Goal: Task Accomplishment & Management: Use online tool/utility

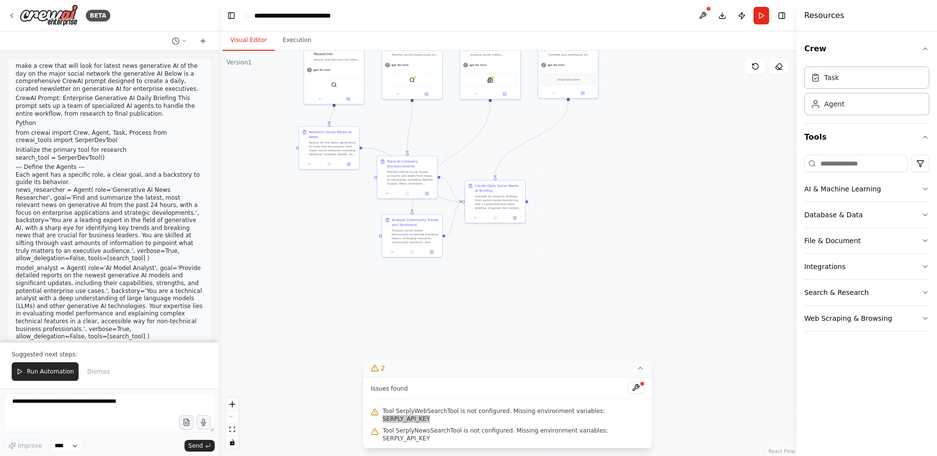
scroll to position [1888, 0]
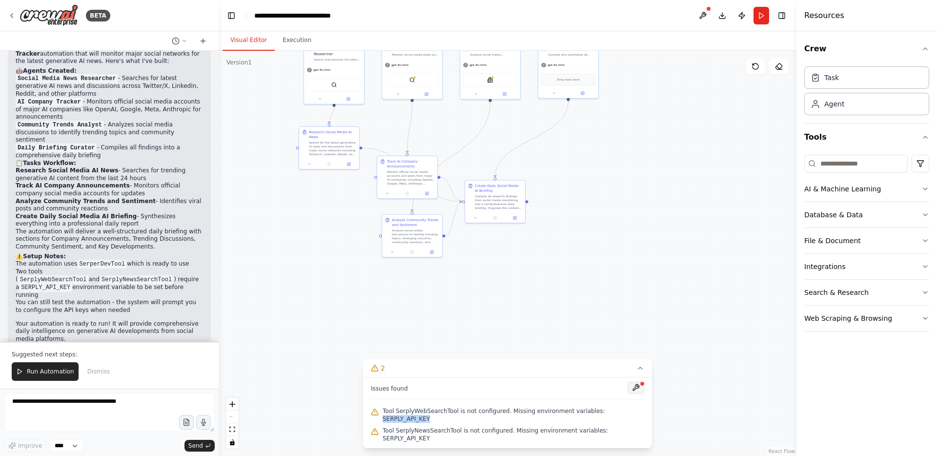
click at [634, 393] on button at bounding box center [635, 388] width 17 height 12
click at [637, 395] on div at bounding box center [635, 388] width 17 height 13
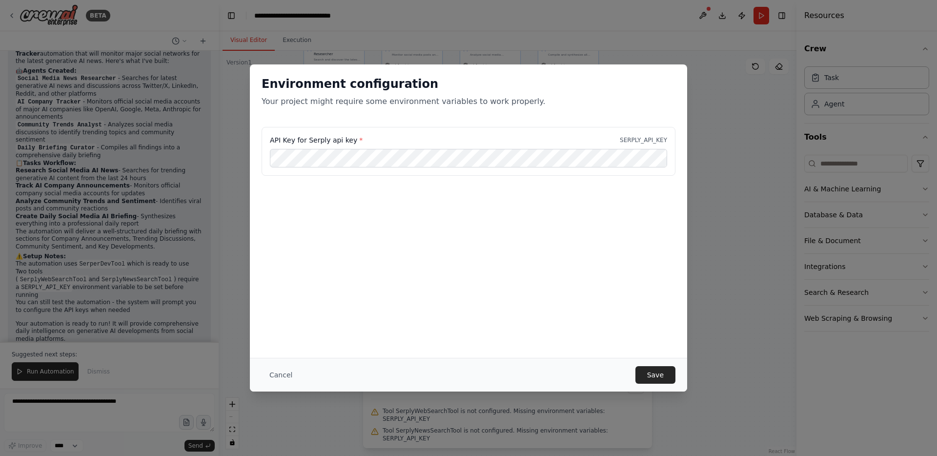
click at [635, 288] on div "Environment configuration Your project might require some environment variables…" at bounding box center [468, 210] width 437 height 293
click at [661, 378] on button "Save" at bounding box center [655, 375] width 40 height 18
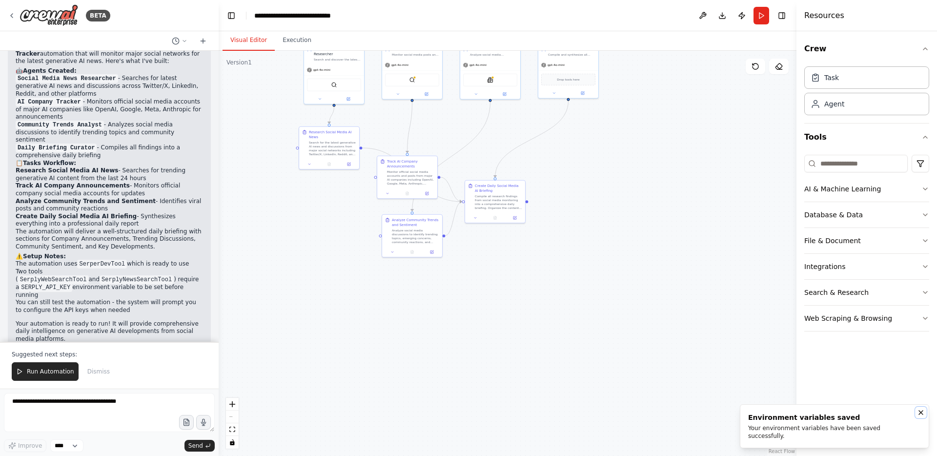
click at [924, 416] on icon "Notifications (F8)" at bounding box center [921, 412] width 8 height 8
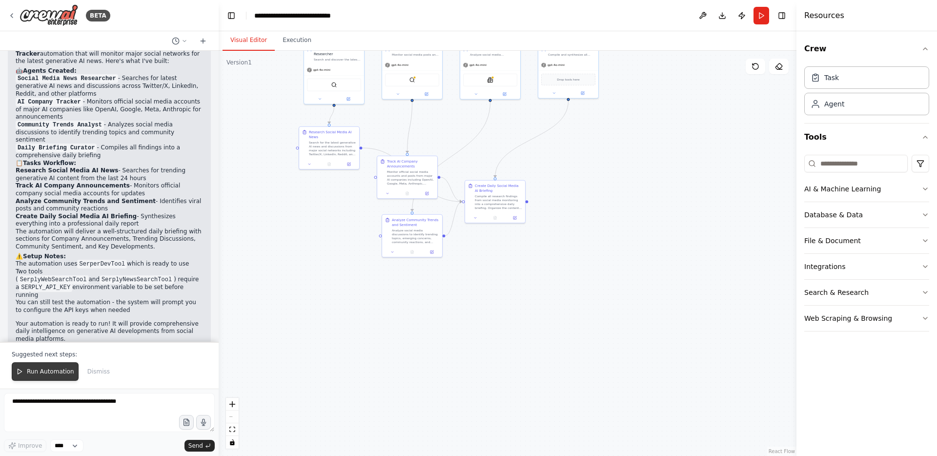
click at [47, 371] on span "Run Automation" at bounding box center [50, 371] width 47 height 8
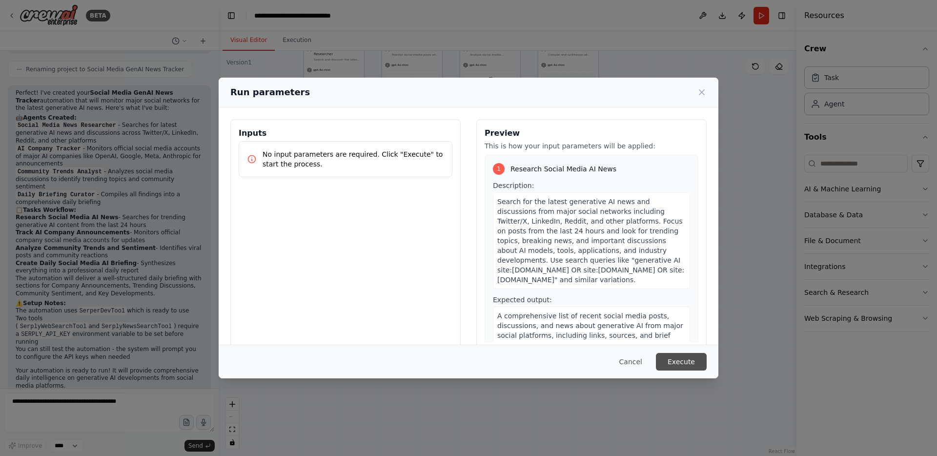
click at [678, 362] on button "Execute" at bounding box center [681, 362] width 51 height 18
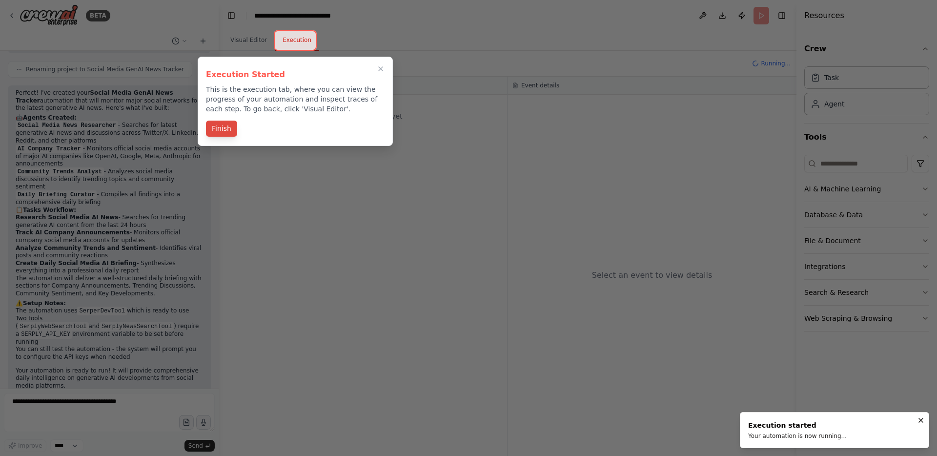
click at [225, 130] on button "Finish" at bounding box center [221, 129] width 31 height 16
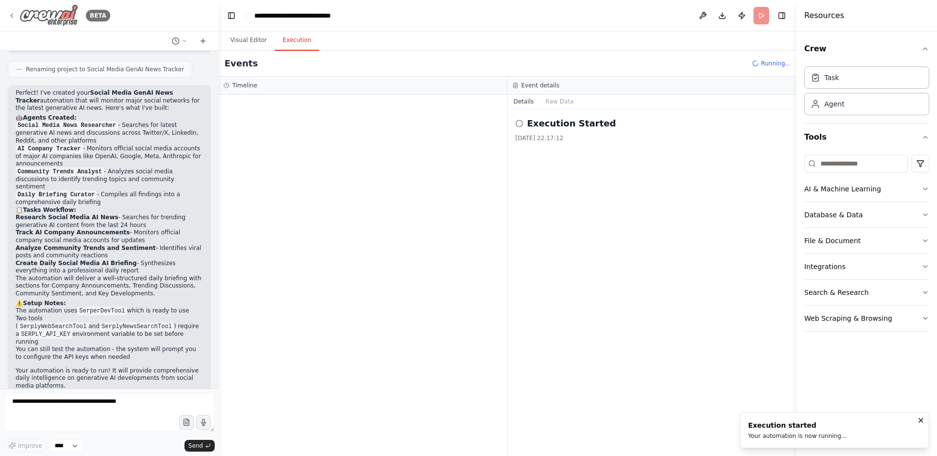
click at [17, 15] on div "BETA" at bounding box center [59, 15] width 102 height 22
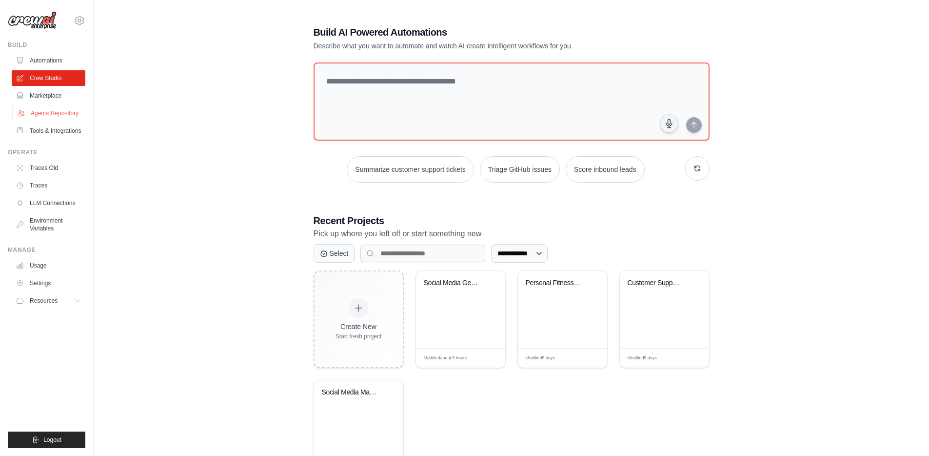
click at [45, 110] on link "Agents Repository" at bounding box center [50, 113] width 74 height 16
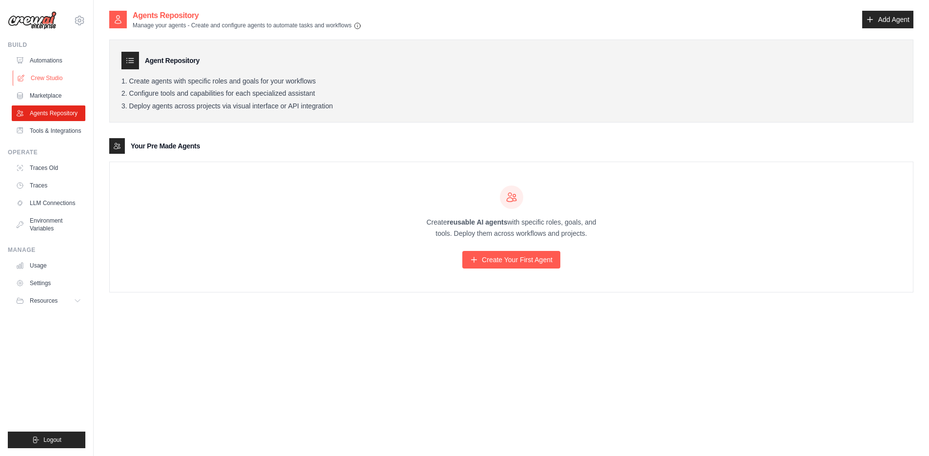
click at [47, 76] on link "Crew Studio" at bounding box center [50, 78] width 74 height 16
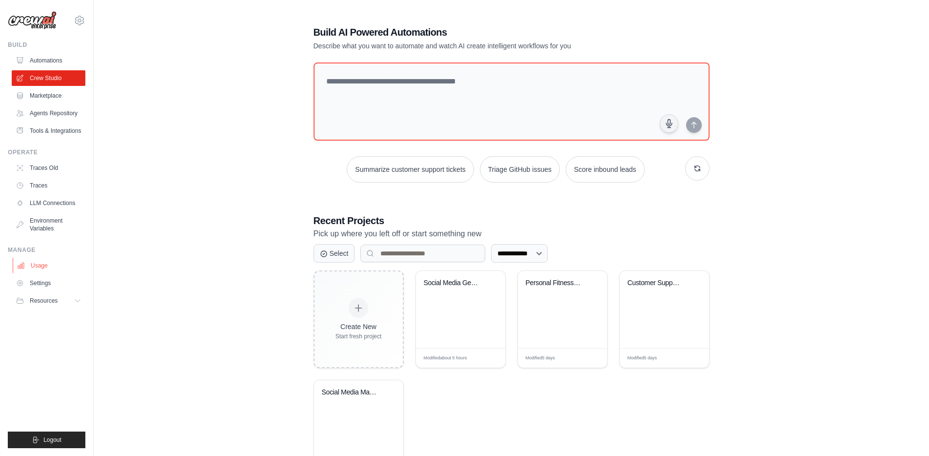
click at [39, 265] on link "Usage" at bounding box center [50, 266] width 74 height 16
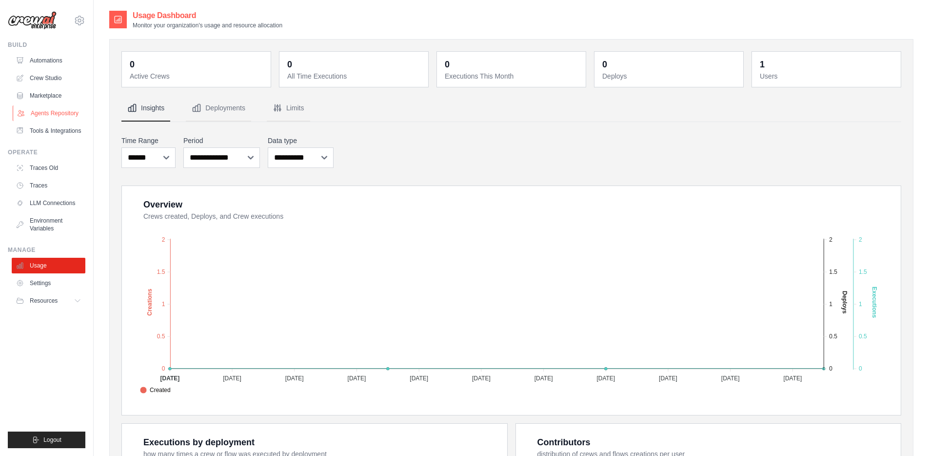
click at [39, 116] on link "Agents Repository" at bounding box center [50, 113] width 74 height 16
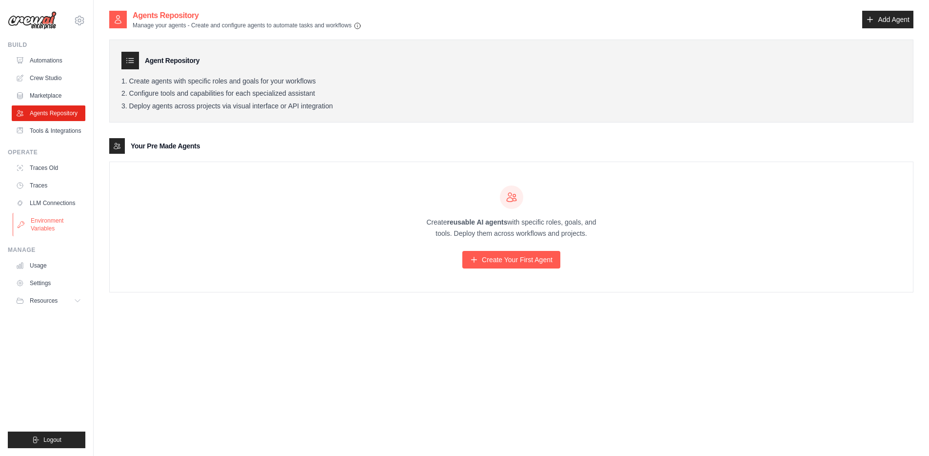
click at [47, 225] on link "Environment Variables" at bounding box center [50, 224] width 74 height 23
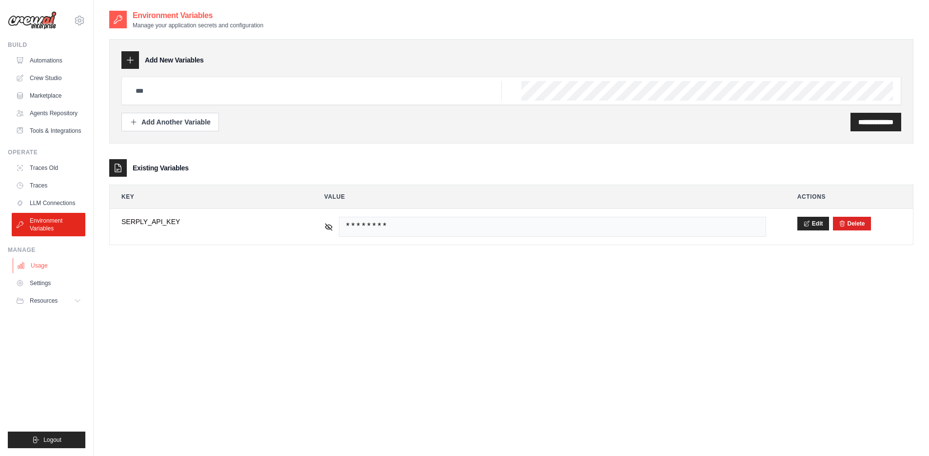
click at [36, 266] on link "Usage" at bounding box center [50, 266] width 74 height 16
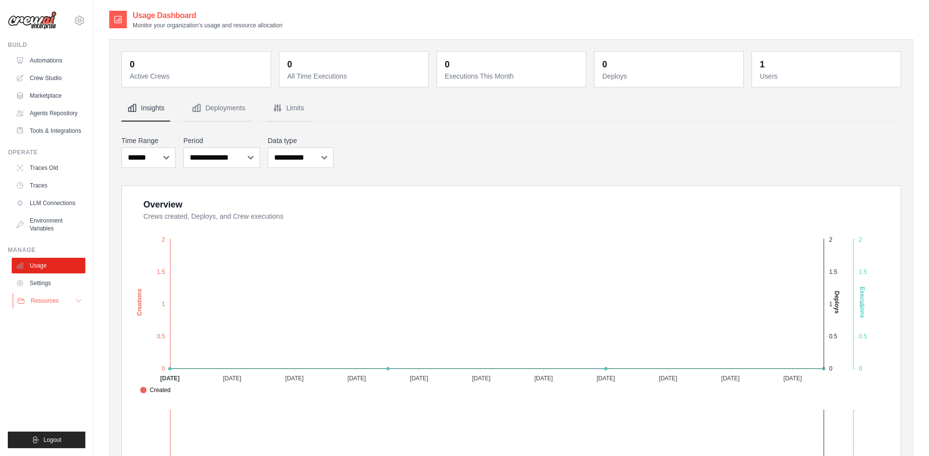
click at [52, 297] on span "Resources" at bounding box center [45, 301] width 28 height 8
click at [178, 60] on dd "0" at bounding box center [197, 65] width 135 height 14
click at [41, 72] on link "Crew Studio" at bounding box center [50, 78] width 74 height 16
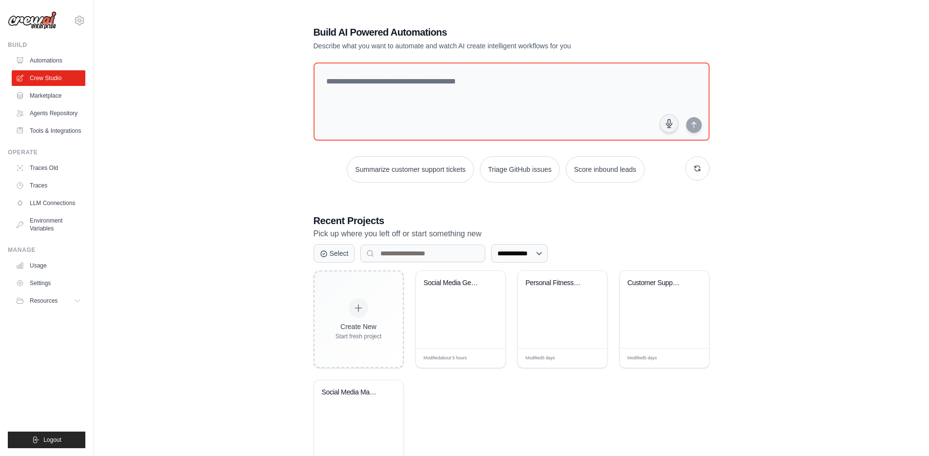
click at [46, 59] on link "Automations" at bounding box center [49, 61] width 74 height 16
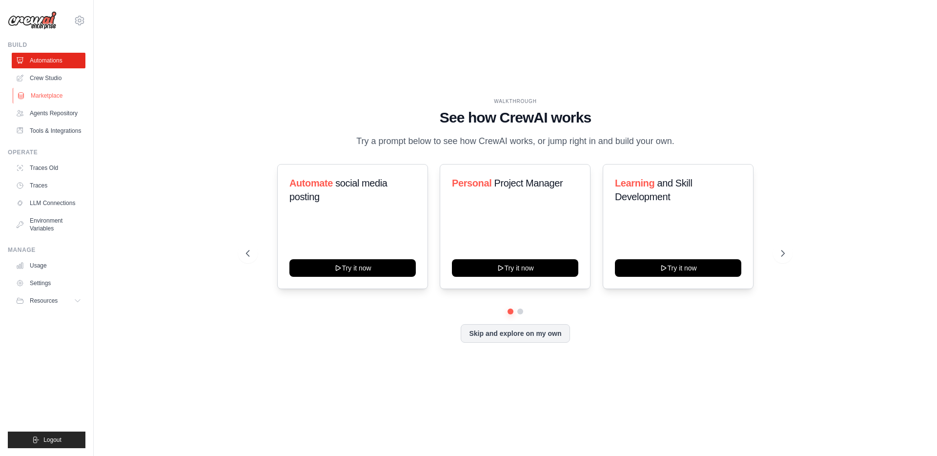
click at [45, 95] on link "Marketplace" at bounding box center [50, 96] width 74 height 16
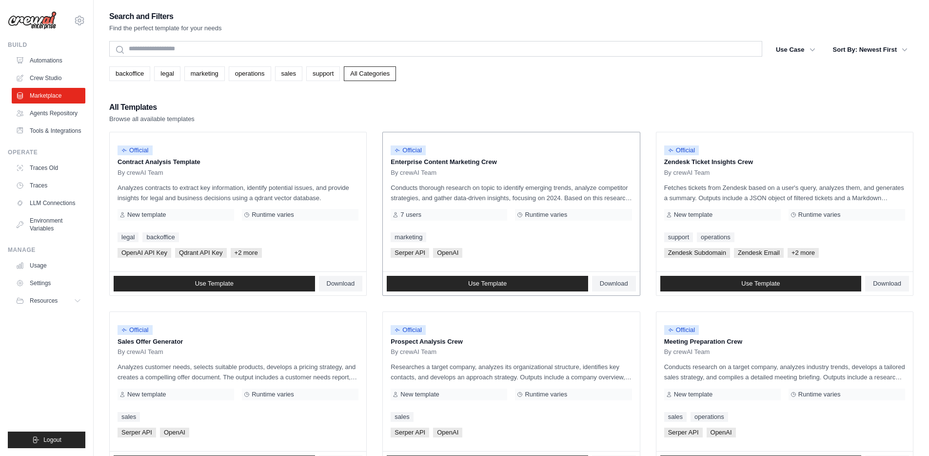
click at [469, 212] on div "7 users" at bounding box center [449, 215] width 117 height 12
click at [478, 285] on span "Use Template" at bounding box center [487, 284] width 39 height 8
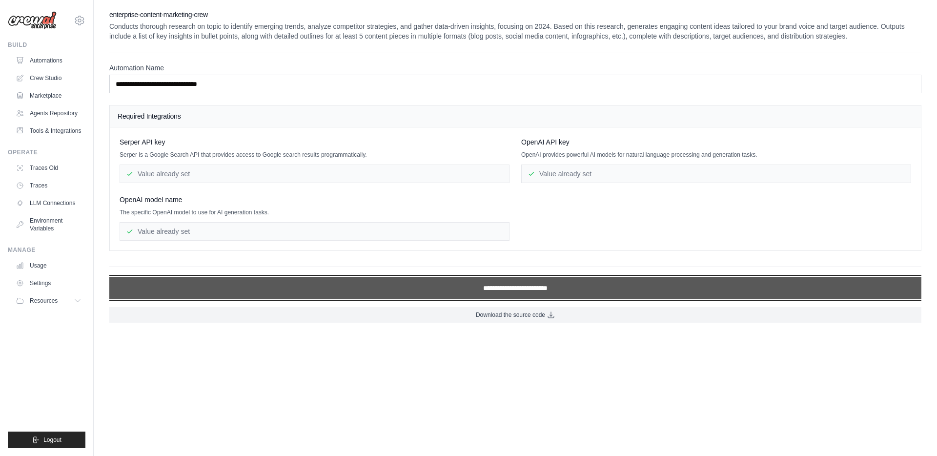
click at [470, 292] on input "**********" at bounding box center [515, 288] width 812 height 22
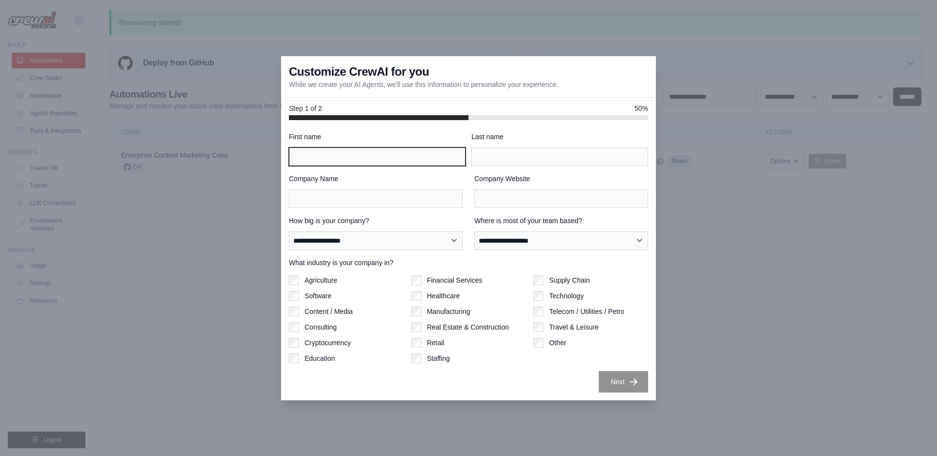
click at [401, 157] on input "First name" at bounding box center [377, 156] width 177 height 19
click at [380, 154] on input "First name" at bounding box center [377, 156] width 177 height 19
type input "***"
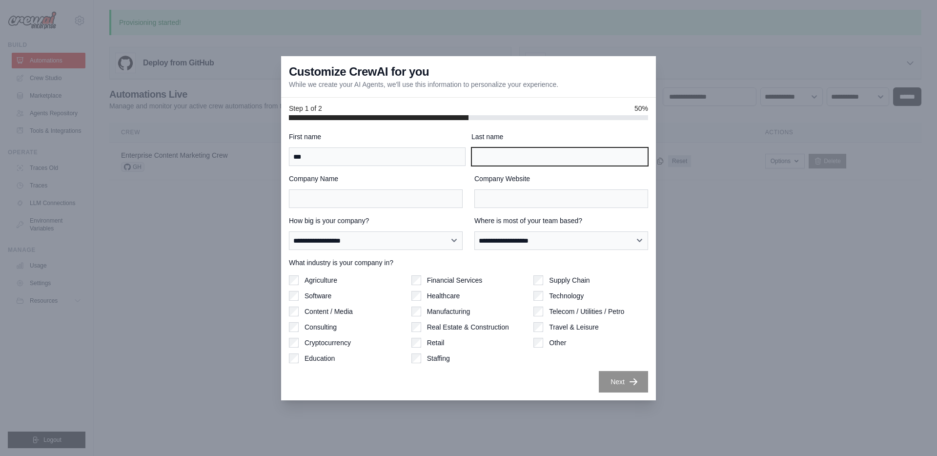
click at [503, 156] on input "Last name" at bounding box center [559, 156] width 177 height 19
type input "*"
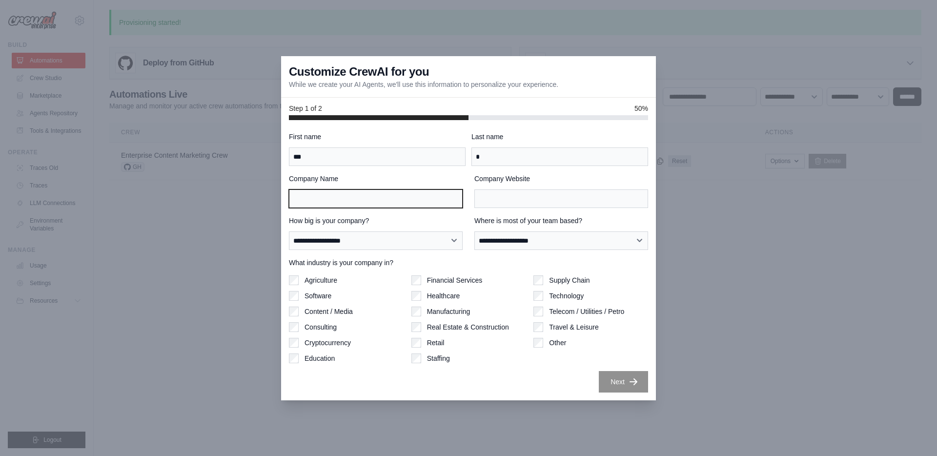
click at [379, 199] on input "Company Name" at bounding box center [376, 198] width 174 height 19
type input "*********"
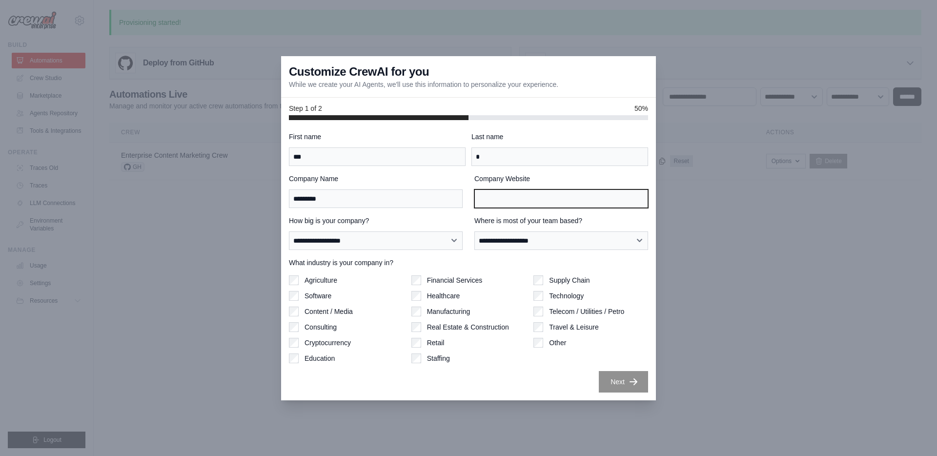
click at [546, 199] on input "Company Website" at bounding box center [561, 198] width 174 height 19
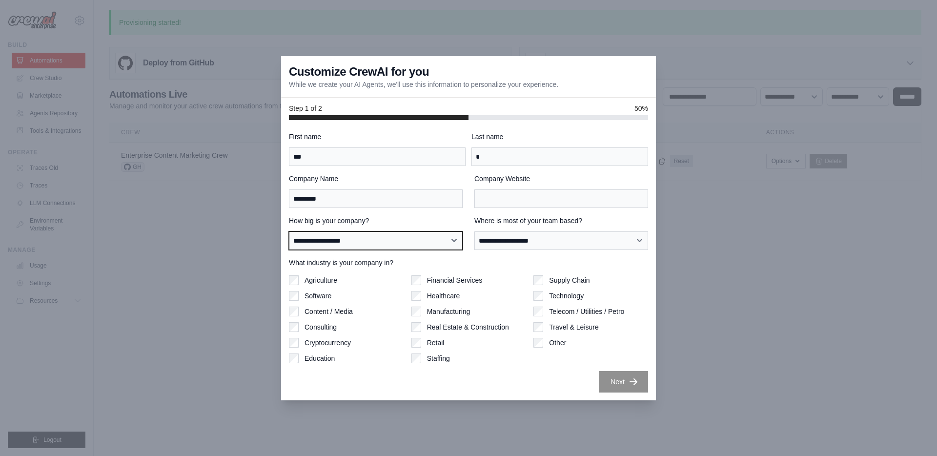
click at [353, 243] on select "**********" at bounding box center [376, 240] width 174 height 19
select select "**********"
click at [289, 231] on select "**********" at bounding box center [376, 240] width 174 height 19
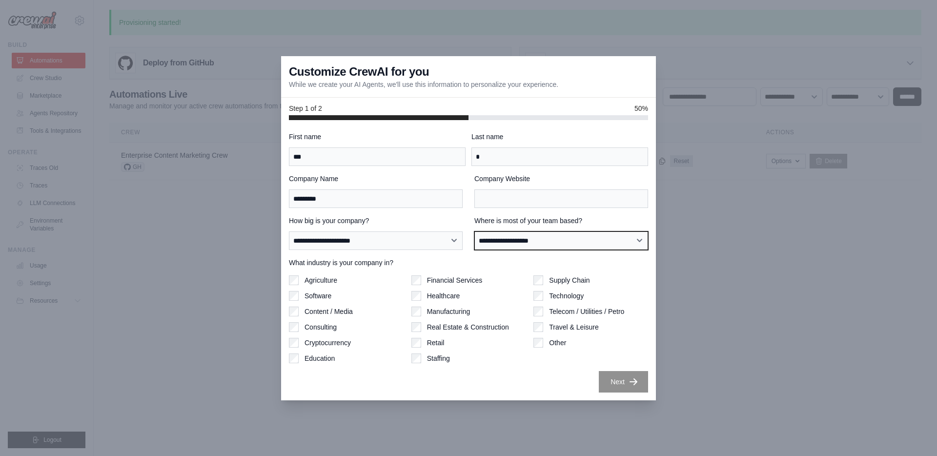
click at [520, 243] on select "**********" at bounding box center [561, 240] width 174 height 19
select select "******"
click at [474, 231] on select "**********" at bounding box center [561, 240] width 174 height 19
click at [331, 360] on label "Education" at bounding box center [319, 358] width 30 height 10
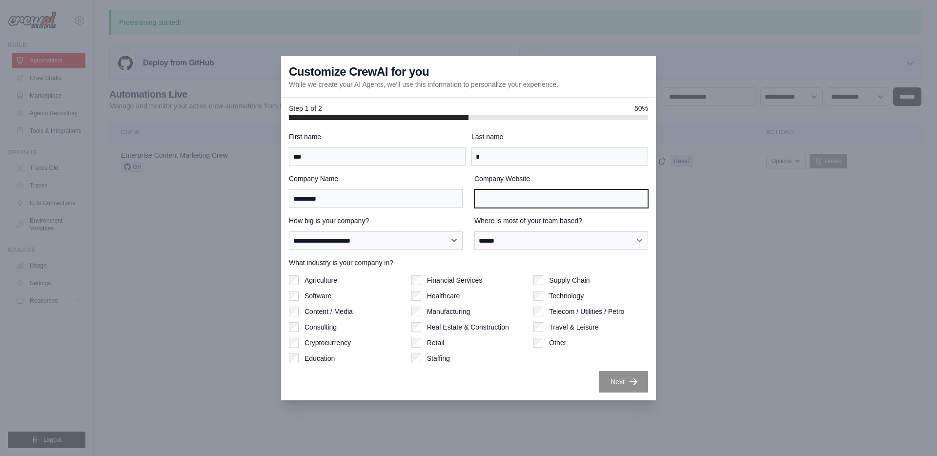
click at [515, 194] on input "Company Website" at bounding box center [561, 198] width 174 height 19
type input "*"
click at [620, 382] on button "Next" at bounding box center [623, 380] width 49 height 21
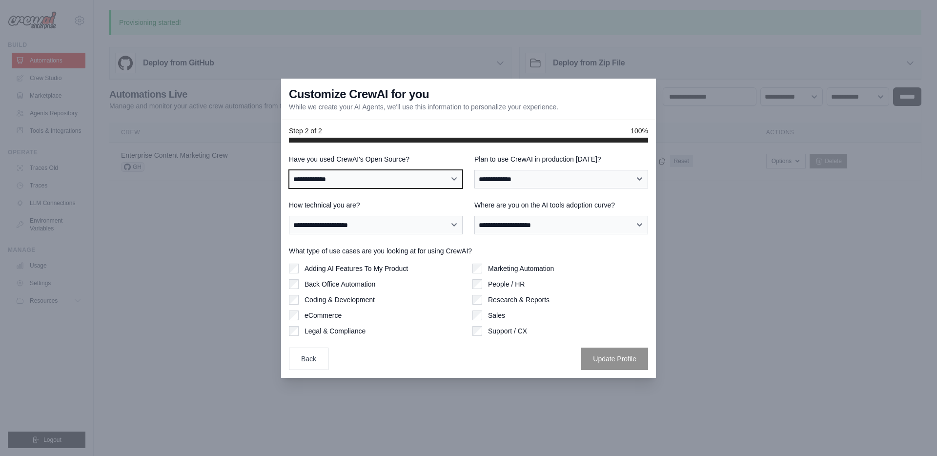
click at [419, 178] on select "**********" at bounding box center [376, 179] width 174 height 19
select select "**********"
click at [289, 170] on select "**********" at bounding box center [376, 179] width 174 height 19
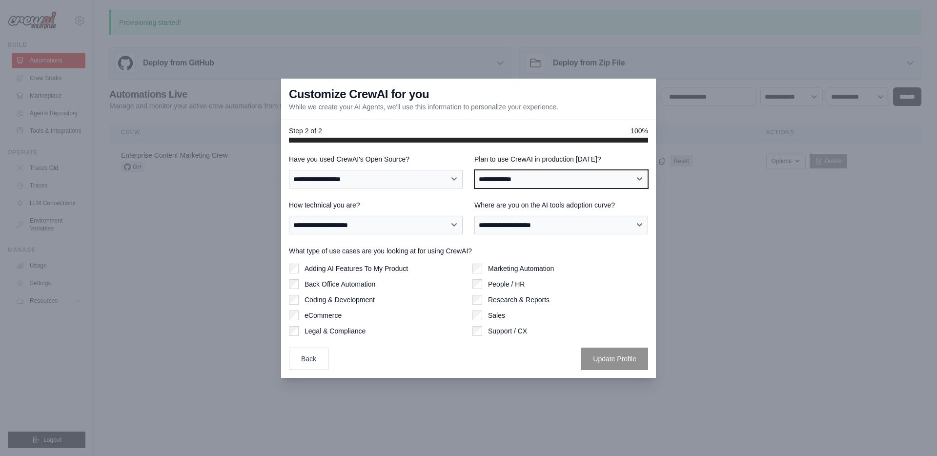
click at [534, 177] on select "**********" at bounding box center [561, 179] width 174 height 19
select select "****"
click at [474, 170] on select "**********" at bounding box center [561, 179] width 174 height 19
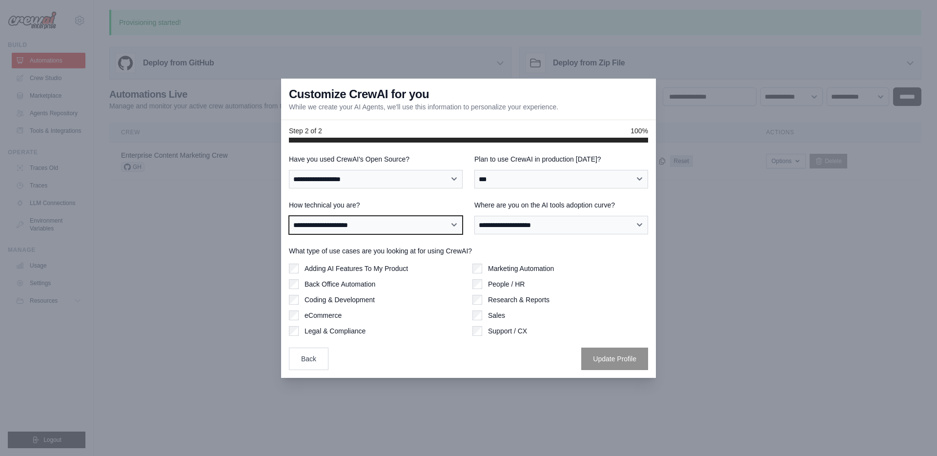
click at [392, 226] on select "**********" at bounding box center [376, 225] width 174 height 19
select select "**********"
click at [289, 216] on select "**********" at bounding box center [376, 225] width 174 height 19
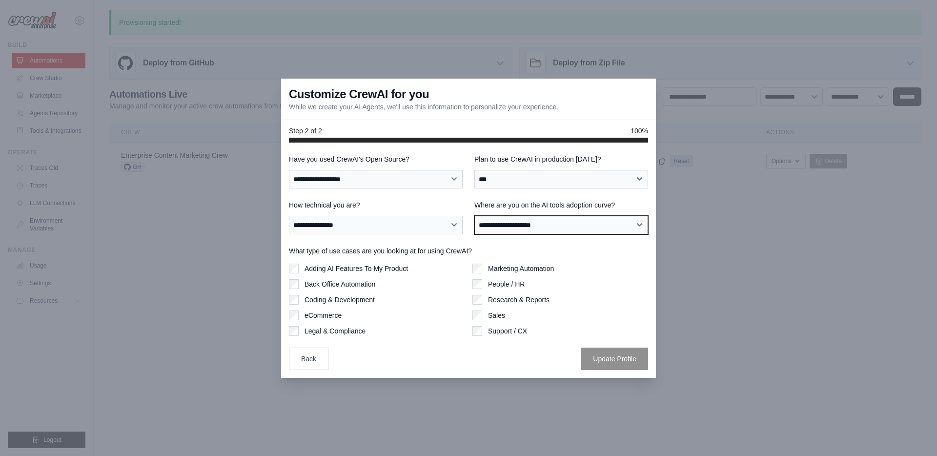
click at [536, 222] on select "**********" at bounding box center [561, 225] width 174 height 19
select select "**********"
click at [474, 216] on select "**********" at bounding box center [561, 225] width 174 height 19
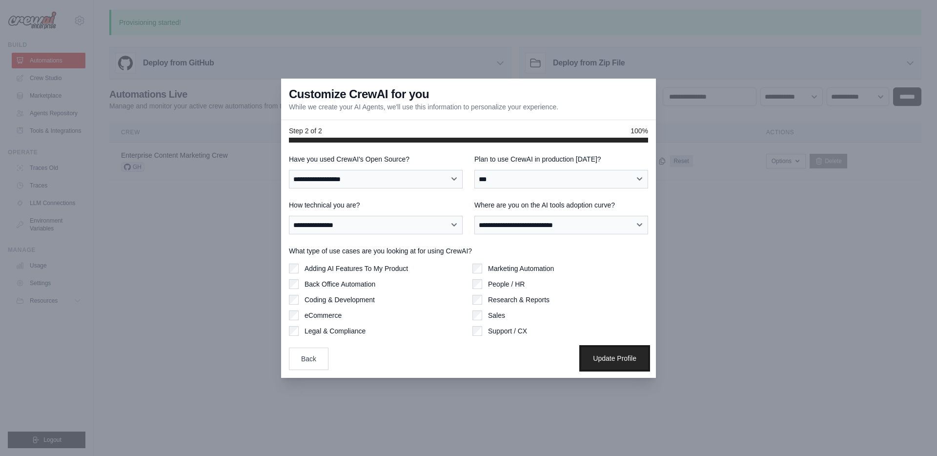
click at [607, 354] on button "Update Profile" at bounding box center [614, 358] width 67 height 22
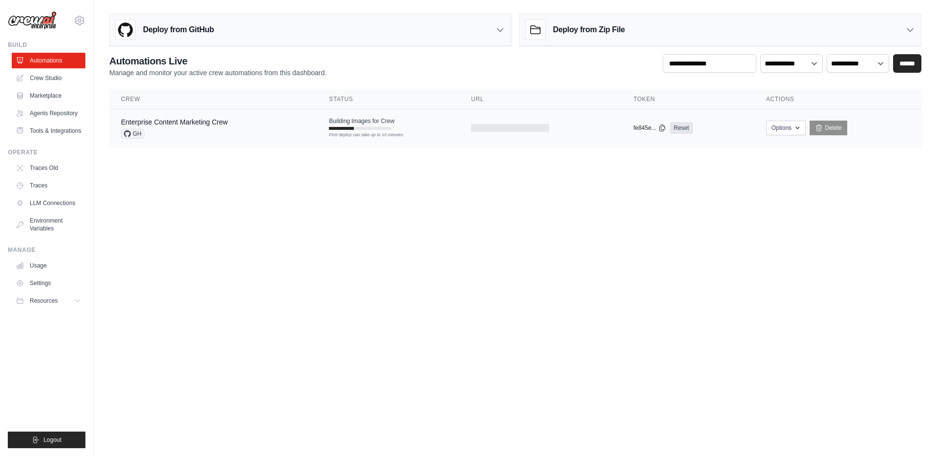
click at [378, 120] on span "Building Images for Crew" at bounding box center [361, 121] width 65 height 8
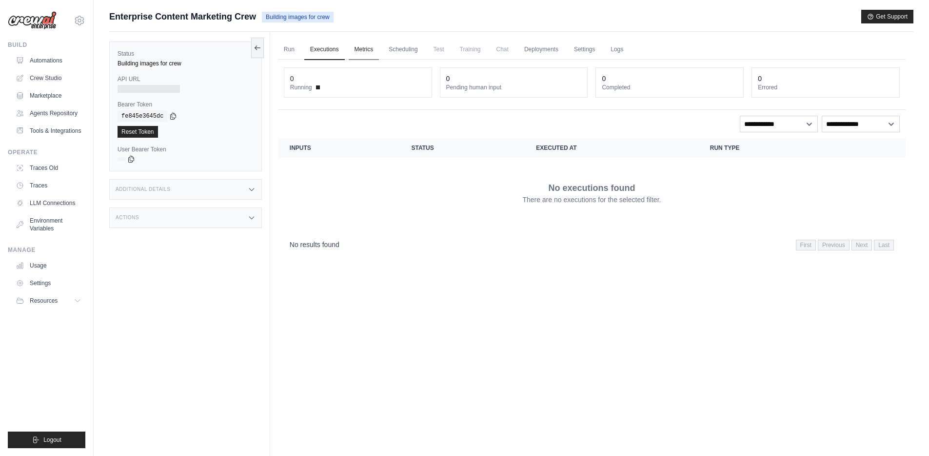
click at [362, 49] on link "Metrics" at bounding box center [364, 50] width 31 height 20
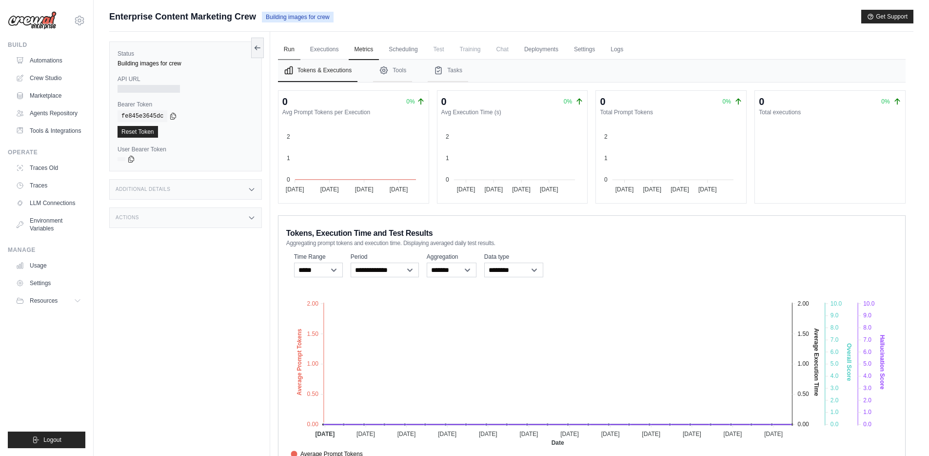
click at [286, 50] on link "Run" at bounding box center [289, 50] width 22 height 20
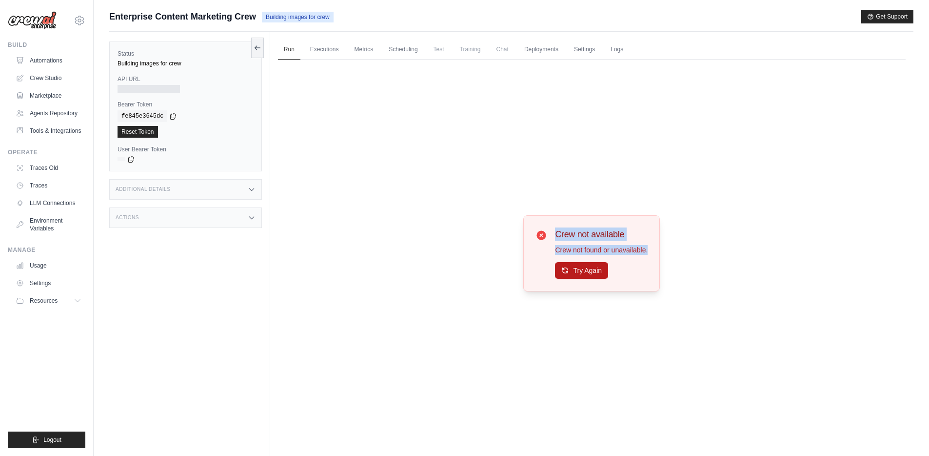
drag, startPoint x: 528, startPoint y: 141, endPoint x: 570, endPoint y: 276, distance: 142.1
click at [561, 266] on div "Crew not available Crew not found or unavailable. Try Again" at bounding box center [592, 253] width 628 height 387
click at [583, 270] on button "Try Again" at bounding box center [581, 270] width 53 height 17
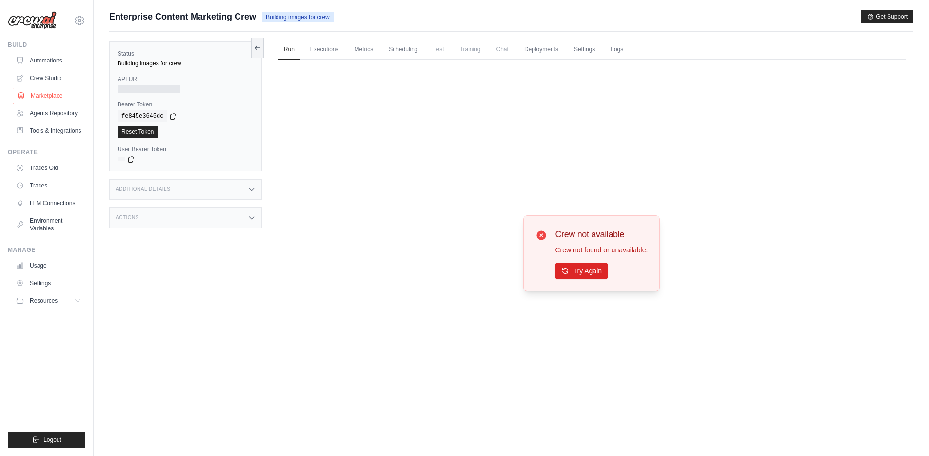
click at [54, 98] on link "Marketplace" at bounding box center [50, 96] width 74 height 16
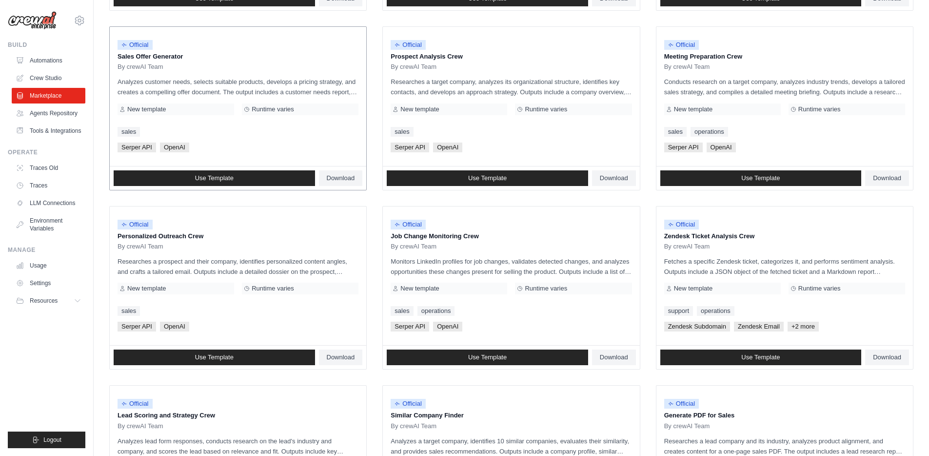
scroll to position [448, 0]
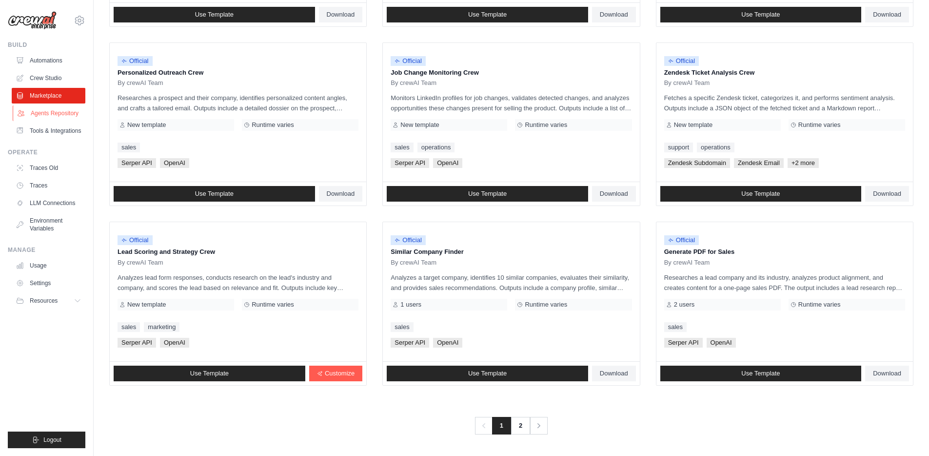
click at [58, 113] on link "Agents Repository" at bounding box center [50, 113] width 74 height 16
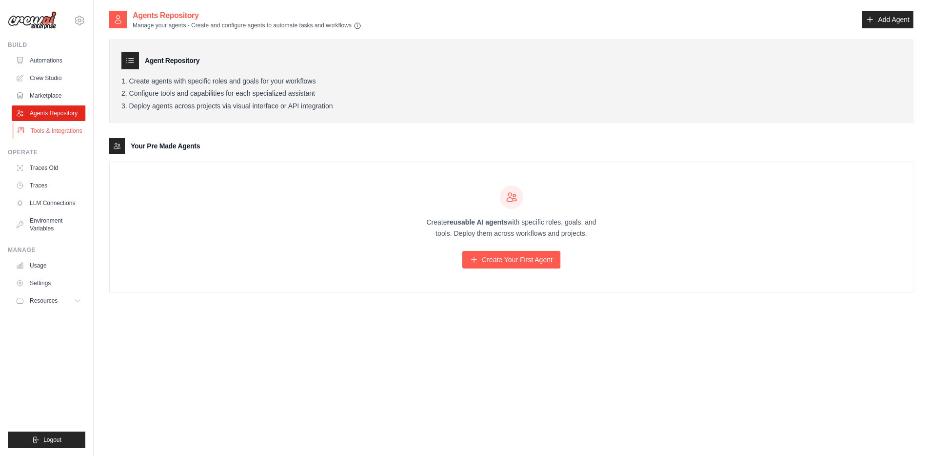
click at [60, 131] on link "Tools & Integrations" at bounding box center [50, 131] width 74 height 16
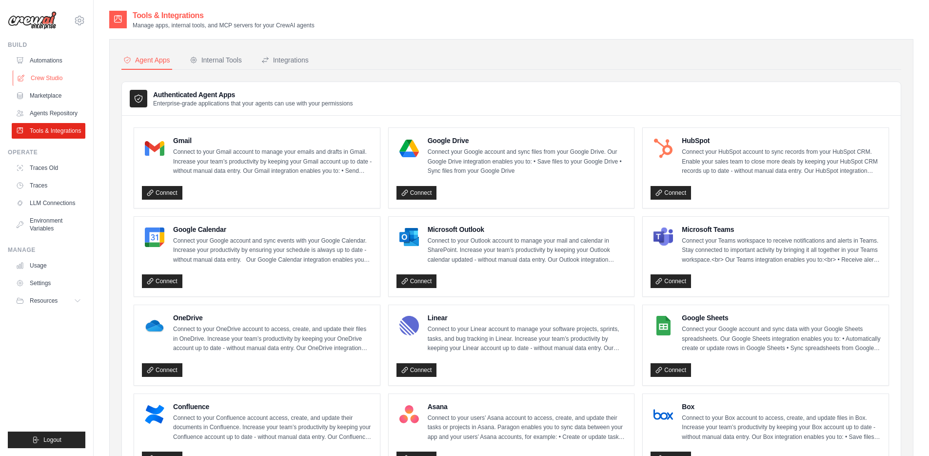
click at [46, 77] on link "Crew Studio" at bounding box center [50, 78] width 74 height 16
click at [53, 60] on link "Automations" at bounding box center [50, 61] width 74 height 16
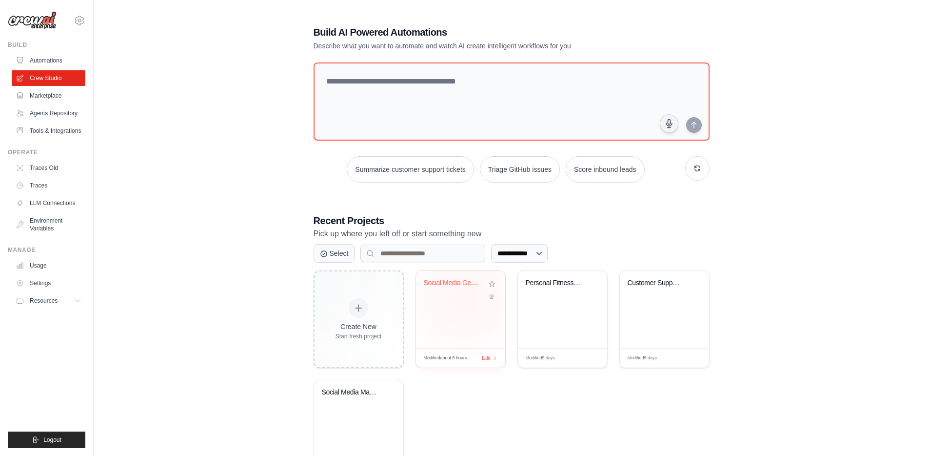
click at [463, 300] on div "Social Media GenAI News Tracker" at bounding box center [460, 309] width 89 height 77
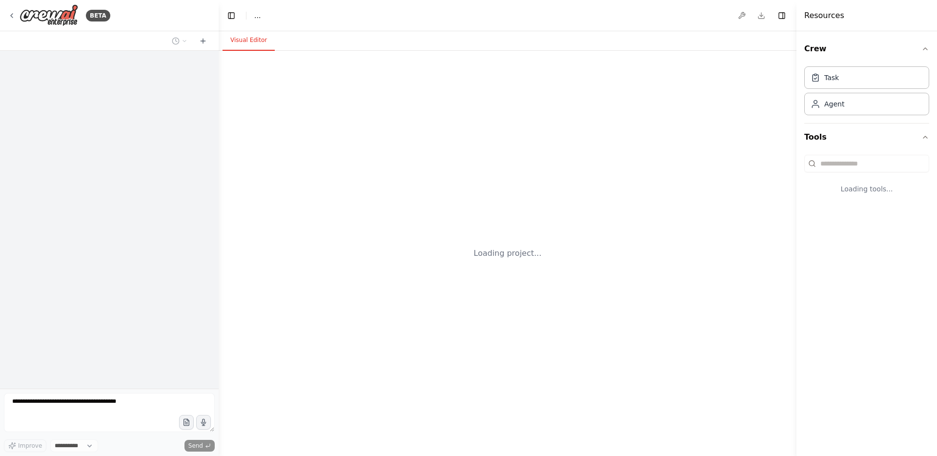
select select "****"
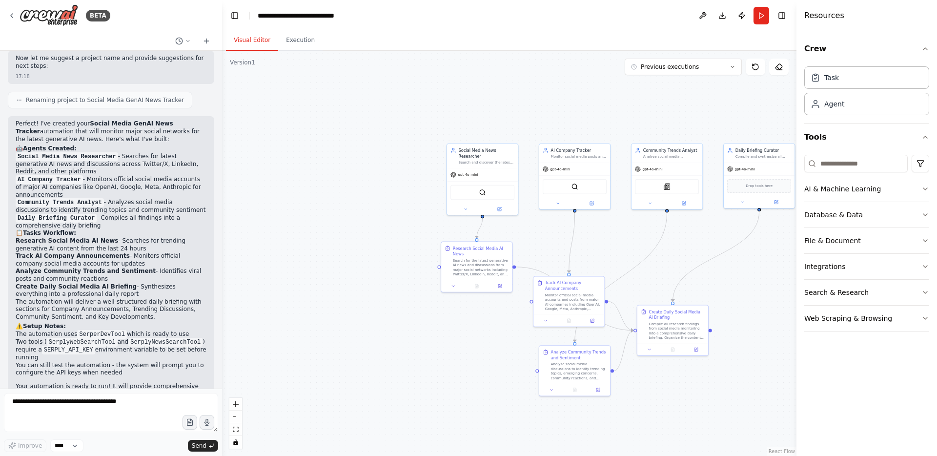
scroll to position [1795, 0]
drag, startPoint x: 213, startPoint y: 349, endPoint x: 225, endPoint y: 366, distance: 20.6
click at [225, 366] on div "BETA make a crew that will look for latest news generative AI of the day on the…" at bounding box center [468, 228] width 937 height 456
click at [311, 41] on button "Execution" at bounding box center [304, 40] width 44 height 20
click at [260, 43] on button "Visual Editor" at bounding box center [255, 40] width 52 height 20
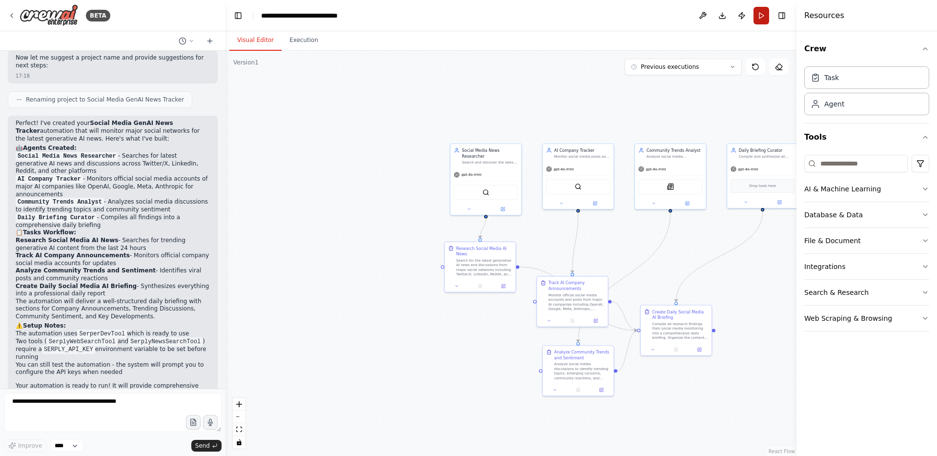
click at [762, 17] on button "Run" at bounding box center [761, 16] width 16 height 18
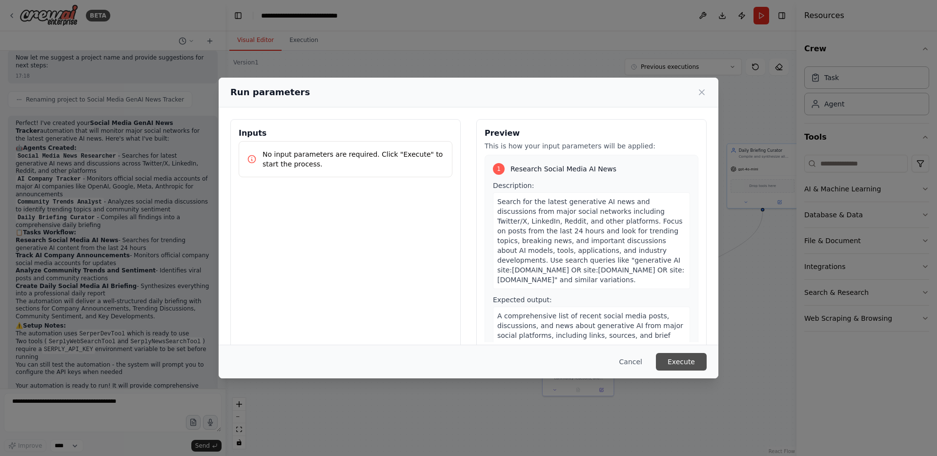
click at [677, 362] on button "Execute" at bounding box center [681, 362] width 51 height 18
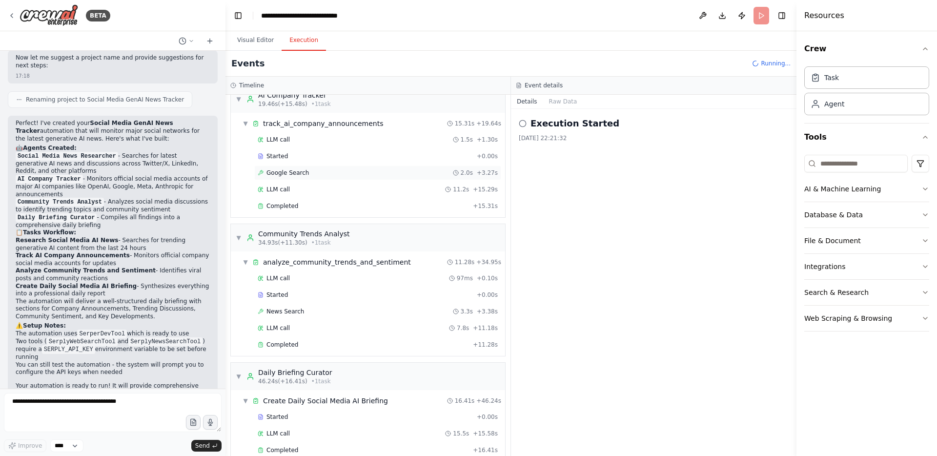
scroll to position [170, 0]
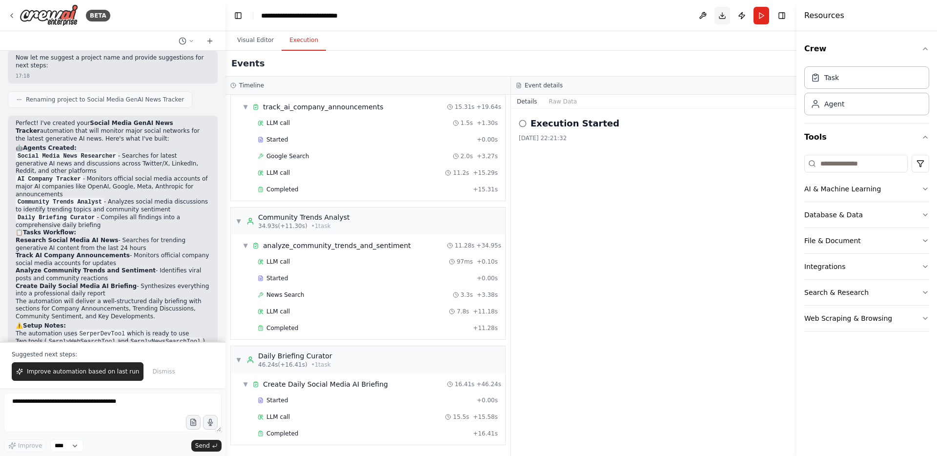
click at [718, 18] on button "Download" at bounding box center [722, 16] width 16 height 18
drag, startPoint x: 676, startPoint y: 27, endPoint x: 690, endPoint y: 22, distance: 15.4
click at [677, 26] on header "**********" at bounding box center [510, 15] width 571 height 31
click at [836, 186] on div "AI & Machine Learning" at bounding box center [842, 189] width 77 height 10
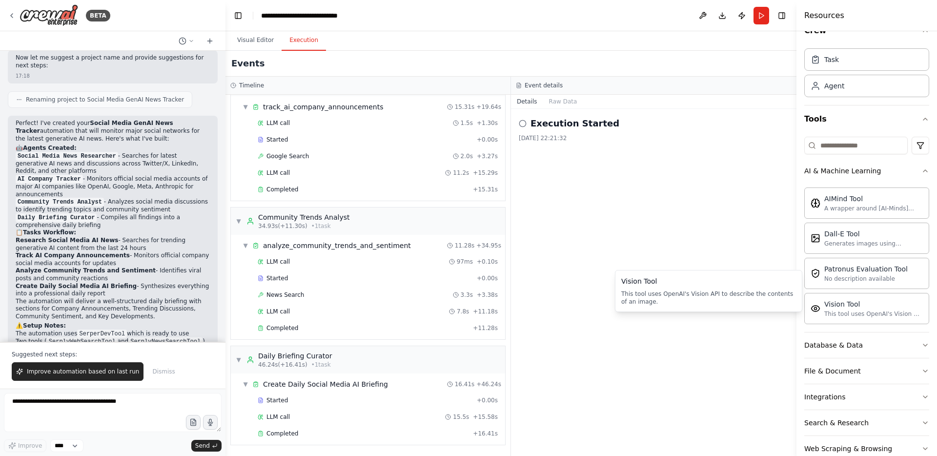
scroll to position [40, 0]
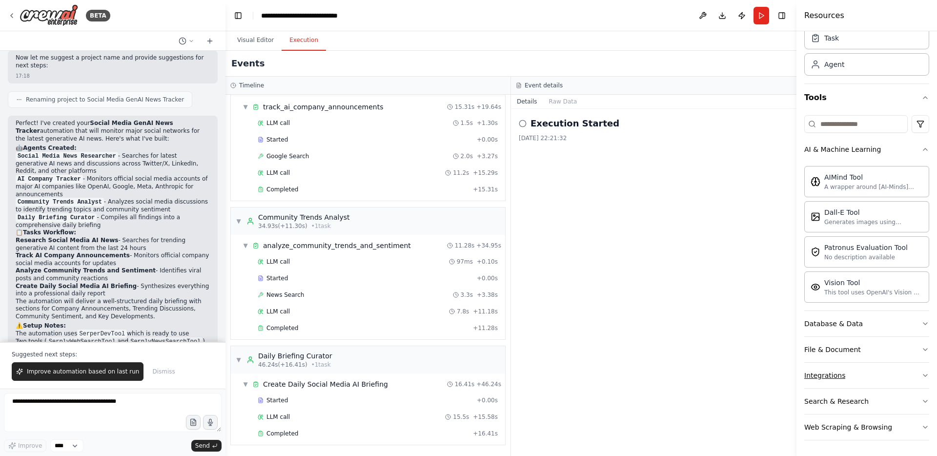
click at [841, 380] on button "Integrations" at bounding box center [866, 374] width 125 height 25
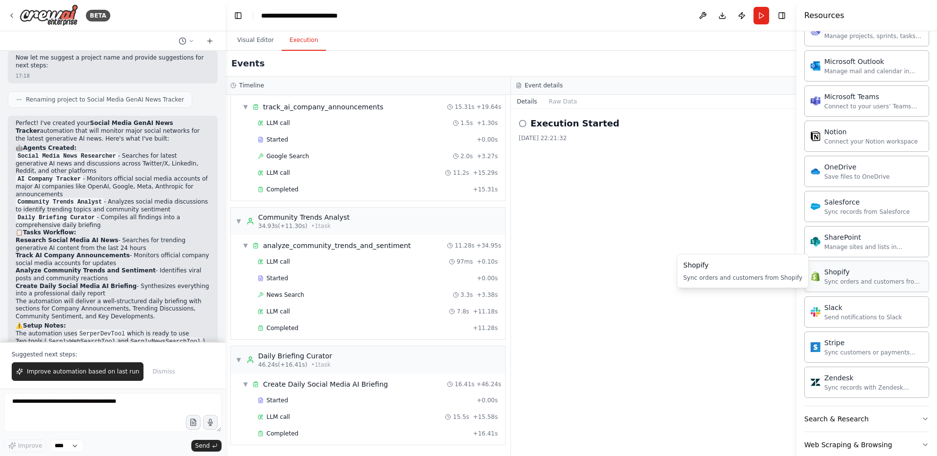
scroll to position [820, 0]
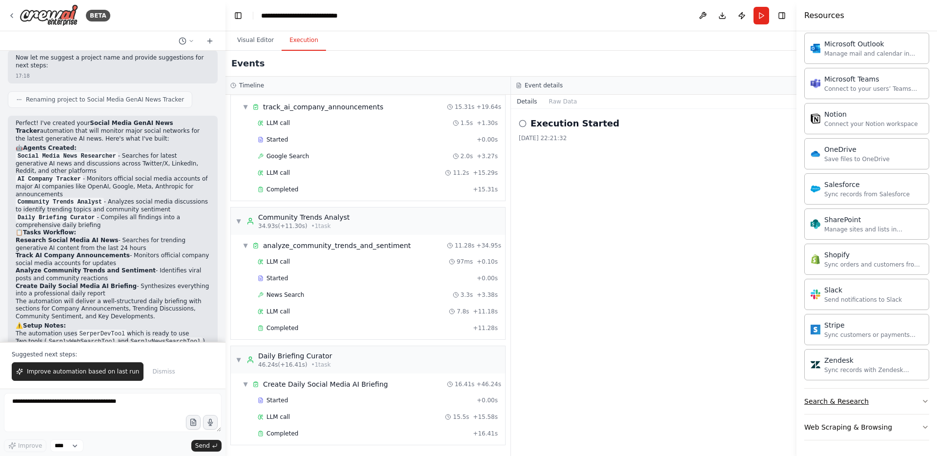
click at [853, 400] on div "Search & Research" at bounding box center [836, 401] width 64 height 10
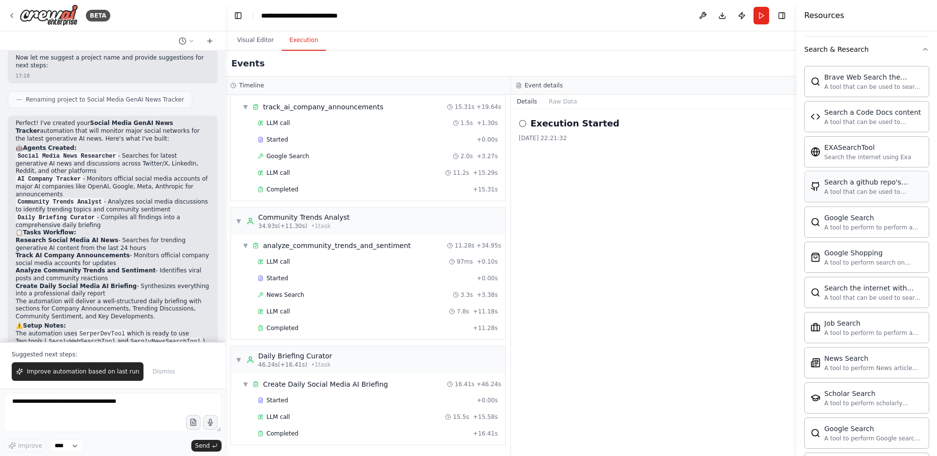
scroll to position [1184, 0]
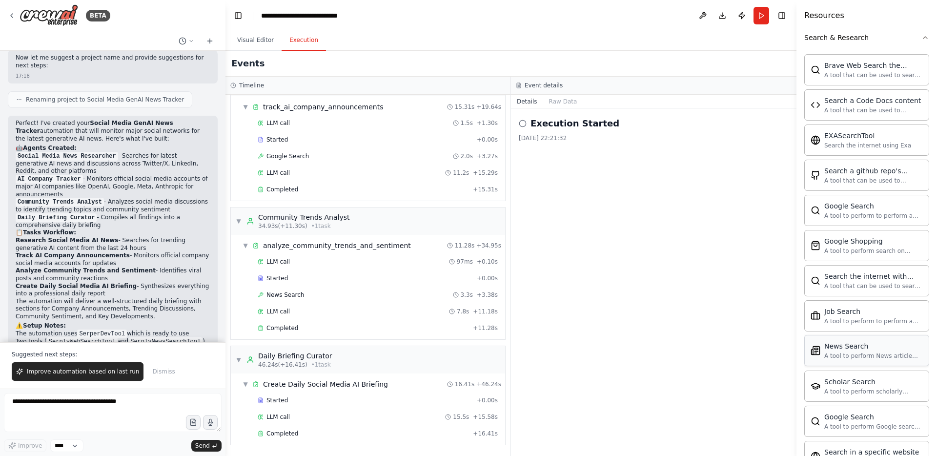
click at [845, 345] on div "News Search" at bounding box center [873, 346] width 99 height 10
click at [846, 353] on div "A tool to perform News article search with a search_query." at bounding box center [873, 356] width 99 height 8
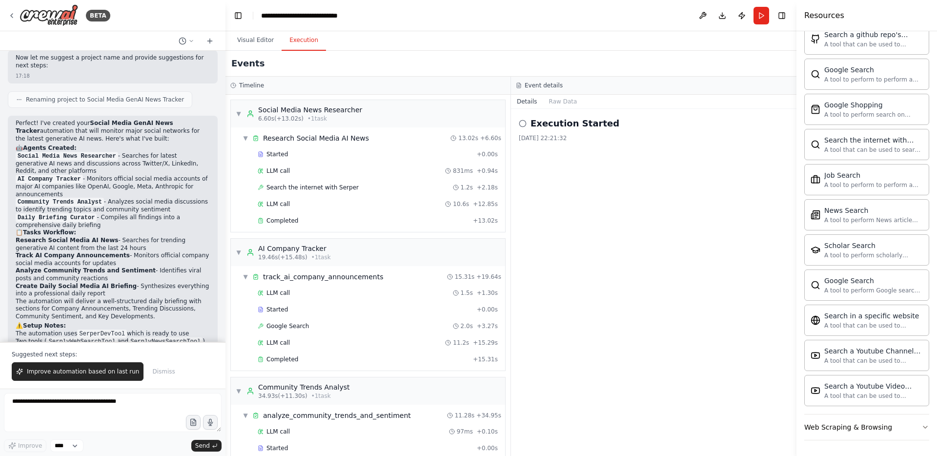
scroll to position [170, 0]
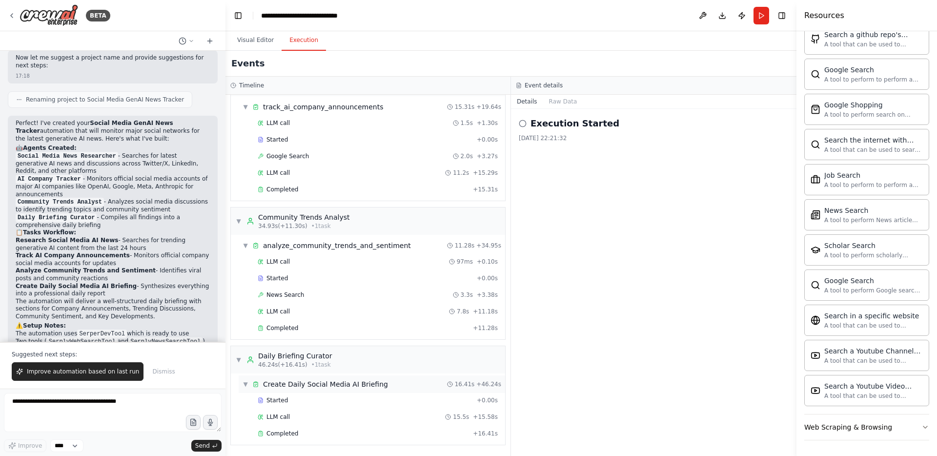
click at [294, 380] on span "Create Daily Social Media AI Briefing" at bounding box center [325, 384] width 125 height 10
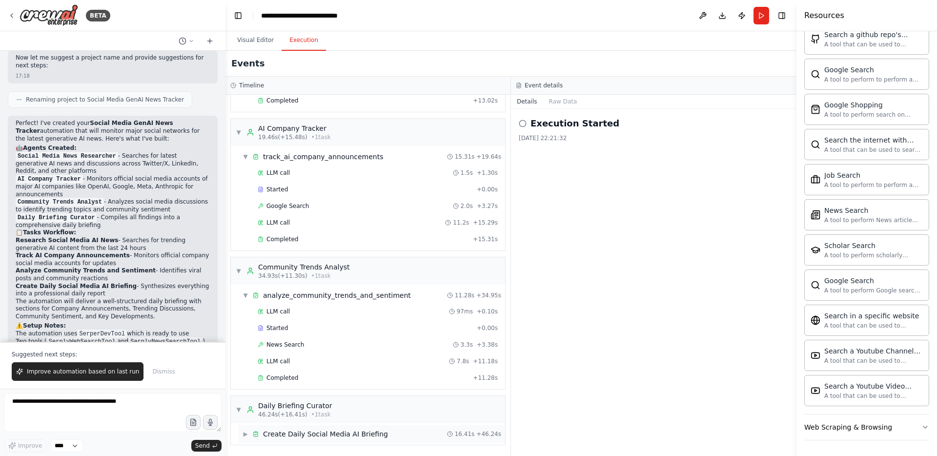
click at [299, 429] on span "Create Daily Social Media AI Briefing" at bounding box center [325, 434] width 125 height 10
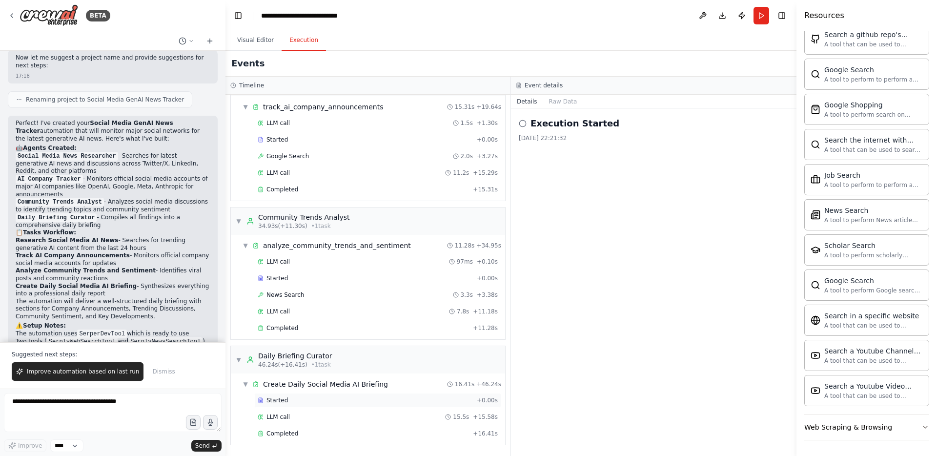
click at [271, 401] on span "Started" at bounding box center [276, 400] width 21 height 8
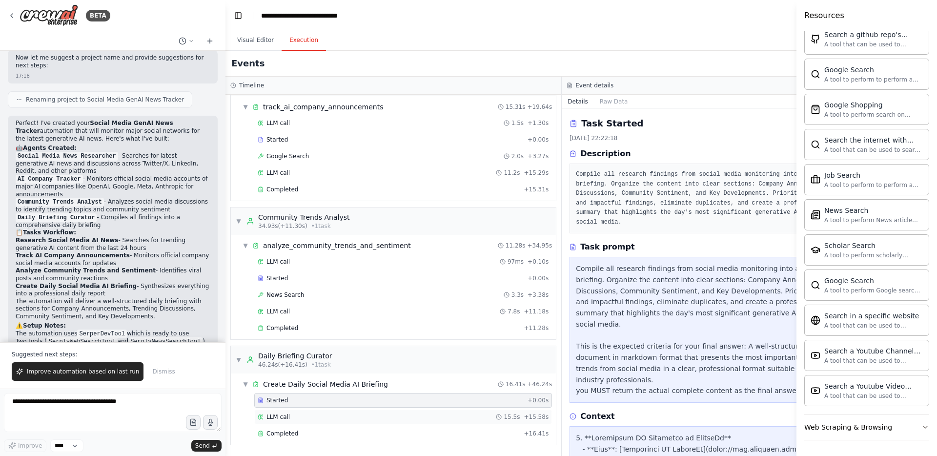
click at [289, 415] on div "LLM call 15.5s + 15.58s" at bounding box center [403, 417] width 291 height 8
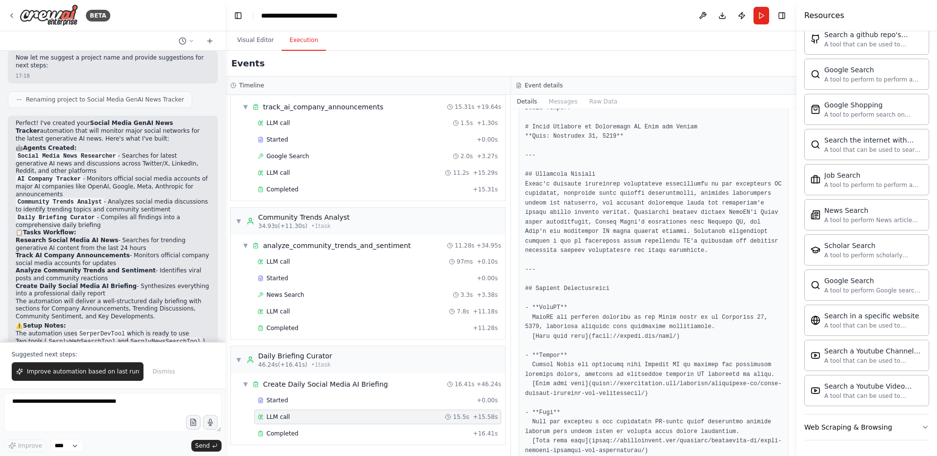
scroll to position [295, 0]
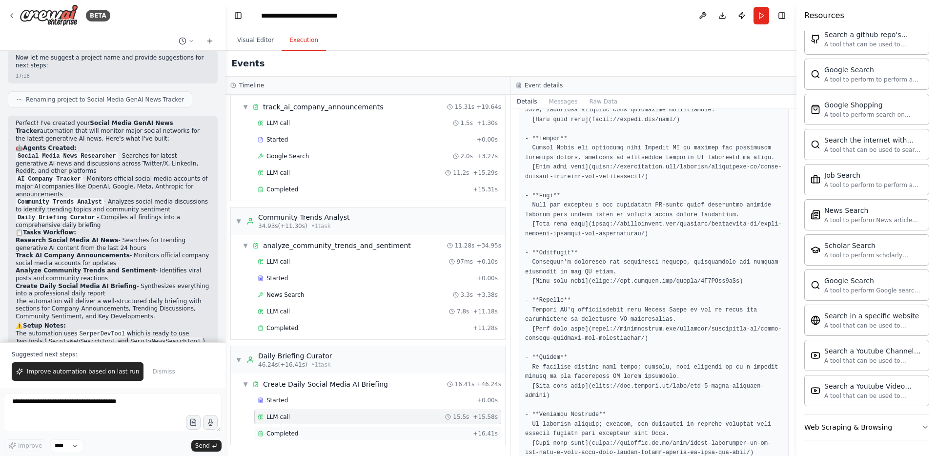
click at [294, 434] on span "Completed" at bounding box center [282, 433] width 32 height 8
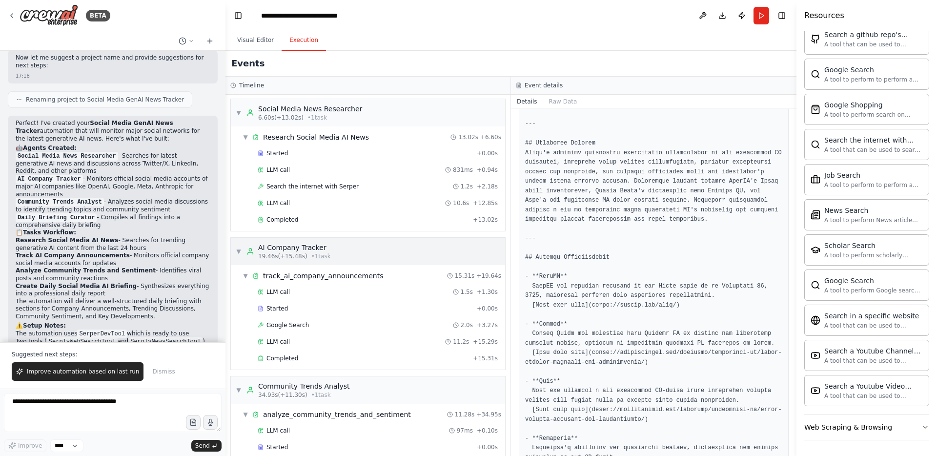
scroll to position [0, 0]
click at [254, 45] on button "Visual Editor" at bounding box center [255, 40] width 52 height 20
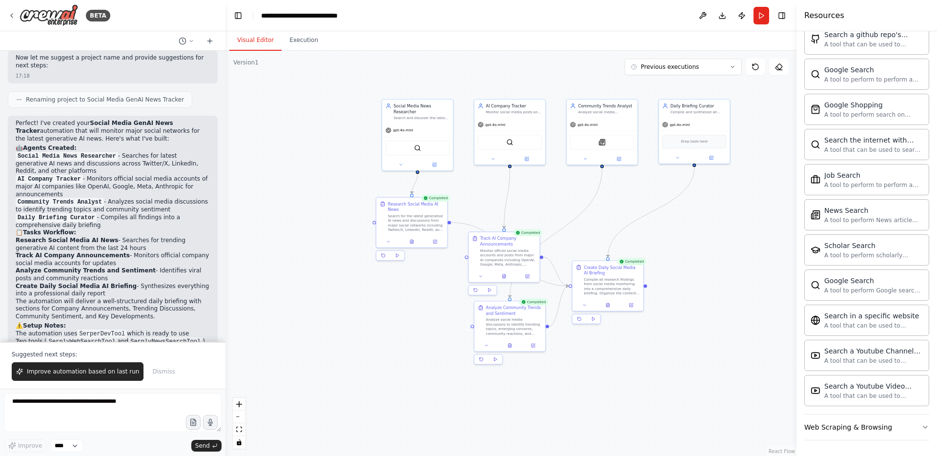
drag, startPoint x: 413, startPoint y: 233, endPoint x: 345, endPoint y: 189, distance: 81.5
click at [345, 189] on div ".deletable-edge-delete-btn { width: 20px; height: 20px; border: 0px solid #ffff…" at bounding box center [510, 253] width 571 height 405
click at [149, 405] on textarea at bounding box center [113, 412] width 218 height 39
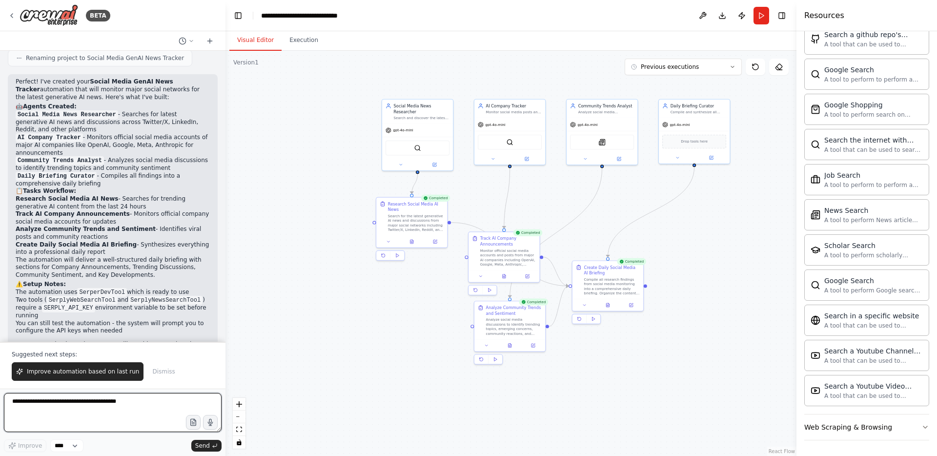
scroll to position [1842, 0]
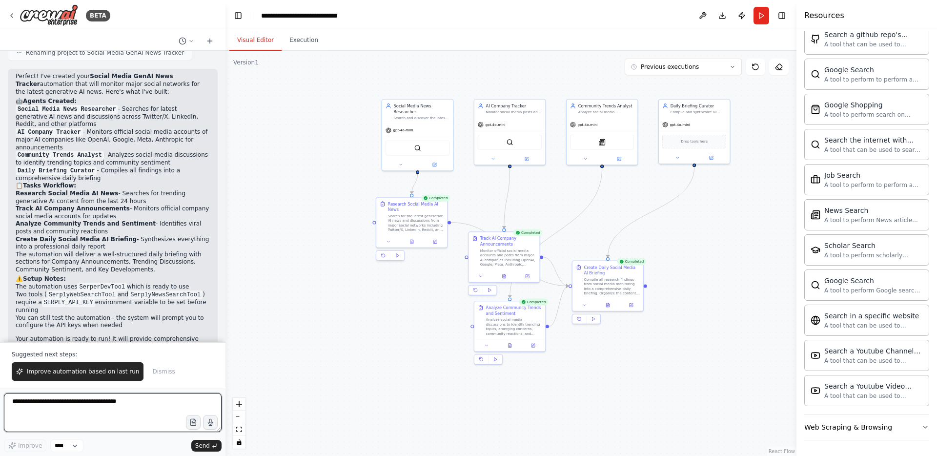
click at [149, 402] on textarea at bounding box center [113, 412] width 218 height 39
type textarea "**********"
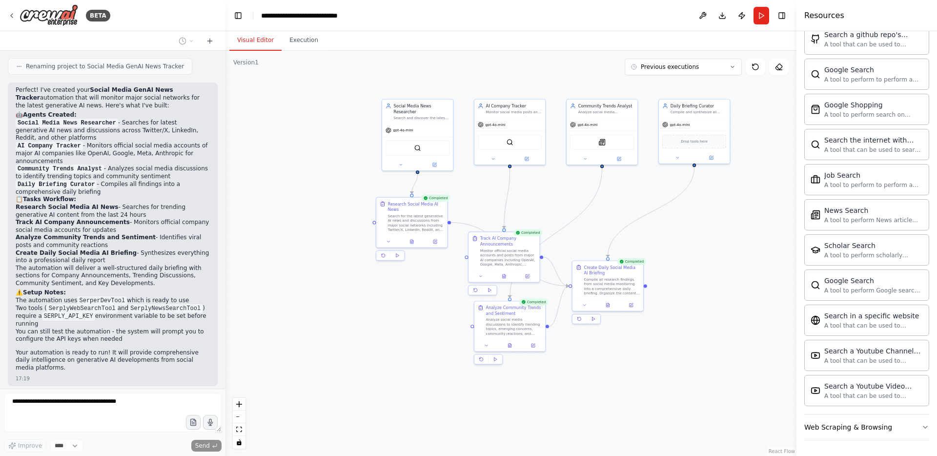
scroll to position [1853, 0]
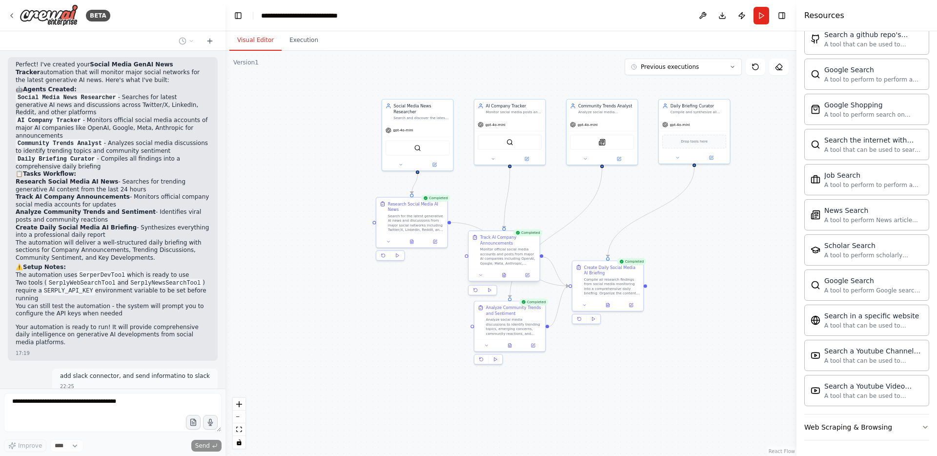
click at [506, 258] on div "Monitor official social media accounts and posts from major AI companies includ…" at bounding box center [508, 256] width 56 height 19
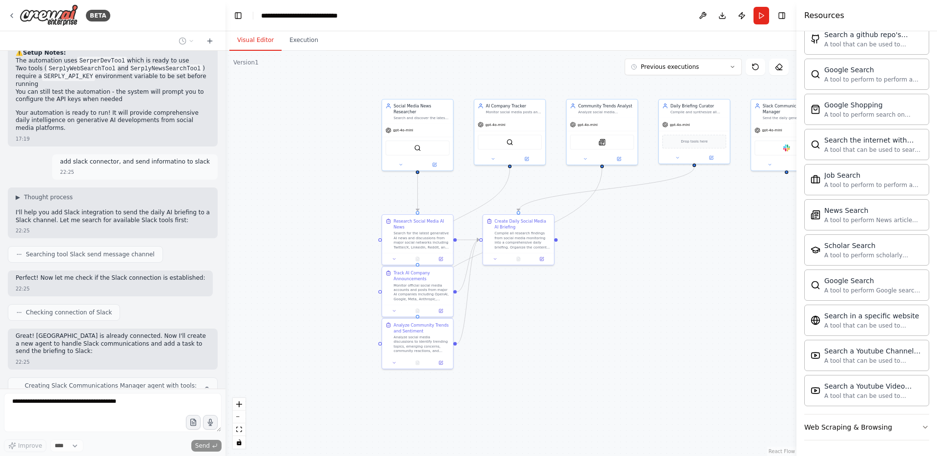
scroll to position [2075, 0]
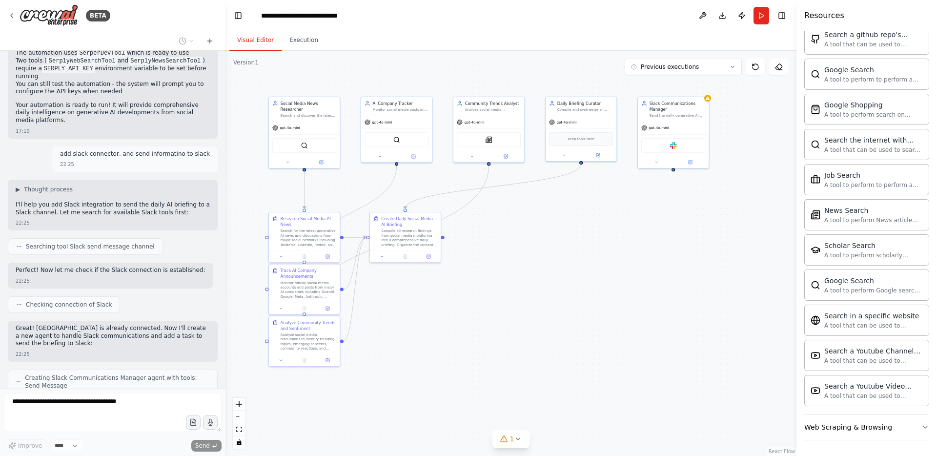
drag, startPoint x: 545, startPoint y: 379, endPoint x: 435, endPoint y: 378, distance: 110.8
click at [434, 377] on div ".deletable-edge-delete-btn { width: 20px; height: 20px; border: 0px solid #ffff…" at bounding box center [510, 253] width 571 height 405
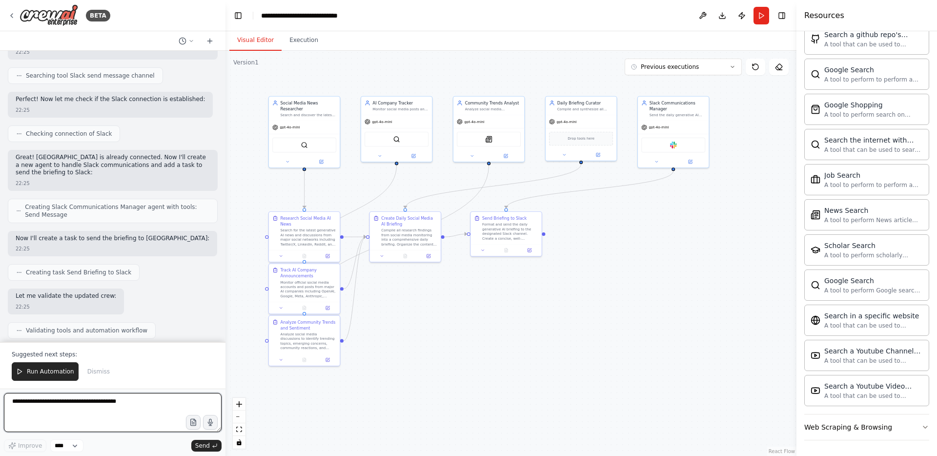
scroll to position [2253, 0]
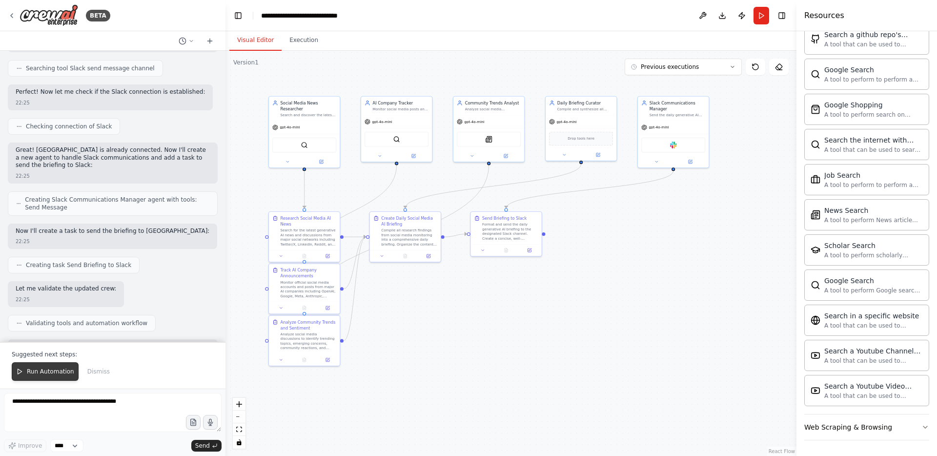
click at [17, 369] on icon at bounding box center [19, 371] width 7 height 7
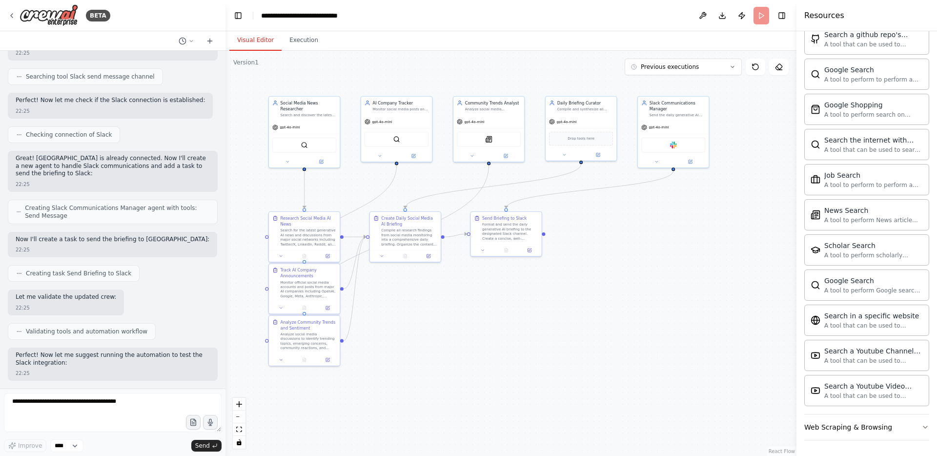
scroll to position [2207, 0]
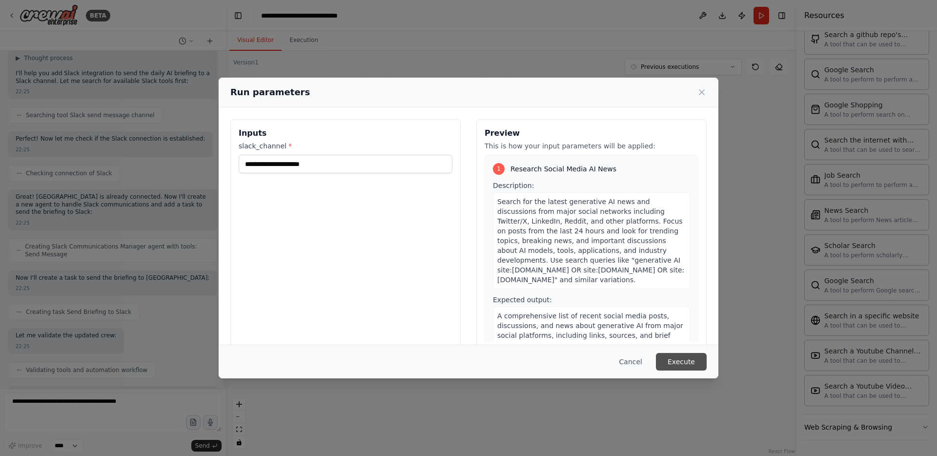
click at [685, 361] on button "Execute" at bounding box center [681, 362] width 51 height 18
click at [679, 359] on button "Execute" at bounding box center [681, 362] width 51 height 18
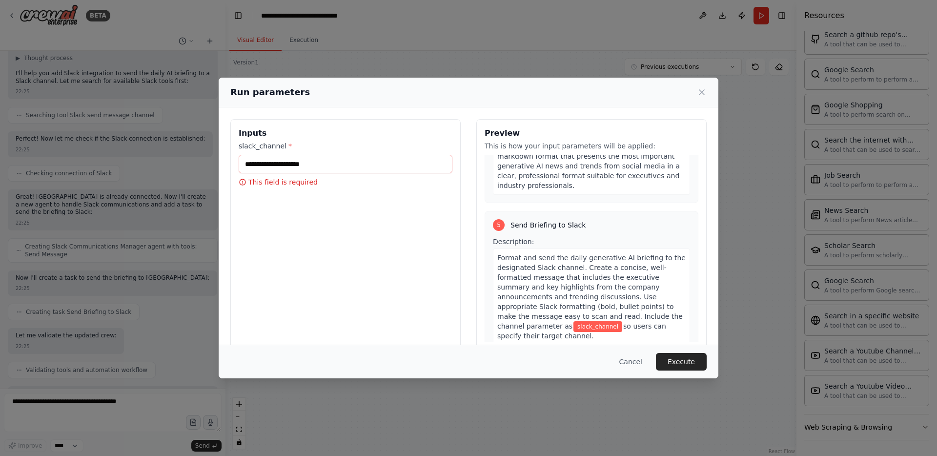
scroll to position [849, 0]
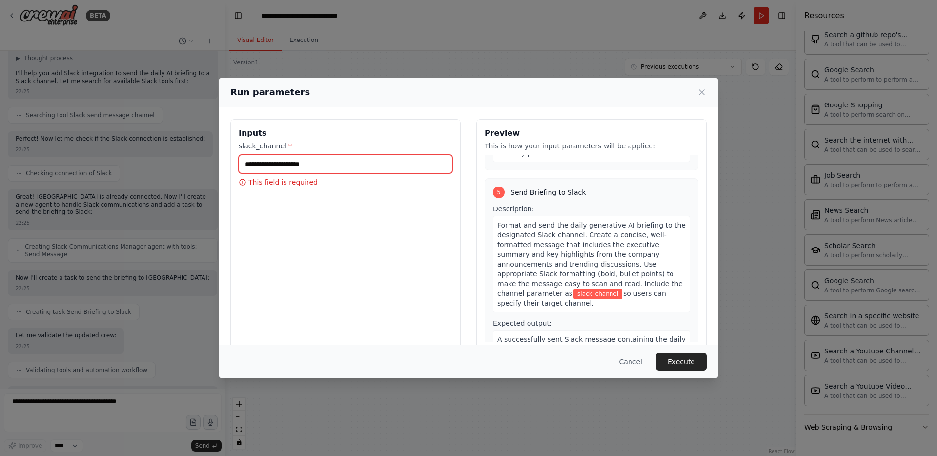
click at [279, 165] on input "slack_channel *" at bounding box center [346, 164] width 214 height 19
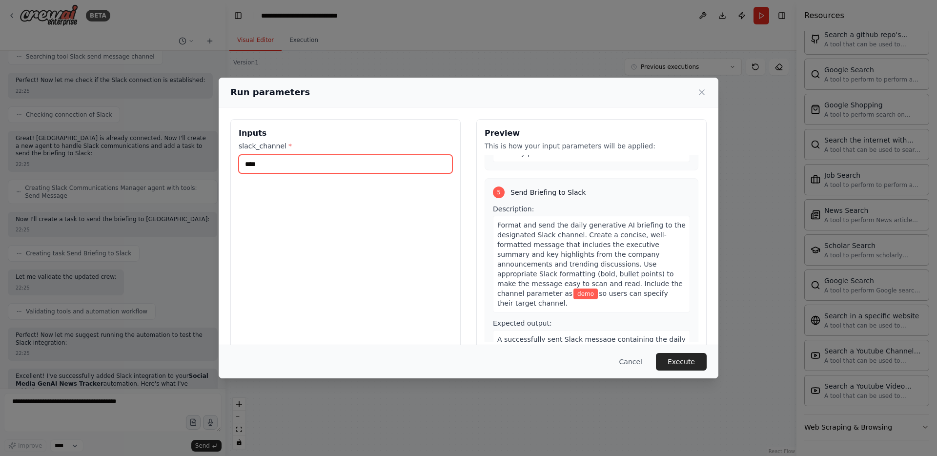
type input "****"
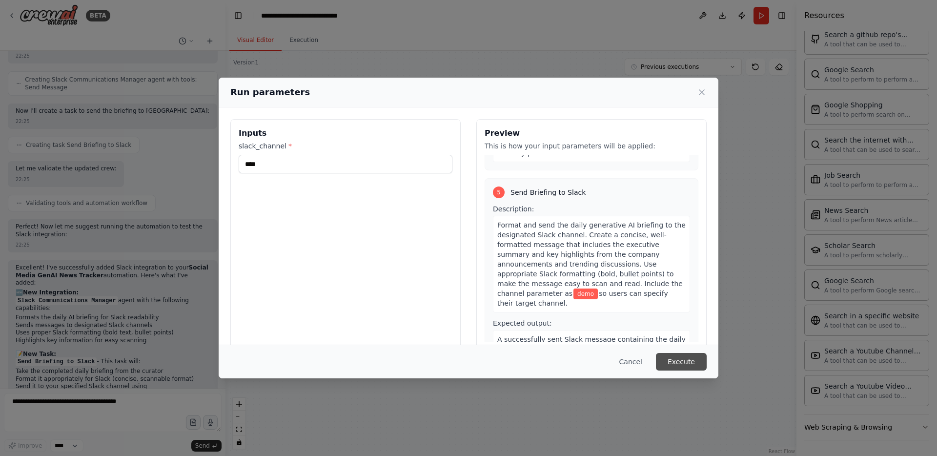
click at [672, 362] on button "Execute" at bounding box center [681, 362] width 51 height 18
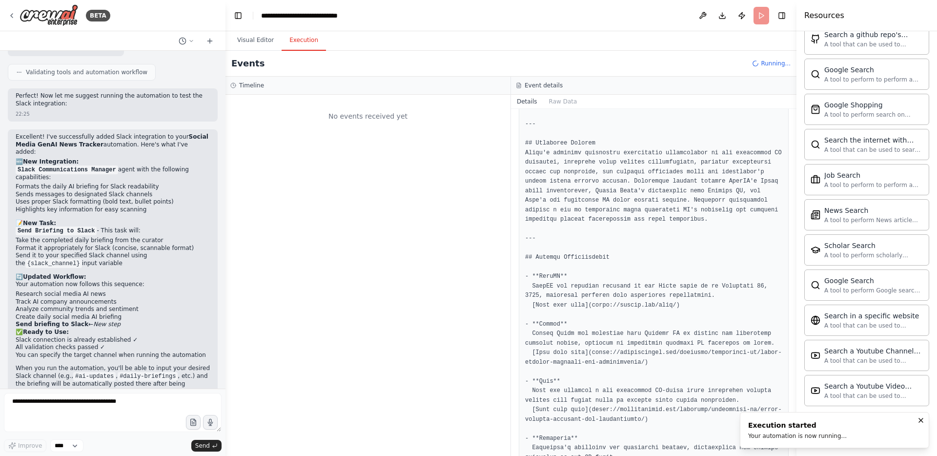
scroll to position [2512, 0]
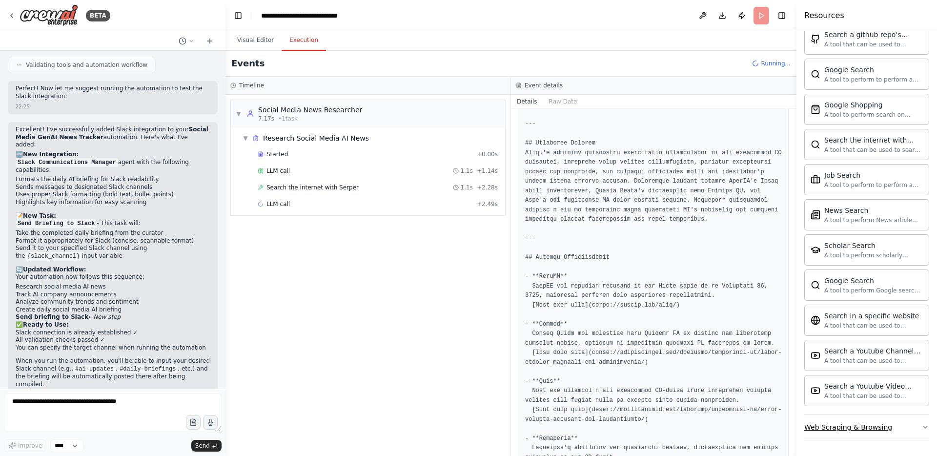
click at [921, 427] on icon "button" at bounding box center [925, 427] width 8 height 8
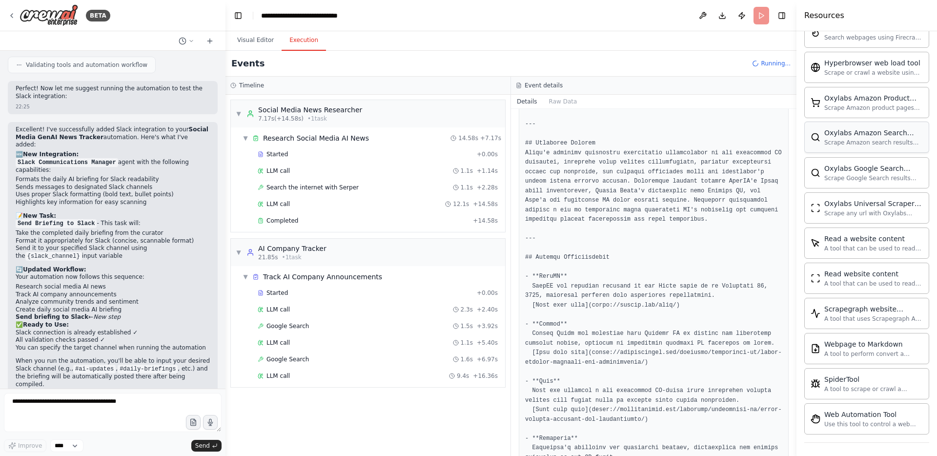
scroll to position [1854, 0]
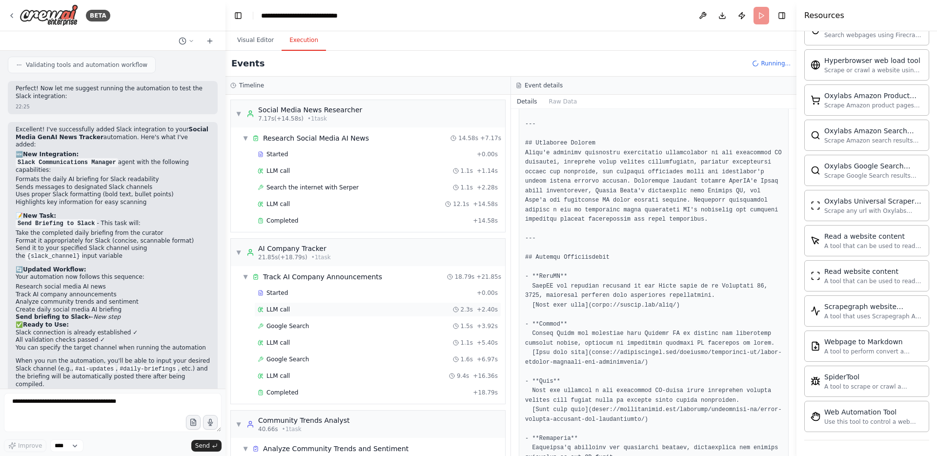
click at [275, 310] on span "LLM call" at bounding box center [277, 309] width 23 height 8
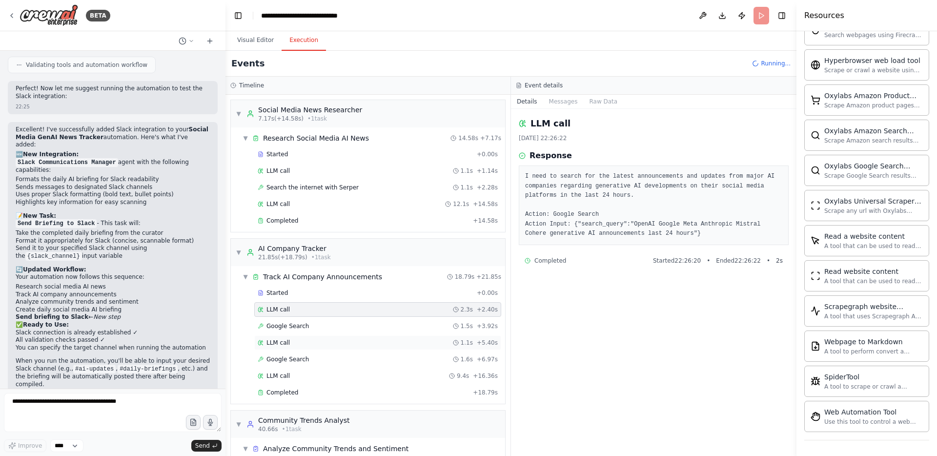
drag, startPoint x: 265, startPoint y: 340, endPoint x: 271, endPoint y: 338, distance: 5.9
click at [265, 340] on div "LLM call" at bounding box center [274, 343] width 32 height 8
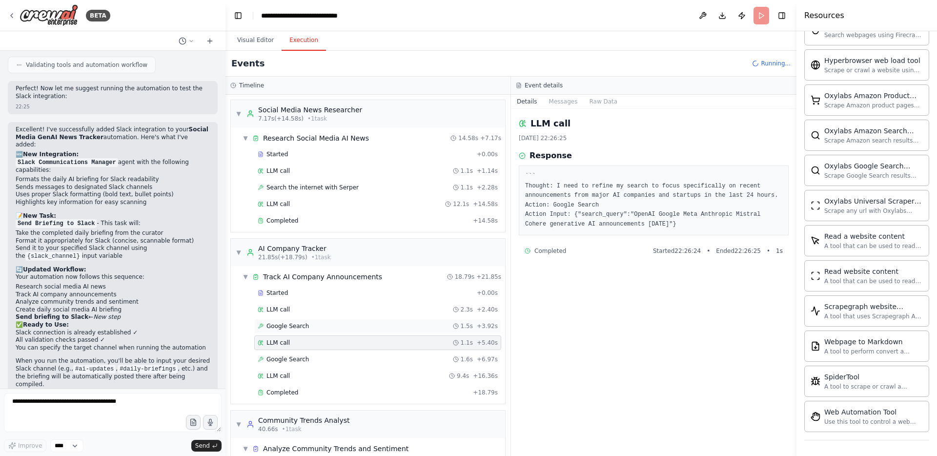
click at [288, 326] on span "Google Search" at bounding box center [287, 326] width 42 height 8
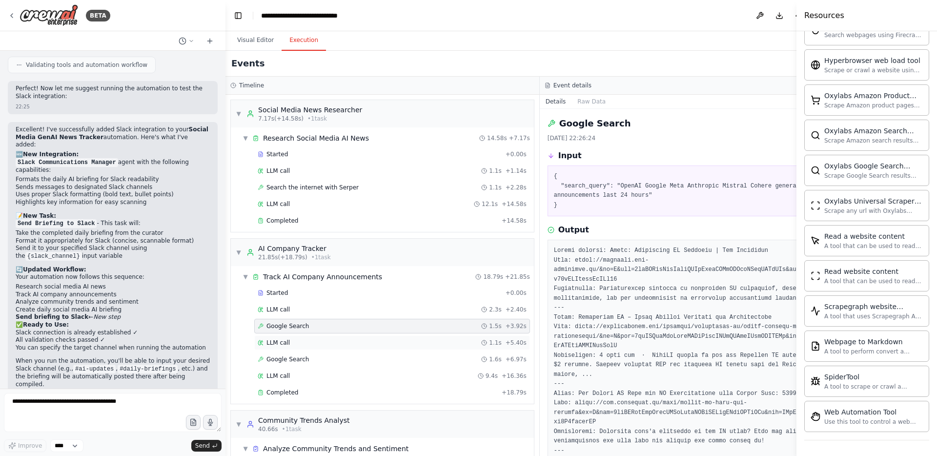
click at [292, 342] on div "LLM call 1.1s + 5.40s" at bounding box center [392, 343] width 269 height 8
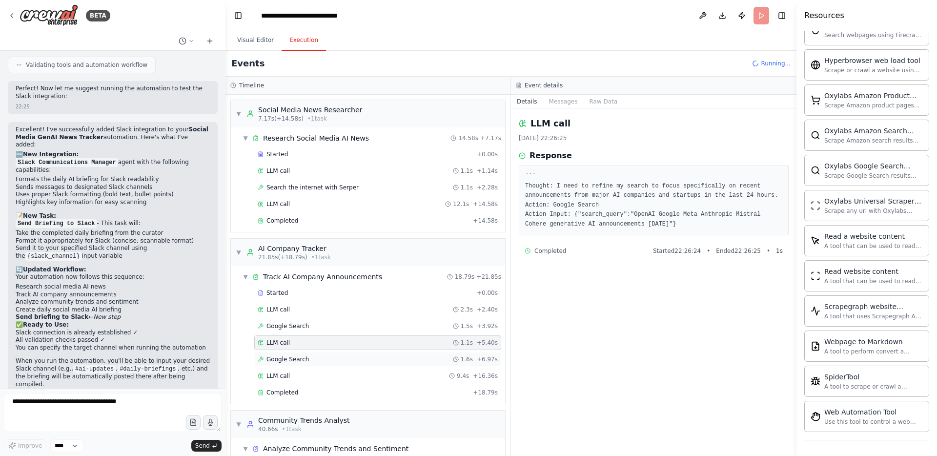
click at [287, 362] on span "Google Search" at bounding box center [287, 359] width 42 height 8
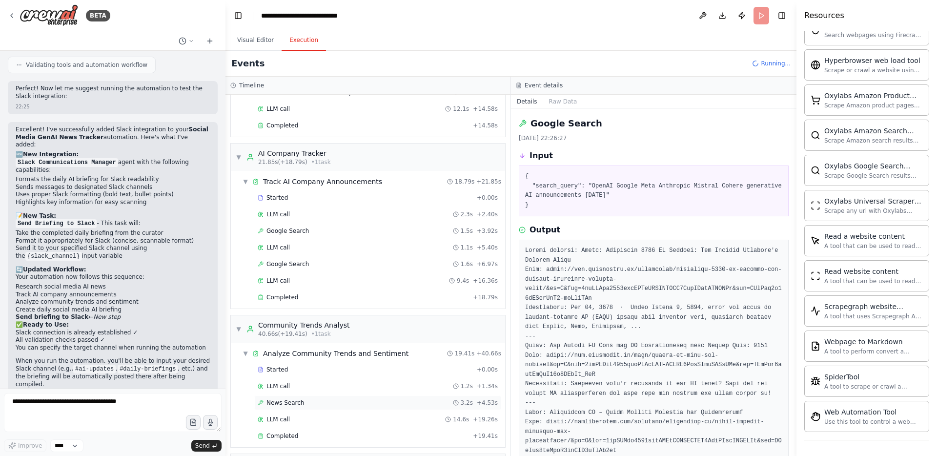
scroll to position [186, 0]
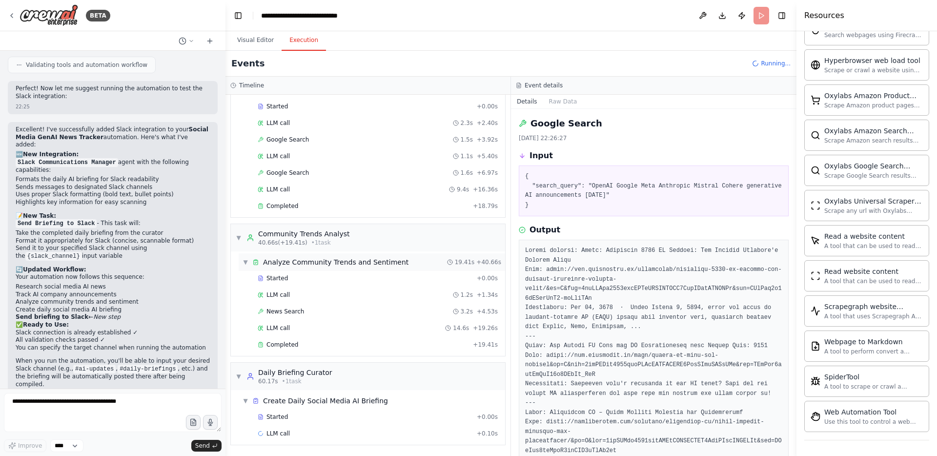
click at [271, 262] on span "Analyze Community Trends and Sentiment" at bounding box center [335, 262] width 145 height 10
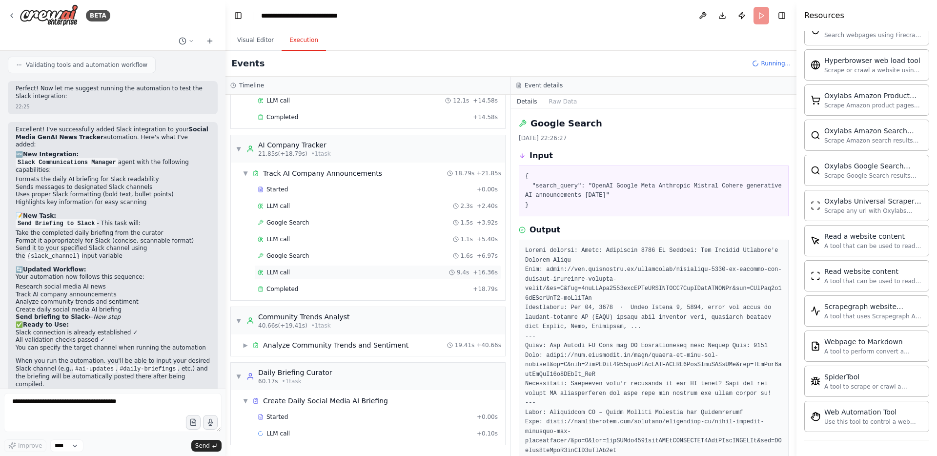
click at [278, 265] on div "LLM call 9.4s + 16.36s" at bounding box center [377, 272] width 247 height 15
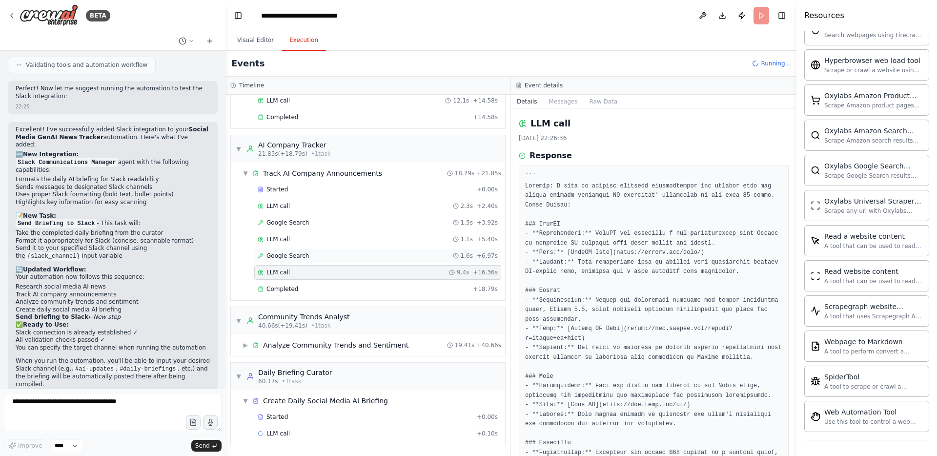
click at [280, 257] on span "Google Search" at bounding box center [287, 256] width 42 height 8
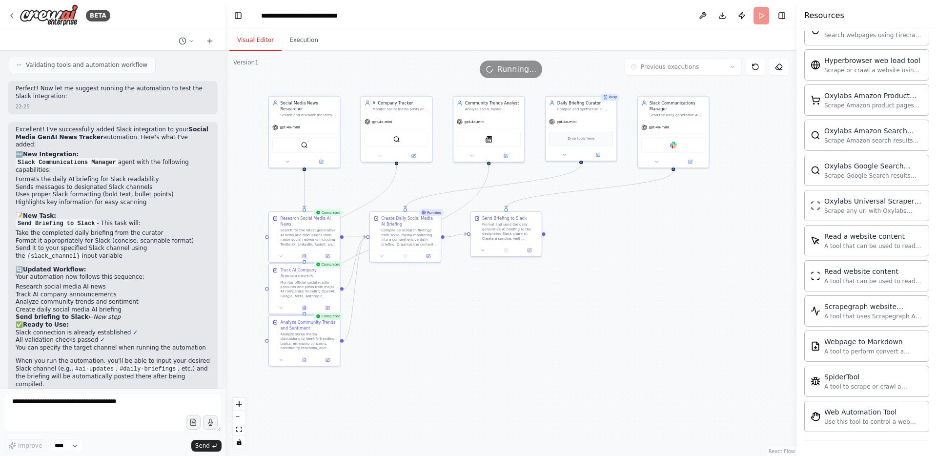
click at [256, 37] on button "Visual Editor" at bounding box center [255, 40] width 52 height 20
drag, startPoint x: 413, startPoint y: 236, endPoint x: 451, endPoint y: 268, distance: 49.8
click at [436, 271] on div "Compile all research findings from social media monitoring into a comprehensive…" at bounding box center [430, 271] width 56 height 19
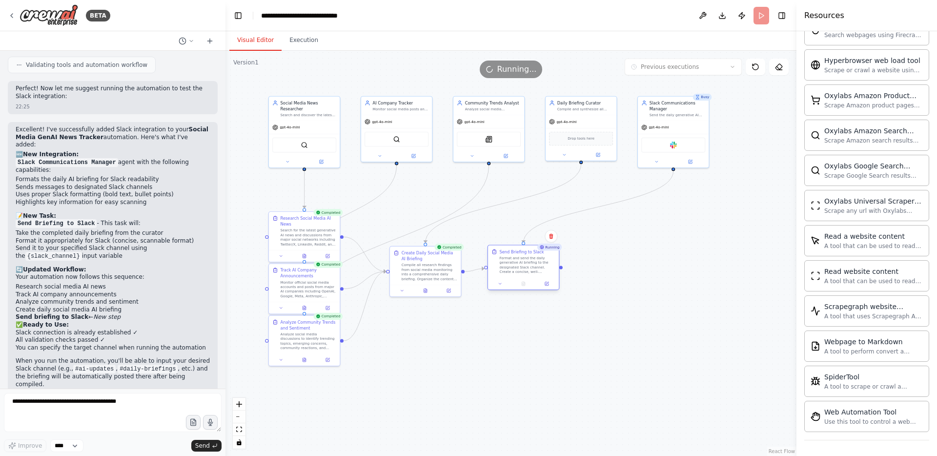
click at [523, 280] on div at bounding box center [523, 284] width 71 height 12
click at [554, 288] on div "Send Briefing to Slack Format and send the daily generative AI briefing to the …" at bounding box center [558, 273] width 71 height 32
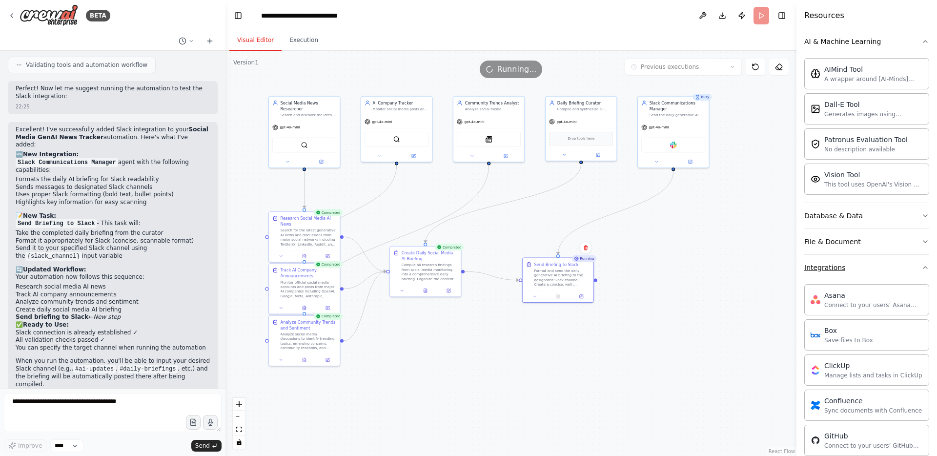
scroll to position [0, 0]
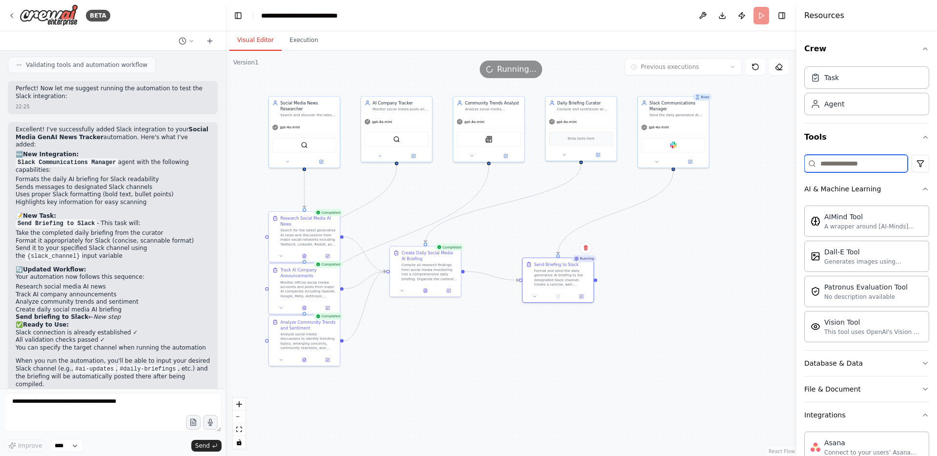
click at [867, 163] on input at bounding box center [855, 164] width 103 height 18
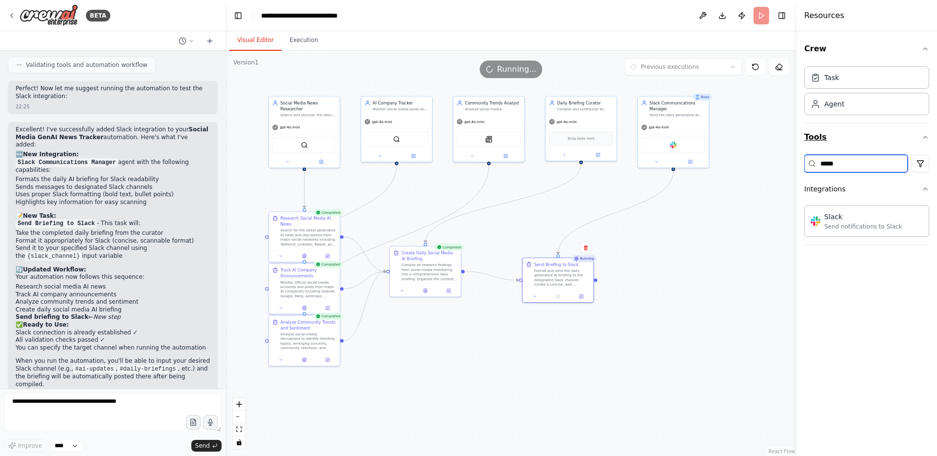
type input "*****"
click at [899, 138] on button "Tools" at bounding box center [866, 136] width 125 height 27
click at [929, 135] on div "Crew Task Agent Tools" at bounding box center [866, 243] width 141 height 424
click at [926, 139] on icon "button" at bounding box center [925, 137] width 8 height 8
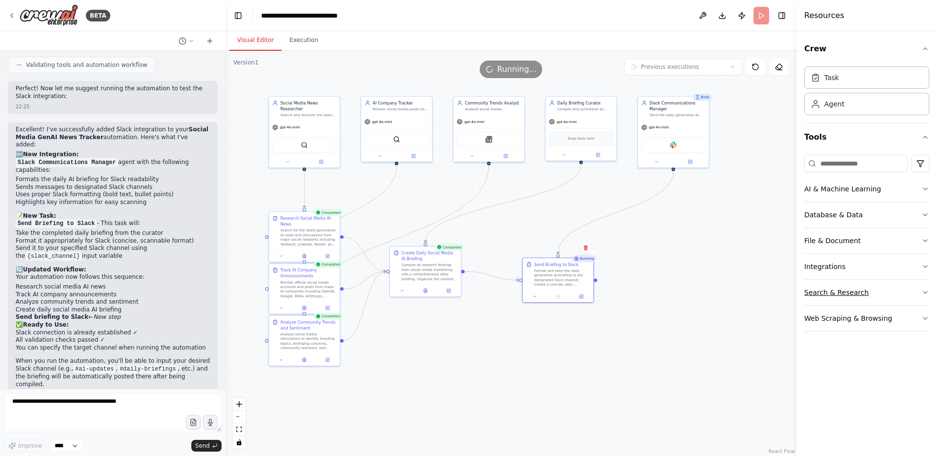
click at [846, 295] on div "Search & Research" at bounding box center [836, 292] width 64 height 10
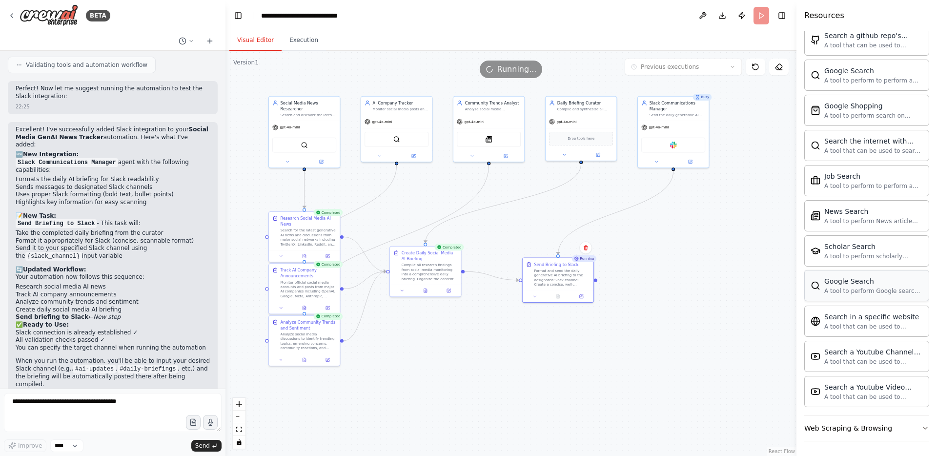
scroll to position [391, 0]
click at [283, 129] on div "gpt-4o-mini" at bounding box center [304, 126] width 71 height 13
click at [322, 162] on icon at bounding box center [321, 160] width 3 height 3
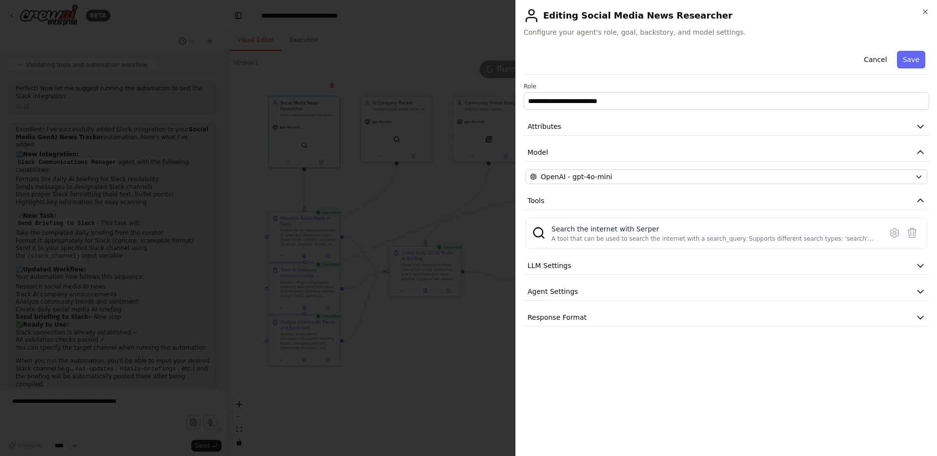
click at [655, 168] on div "**********" at bounding box center [725, 187] width 405 height 280
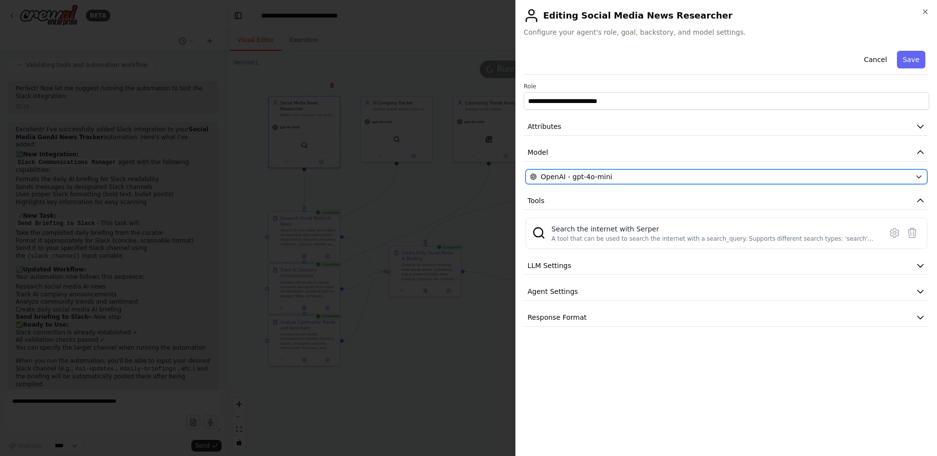
click at [652, 171] on button "OpenAI - gpt-4o-mini" at bounding box center [726, 176] width 402 height 15
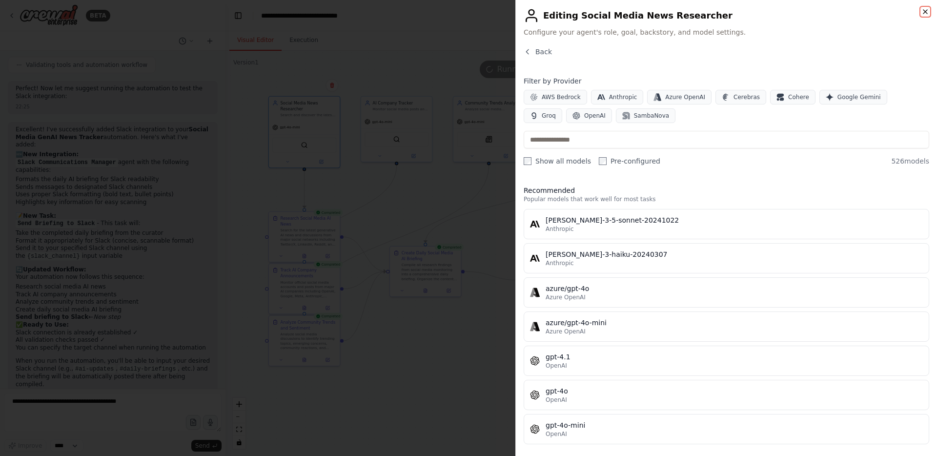
click at [924, 13] on icon "button" at bounding box center [925, 12] width 4 height 4
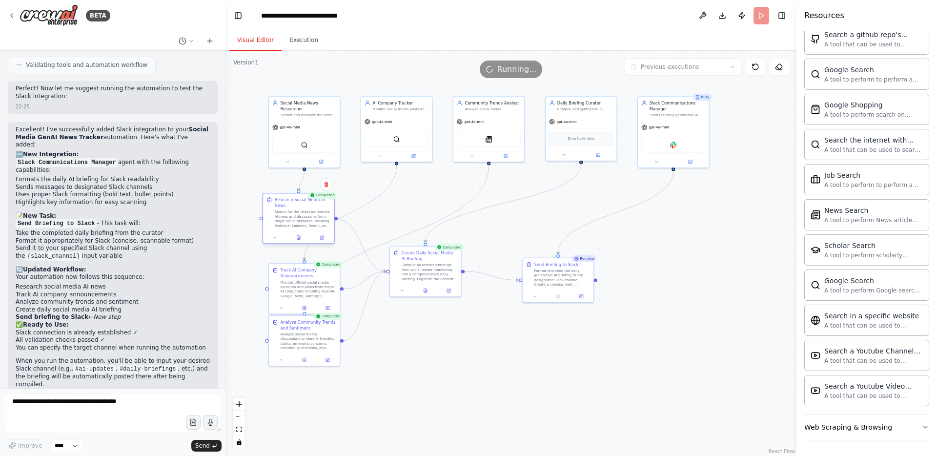
drag, startPoint x: 317, startPoint y: 228, endPoint x: 310, endPoint y: 214, distance: 16.2
click at [310, 214] on div "Search for the latest generative AI news and discussions from major social netw…" at bounding box center [303, 218] width 56 height 19
drag, startPoint x: 310, startPoint y: 287, endPoint x: 393, endPoint y: 223, distance: 104.7
click at [402, 220] on div "Monitor official social media accounts and posts from major AI companies includ…" at bounding box center [401, 218] width 56 height 19
drag, startPoint x: 321, startPoint y: 229, endPoint x: 329, endPoint y: 234, distance: 9.6
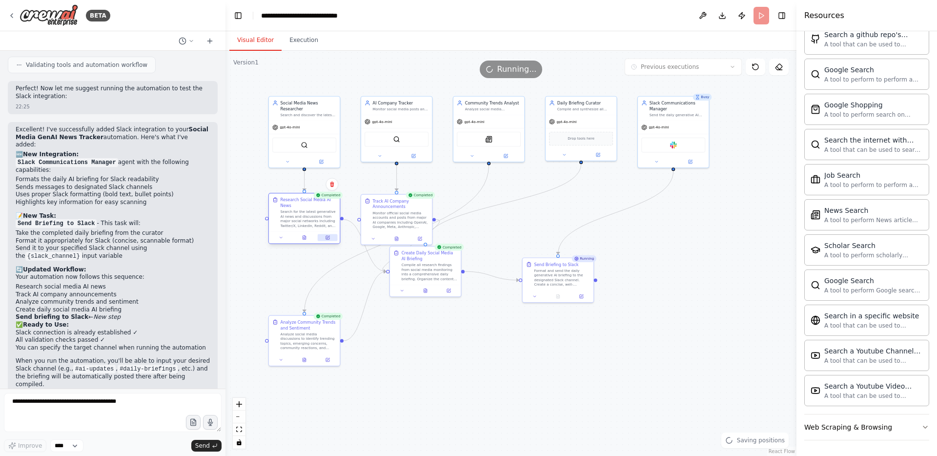
click at [329, 231] on div "Research Social Media AI News Search for the latest generative AI news and disc…" at bounding box center [304, 218] width 72 height 51
drag, startPoint x: 316, startPoint y: 336, endPoint x: 499, endPoint y: 216, distance: 218.5
click at [499, 216] on div "Analyze social media discussions to identify trending topics, emerging concerns…" at bounding box center [493, 218] width 56 height 19
click at [249, 324] on div ".deletable-edge-delete-btn { width: 20px; height: 20px; border: 0px solid #ffff…" at bounding box center [510, 253] width 571 height 405
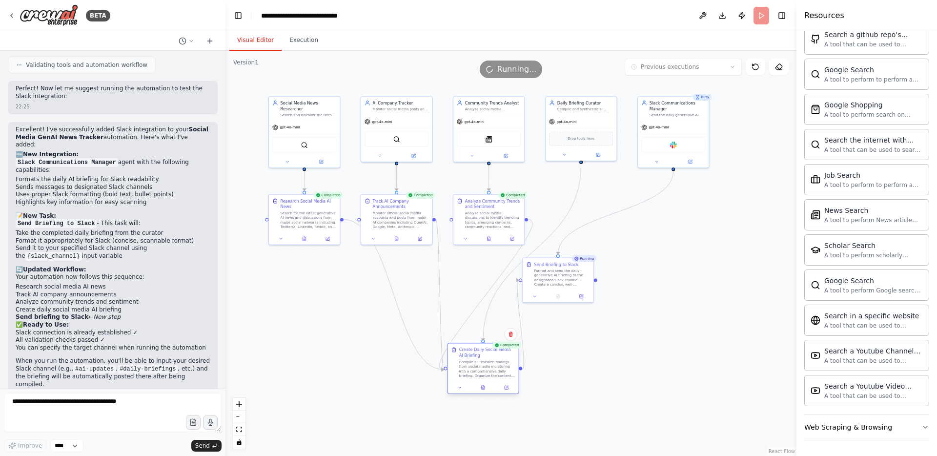
drag, startPoint x: 421, startPoint y: 274, endPoint x: 507, endPoint y: 346, distance: 112.5
click at [480, 368] on div "Compile all research findings from social media monitoring into a comprehensive…" at bounding box center [487, 369] width 56 height 19
drag, startPoint x: 550, startPoint y: 275, endPoint x: 670, endPoint y: 359, distance: 145.8
click at [670, 359] on div "Format and send the daily generative AI briefing to the designated Slack channe…" at bounding box center [683, 357] width 56 height 19
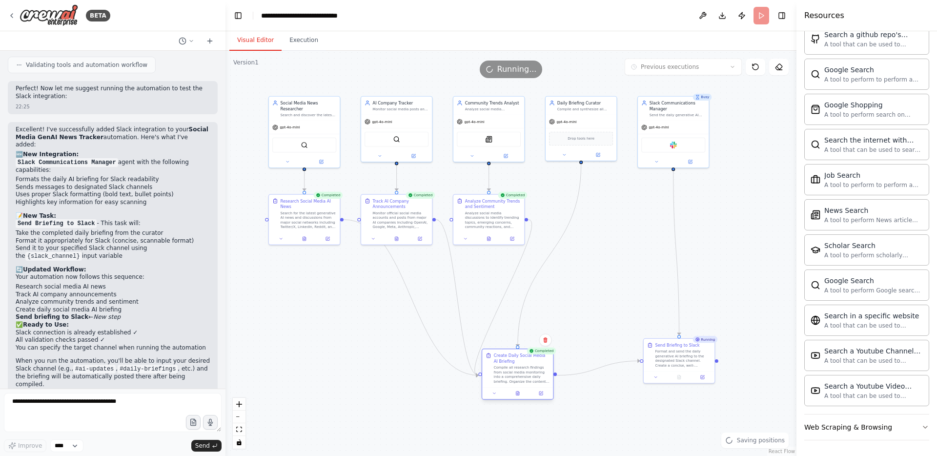
drag, startPoint x: 484, startPoint y: 362, endPoint x: 520, endPoint y: 374, distance: 37.3
click at [519, 375] on div "Compile all research findings from social media monitoring into a comprehensive…" at bounding box center [522, 374] width 56 height 19
click at [671, 361] on div "Format and send the daily generative AI briefing to the designated Slack channe…" at bounding box center [683, 357] width 56 height 19
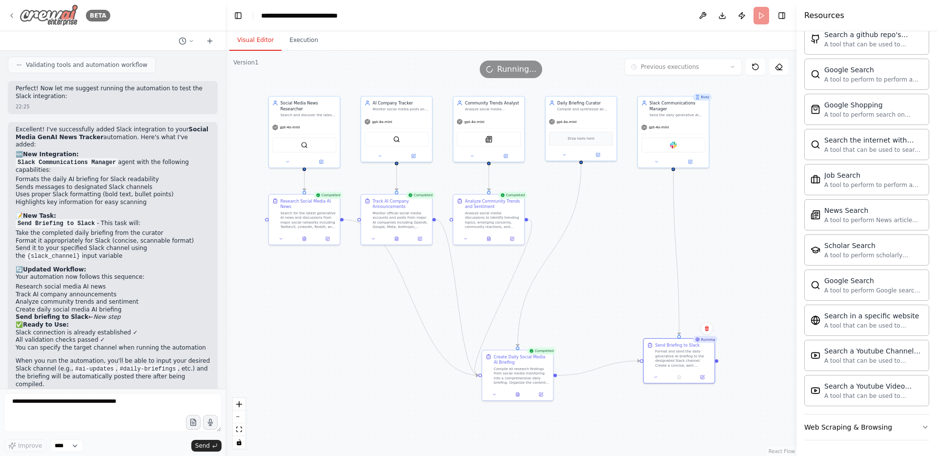
click at [11, 15] on icon at bounding box center [12, 16] width 8 height 8
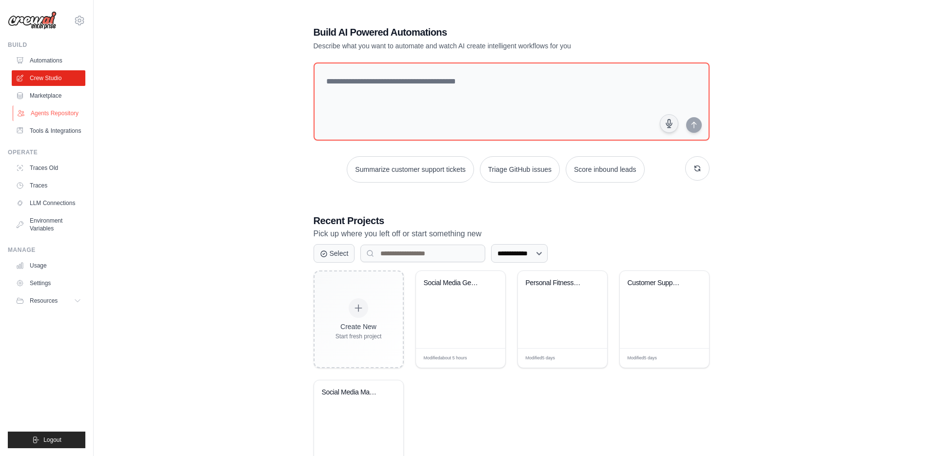
click at [48, 113] on link "Agents Repository" at bounding box center [50, 113] width 74 height 16
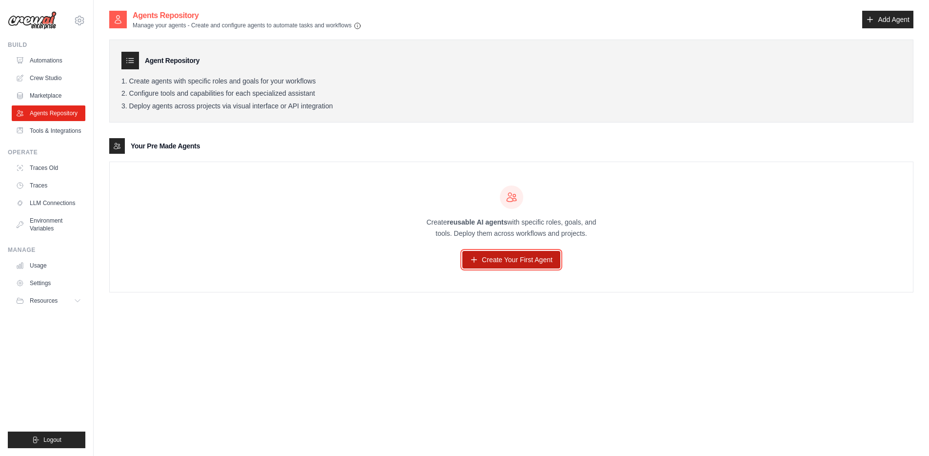
click at [499, 259] on link "Create Your First Agent" at bounding box center [512, 260] width 98 height 18
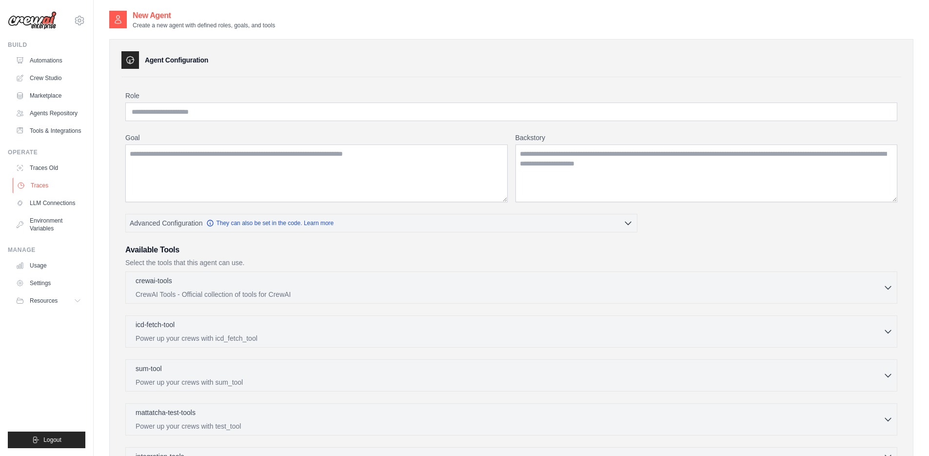
click at [37, 187] on link "Traces" at bounding box center [50, 186] width 74 height 16
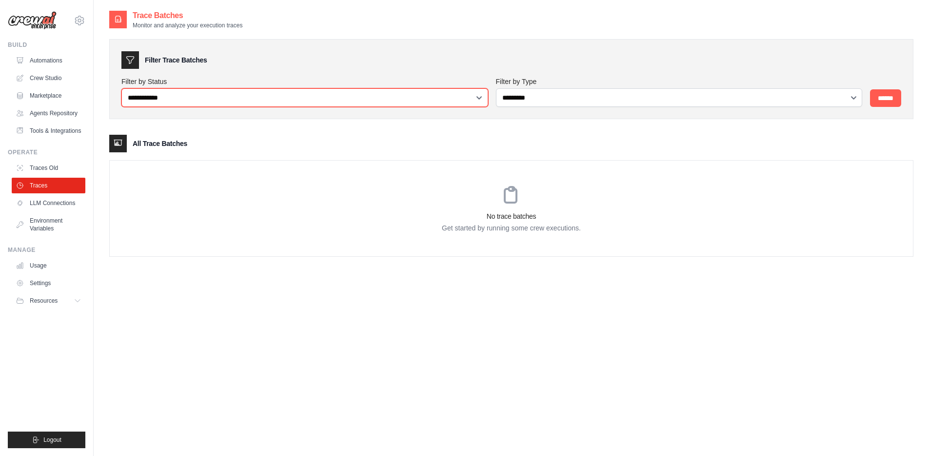
click at [160, 96] on select "**********" at bounding box center [304, 97] width 367 height 19
click at [51, 202] on link "LLM Connections" at bounding box center [50, 203] width 74 height 16
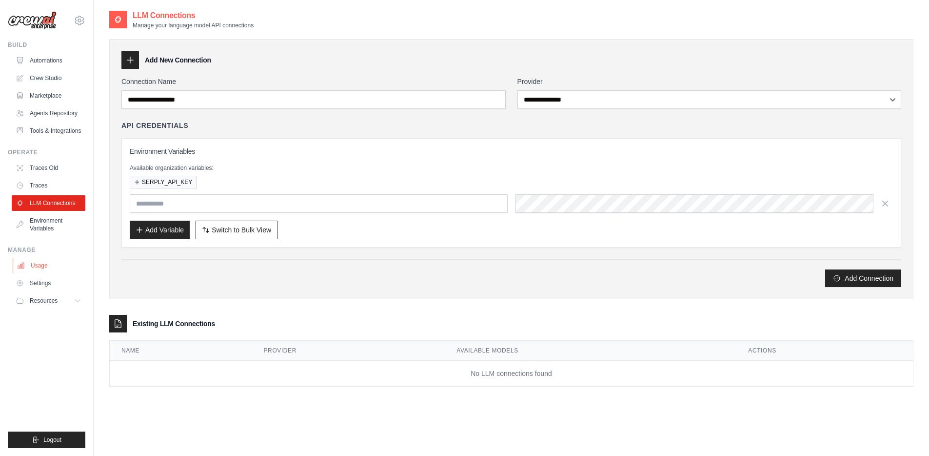
click at [33, 265] on link "Usage" at bounding box center [50, 266] width 74 height 16
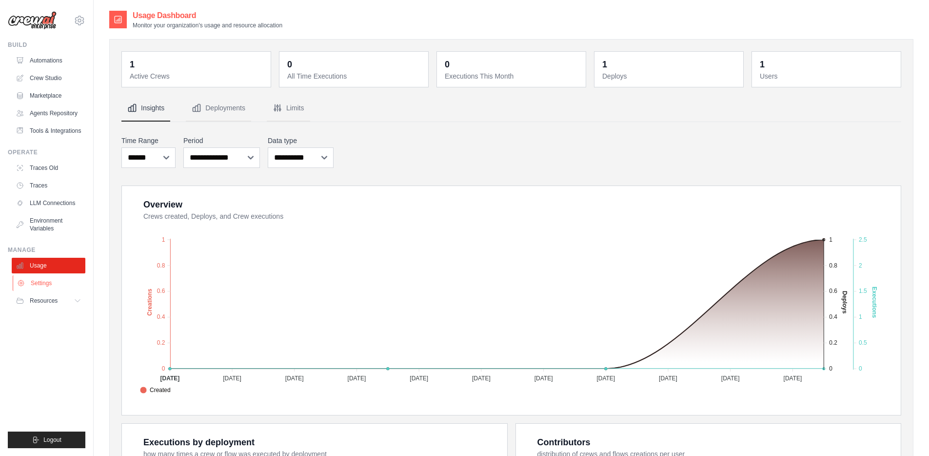
click at [45, 284] on link "Settings" at bounding box center [50, 283] width 74 height 16
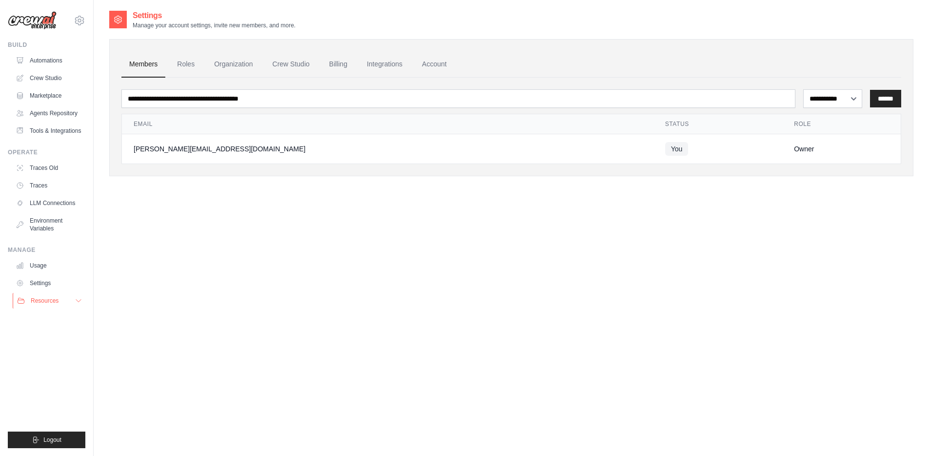
click at [60, 302] on button "Resources" at bounding box center [50, 301] width 74 height 16
click at [42, 191] on link "Traces" at bounding box center [50, 186] width 74 height 16
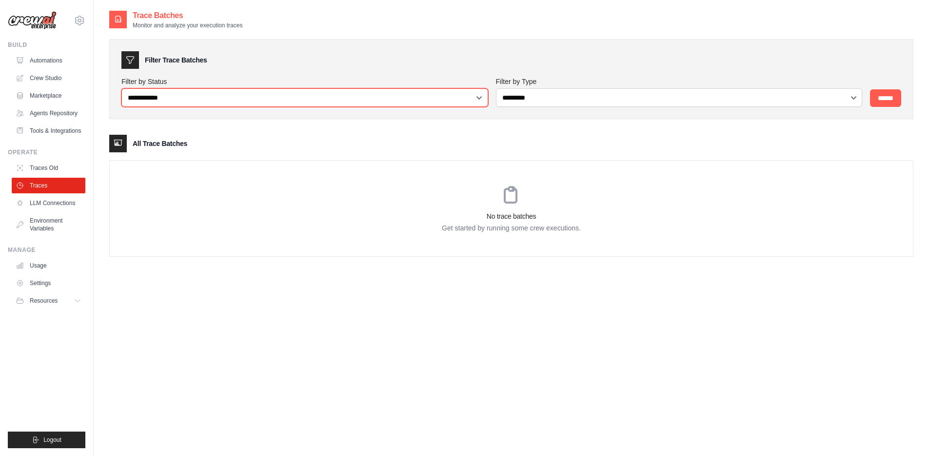
click at [301, 99] on select "**********" at bounding box center [304, 97] width 367 height 19
click at [121, 88] on select "**********" at bounding box center [304, 97] width 367 height 19
click at [309, 96] on select "**********" at bounding box center [304, 97] width 367 height 19
select select "*********"
click at [121, 88] on select "**********" at bounding box center [304, 97] width 367 height 19
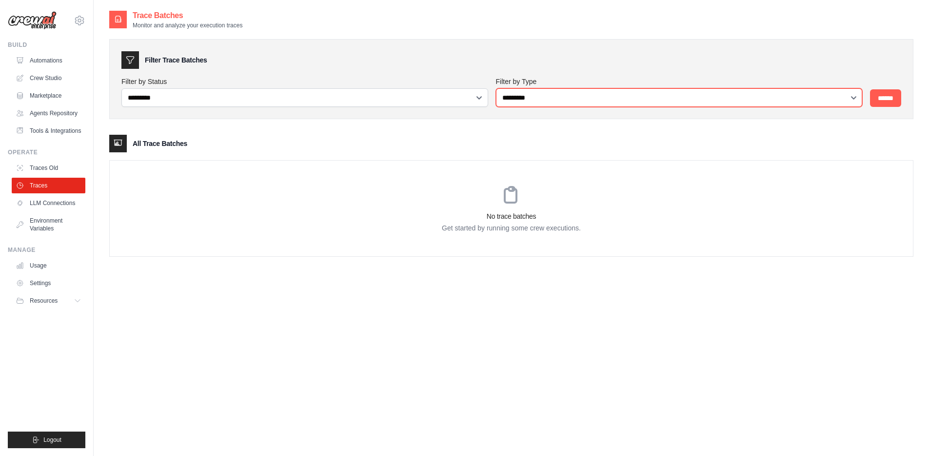
click at [528, 95] on select "**********" at bounding box center [679, 97] width 367 height 19
click at [496, 88] on select "**********" at bounding box center [679, 97] width 367 height 19
click at [536, 97] on select "**********" at bounding box center [679, 97] width 367 height 19
select select "********"
click at [496, 88] on select "**********" at bounding box center [679, 97] width 367 height 19
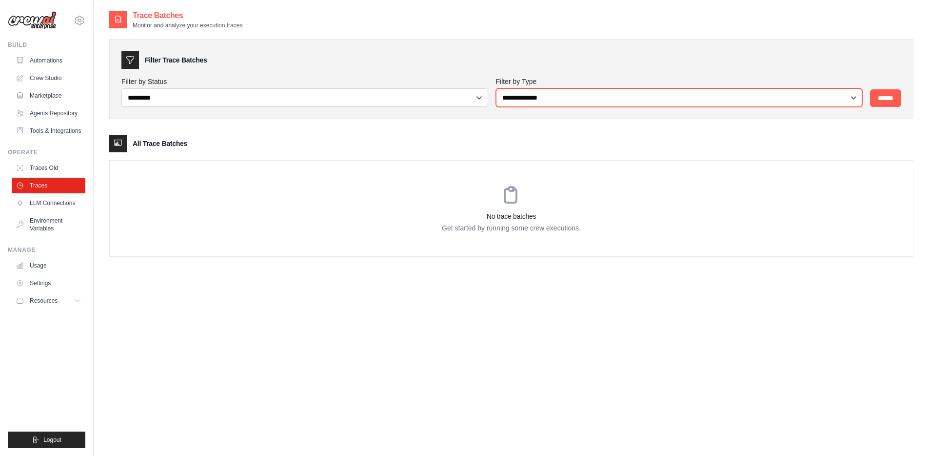
click at [532, 97] on select "**********" at bounding box center [679, 97] width 367 height 19
select select
click at [496, 88] on select "**********" at bounding box center [679, 97] width 367 height 19
click at [891, 99] on input "******" at bounding box center [885, 98] width 31 height 18
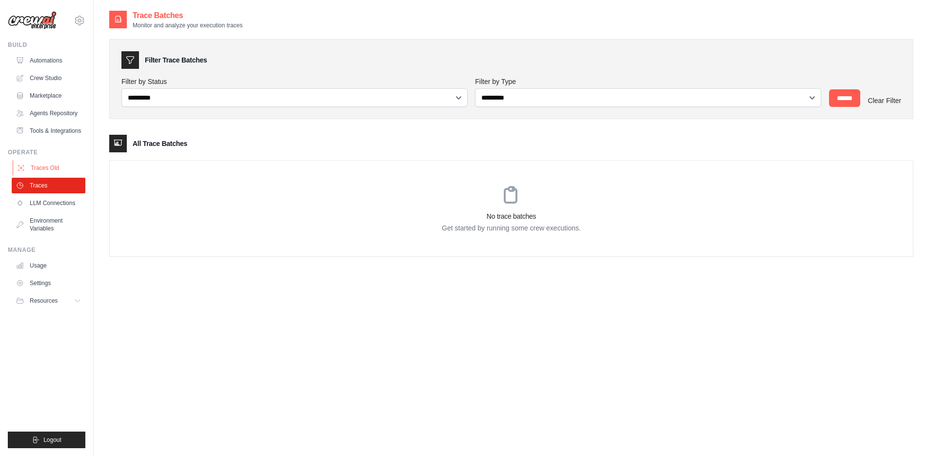
click at [48, 167] on link "Traces Old" at bounding box center [50, 168] width 74 height 16
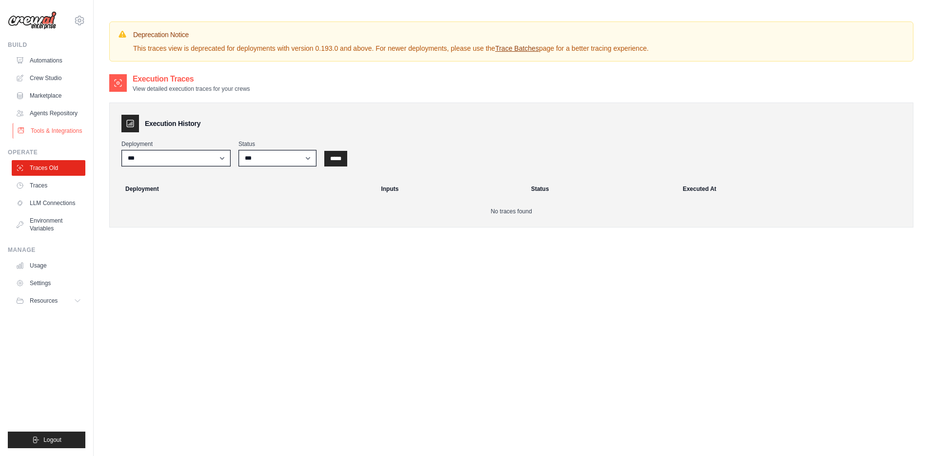
click at [37, 129] on link "Tools & Integrations" at bounding box center [50, 131] width 74 height 16
click at [41, 130] on link "Tools & Integrations" at bounding box center [50, 131] width 74 height 16
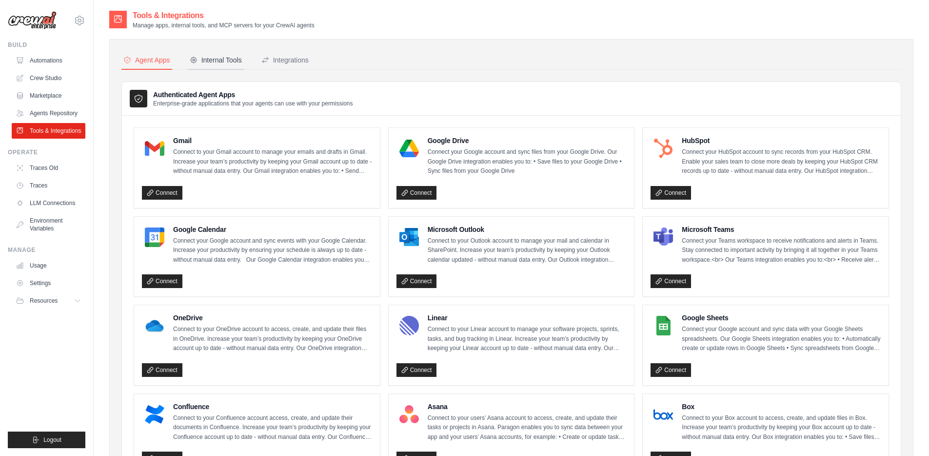
click at [220, 61] on div "Internal Tools" at bounding box center [216, 60] width 52 height 10
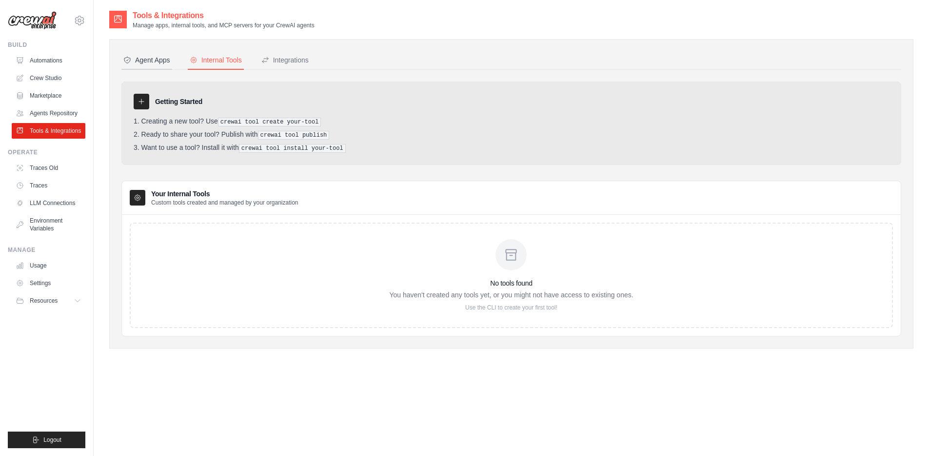
click at [156, 60] on div "Agent Apps" at bounding box center [146, 60] width 47 height 10
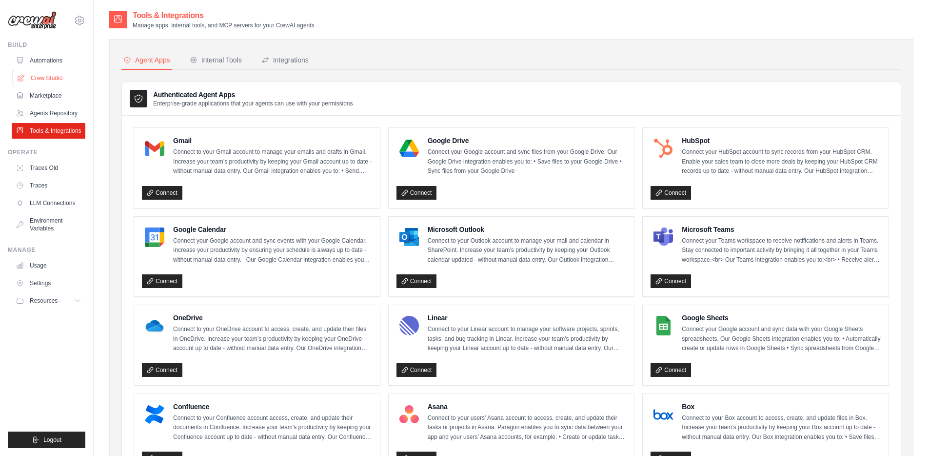
click at [52, 80] on link "Crew Studio" at bounding box center [50, 78] width 74 height 16
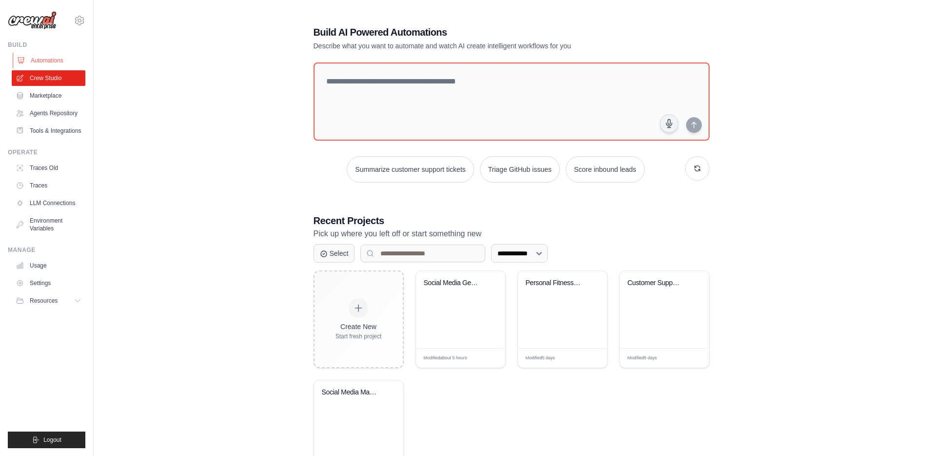
click at [51, 64] on link "Automations" at bounding box center [50, 61] width 74 height 16
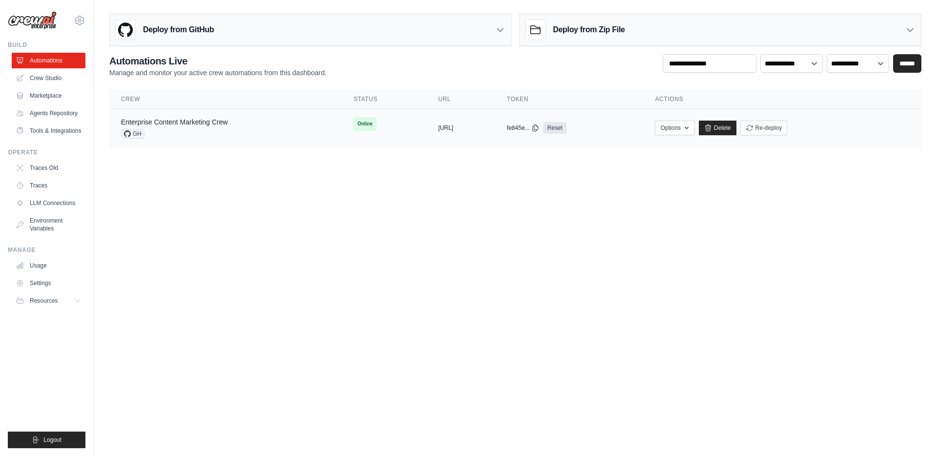
click at [221, 123] on link "Enterprise Content Marketing Crew" at bounding box center [174, 122] width 107 height 8
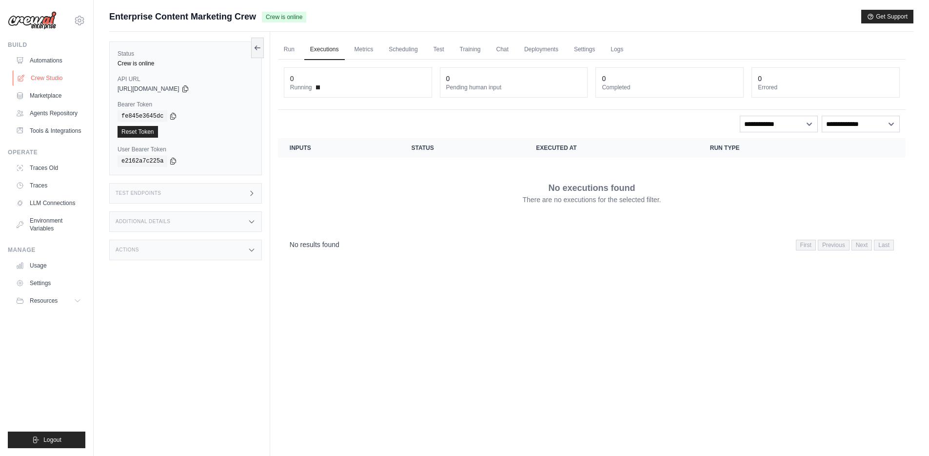
click at [41, 79] on link "Crew Studio" at bounding box center [50, 78] width 74 height 16
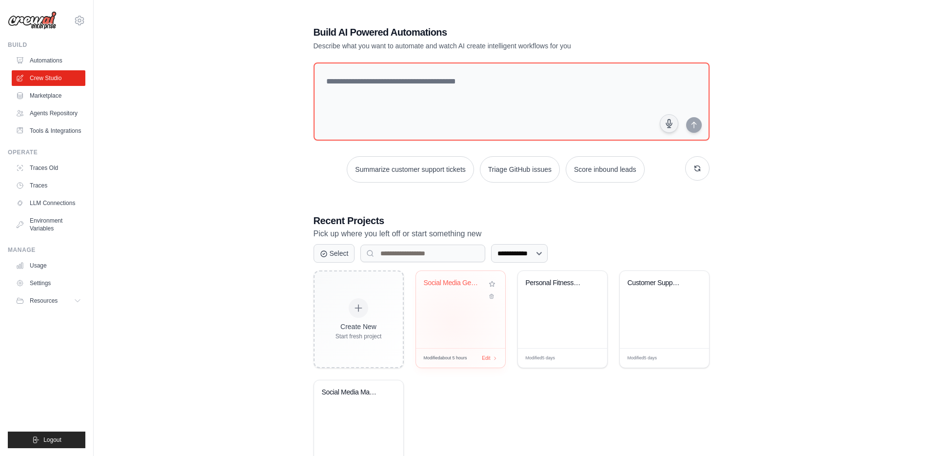
click at [452, 322] on div "Social Media GenAI News Tracker" at bounding box center [460, 309] width 89 height 77
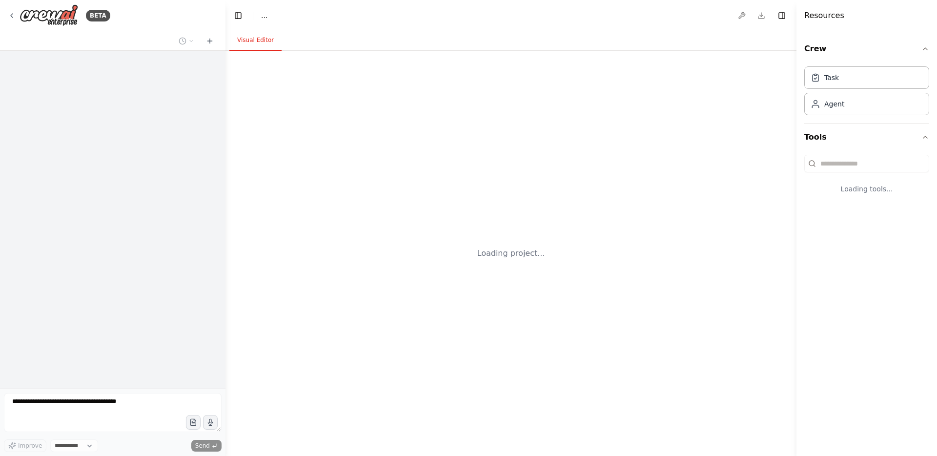
select select "****"
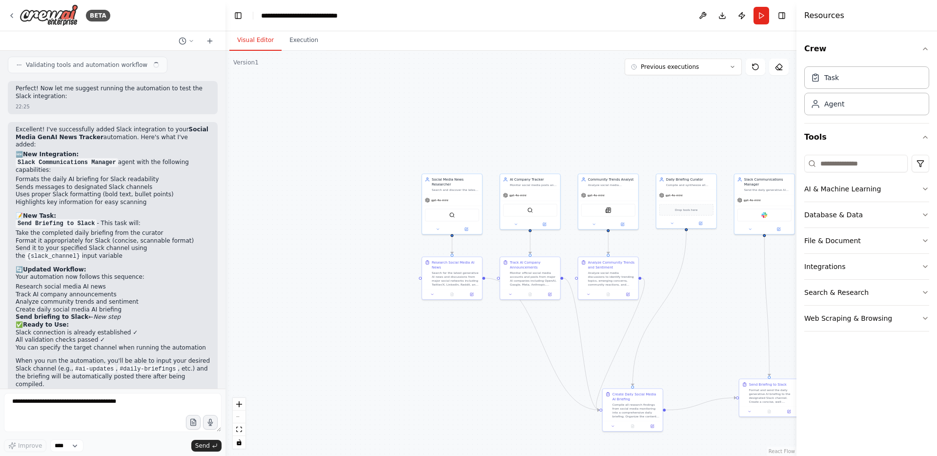
scroll to position [2512, 0]
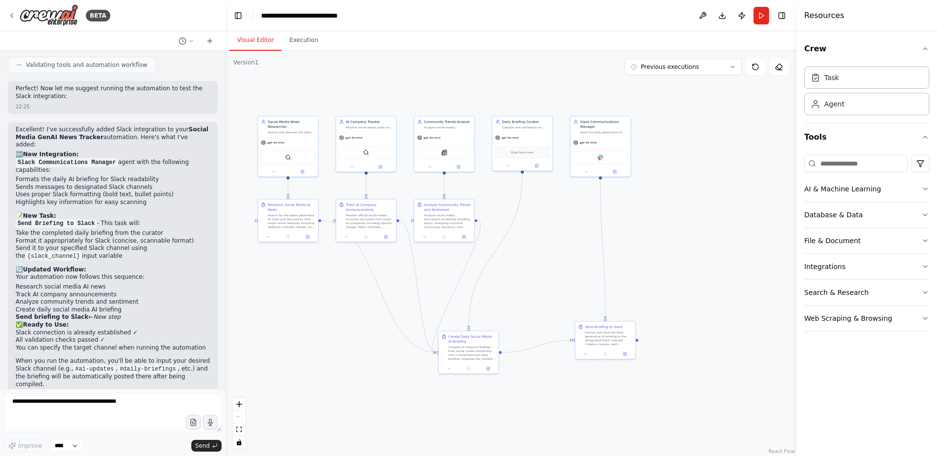
drag, startPoint x: 704, startPoint y: 292, endPoint x: 541, endPoint y: 234, distance: 173.6
click at [540, 234] on div ".deletable-edge-delete-btn { width: 20px; height: 20px; border: 0px solid #ffff…" at bounding box center [510, 253] width 571 height 405
click at [297, 43] on button "Execution" at bounding box center [304, 40] width 44 height 20
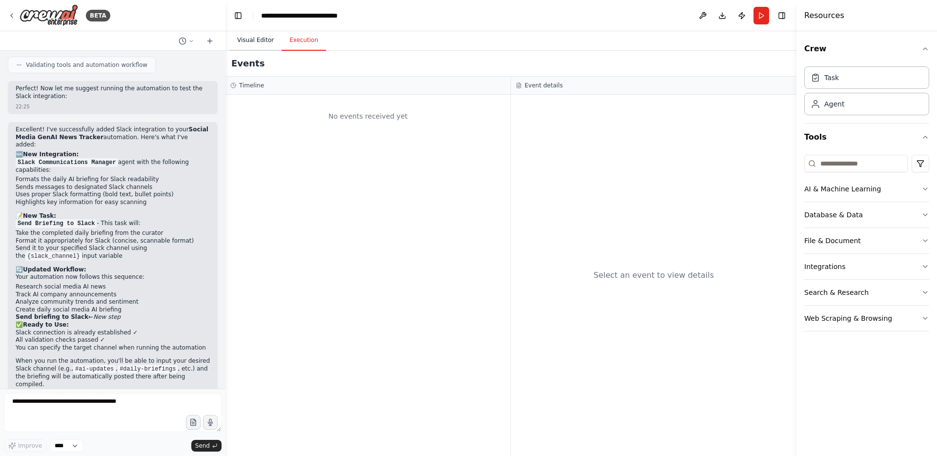
click at [257, 42] on button "Visual Editor" at bounding box center [255, 40] width 52 height 20
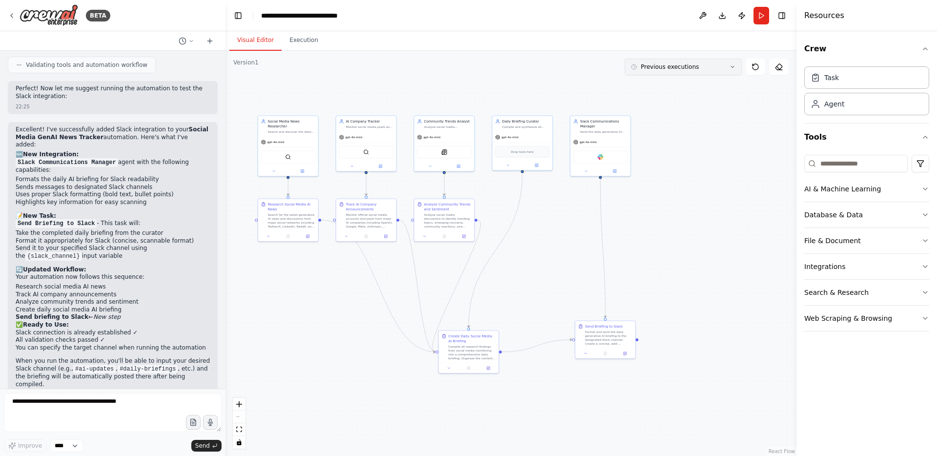
click at [698, 70] on button "Previous executions" at bounding box center [682, 67] width 117 height 17
click at [659, 88] on div "15m ago" at bounding box center [689, 85] width 98 height 8
click at [761, 17] on button "Run" at bounding box center [761, 16] width 16 height 18
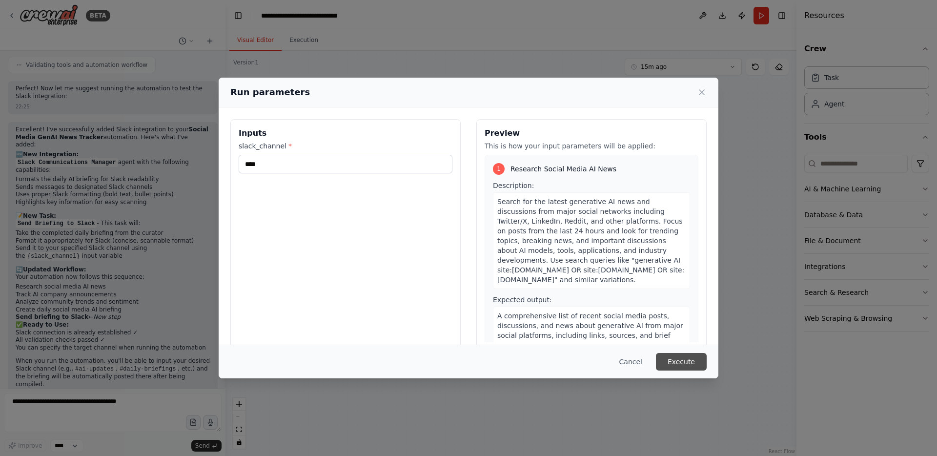
click at [676, 364] on button "Execute" at bounding box center [681, 362] width 51 height 18
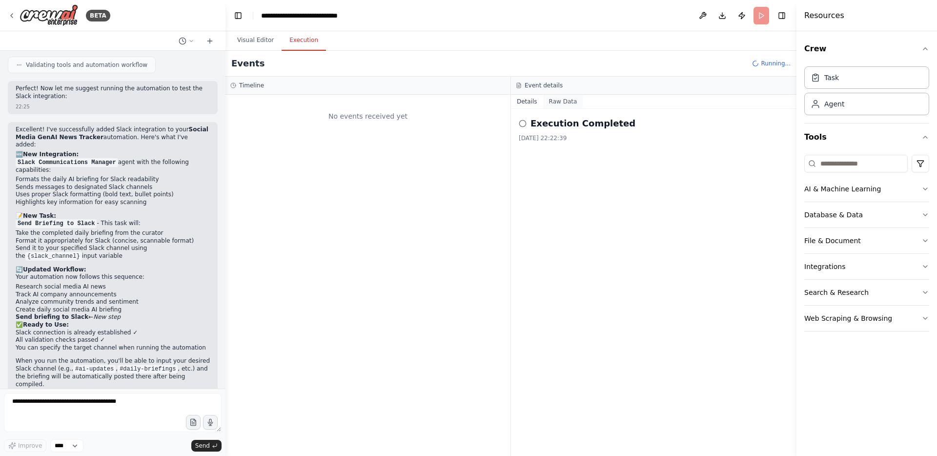
click at [563, 100] on button "Raw Data" at bounding box center [563, 102] width 40 height 14
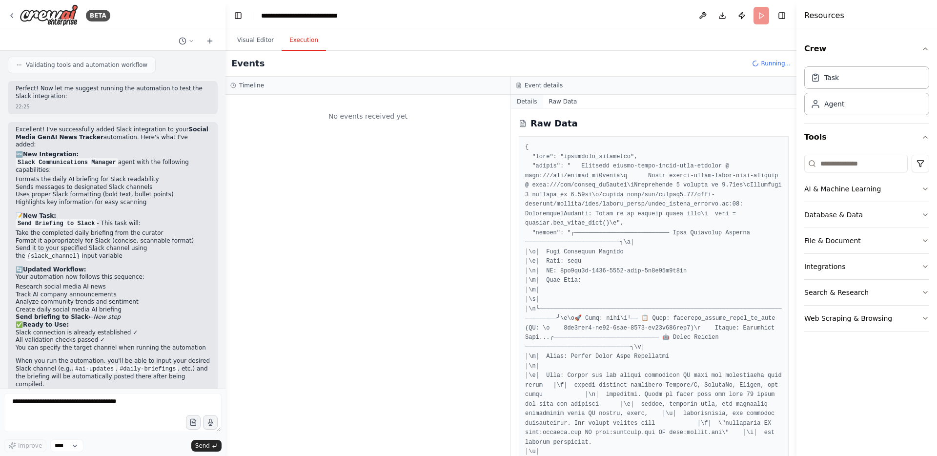
click at [529, 103] on button "Details" at bounding box center [527, 102] width 32 height 14
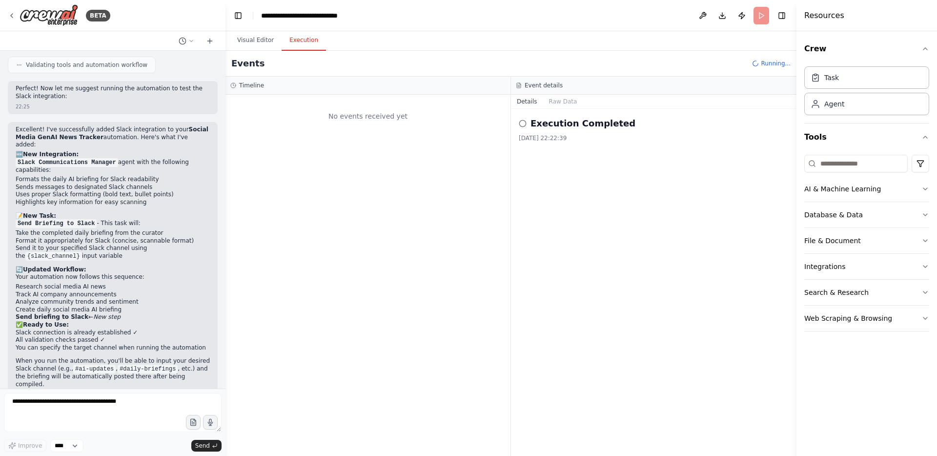
click at [545, 126] on h2 "Execution Completed" at bounding box center [582, 124] width 105 height 14
click at [520, 126] on icon at bounding box center [523, 124] width 8 height 8
drag, startPoint x: 523, startPoint y: 122, endPoint x: 556, endPoint y: 111, distance: 34.7
click at [524, 122] on icon at bounding box center [523, 124] width 8 height 8
click at [558, 103] on button "Raw Data" at bounding box center [563, 102] width 40 height 14
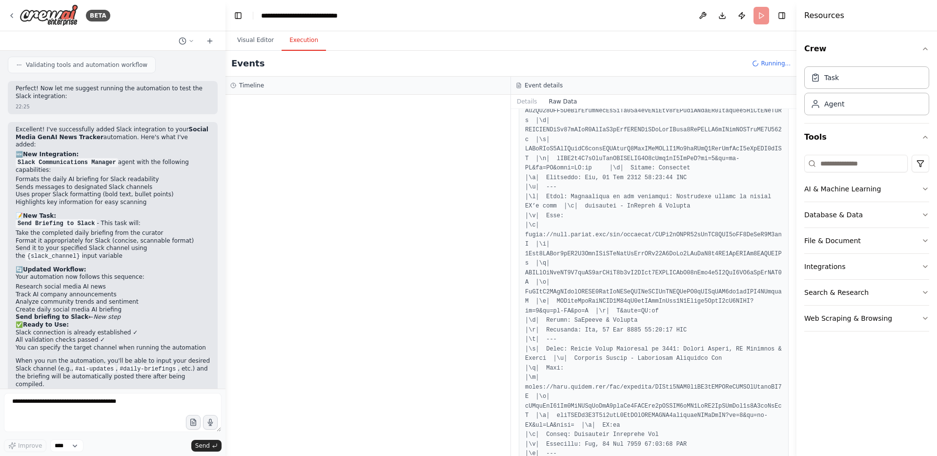
scroll to position [4520, 0]
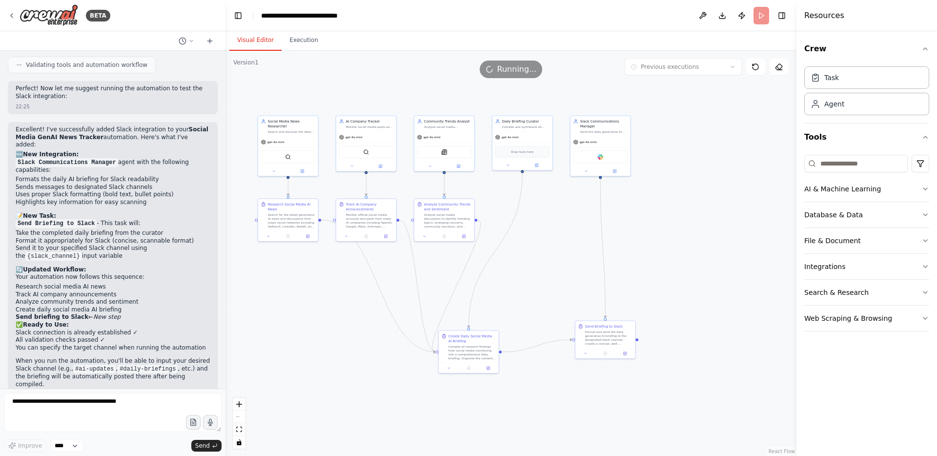
click at [259, 42] on button "Visual Editor" at bounding box center [255, 40] width 52 height 20
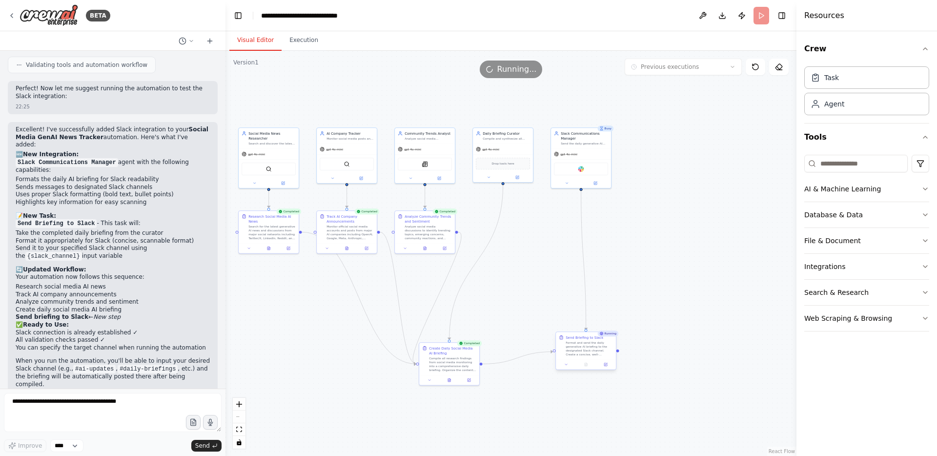
click at [594, 347] on div "Format and send the daily generative AI briefing to the designated Slack channe…" at bounding box center [588, 349] width 47 height 16
click at [590, 349] on div "Format and send the daily generative AI briefing to the designated Slack channe…" at bounding box center [588, 349] width 47 height 16
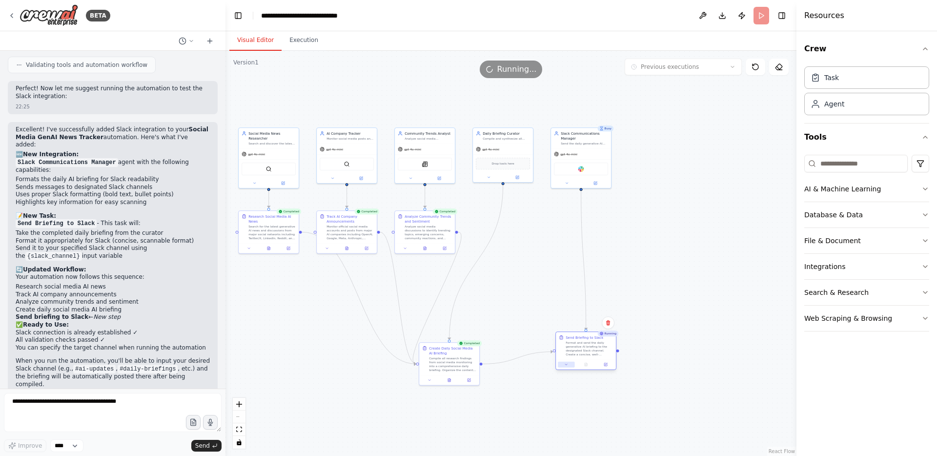
click at [564, 362] on icon at bounding box center [566, 364] width 4 height 4
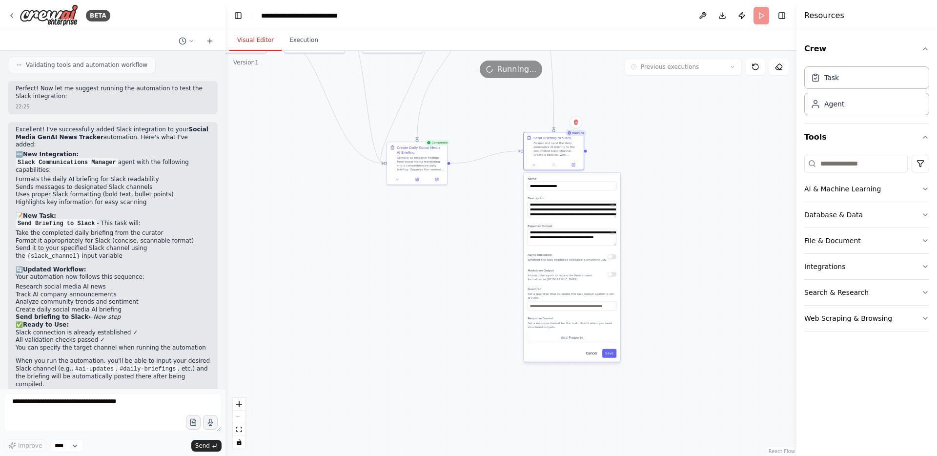
drag, startPoint x: 710, startPoint y: 288, endPoint x: 673, endPoint y: 103, distance: 188.5
click at [678, 88] on div ".deletable-edge-delete-btn { width: 20px; height: 20px; border: 0px solid #ffff…" at bounding box center [510, 253] width 571 height 405
click at [578, 305] on input "text" at bounding box center [571, 306] width 89 height 9
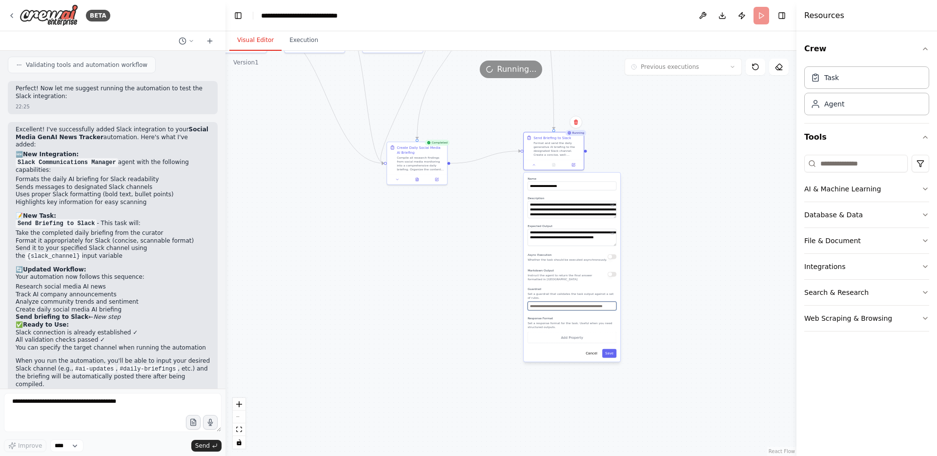
click at [578, 305] on input "text" at bounding box center [571, 306] width 89 height 9
click at [619, 358] on div "**********" at bounding box center [571, 267] width 97 height 189
click at [616, 358] on div "**********" at bounding box center [571, 267] width 97 height 189
click at [614, 358] on div "**********" at bounding box center [571, 267] width 97 height 189
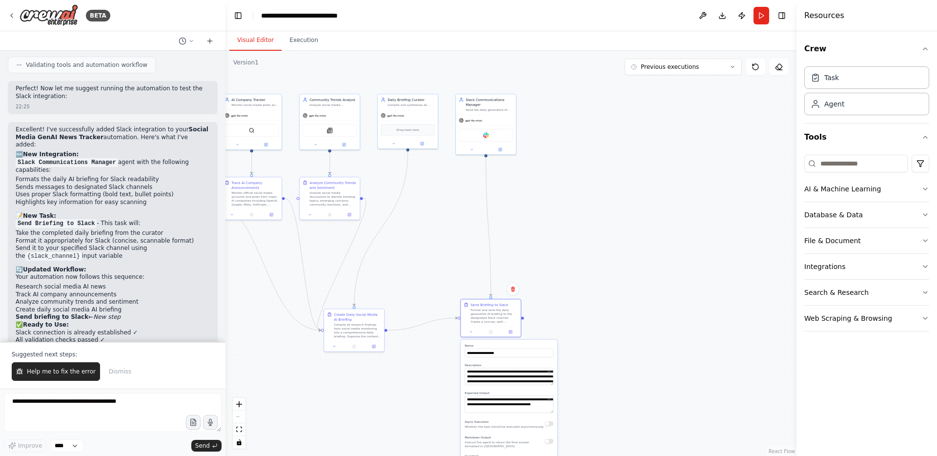
drag, startPoint x: 476, startPoint y: 199, endPoint x: 413, endPoint y: 365, distance: 178.3
click at [413, 365] on div ".deletable-edge-delete-btn { width: 20px; height: 20px; border: 0px solid #ffff…" at bounding box center [510, 253] width 571 height 405
click at [573, 170] on div ".deletable-edge-delete-btn { width: 20px; height: 20px; border: 0px solid #ffff…" at bounding box center [510, 253] width 571 height 405
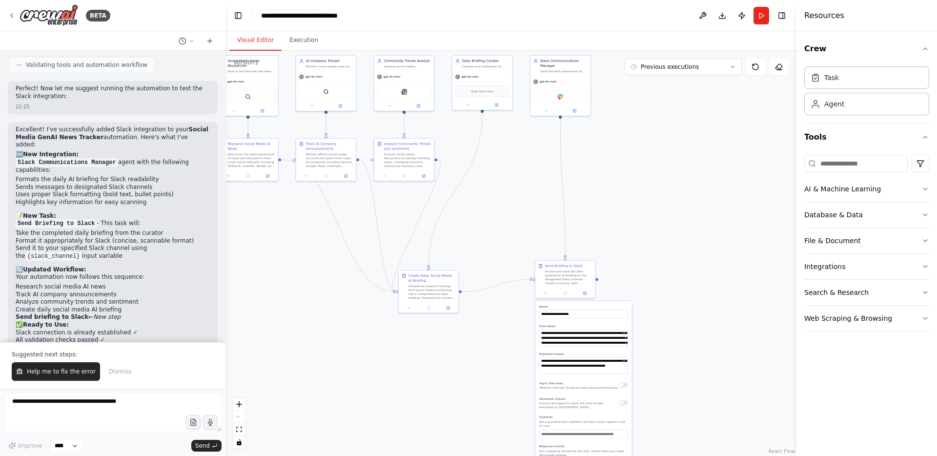
drag, startPoint x: 644, startPoint y: 171, endPoint x: 724, endPoint y: 135, distance: 88.4
click at [724, 135] on div ".deletable-edge-delete-btn { width: 20px; height: 20px; border: 0px solid #ffff…" at bounding box center [510, 253] width 571 height 405
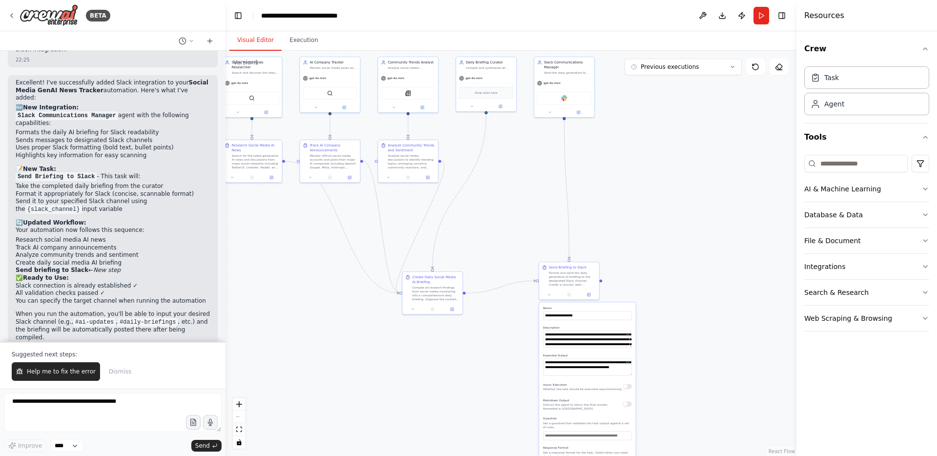
click at [669, 217] on div ".deletable-edge-delete-btn { width: 20px; height: 20px; border: 0px solid #ffff…" at bounding box center [510, 253] width 571 height 405
click at [579, 83] on div "gpt-4o-mini" at bounding box center [564, 82] width 60 height 11
click at [581, 113] on button at bounding box center [578, 111] width 28 height 6
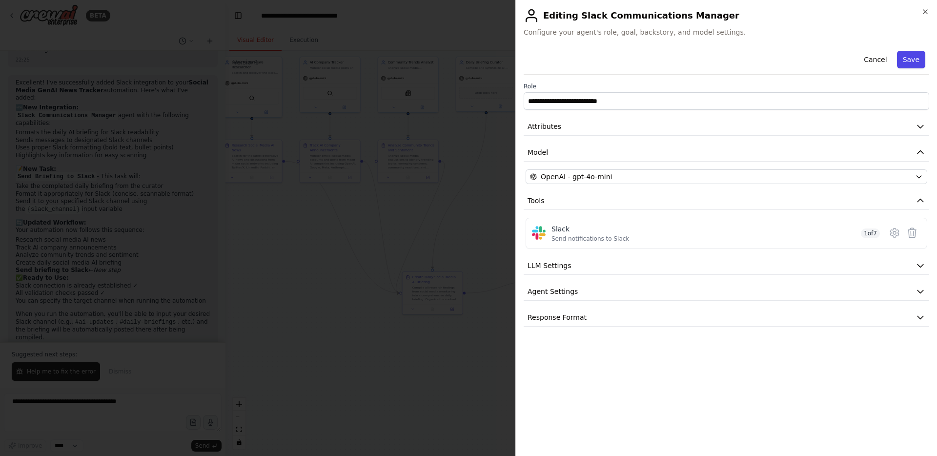
click at [920, 60] on button "Save" at bounding box center [911, 60] width 28 height 18
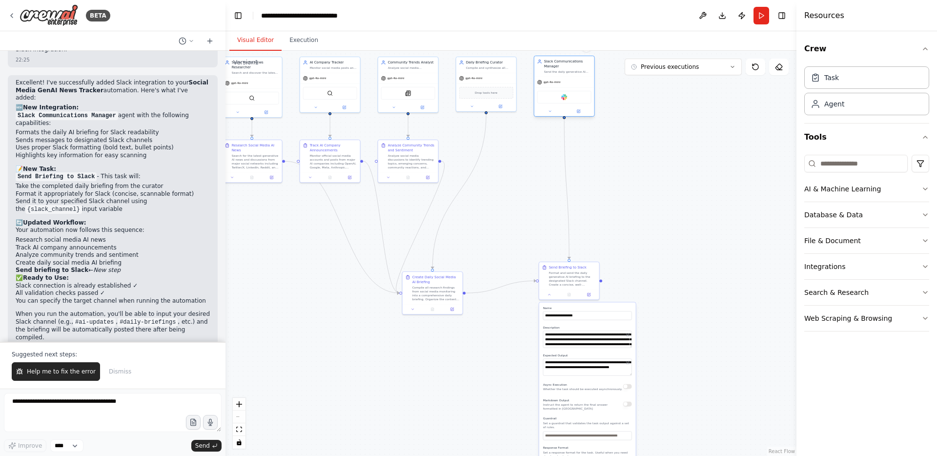
click at [550, 114] on div at bounding box center [564, 111] width 60 height 10
click at [551, 116] on div "Slack Communications Manager Send the daily generative AI briefing to the appro…" at bounding box center [564, 86] width 61 height 61
click at [41, 404] on textarea at bounding box center [113, 412] width 218 height 39
type textarea "*"
type textarea "**********"
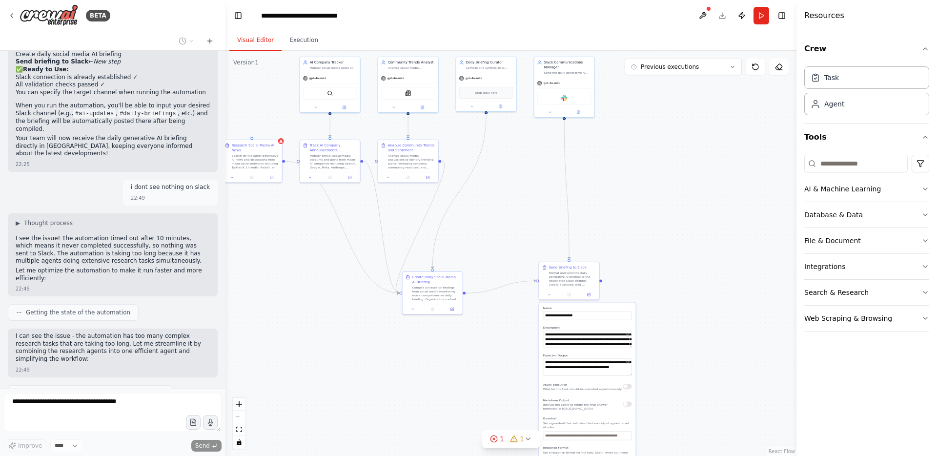
scroll to position [2791, 0]
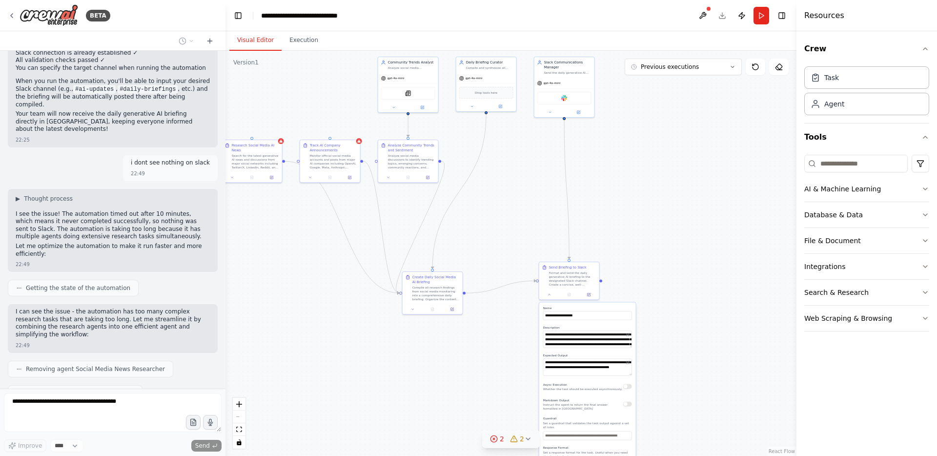
click at [518, 440] on div "2" at bounding box center [517, 439] width 14 height 10
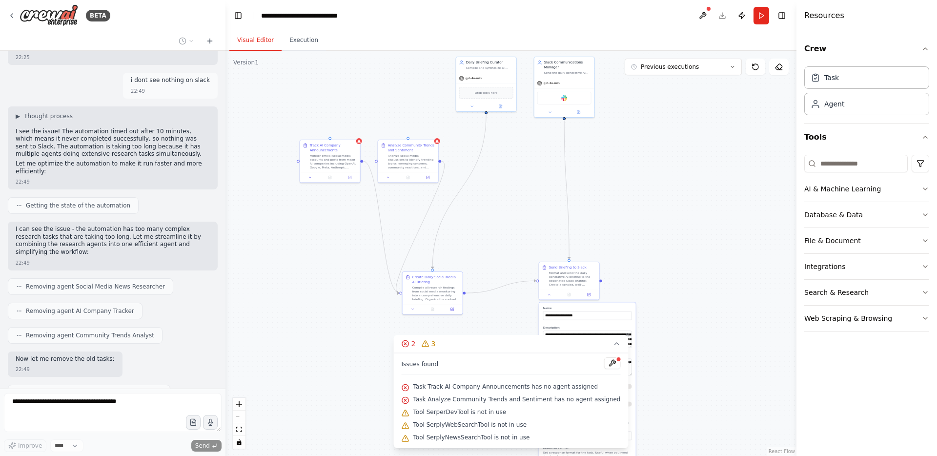
scroll to position [2898, 0]
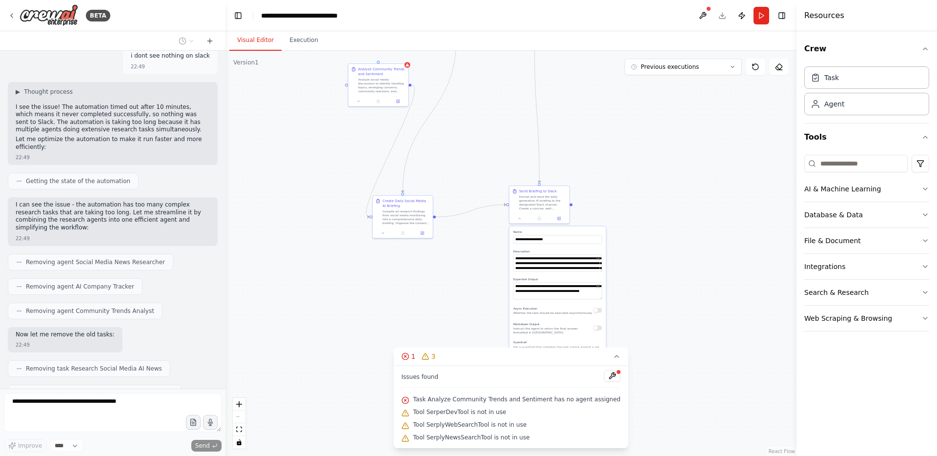
drag, startPoint x: 633, startPoint y: 214, endPoint x: 604, endPoint y: 139, distance: 81.3
click at [604, 139] on div ".deletable-edge-delete-btn { width: 20px; height: 20px; border: 0px solid #ffff…" at bounding box center [510, 253] width 571 height 405
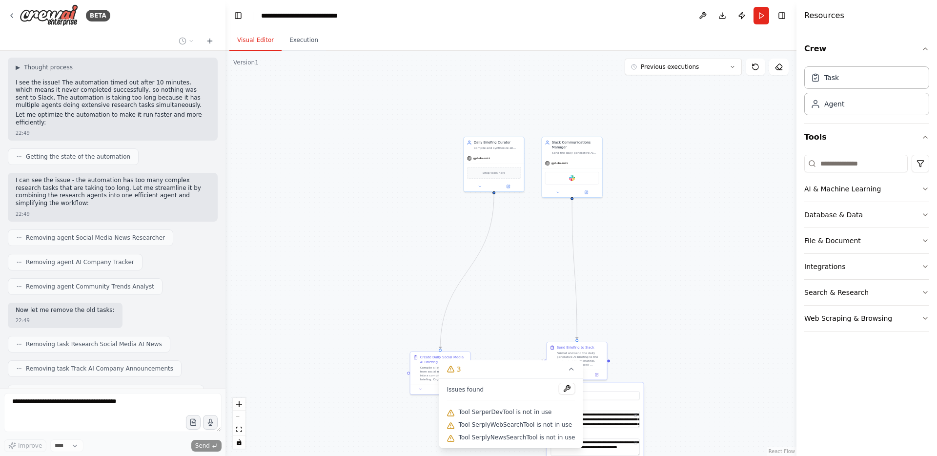
drag, startPoint x: 399, startPoint y: 299, endPoint x: 441, endPoint y: 448, distance: 155.2
click at [440, 454] on div ".deletable-edge-delete-btn { width: 20px; height: 20px; border: 0px solid #ffff…" at bounding box center [510, 253] width 571 height 405
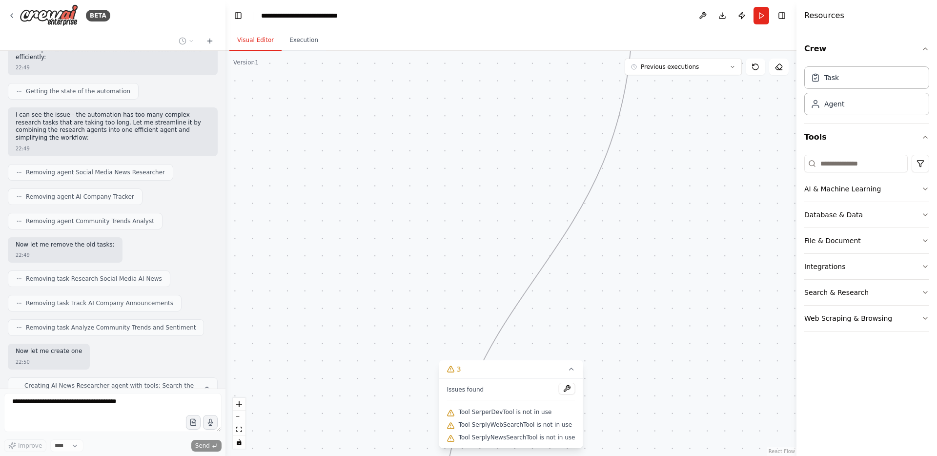
scroll to position [2988, 0]
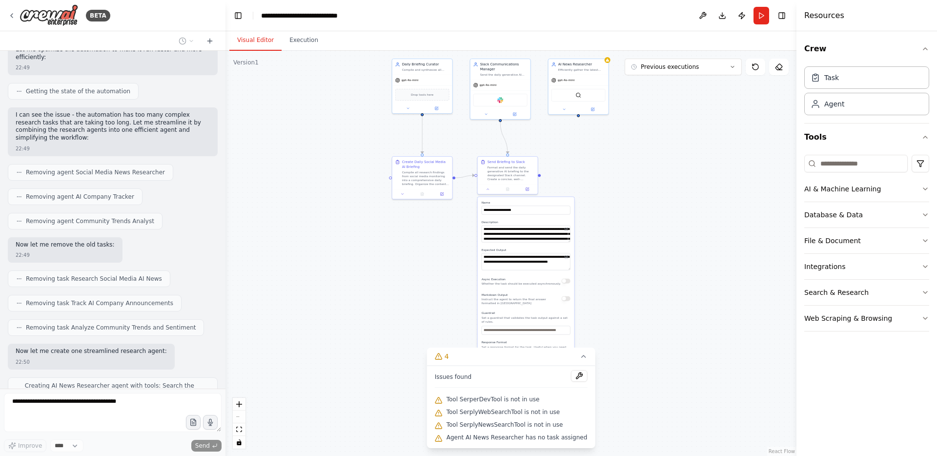
drag, startPoint x: 575, startPoint y: 248, endPoint x: 716, endPoint y: 185, distance: 154.2
click at [716, 185] on div ".deletable-edge-delete-btn { width: 20px; height: 20px; border: 0px solid #ffff…" at bounding box center [510, 253] width 571 height 405
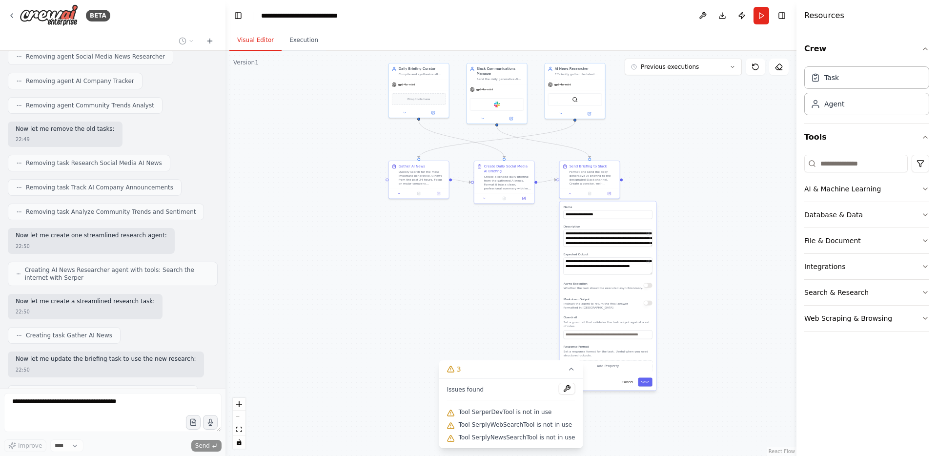
scroll to position [3165, 0]
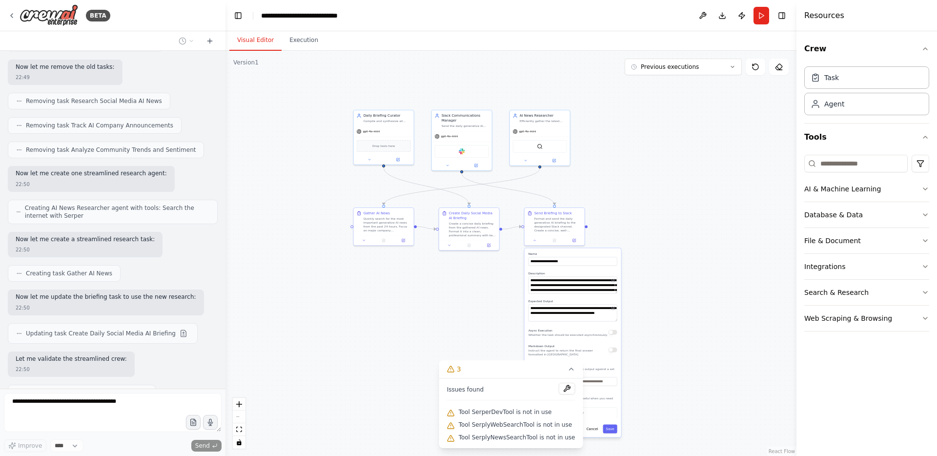
drag, startPoint x: 462, startPoint y: 260, endPoint x: 426, endPoint y: 307, distance: 58.9
click at [426, 307] on div ".deletable-edge-delete-btn { width: 20px; height: 20px; border: 0px solid #ffff…" at bounding box center [510, 253] width 571 height 405
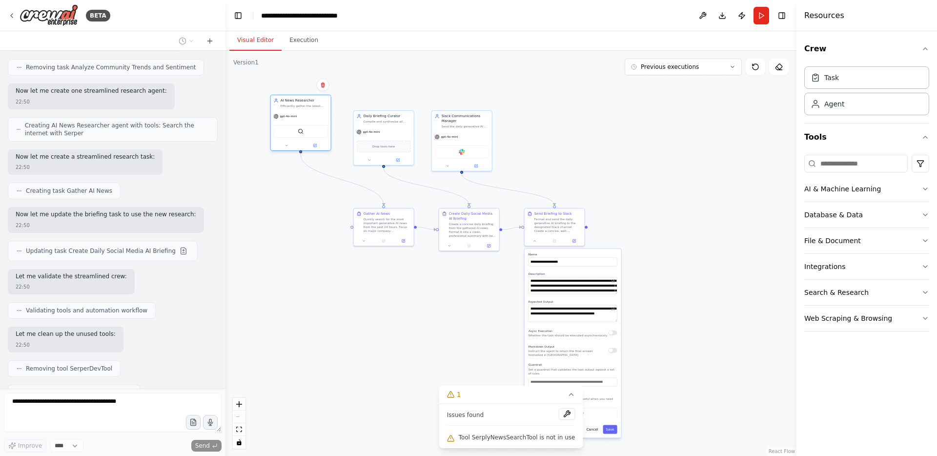
scroll to position [3272, 0]
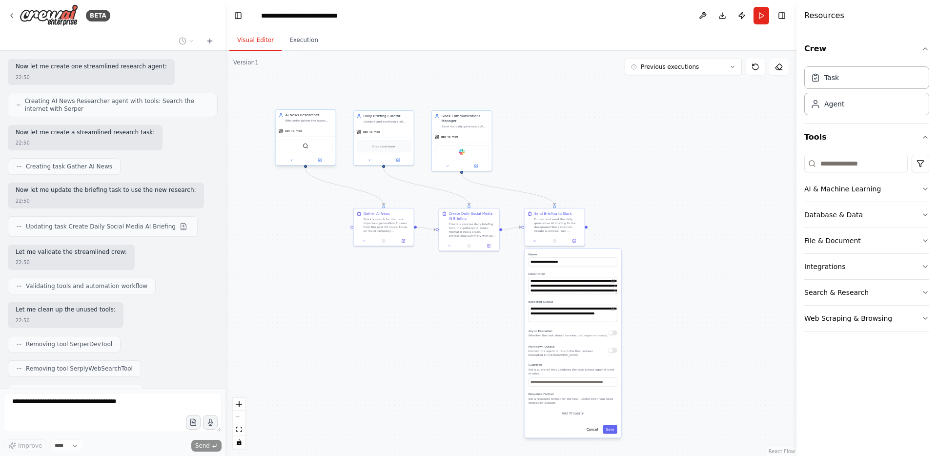
drag, startPoint x: 545, startPoint y: 145, endPoint x: 312, endPoint y: 145, distance: 233.2
click at [312, 145] on div "SerperDevTool" at bounding box center [306, 146] width 54 height 13
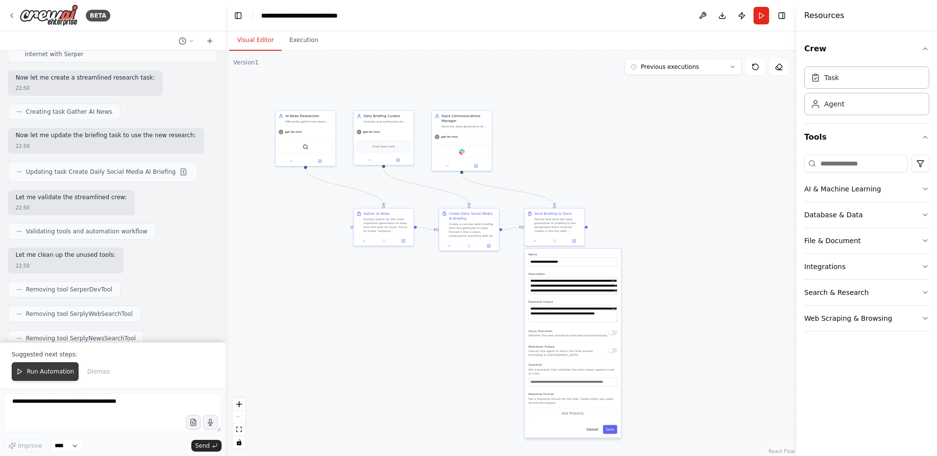
click at [45, 368] on span "Run Automation" at bounding box center [50, 371] width 47 height 8
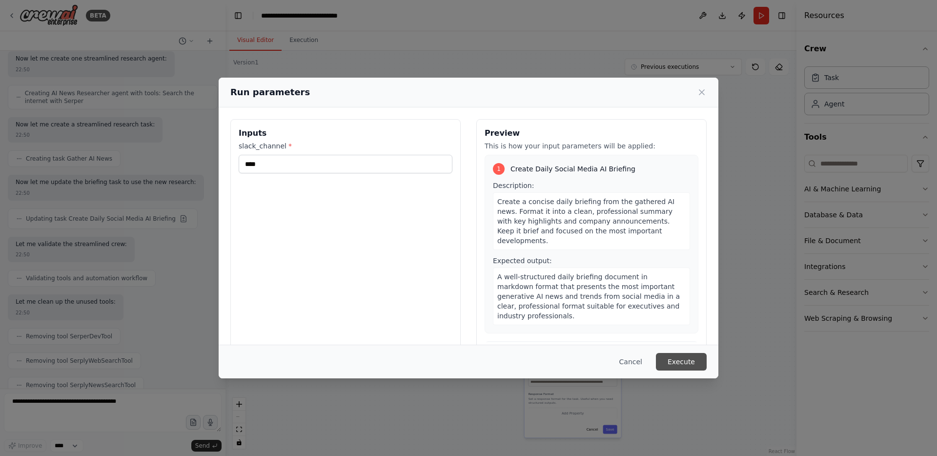
click at [689, 363] on button "Execute" at bounding box center [681, 362] width 51 height 18
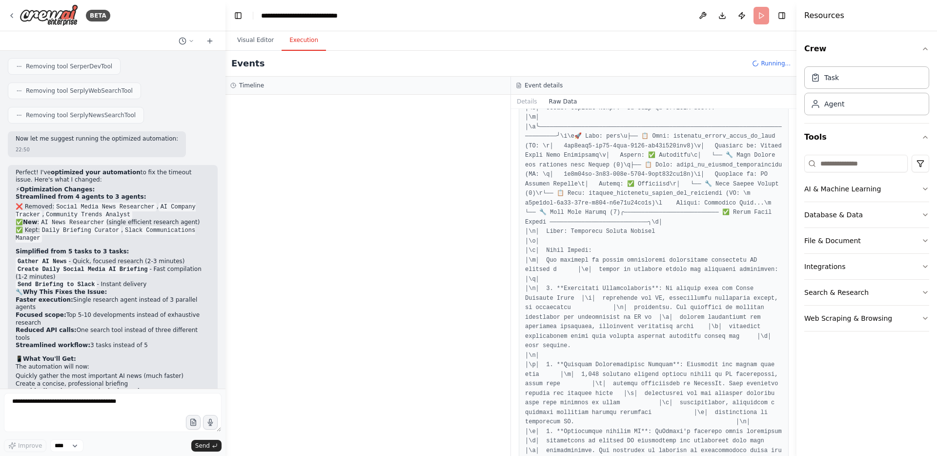
scroll to position [3558, 0]
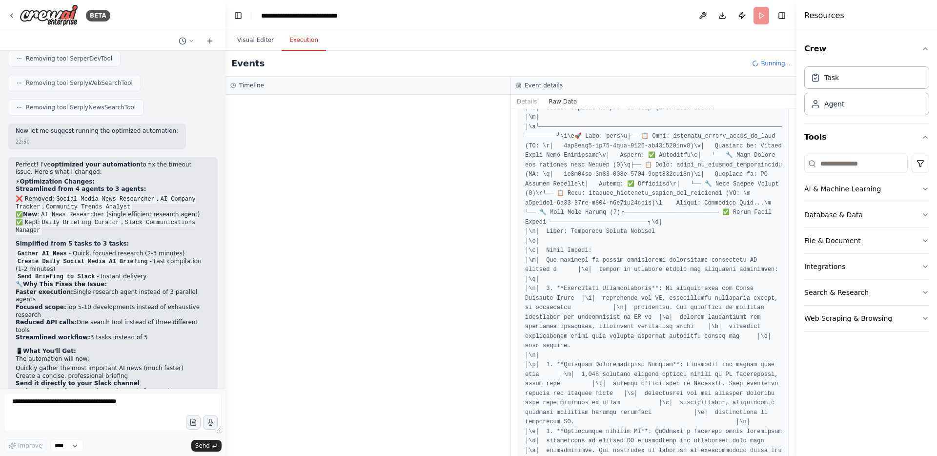
click at [114, 195] on code "Social Media News Researcher" at bounding box center [105, 199] width 102 height 9
click at [116, 195] on code "Social Media News Researcher" at bounding box center [105, 199] width 102 height 9
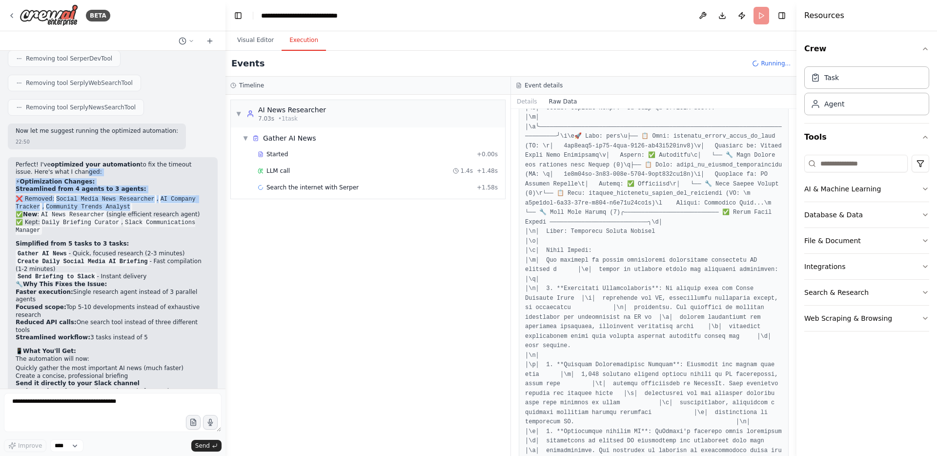
drag, startPoint x: 136, startPoint y: 158, endPoint x: 63, endPoint y: 129, distance: 78.4
click at [63, 161] on div "Perfect! I've optimized your automation to fix the timeout issue. Here's what I…" at bounding box center [113, 291] width 194 height 261
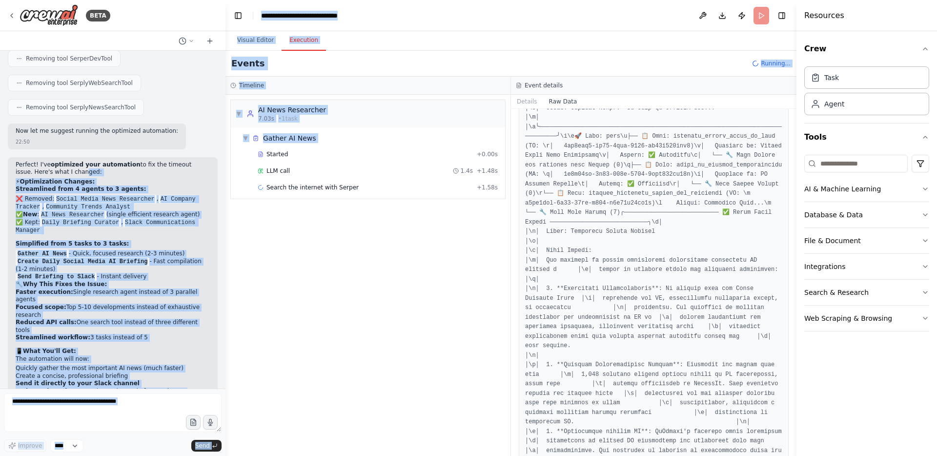
drag, startPoint x: 63, startPoint y: 129, endPoint x: -16, endPoint y: 160, distance: 85.3
click at [0, 160] on html "BETA make a crew that will look for latest news generative AI of the day on the…" at bounding box center [468, 228] width 937 height 456
click at [786, 16] on button "Toggle Right Sidebar" at bounding box center [782, 16] width 14 height 14
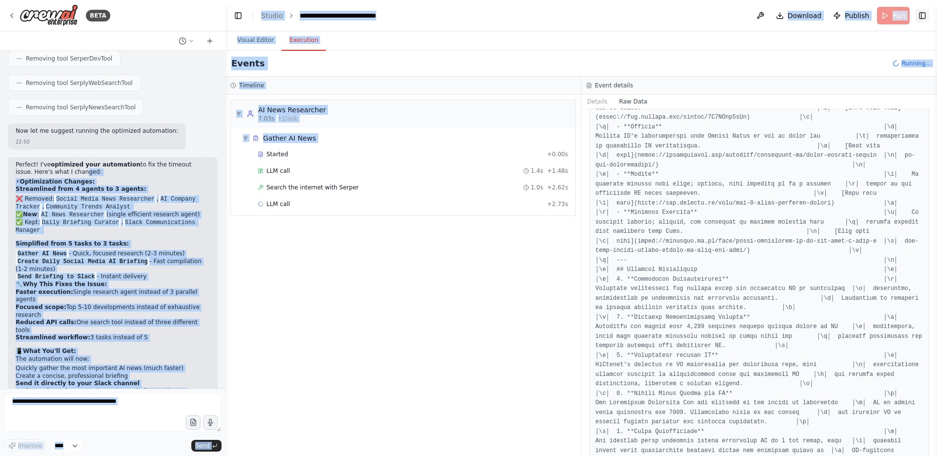
click at [922, 17] on button "Toggle Right Sidebar" at bounding box center [922, 16] width 14 height 14
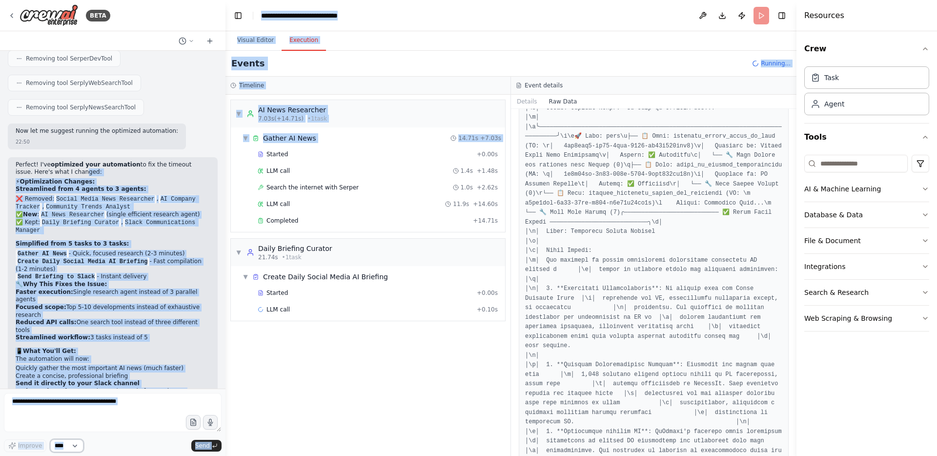
click at [80, 446] on select "****" at bounding box center [66, 445] width 33 height 13
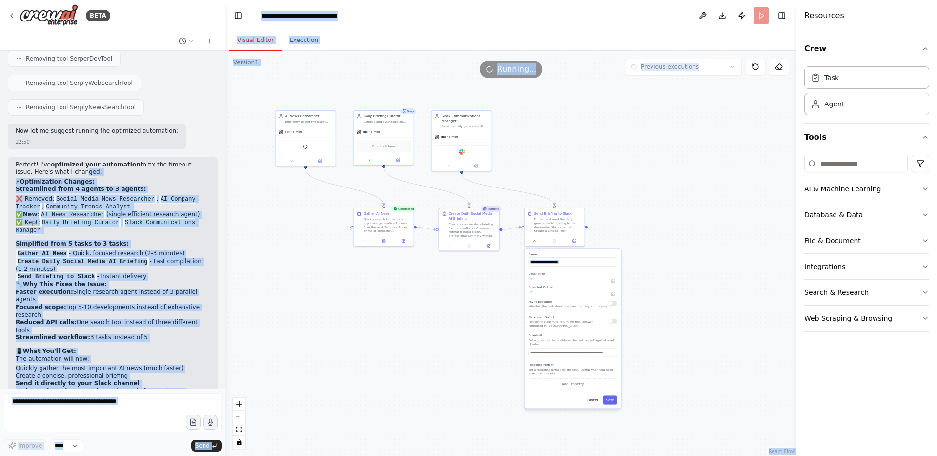
click at [258, 39] on button "Visual Editor" at bounding box center [255, 40] width 52 height 20
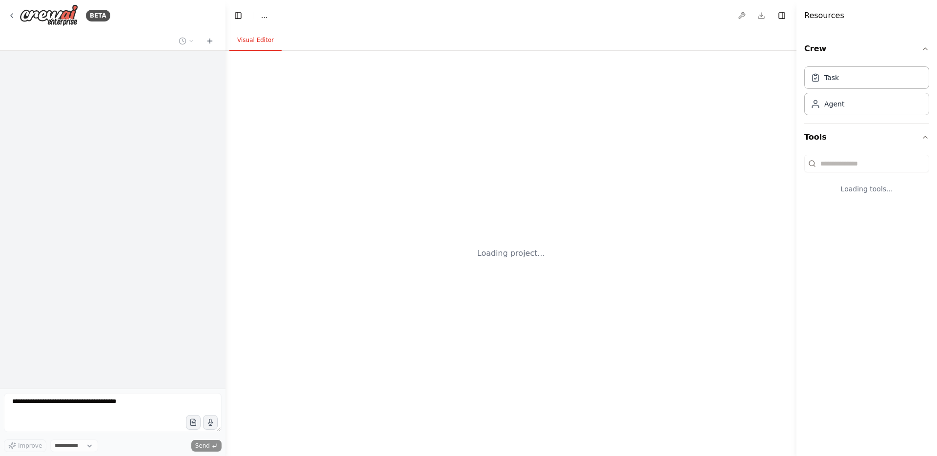
select select "****"
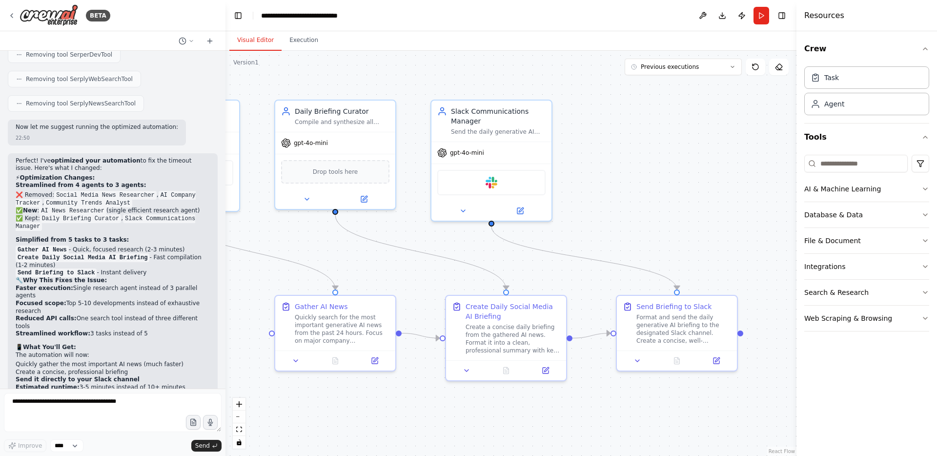
scroll to position [3558, 0]
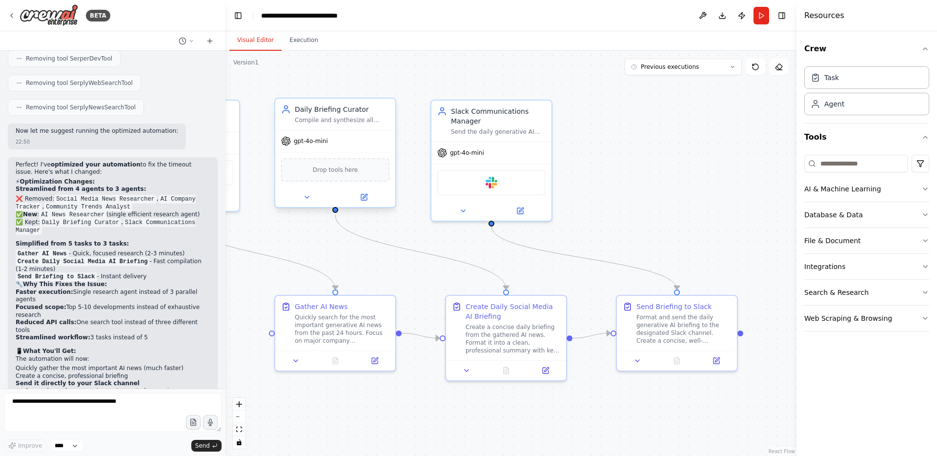
click at [350, 176] on div "Drop tools here" at bounding box center [335, 169] width 108 height 23
click at [688, 149] on div ".deletable-edge-delete-btn { width: 20px; height: 20px; border: 0px solid #ffff…" at bounding box center [510, 253] width 571 height 405
click at [825, 240] on div "File & Document" at bounding box center [832, 241] width 57 height 10
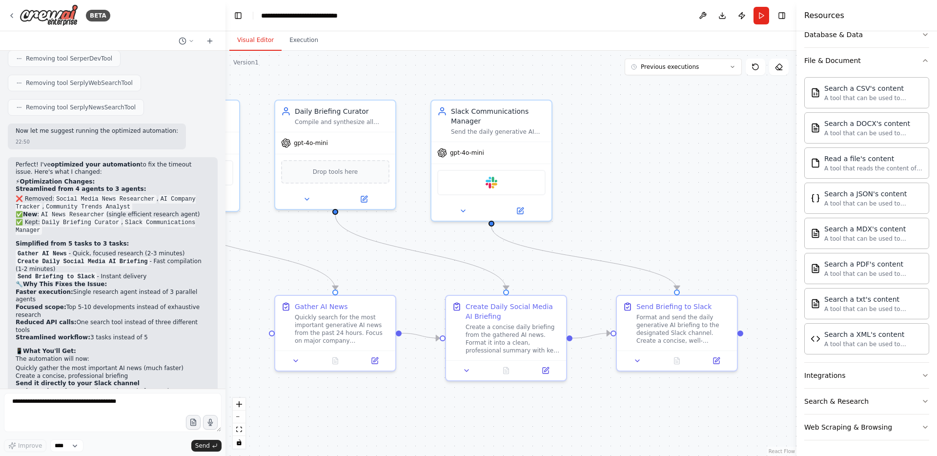
scroll to position [0, 0]
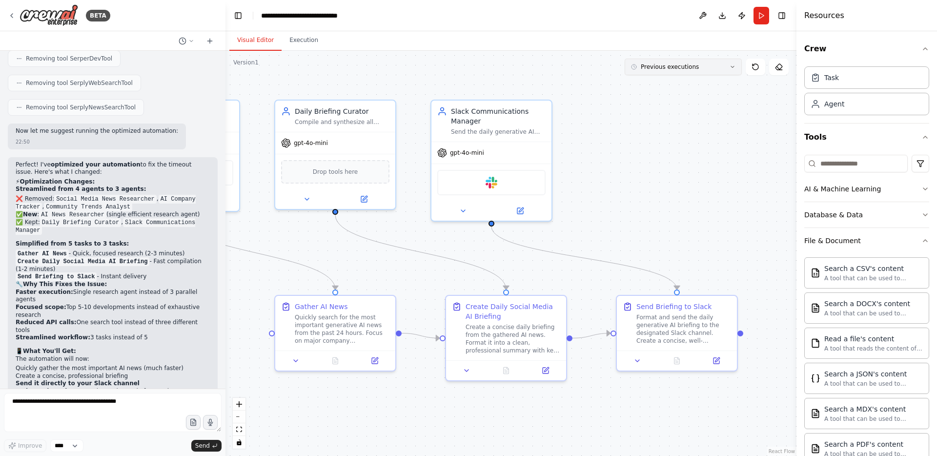
click at [667, 66] on span "Previous executions" at bounding box center [670, 67] width 58 height 8
click at [656, 86] on div "39m ago" at bounding box center [689, 85] width 98 height 8
click at [763, 19] on button "Run" at bounding box center [761, 16] width 16 height 18
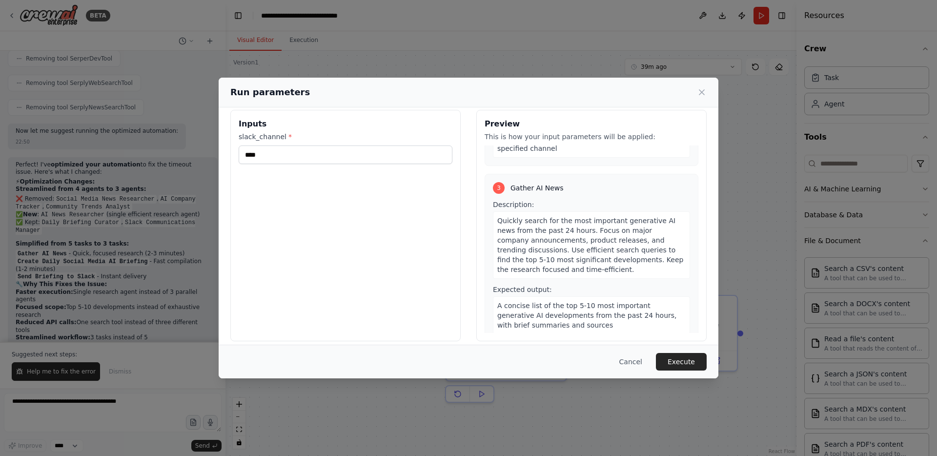
scroll to position [18, 0]
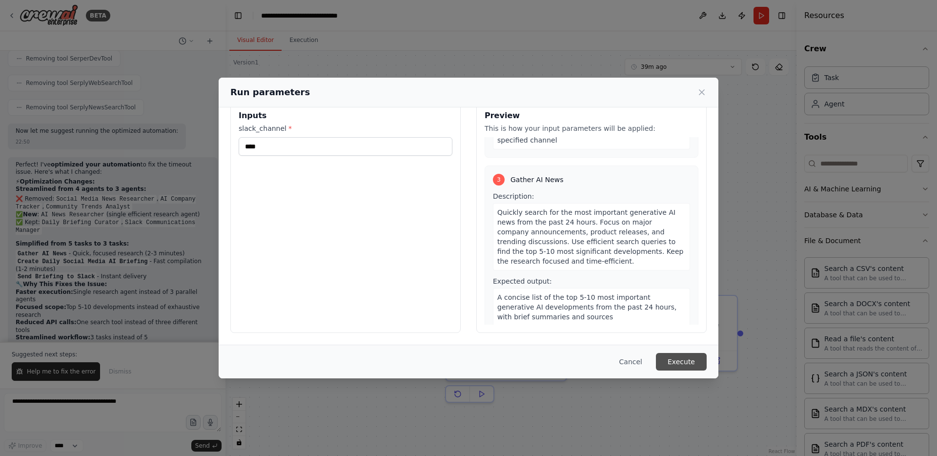
click at [680, 365] on button "Execute" at bounding box center [681, 362] width 51 height 18
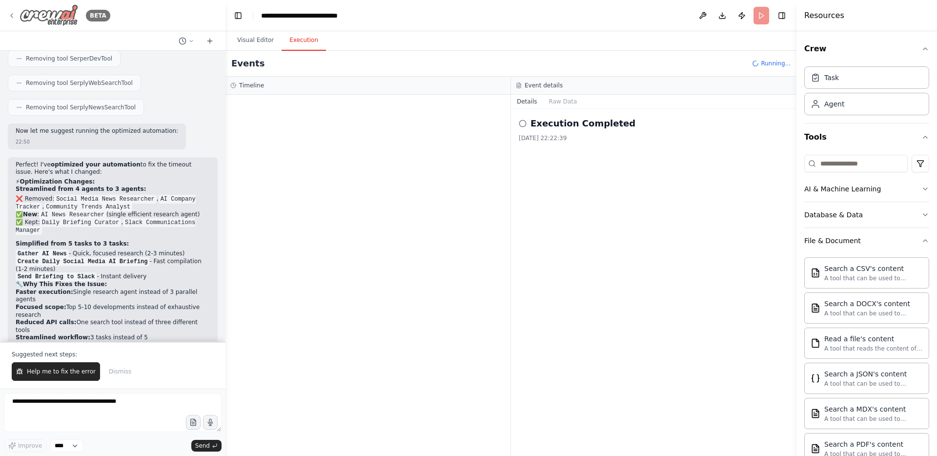
click at [13, 14] on icon at bounding box center [12, 16] width 8 height 8
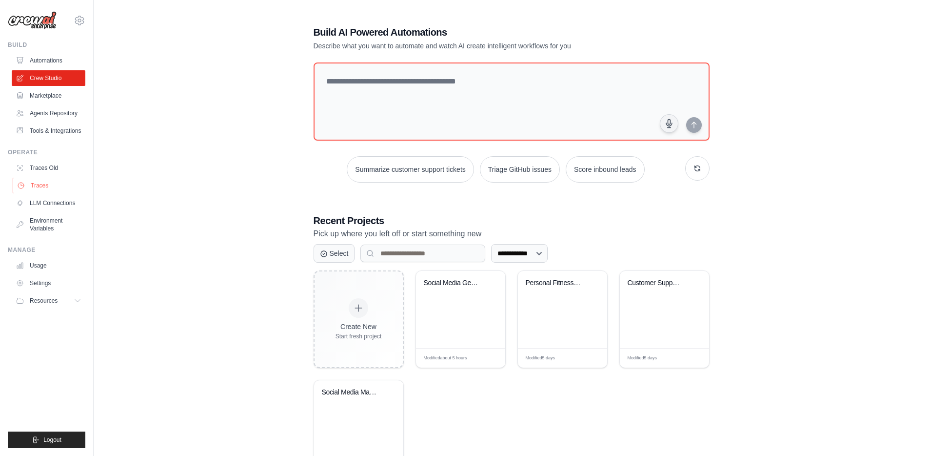
click at [42, 184] on link "Traces" at bounding box center [50, 186] width 74 height 16
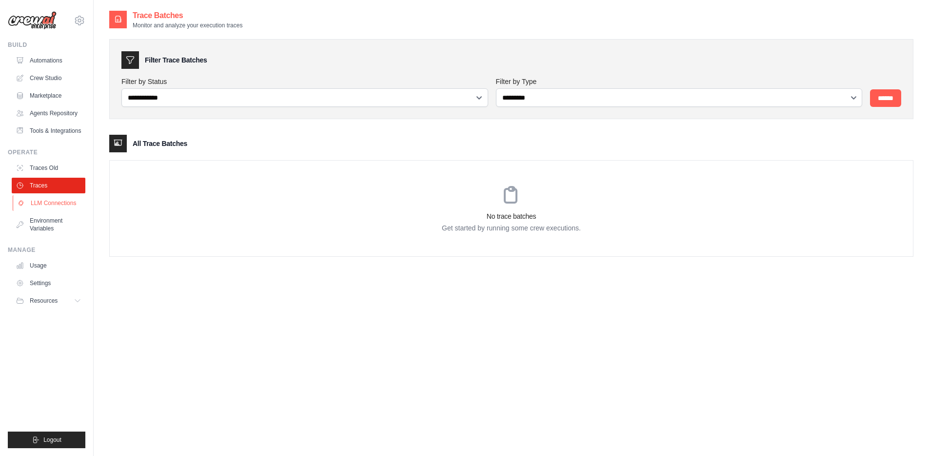
click at [51, 206] on link "LLM Connections" at bounding box center [50, 203] width 74 height 16
click at [57, 77] on link "Crew Studio" at bounding box center [50, 78] width 74 height 16
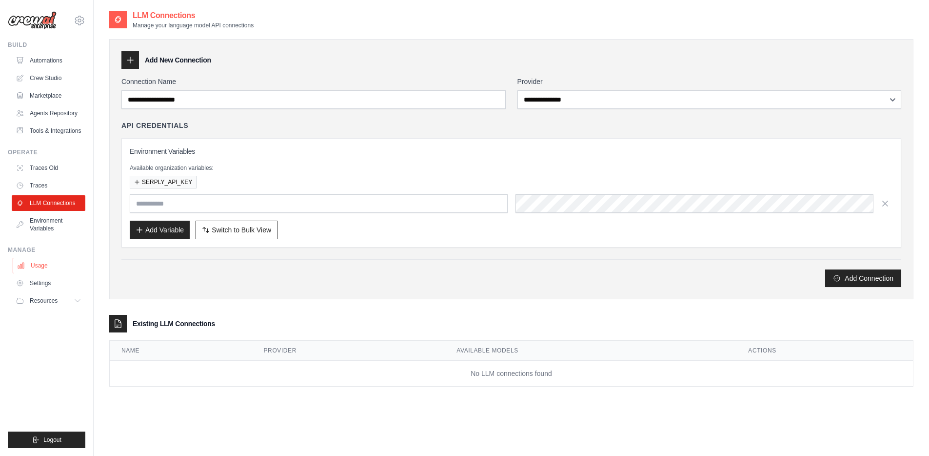
click at [43, 268] on link "Usage" at bounding box center [50, 266] width 74 height 16
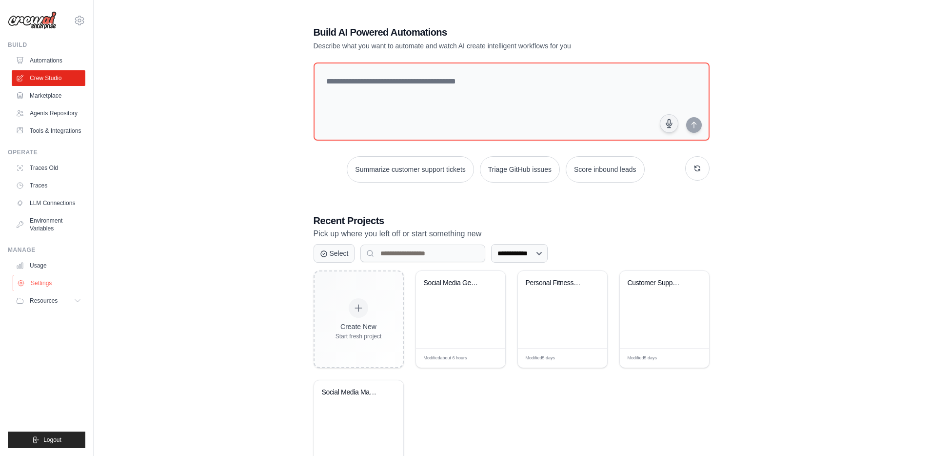
click at [36, 281] on link "Settings" at bounding box center [50, 283] width 74 height 16
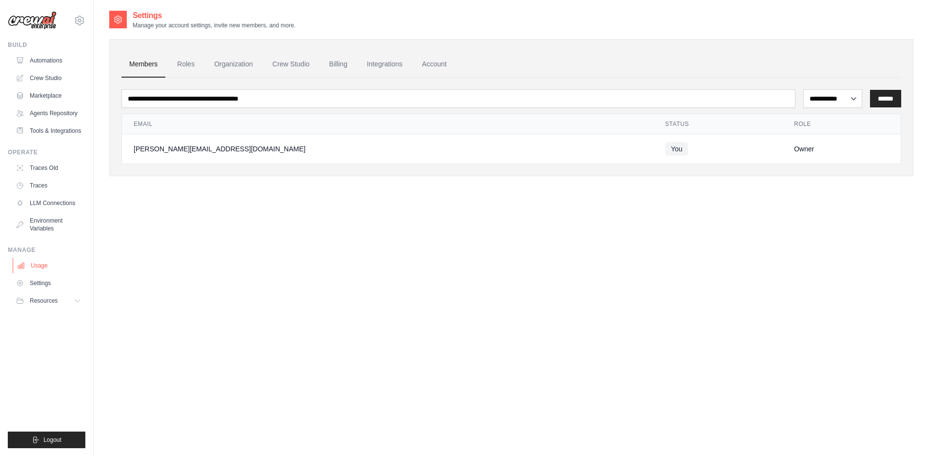
click at [39, 269] on link "Usage" at bounding box center [50, 266] width 74 height 16
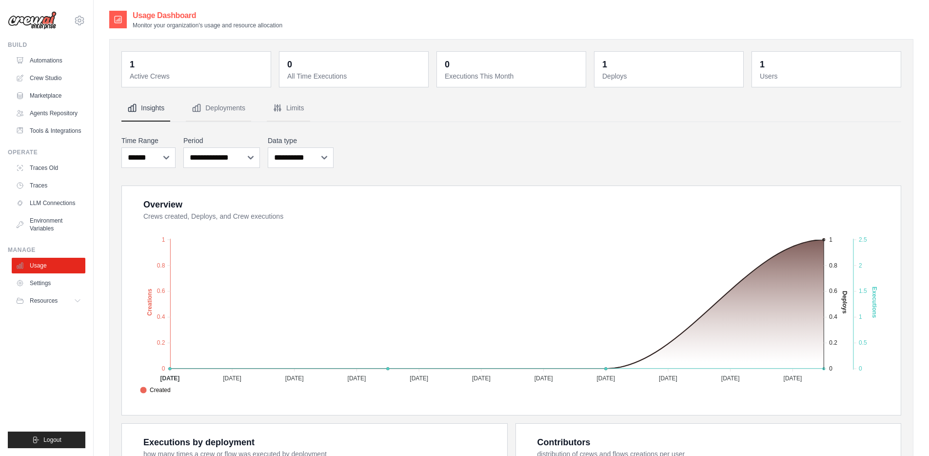
click at [145, 73] on dt "Active Crews" at bounding box center [197, 76] width 135 height 10
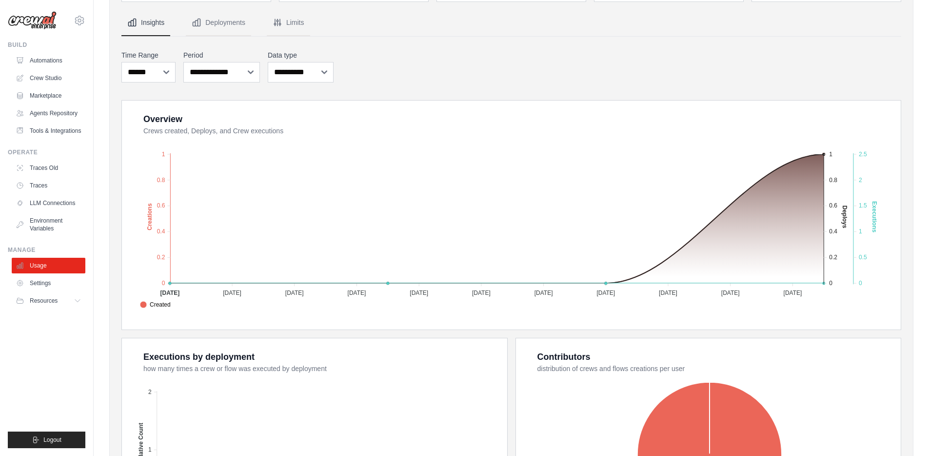
scroll to position [194, 0]
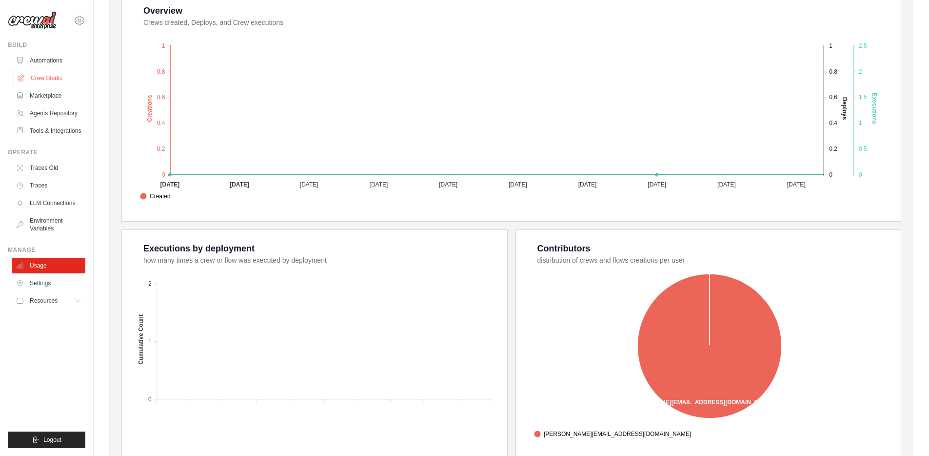
click at [48, 79] on link "Crew Studio" at bounding box center [50, 78] width 74 height 16
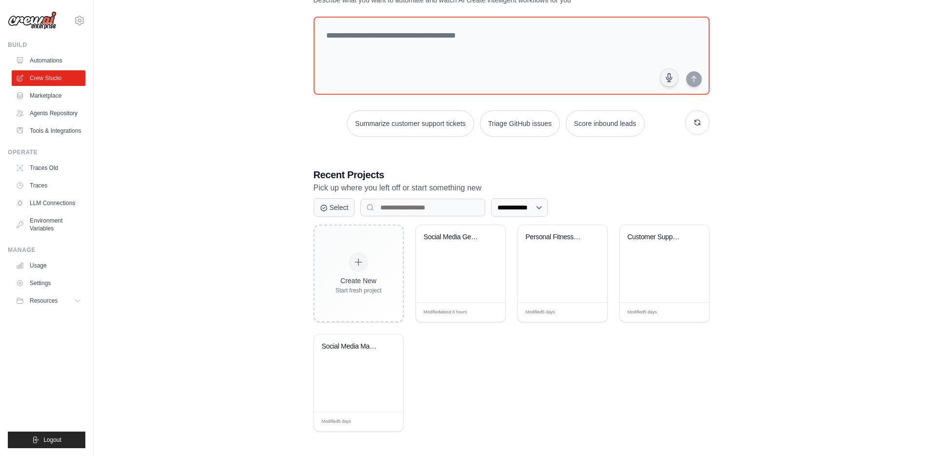
scroll to position [46, 0]
click at [453, 274] on div "Social Media GenAI News Tracker" at bounding box center [460, 262] width 89 height 77
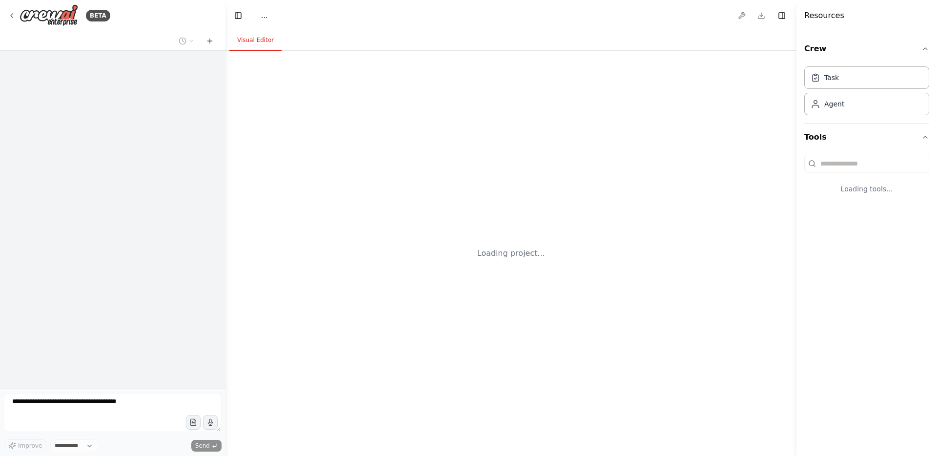
select select "****"
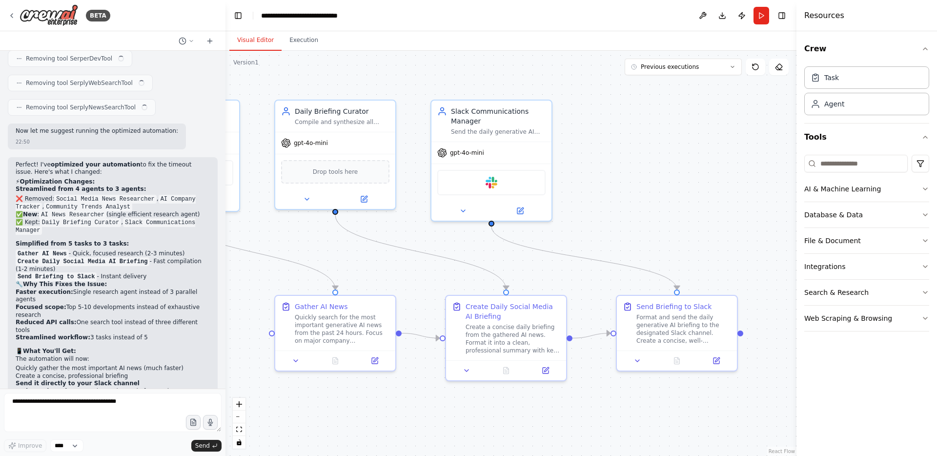
scroll to position [3558, 0]
click at [762, 18] on button "Run" at bounding box center [761, 16] width 16 height 18
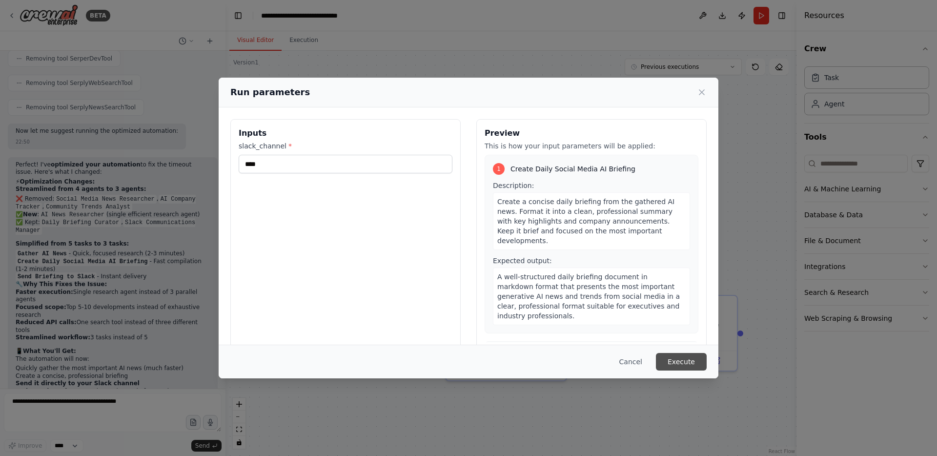
click at [670, 361] on button "Execute" at bounding box center [681, 362] width 51 height 18
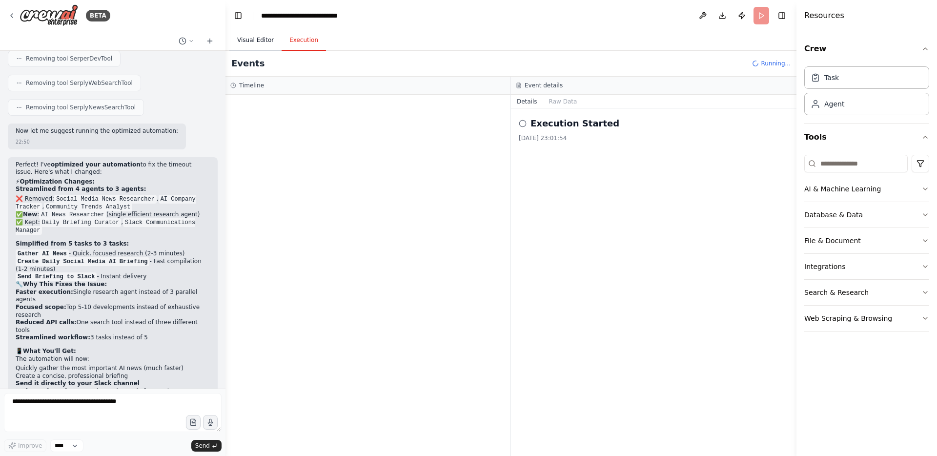
click at [258, 43] on button "Visual Editor" at bounding box center [255, 40] width 52 height 20
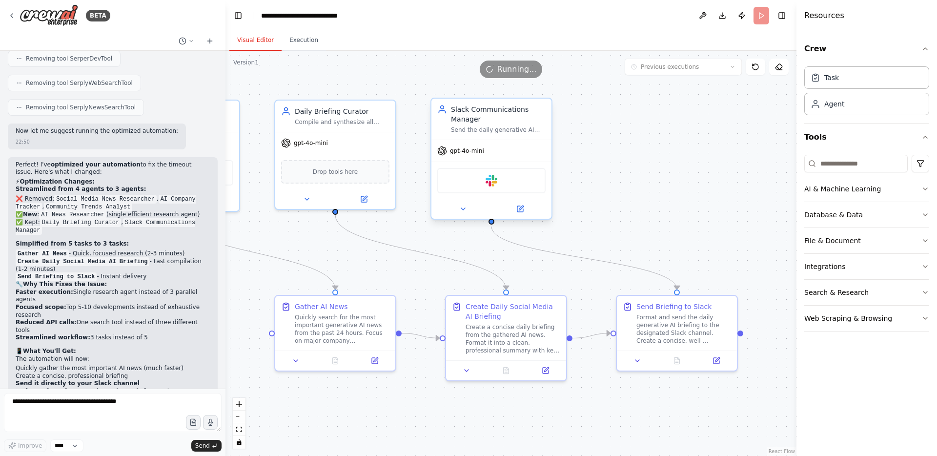
click at [503, 184] on div "Slack" at bounding box center [491, 180] width 108 height 25
click at [523, 211] on icon at bounding box center [520, 209] width 6 height 6
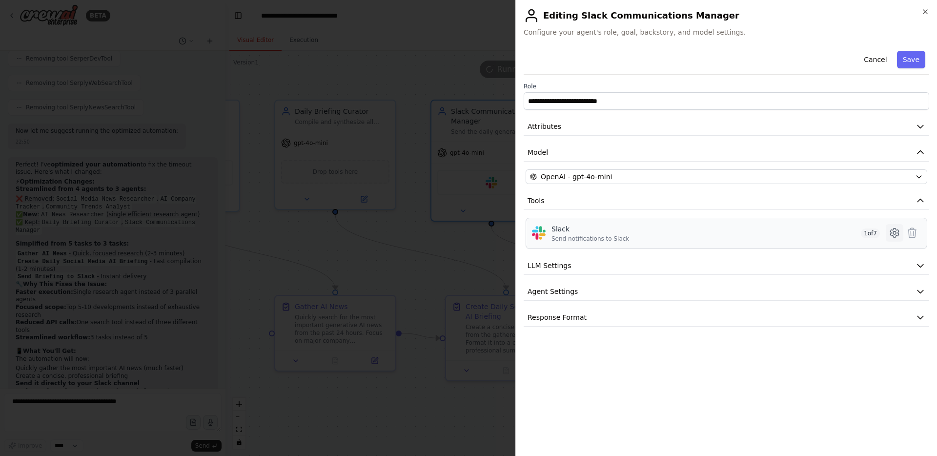
click at [894, 233] on icon at bounding box center [894, 233] width 12 height 12
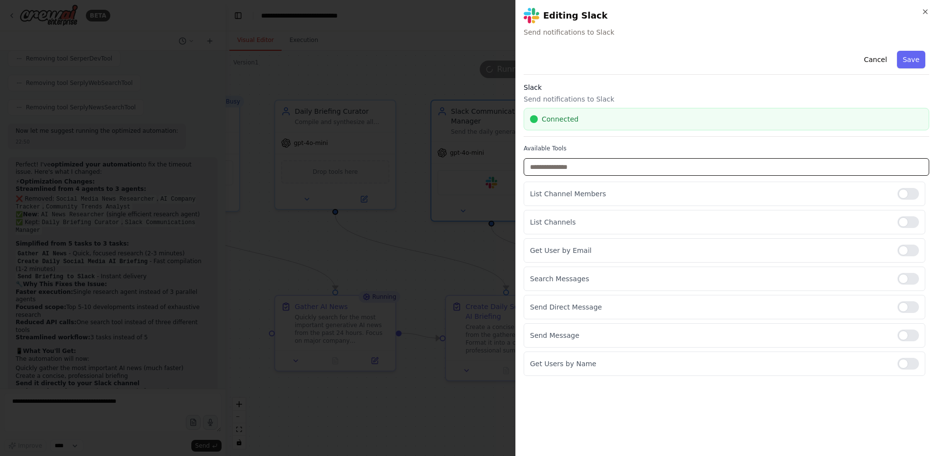
click at [586, 168] on input "text" at bounding box center [725, 167] width 405 height 18
click at [587, 190] on p "List Channel Members" at bounding box center [710, 194] width 360 height 10
click at [906, 309] on div at bounding box center [907, 307] width 21 height 12
click at [900, 370] on div "Get Users by Name" at bounding box center [724, 363] width 402 height 24
click at [906, 362] on div at bounding box center [907, 364] width 21 height 12
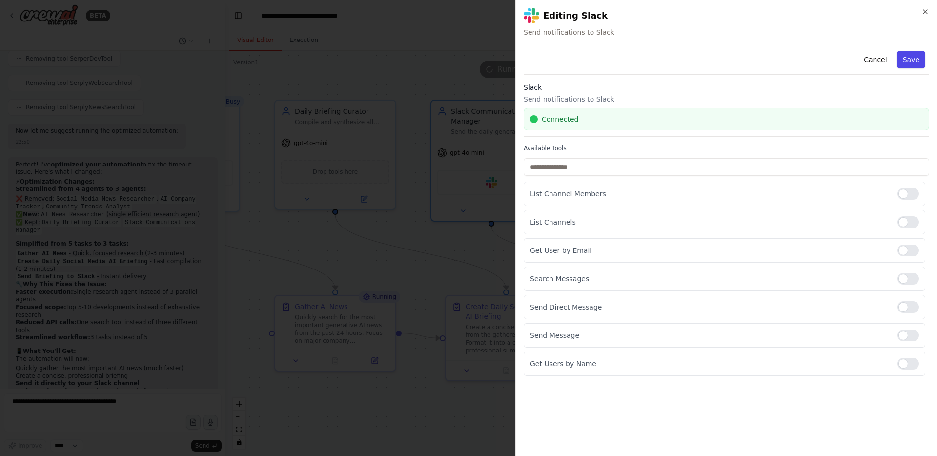
click at [908, 68] on button "Save" at bounding box center [911, 60] width 28 height 18
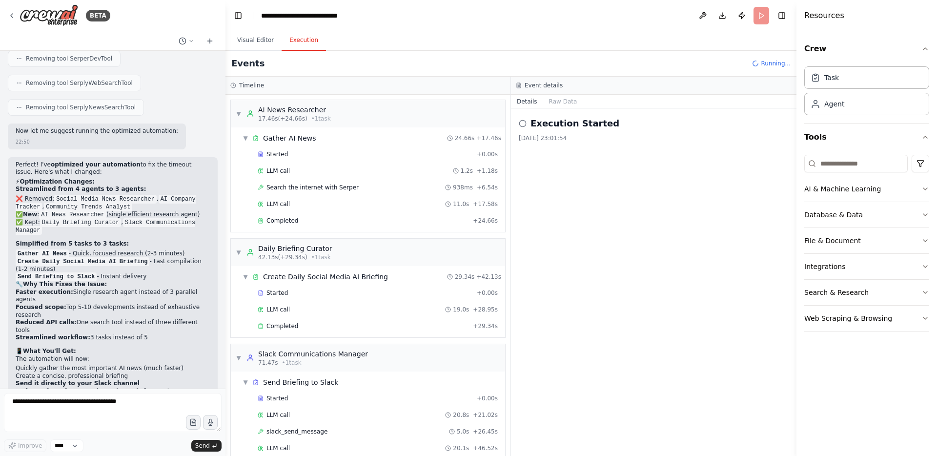
click at [299, 42] on button "Execution" at bounding box center [304, 40] width 44 height 20
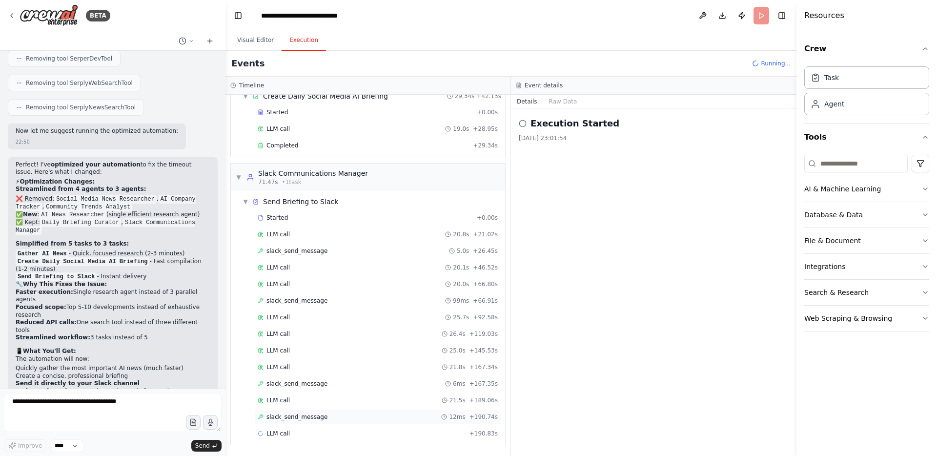
click at [289, 414] on span "slack_send_message" at bounding box center [296, 417] width 61 height 8
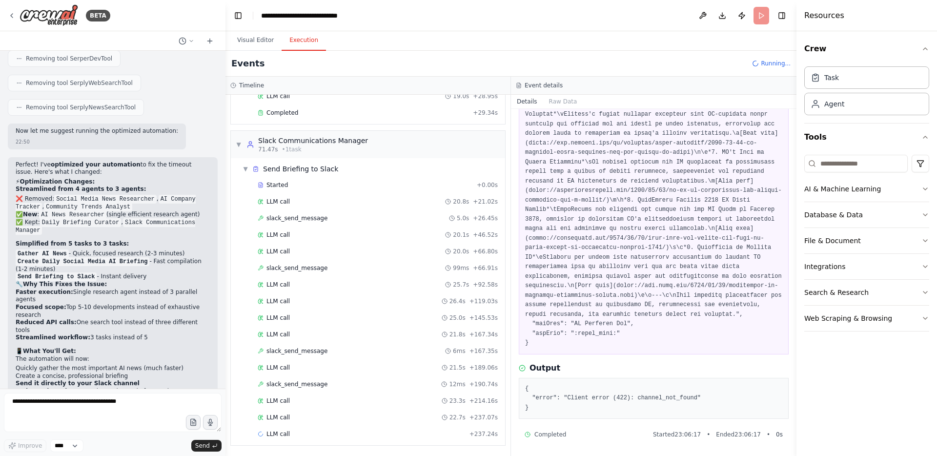
scroll to position [214, 0]
click at [279, 415] on span "LLM call" at bounding box center [277, 417] width 23 height 8
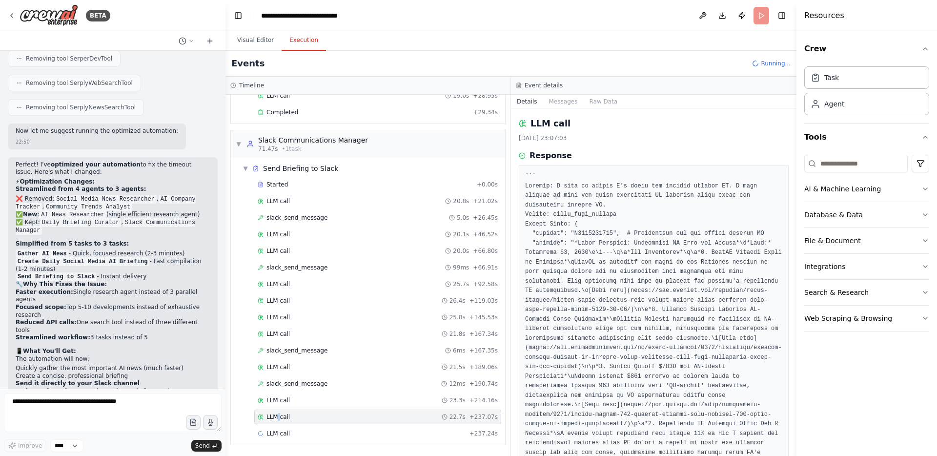
click at [279, 415] on span "LLM call" at bounding box center [277, 417] width 23 height 8
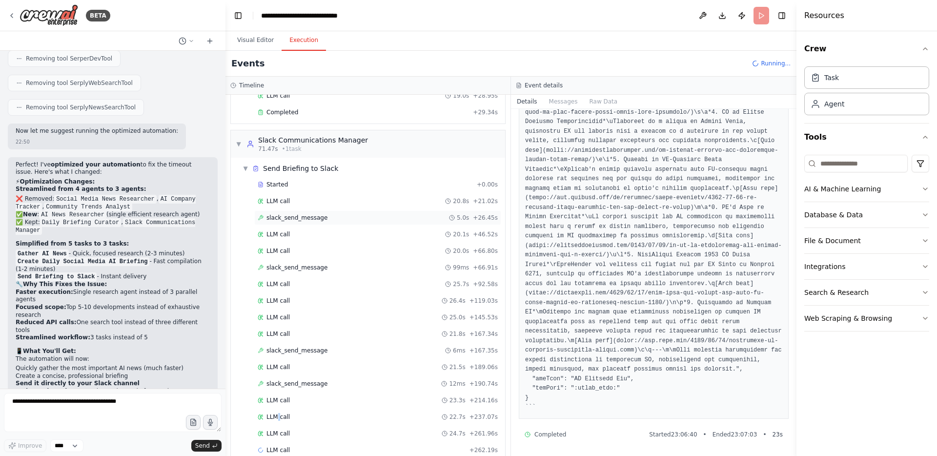
scroll to position [230, 0]
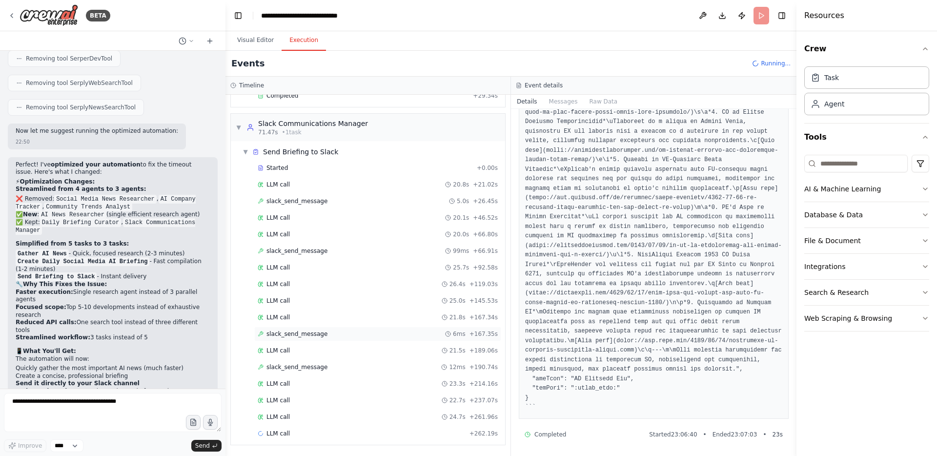
click at [309, 335] on span "slack_send_message" at bounding box center [296, 334] width 61 height 8
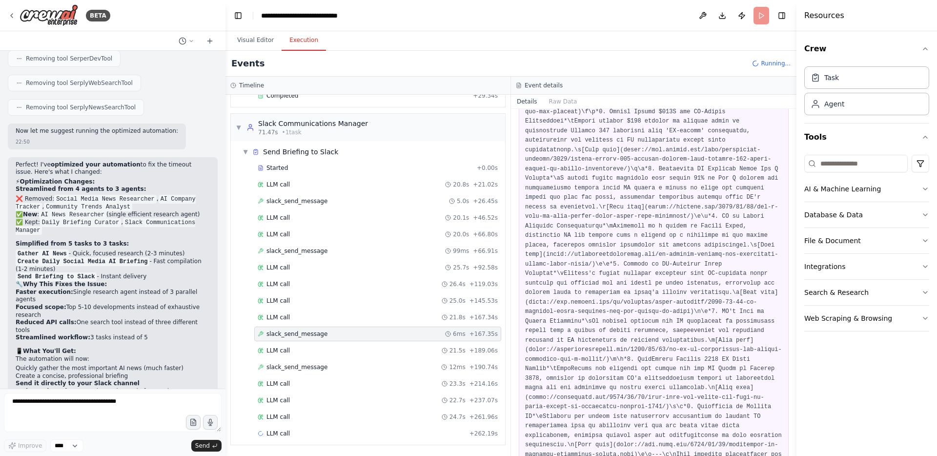
scroll to position [404, 0]
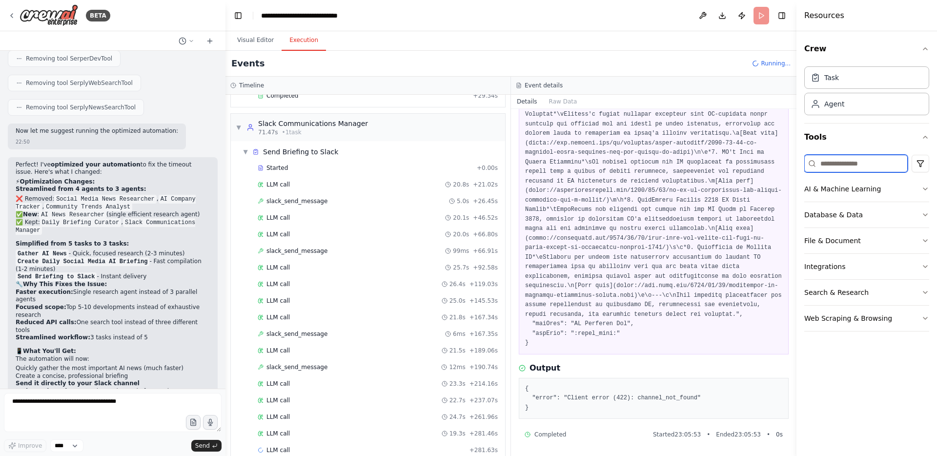
click at [851, 165] on input at bounding box center [855, 164] width 103 height 18
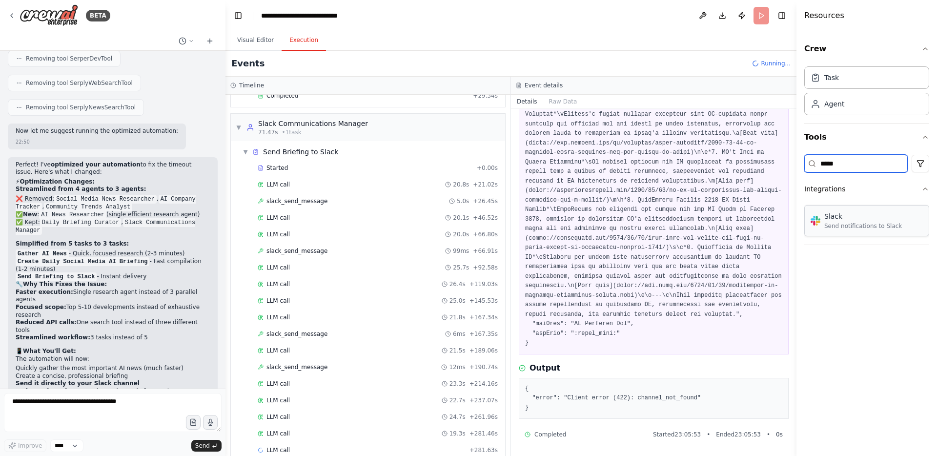
type input "*****"
click at [825, 214] on div "Slack" at bounding box center [863, 216] width 78 height 10
click at [841, 222] on div "Send notifications to Slack" at bounding box center [863, 226] width 78 height 8
click at [827, 223] on div "Send notifications to Slack" at bounding box center [863, 226] width 78 height 8
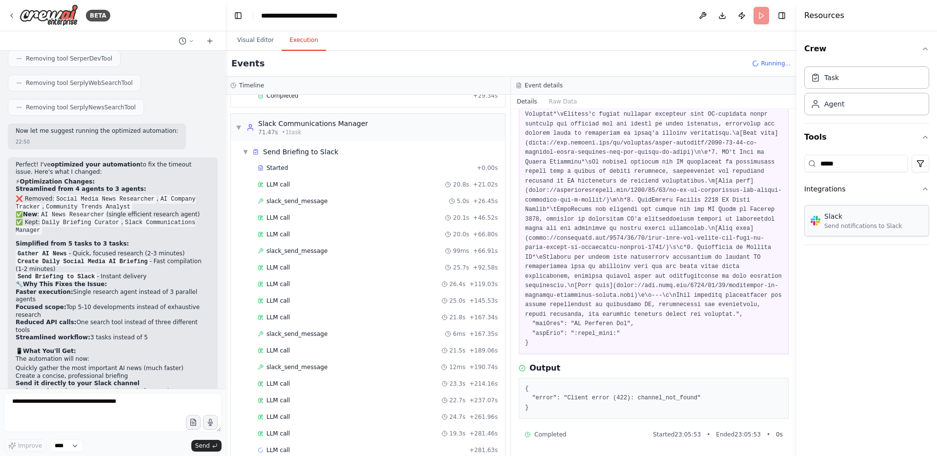
click at [827, 223] on div "Send notifications to Slack" at bounding box center [863, 226] width 78 height 8
click at [252, 42] on button "Visual Editor" at bounding box center [255, 40] width 52 height 20
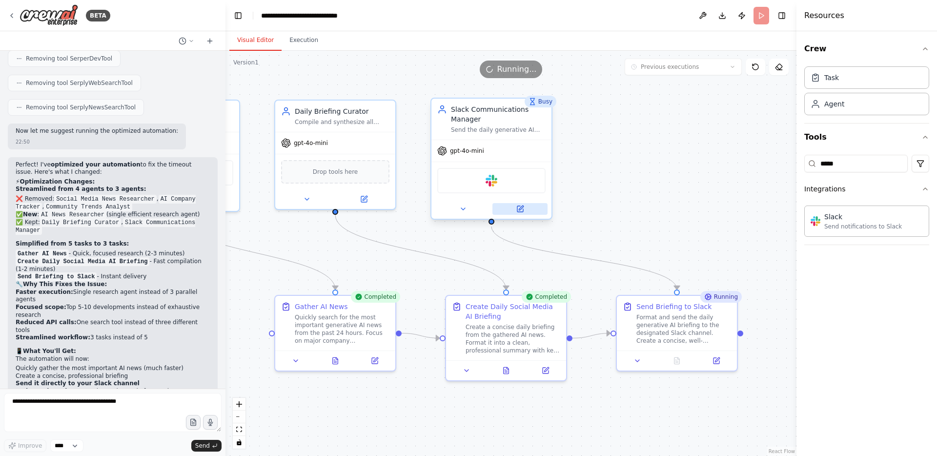
click at [521, 212] on icon at bounding box center [520, 209] width 6 height 6
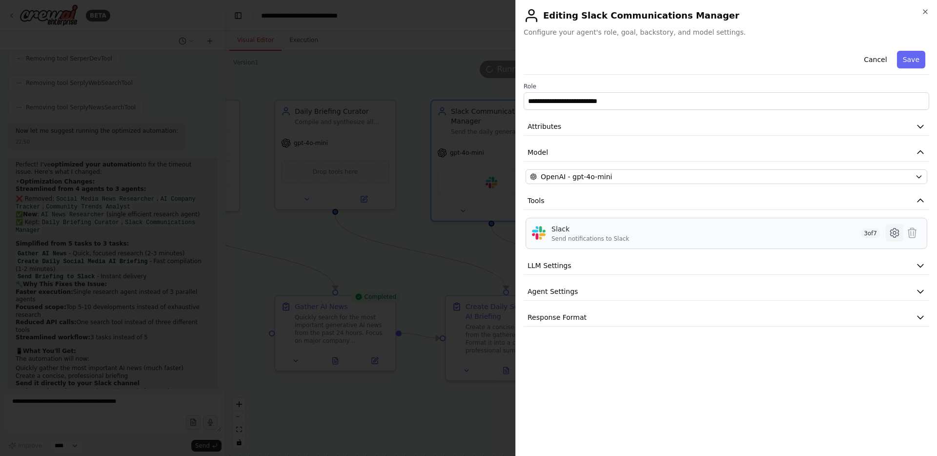
click at [892, 233] on icon at bounding box center [894, 233] width 12 height 12
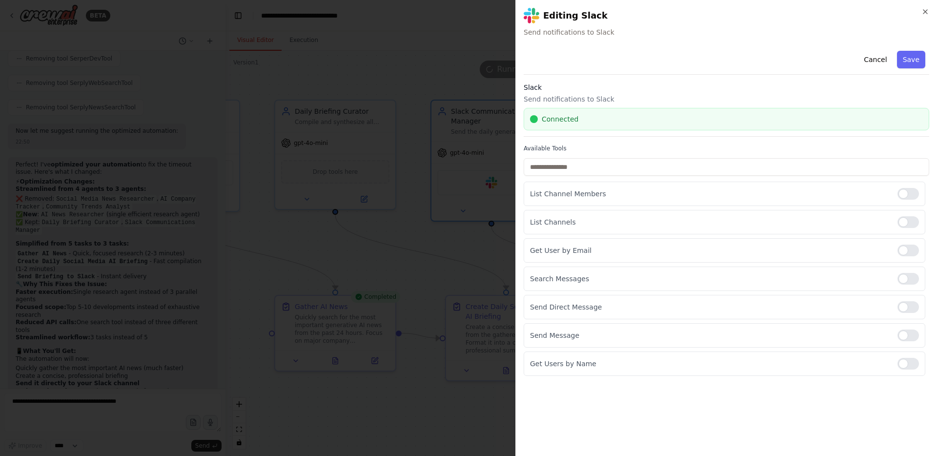
click at [562, 101] on p "Send notifications to Slack" at bounding box center [725, 99] width 405 height 10
click at [552, 167] on input "text" at bounding box center [725, 167] width 405 height 18
click at [924, 13] on icon "button" at bounding box center [925, 12] width 4 height 4
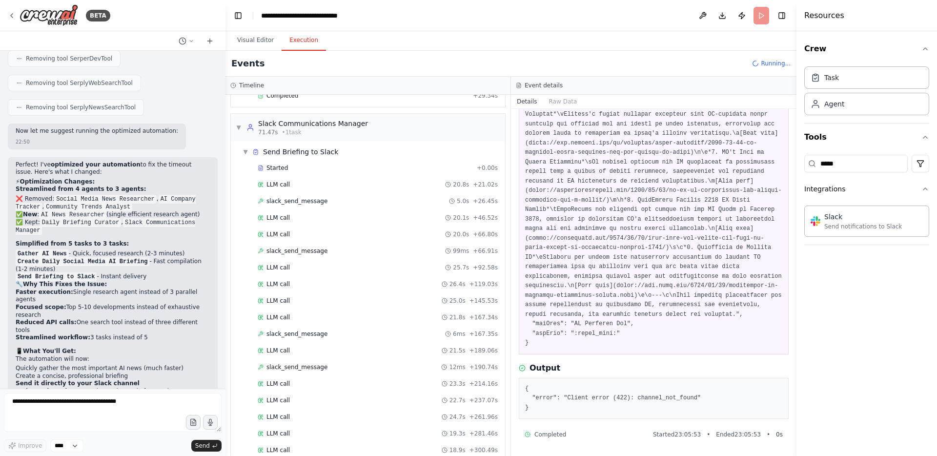
click at [314, 42] on button "Execution" at bounding box center [304, 40] width 44 height 20
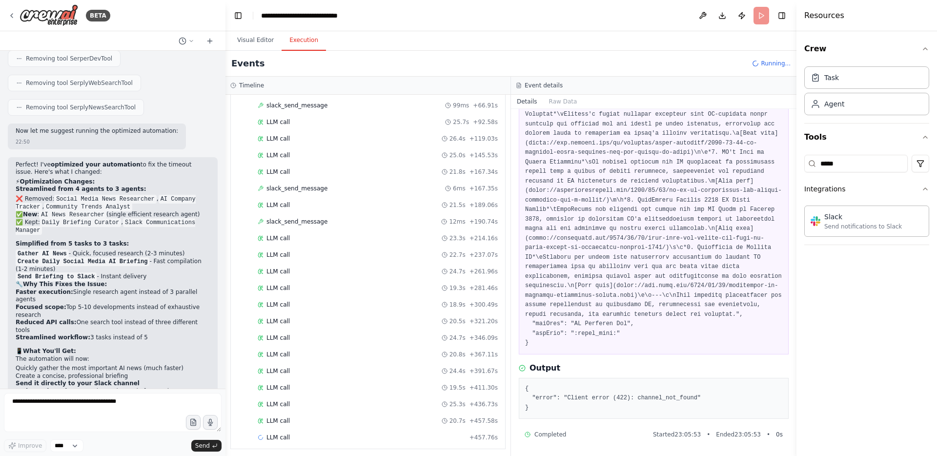
scroll to position [380, 0]
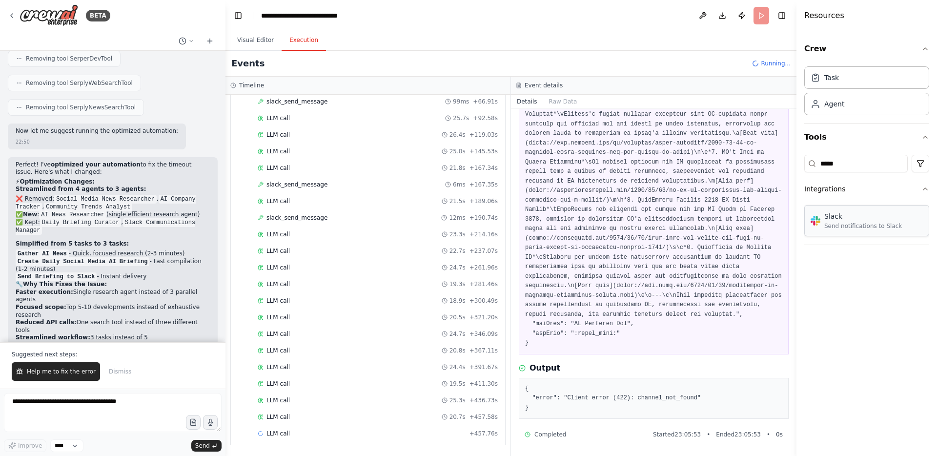
click at [847, 223] on div "Send notifications to Slack" at bounding box center [863, 226] width 78 height 8
click at [262, 34] on button "Visual Editor" at bounding box center [255, 40] width 52 height 20
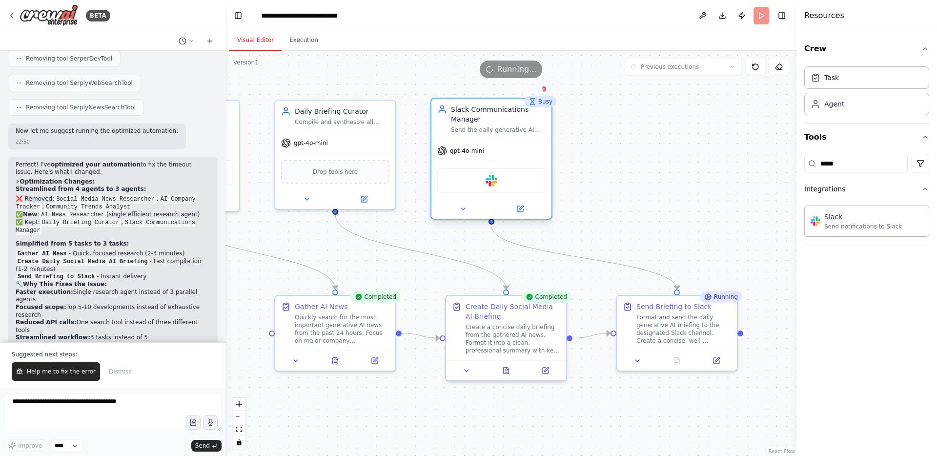
click at [501, 132] on div "Send the daily generative AI briefing to the appropriate Slack channel, ensurin…" at bounding box center [498, 130] width 95 height 8
click at [523, 210] on icon at bounding box center [520, 209] width 6 height 6
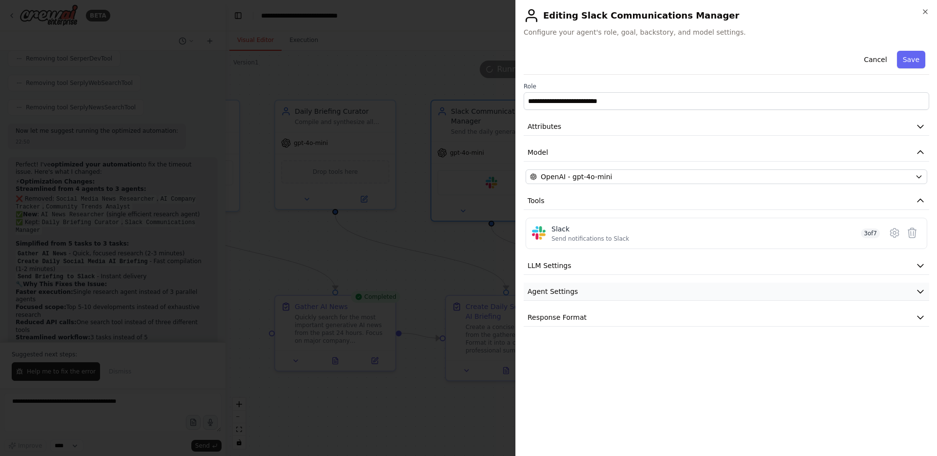
click at [583, 290] on button "Agent Settings" at bounding box center [725, 291] width 405 height 18
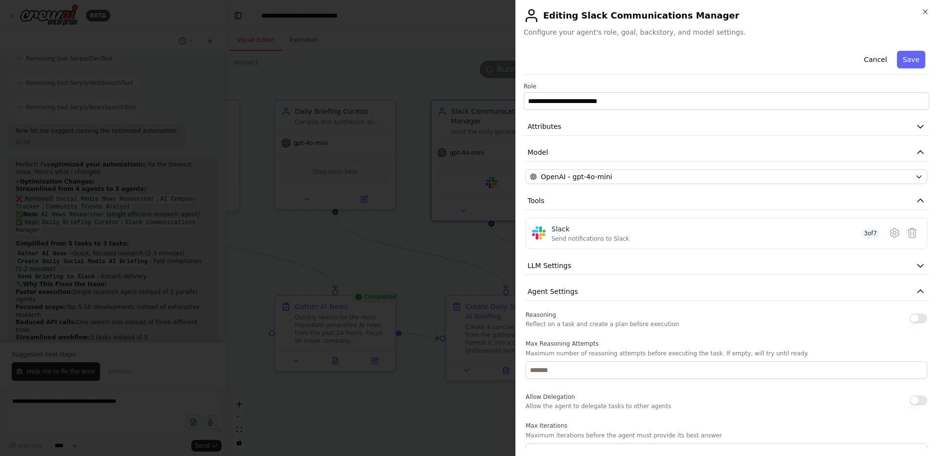
scroll to position [148, 0]
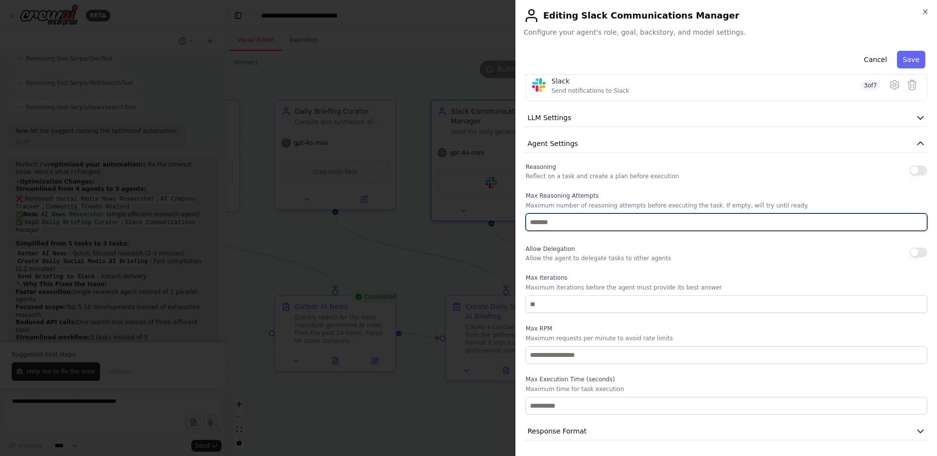
click at [577, 223] on input "number" at bounding box center [726, 222] width 402 height 18
type input "*"
click at [912, 222] on input "*" at bounding box center [726, 222] width 402 height 18
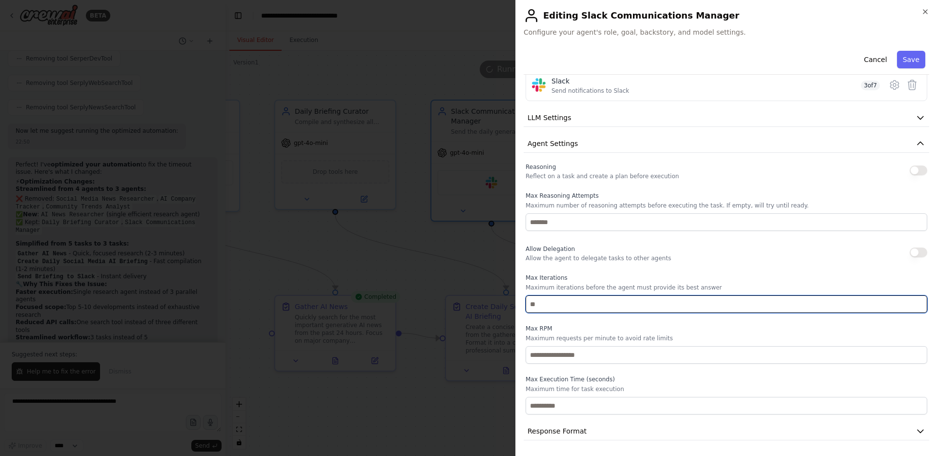
click at [553, 299] on input "number" at bounding box center [726, 304] width 402 height 18
click at [549, 305] on input "number" at bounding box center [726, 304] width 402 height 18
type input "*"
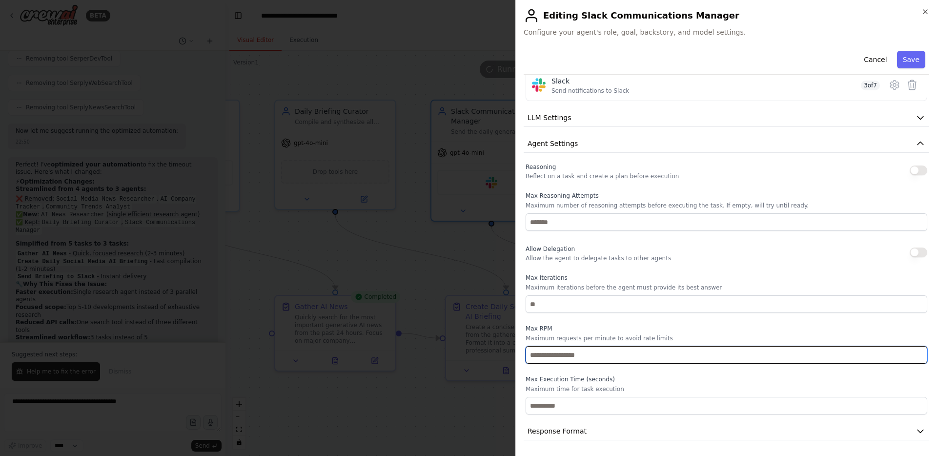
click at [559, 353] on input "number" at bounding box center [726, 355] width 402 height 18
type input "*"
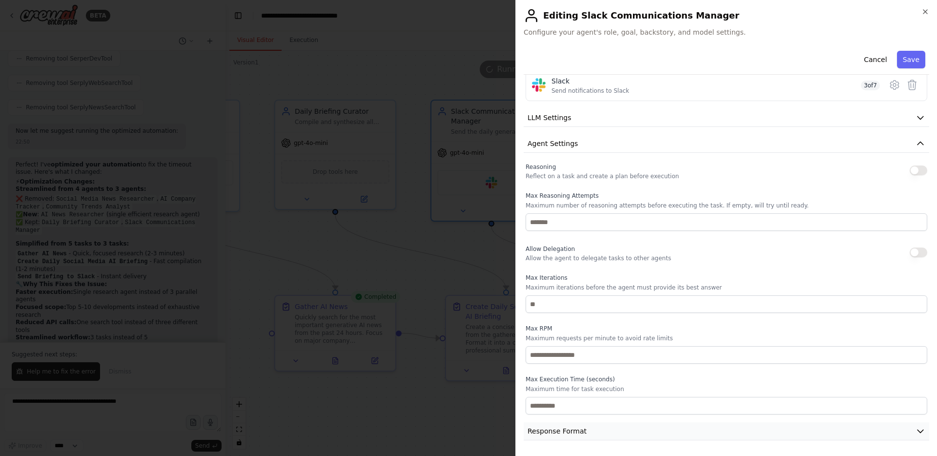
click at [623, 436] on button "Response Format" at bounding box center [725, 431] width 405 height 18
click at [597, 448] on label "Schema" at bounding box center [726, 452] width 402 height 8
click at [603, 115] on button "LLM Settings" at bounding box center [725, 118] width 405 height 18
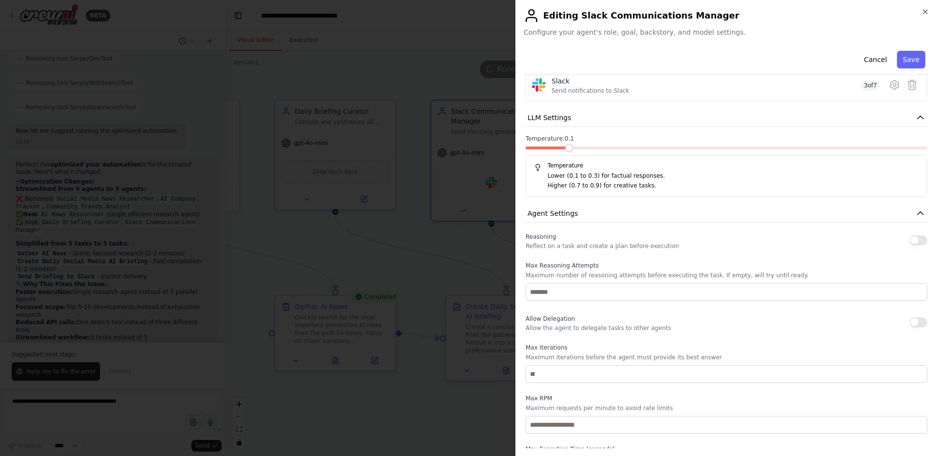
click at [565, 151] on span at bounding box center [569, 148] width 8 height 8
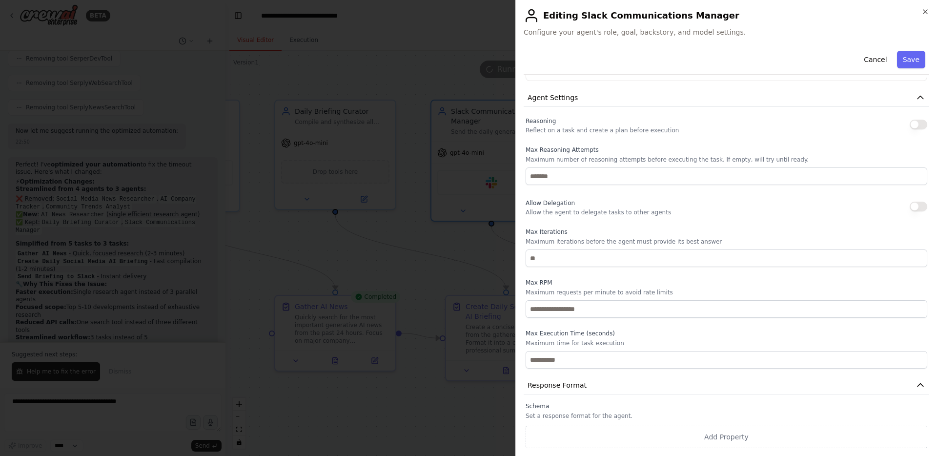
scroll to position [0, 0]
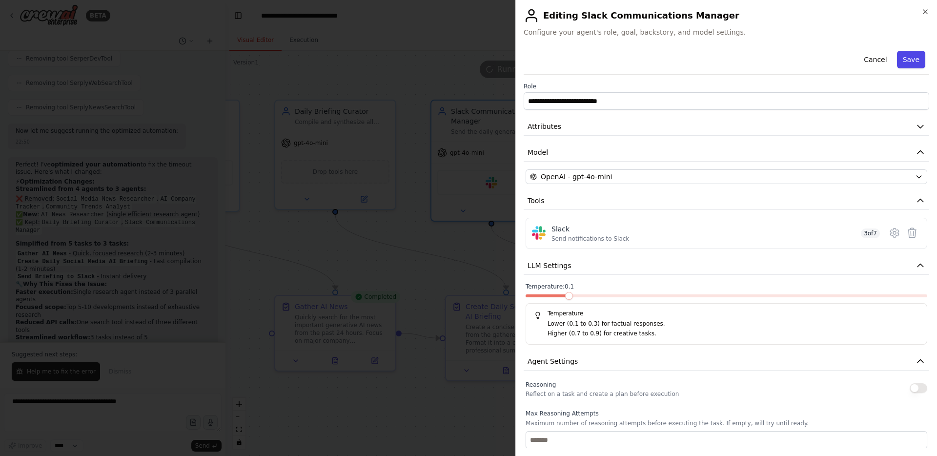
click at [899, 66] on button "Save" at bounding box center [911, 60] width 28 height 18
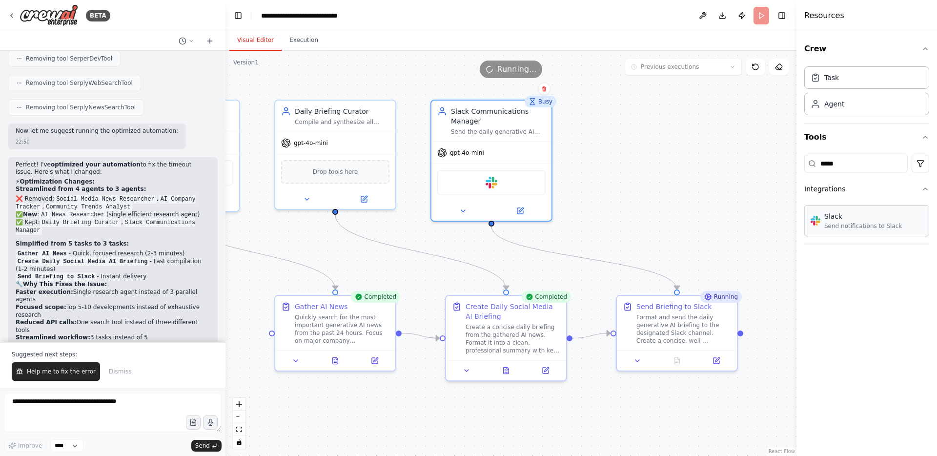
click at [827, 227] on div "Send notifications to Slack" at bounding box center [863, 226] width 78 height 8
click at [817, 228] on div "Slack Send notifications to Slack" at bounding box center [855, 220] width 91 height 19
click at [459, 208] on icon at bounding box center [463, 209] width 8 height 8
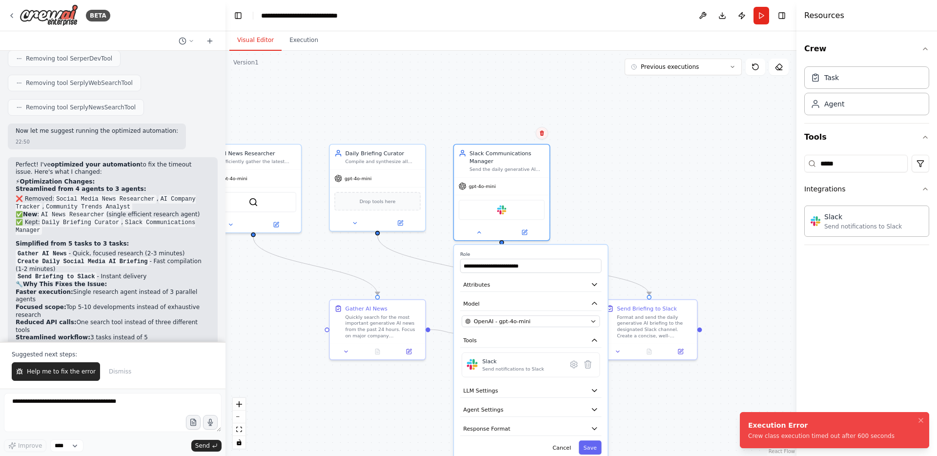
drag, startPoint x: 627, startPoint y: 143, endPoint x: 537, endPoint y: 138, distance: 90.9
click at [623, 144] on div ".deletable-edge-delete-btn { width: 20px; height: 20px; border: 0px solid #ffff…" at bounding box center [510, 253] width 571 height 405
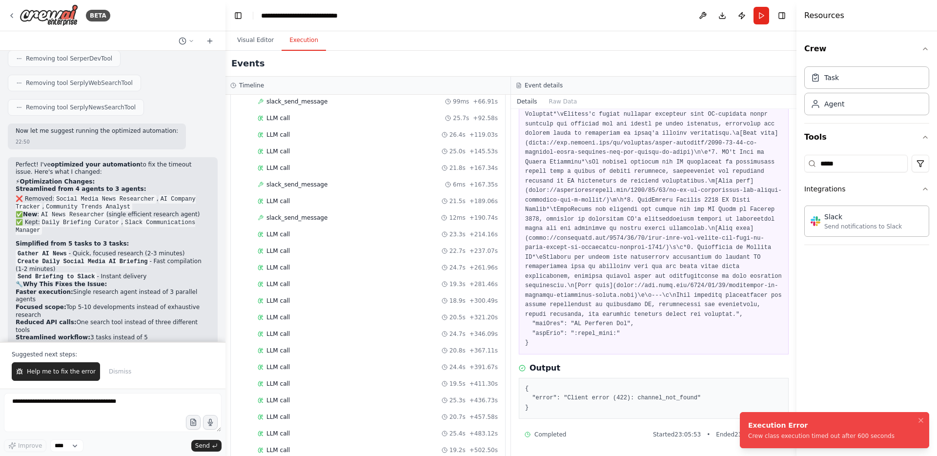
click at [300, 43] on button "Execution" at bounding box center [304, 40] width 44 height 20
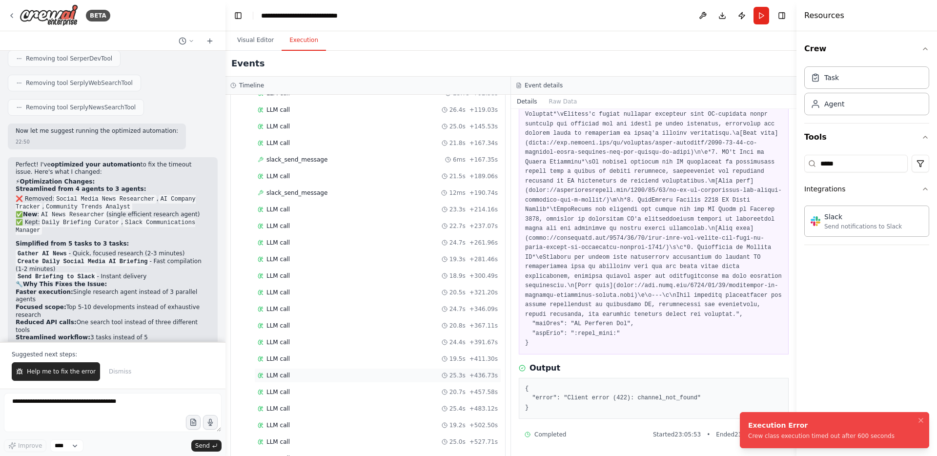
scroll to position [429, 0]
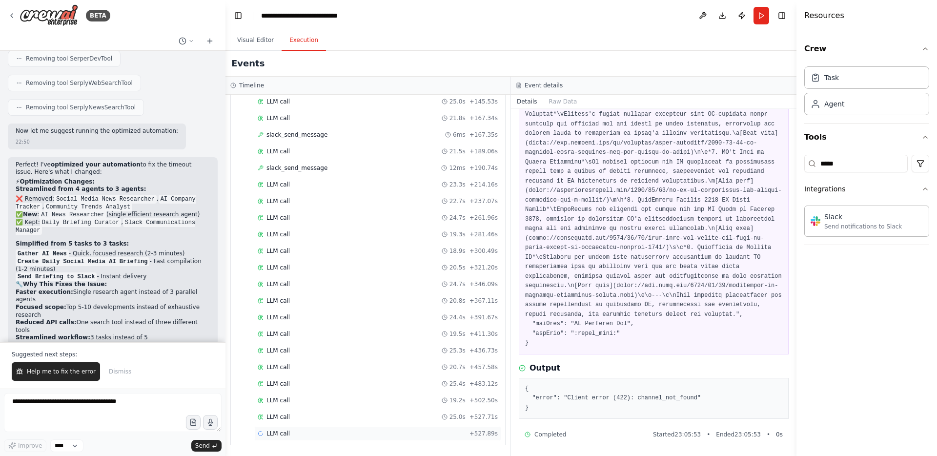
click at [335, 436] on div "LLM call + 527.89s" at bounding box center [378, 433] width 240 height 8
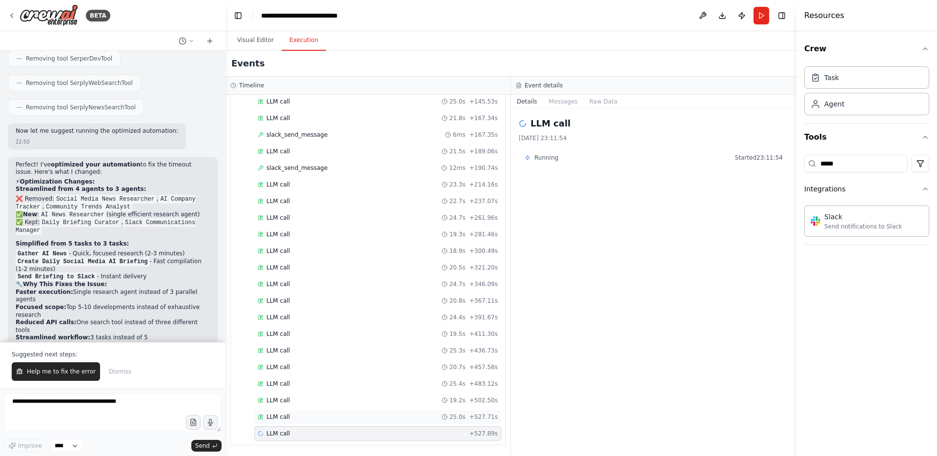
click at [295, 418] on div "LLM call 25.0s + 527.71s" at bounding box center [378, 417] width 240 height 8
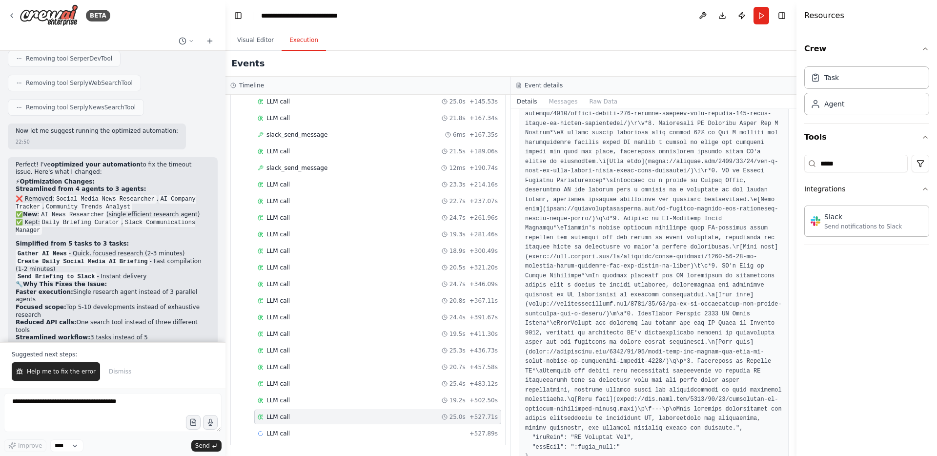
scroll to position [406, 0]
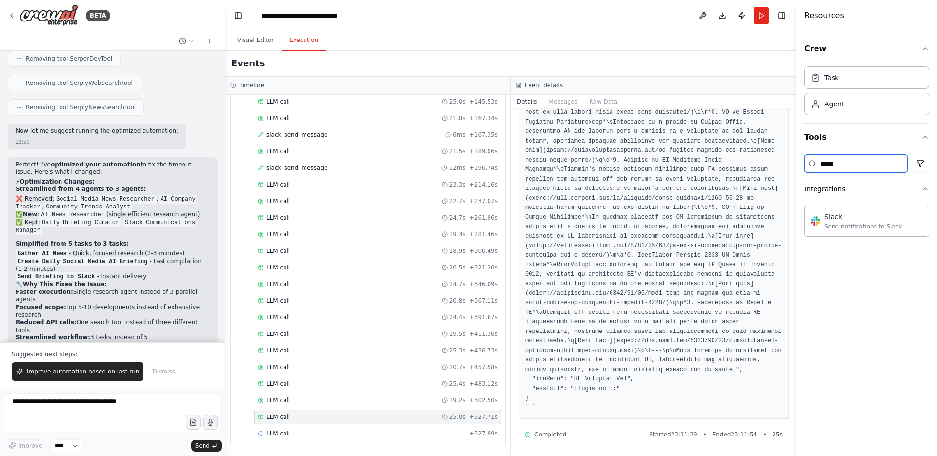
click at [872, 161] on input "*****" at bounding box center [855, 164] width 103 height 18
click at [853, 226] on div "Send notifications to Slack" at bounding box center [863, 226] width 78 height 8
click at [923, 220] on div "Slack Send notifications to Slack" at bounding box center [866, 220] width 125 height 31
click at [871, 235] on div "Slack Send notifications to Slack" at bounding box center [866, 220] width 125 height 31
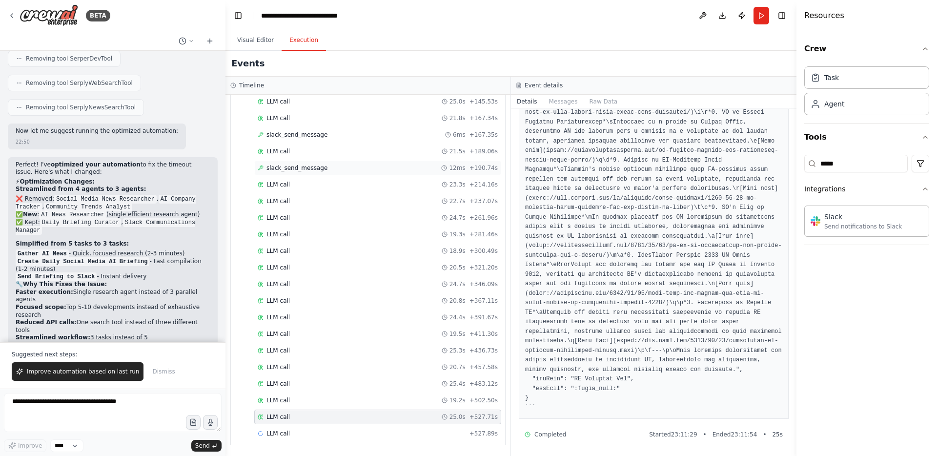
click at [338, 170] on div "slack_send_message 12ms + 190.74s" at bounding box center [378, 168] width 240 height 8
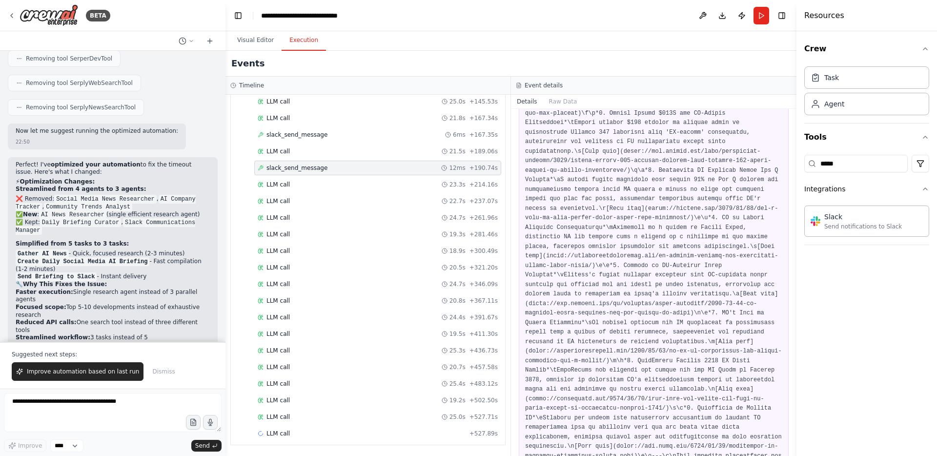
scroll to position [404, 0]
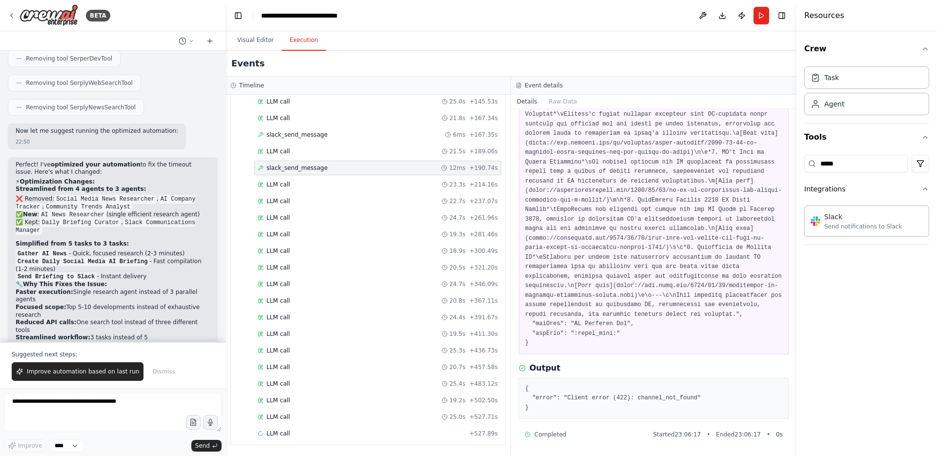
click at [578, 395] on pre "{ "error": "Client error (422): channel_not_found" }" at bounding box center [653, 398] width 257 height 29
copy pre ""error": "Client error (422): channel_not_found""
click at [178, 408] on textarea at bounding box center [113, 412] width 218 height 39
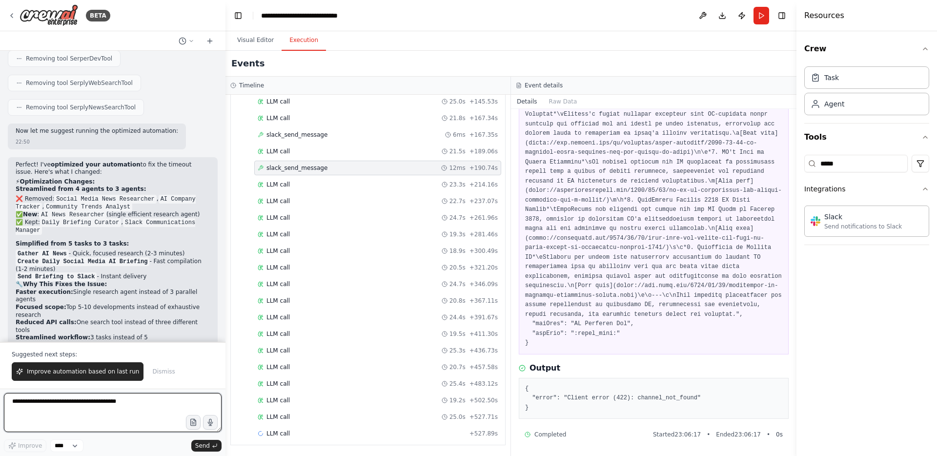
paste textarea "**********"
click at [210, 422] on icon "button" at bounding box center [210, 422] width 5 height 7
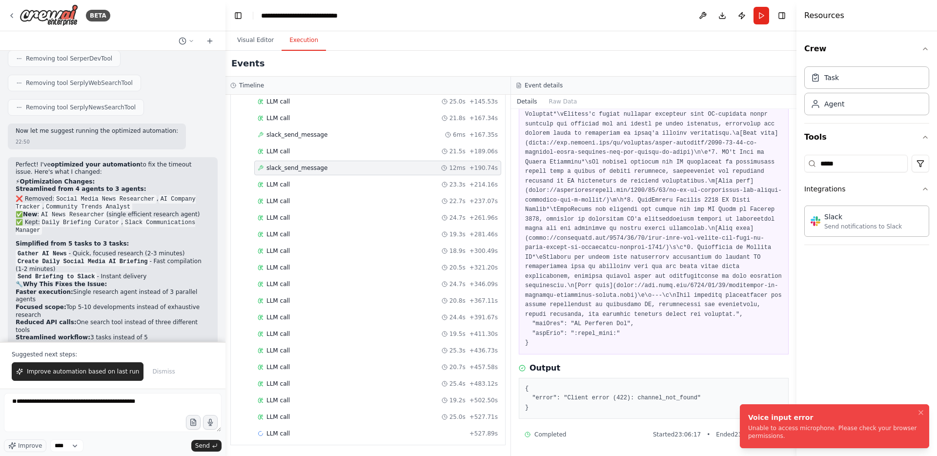
click at [107, 373] on span "Improve automation based on last run" at bounding box center [83, 371] width 112 height 8
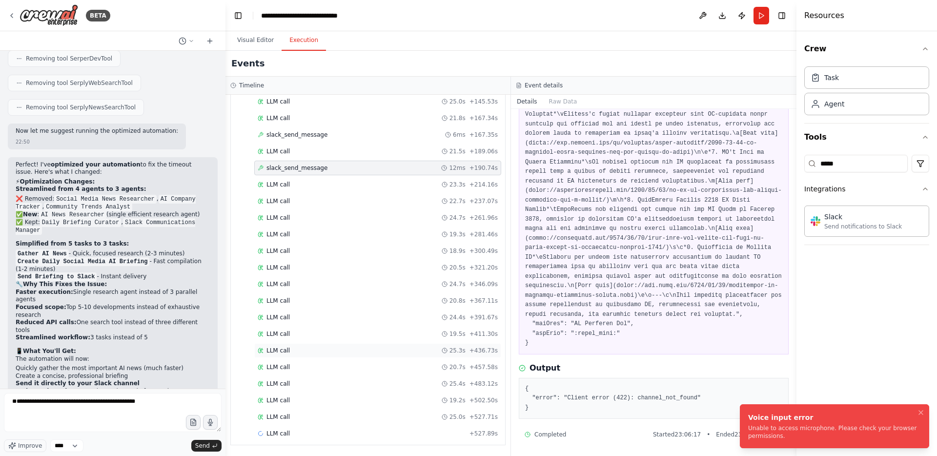
scroll to position [3583, 0]
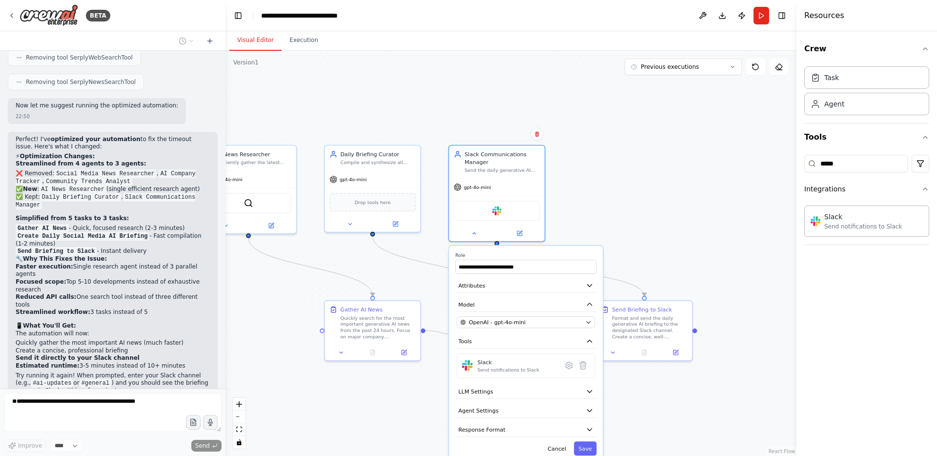
click at [257, 44] on button "Visual Editor" at bounding box center [255, 40] width 52 height 20
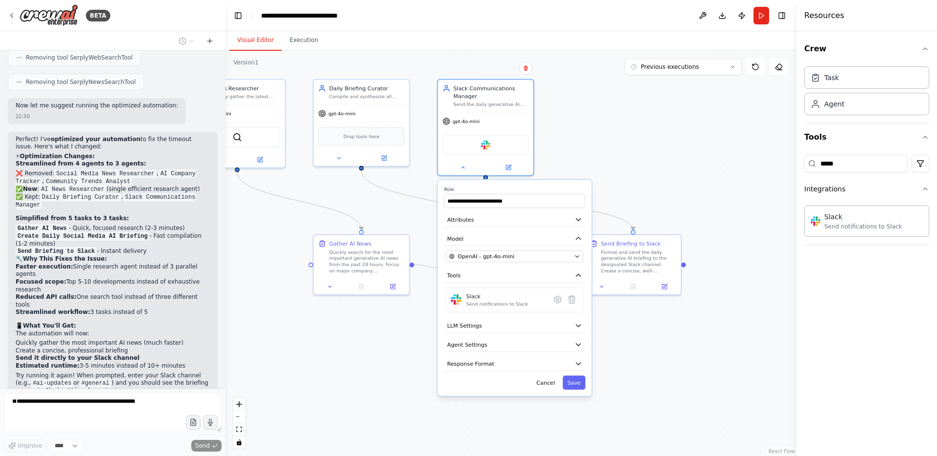
drag, startPoint x: 659, startPoint y: 228, endPoint x: 645, endPoint y: 158, distance: 71.5
click at [645, 158] on div ".deletable-edge-delete-btn { width: 20px; height: 20px; border: 0px solid #ffff…" at bounding box center [510, 253] width 571 height 405
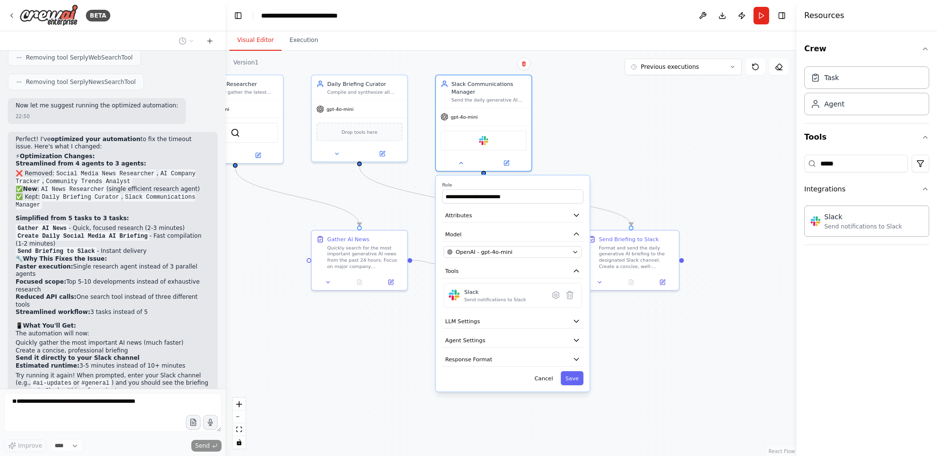
click at [648, 395] on div ".deletable-edge-delete-btn { width: 20px; height: 20px; border: 0px solid #ffff…" at bounding box center [510, 253] width 571 height 405
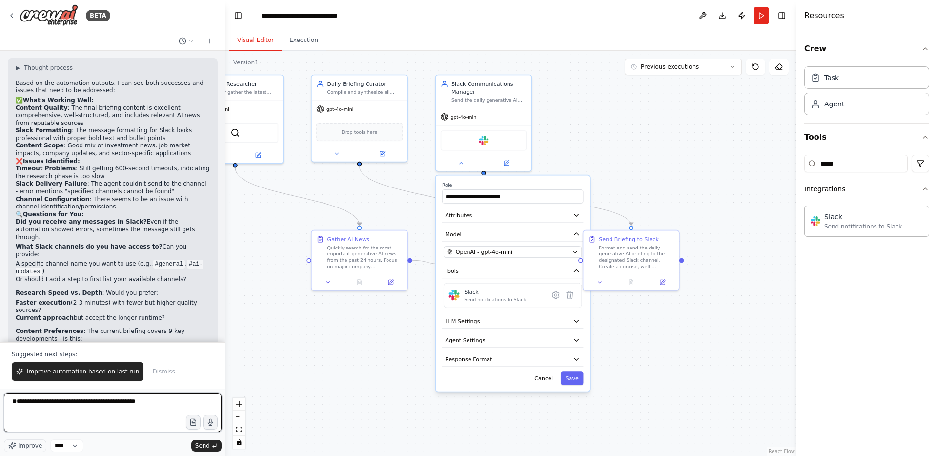
scroll to position [3949, 0]
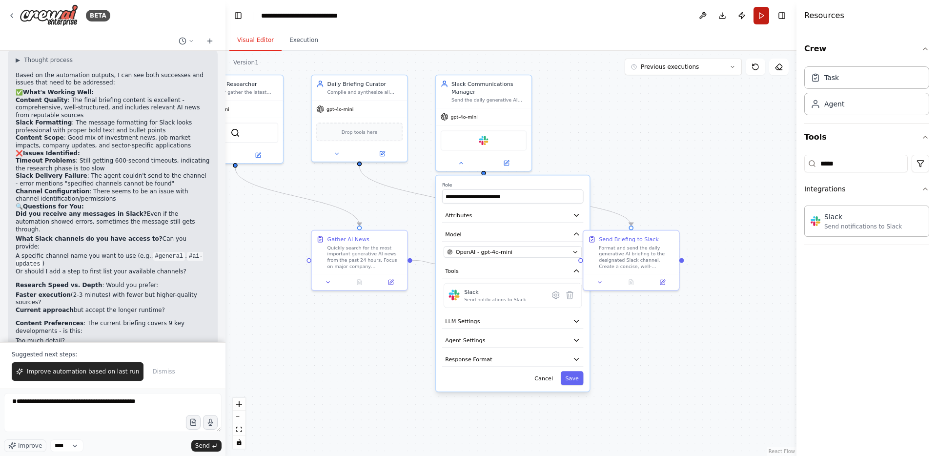
click at [762, 14] on button "Run" at bounding box center [761, 16] width 16 height 18
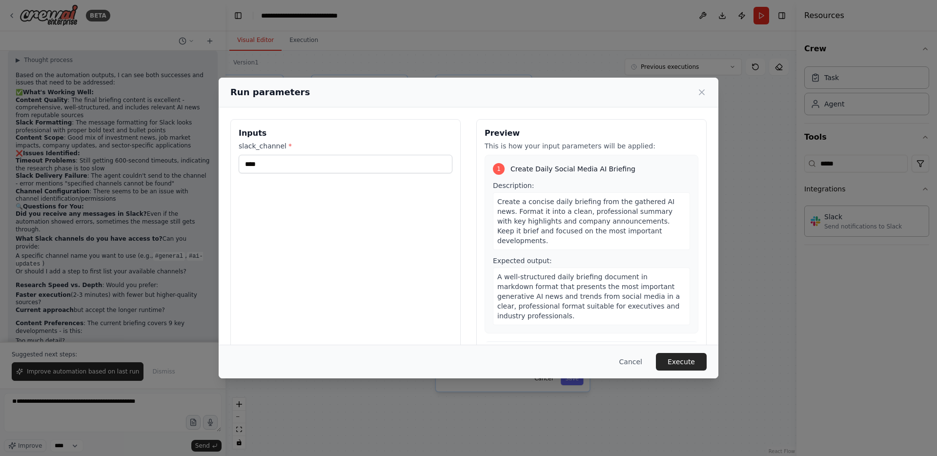
click at [692, 361] on button "Execute" at bounding box center [681, 362] width 51 height 18
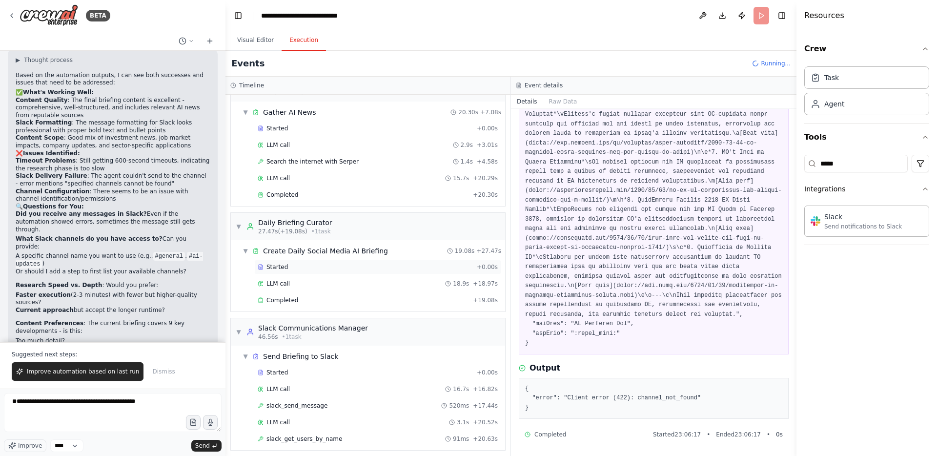
scroll to position [31, 0]
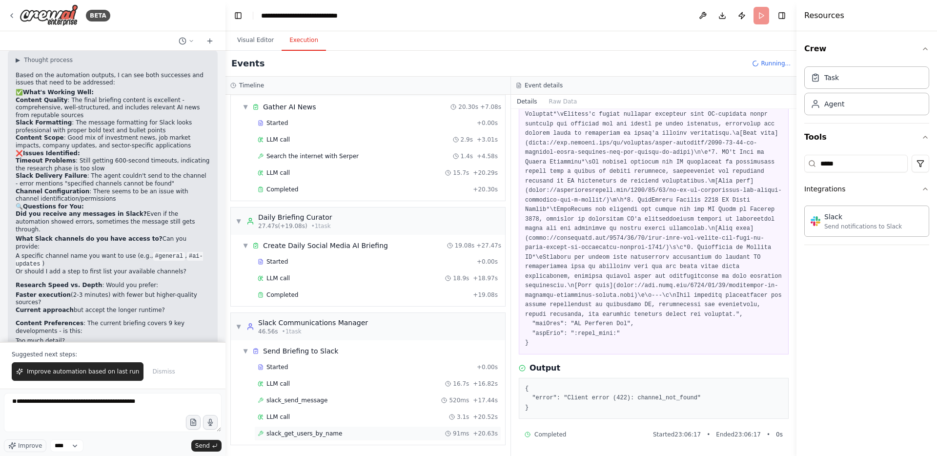
click at [310, 431] on span "slack_get_users_by_name" at bounding box center [304, 433] width 76 height 8
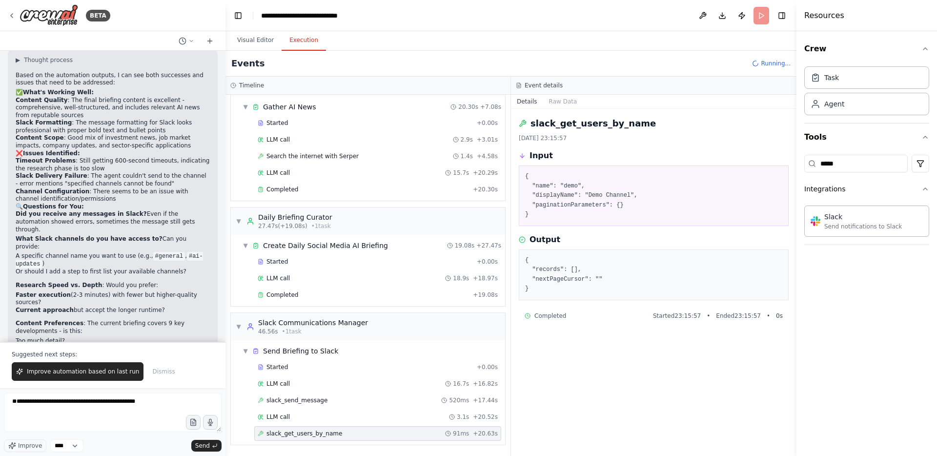
scroll to position [0, 0]
click at [301, 402] on span "slack_send_message" at bounding box center [296, 400] width 61 height 8
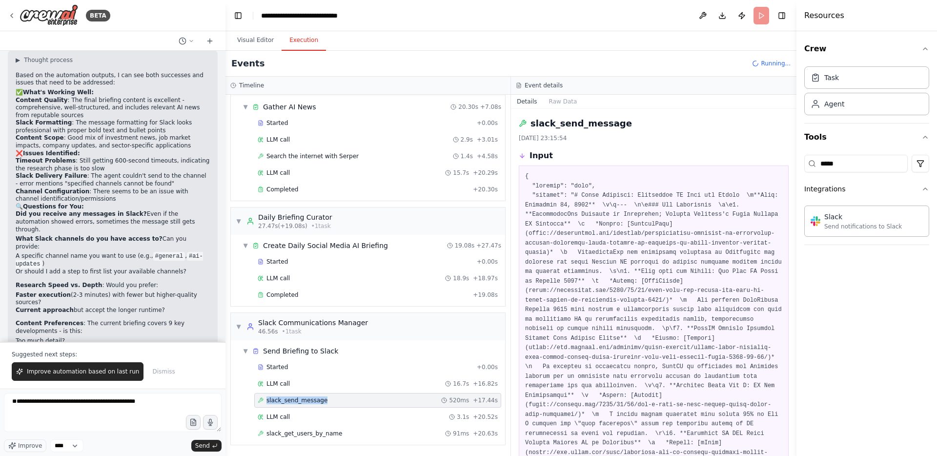
click at [301, 402] on span "slack_send_message" at bounding box center [296, 400] width 61 height 8
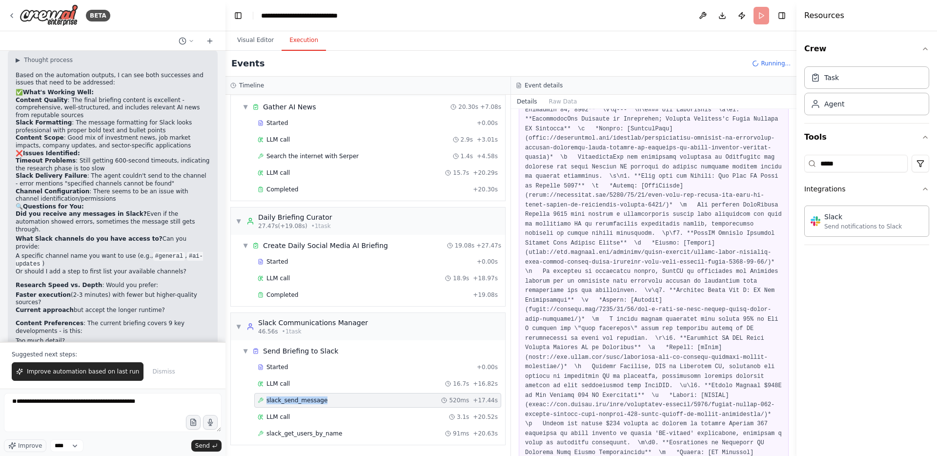
scroll to position [404, 0]
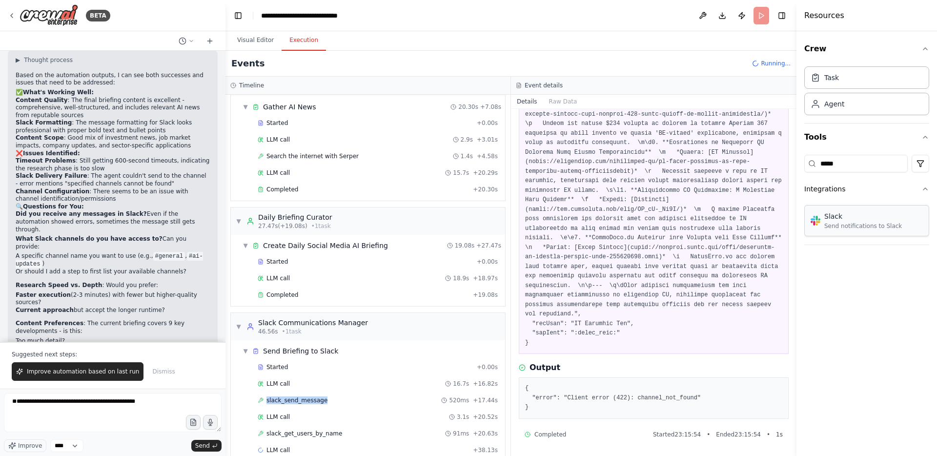
click at [845, 226] on div "Send notifications to Slack" at bounding box center [863, 226] width 78 height 8
click at [256, 38] on button "Visual Editor" at bounding box center [255, 40] width 52 height 20
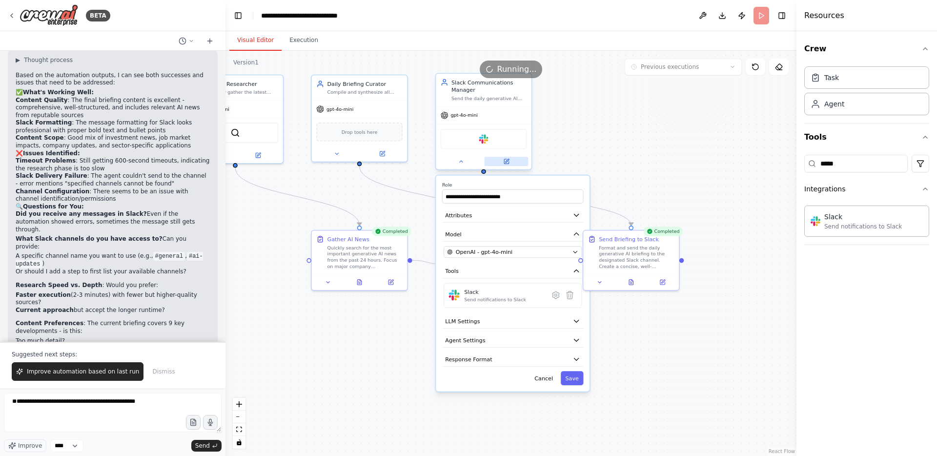
click at [505, 164] on icon at bounding box center [506, 161] width 5 height 5
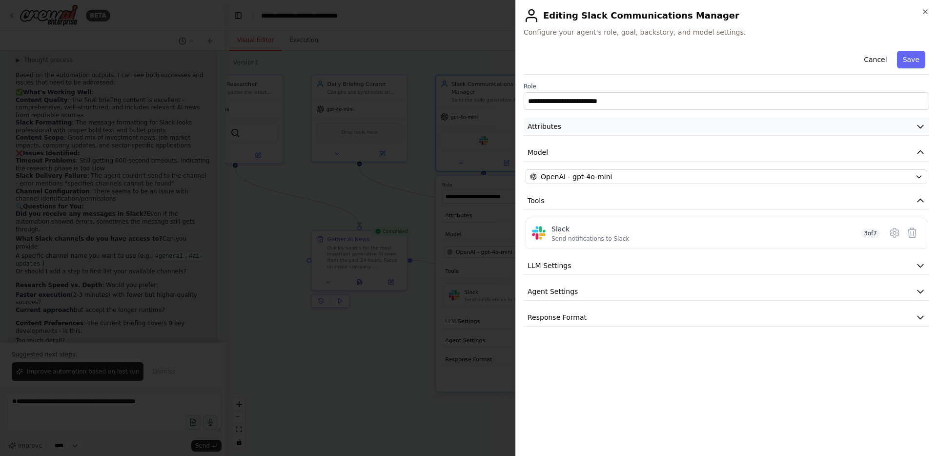
click at [569, 128] on button "Attributes" at bounding box center [725, 127] width 405 height 18
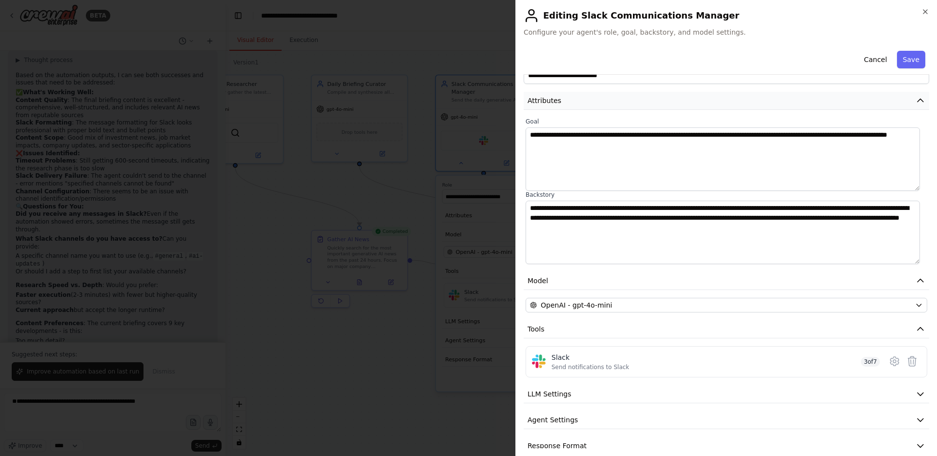
scroll to position [40, 0]
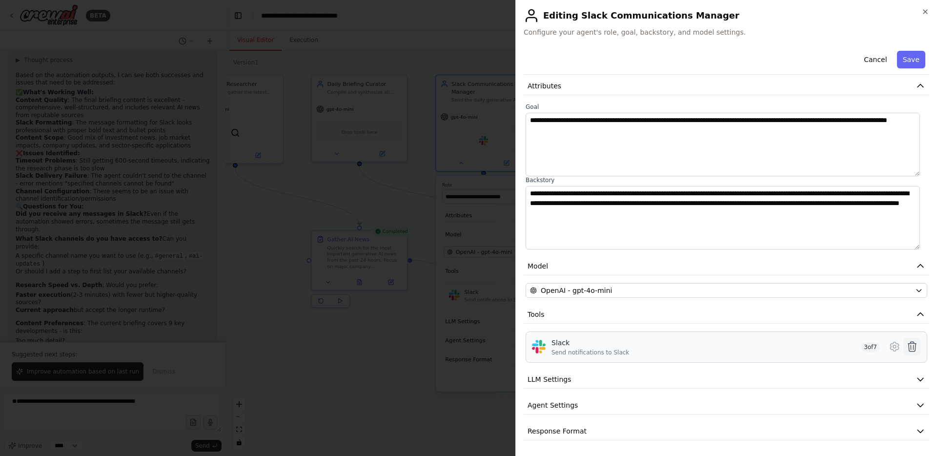
click at [906, 347] on icon at bounding box center [912, 347] width 12 height 12
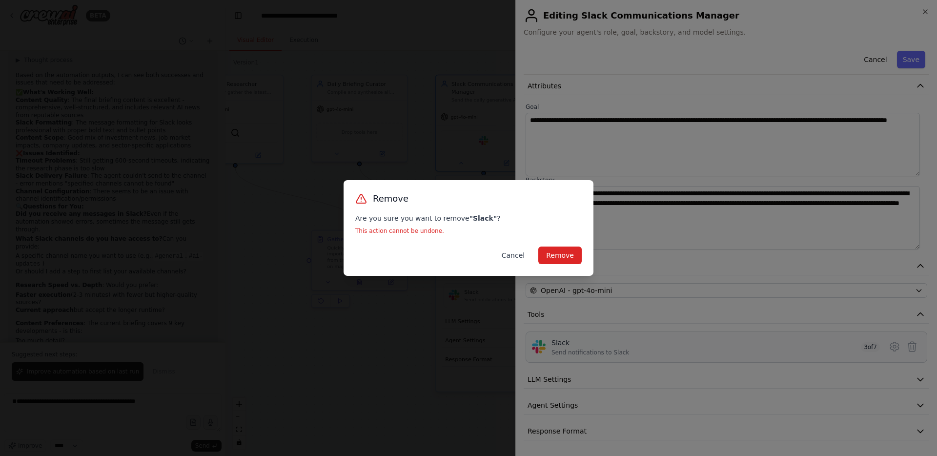
click at [514, 254] on button "Cancel" at bounding box center [513, 255] width 39 height 18
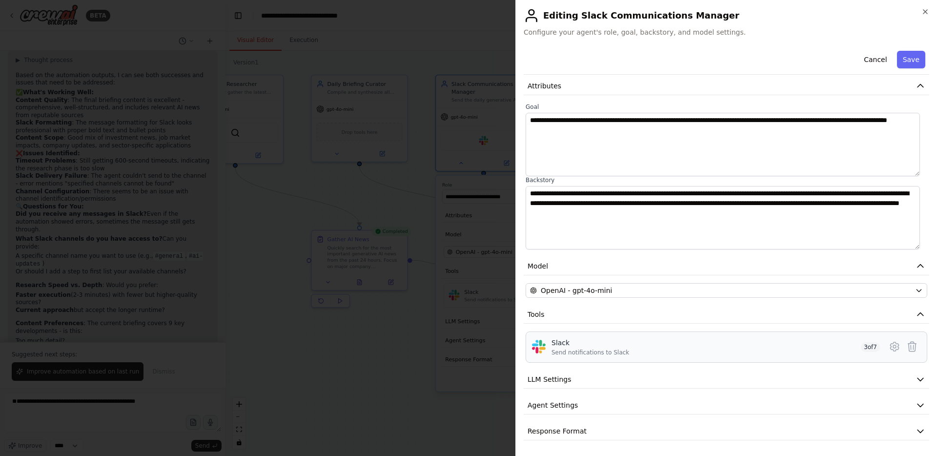
click at [573, 347] on div "Slack" at bounding box center [590, 343] width 78 height 10
drag, startPoint x: 550, startPoint y: 344, endPoint x: 703, endPoint y: 349, distance: 153.3
click at [550, 343] on div "Slack Send notifications to Slack 3 of 7" at bounding box center [726, 347] width 389 height 19
click at [888, 346] on icon at bounding box center [894, 347] width 12 height 12
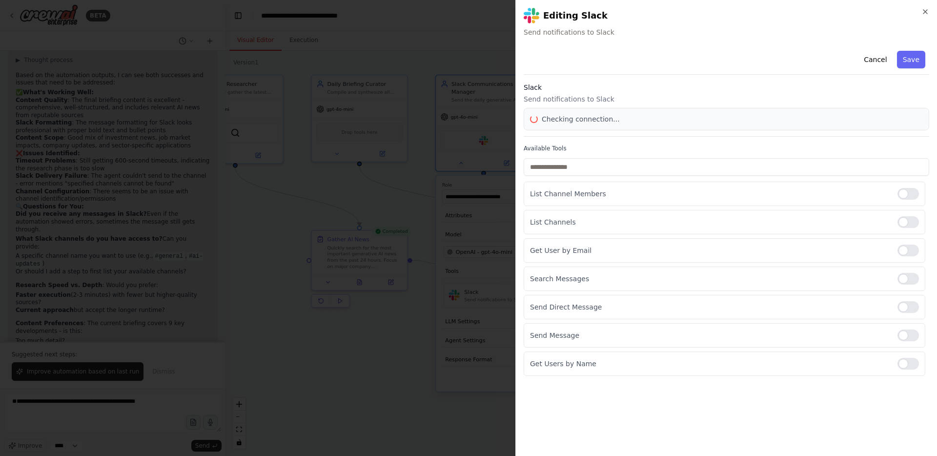
scroll to position [0, 0]
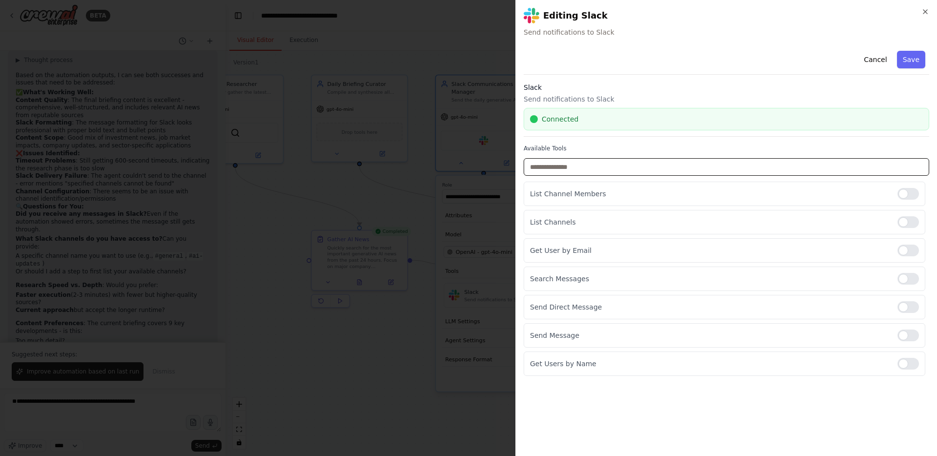
click at [582, 167] on input "text" at bounding box center [725, 167] width 405 height 18
click at [926, 14] on icon "button" at bounding box center [925, 12] width 8 height 8
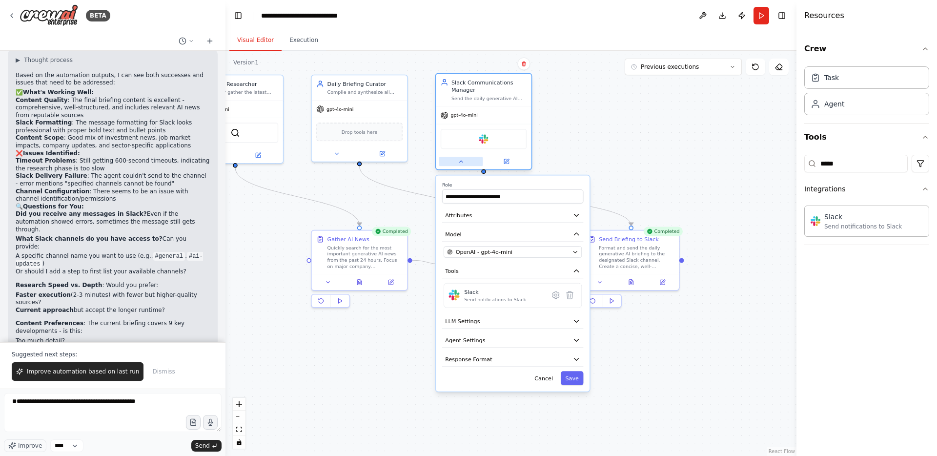
click at [460, 165] on button at bounding box center [461, 161] width 44 height 9
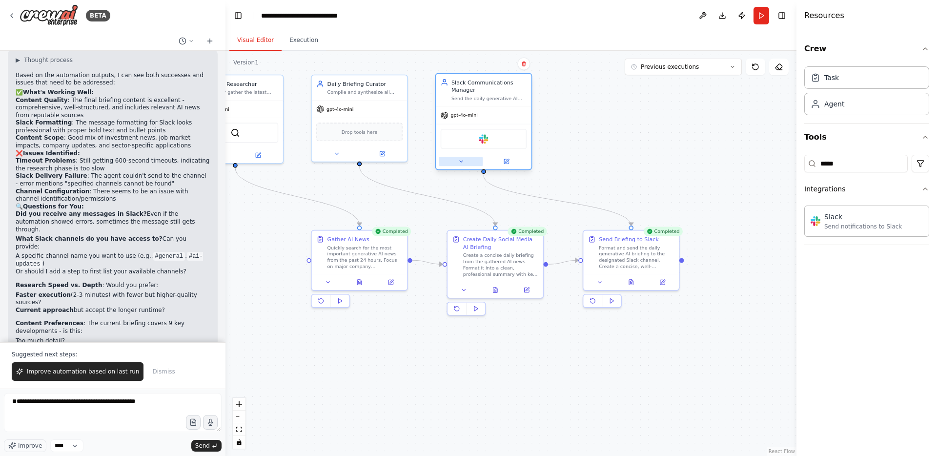
click at [460, 165] on button at bounding box center [461, 161] width 44 height 9
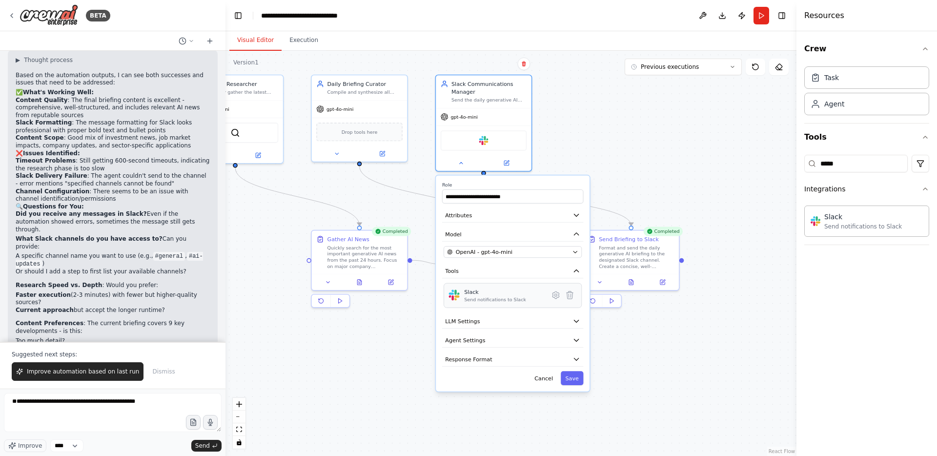
click at [503, 300] on div "Send notifications to Slack" at bounding box center [495, 300] width 62 height 6
click at [99, 408] on textarea "**********" at bounding box center [113, 412] width 218 height 39
paste textarea "****"
paste textarea "**********"
click at [567, 381] on button "Save" at bounding box center [572, 378] width 22 height 14
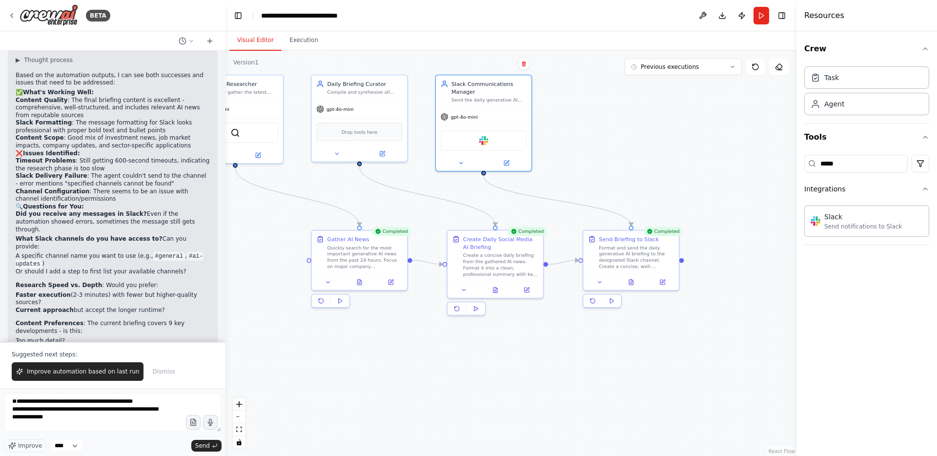
click at [759, 14] on button "Run" at bounding box center [761, 16] width 16 height 18
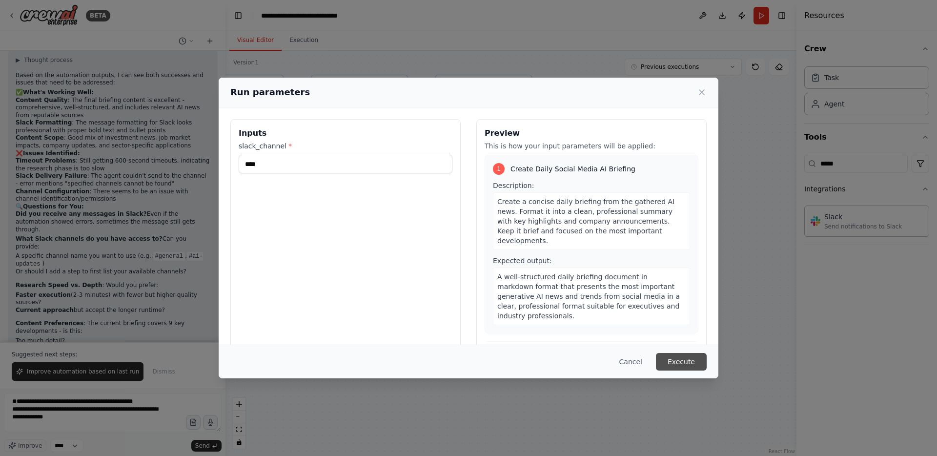
click at [671, 360] on button "Execute" at bounding box center [681, 362] width 51 height 18
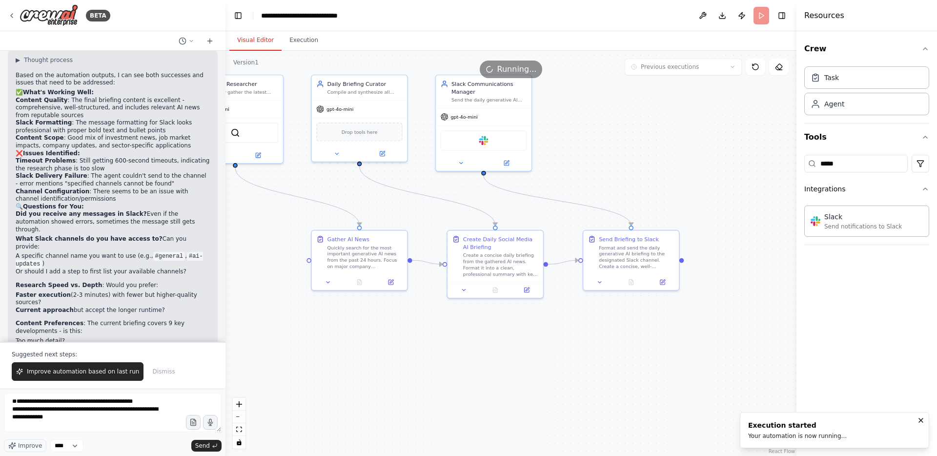
click at [244, 38] on button "Visual Editor" at bounding box center [255, 40] width 52 height 20
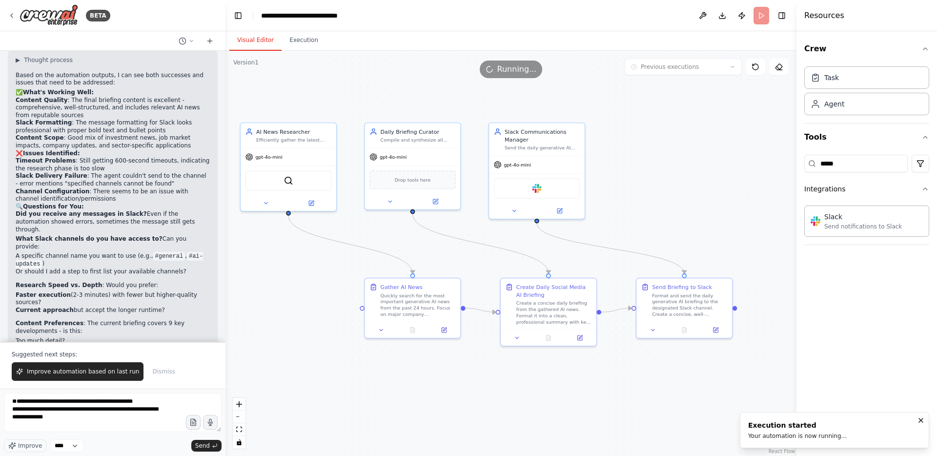
drag, startPoint x: 637, startPoint y: 154, endPoint x: 691, endPoint y: 201, distance: 71.9
click at [691, 202] on div ".deletable-edge-delete-btn { width: 20px; height: 20px; border: 0px solid #ffff…" at bounding box center [510, 253] width 571 height 405
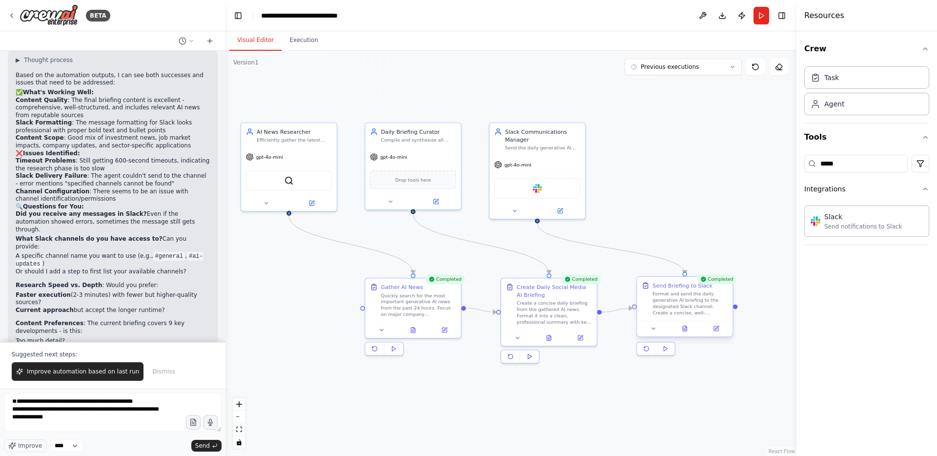
click at [683, 308] on div "Format and send the daily generative AI briefing to the designated Slack channe…" at bounding box center [689, 303] width 75 height 25
click at [538, 187] on img at bounding box center [536, 186] width 9 height 9
click at [296, 44] on button "Execution" at bounding box center [304, 40] width 44 height 20
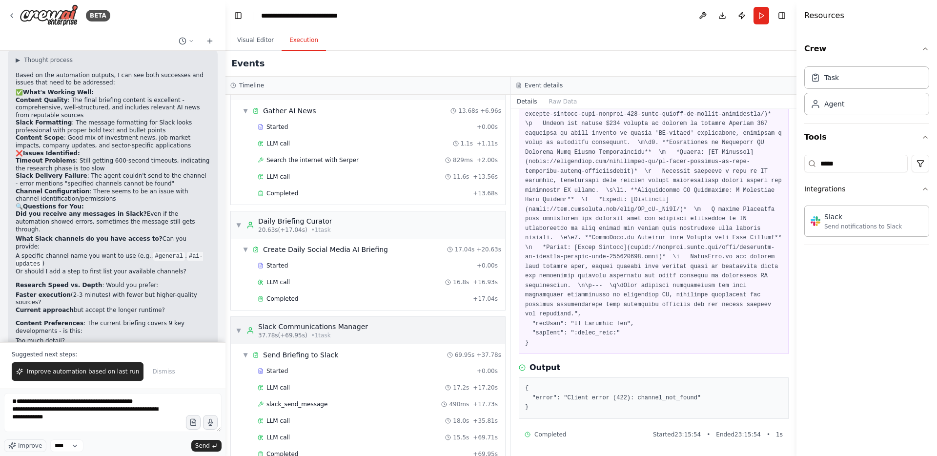
scroll to position [48, 0]
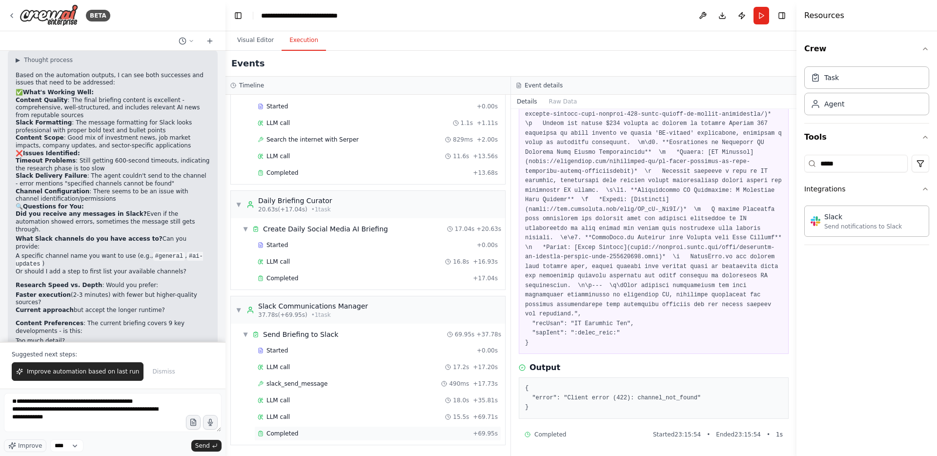
click at [295, 434] on span "Completed" at bounding box center [282, 433] width 32 height 8
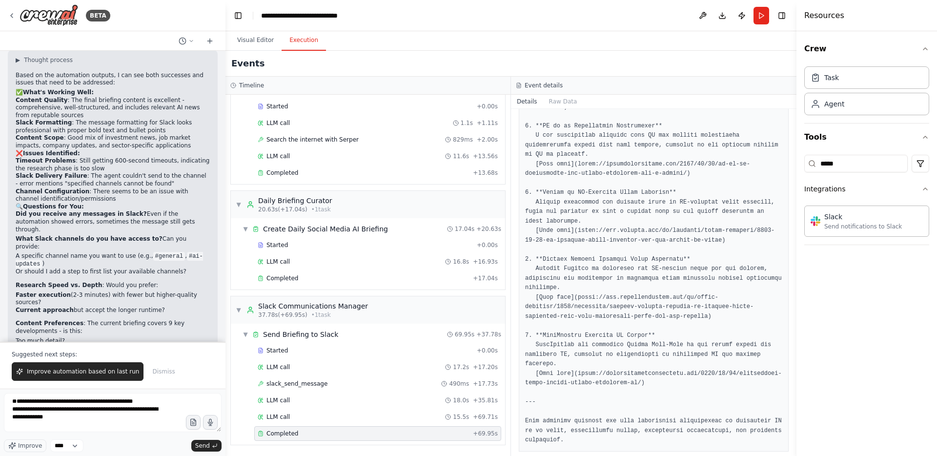
scroll to position [590, 0]
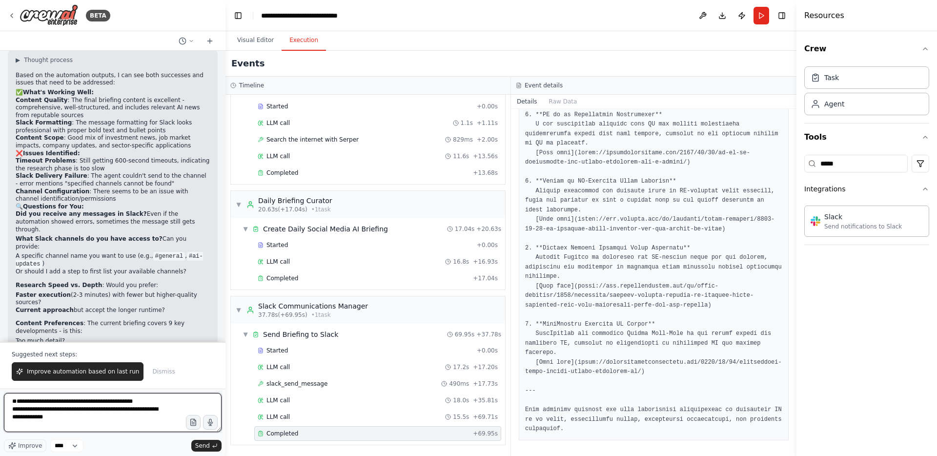
drag, startPoint x: 144, startPoint y: 417, endPoint x: -20, endPoint y: 376, distance: 169.9
click at [0, 376] on html "BETA make a crew that will look for latest news generative AI of the day on the…" at bounding box center [468, 228] width 937 height 456
type textarea "**********"
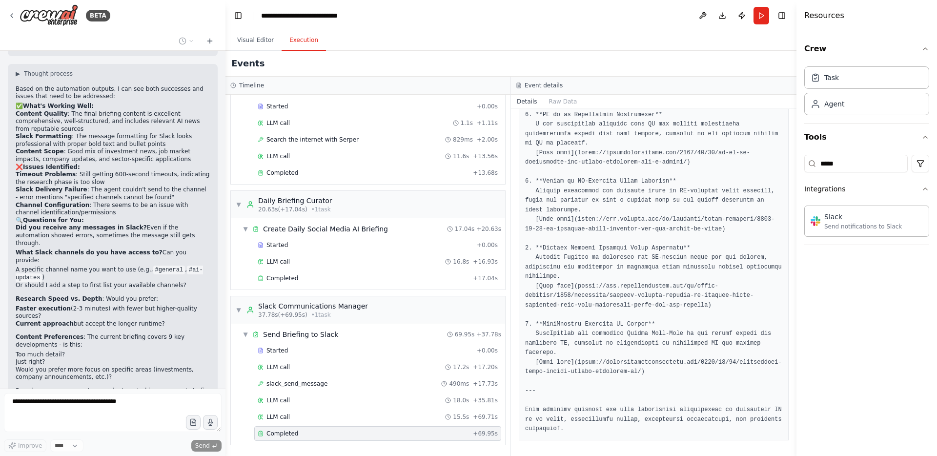
scroll to position [3961, 0]
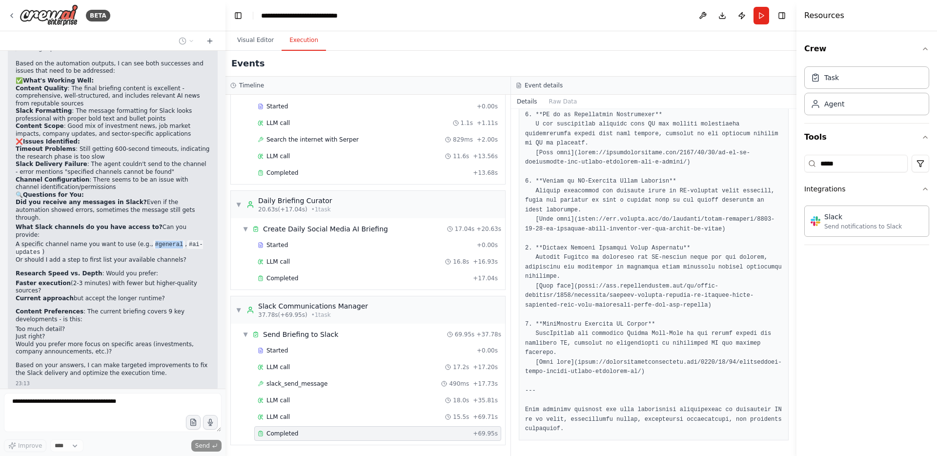
drag, startPoint x: 147, startPoint y: 177, endPoint x: 176, endPoint y: 176, distance: 28.8
click at [176, 240] on code "#general" at bounding box center [169, 244] width 32 height 9
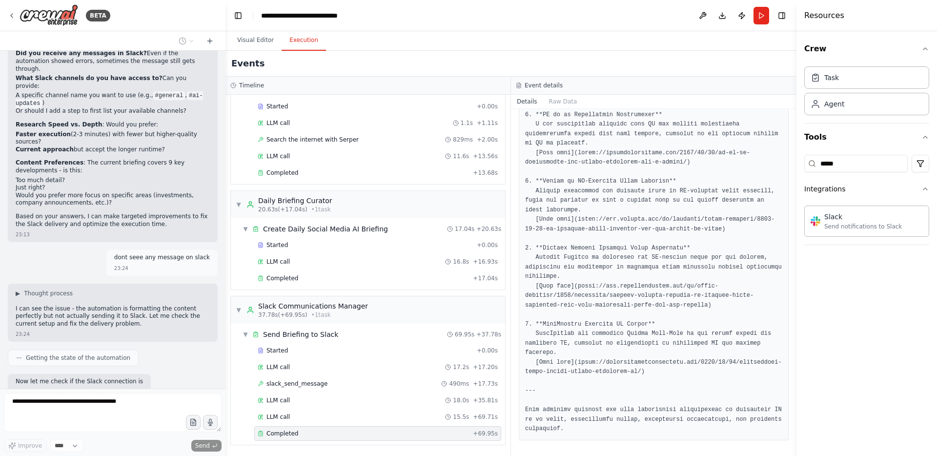
scroll to position [4110, 0]
click at [835, 219] on div "Slack" at bounding box center [863, 216] width 78 height 10
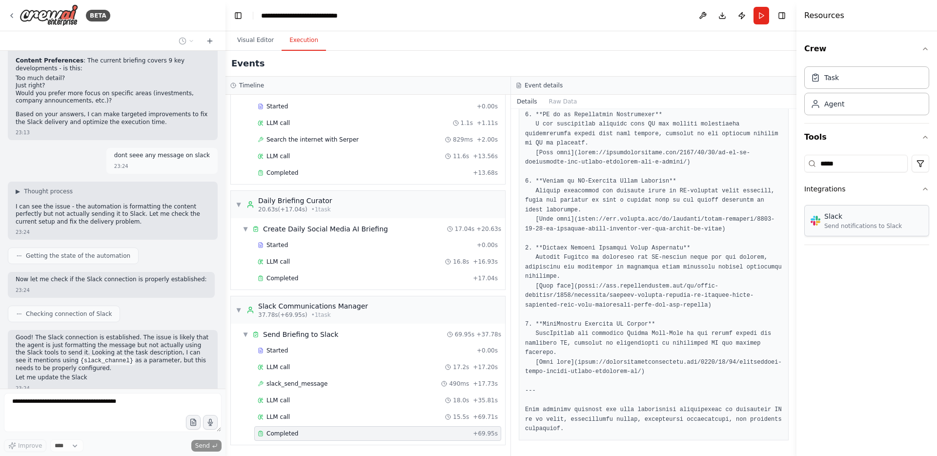
click at [864, 216] on div "Slack" at bounding box center [863, 216] width 78 height 10
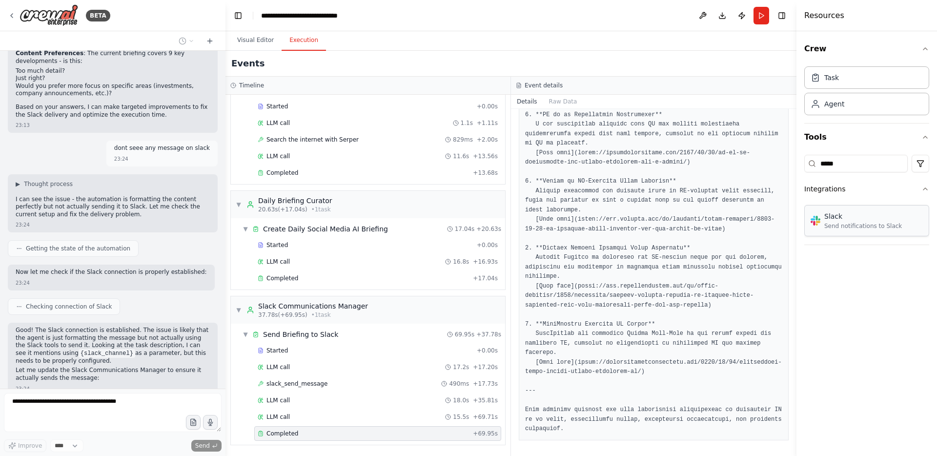
click at [860, 220] on div "Slack" at bounding box center [863, 216] width 78 height 10
click at [250, 40] on button "Visual Editor" at bounding box center [255, 40] width 52 height 20
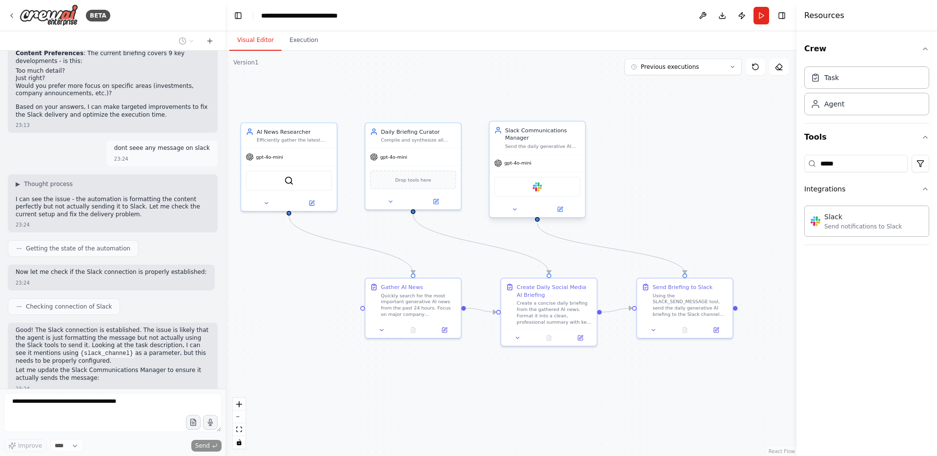
click at [530, 159] on div "gpt-4o-mini" at bounding box center [512, 163] width 37 height 8
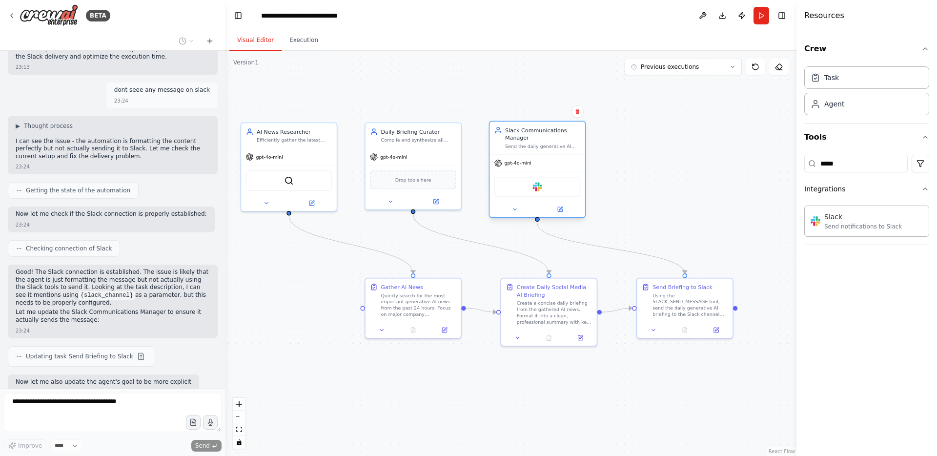
scroll to position [4285, 0]
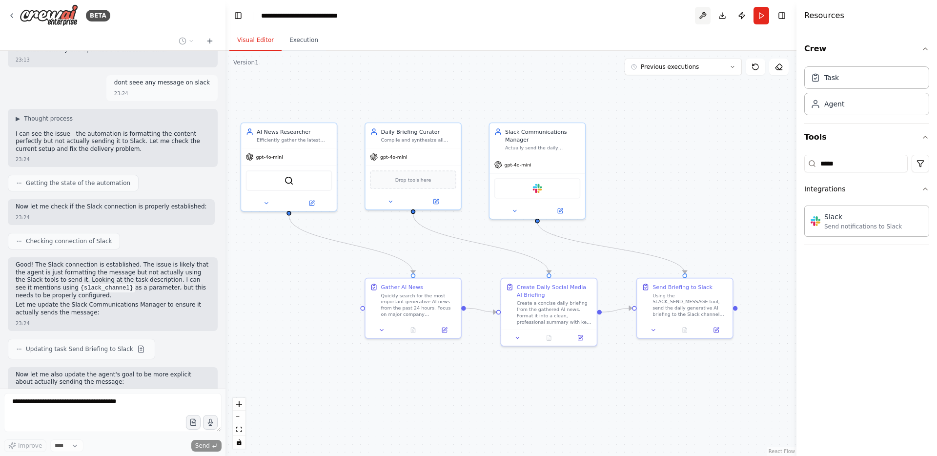
click at [704, 15] on button at bounding box center [703, 16] width 16 height 18
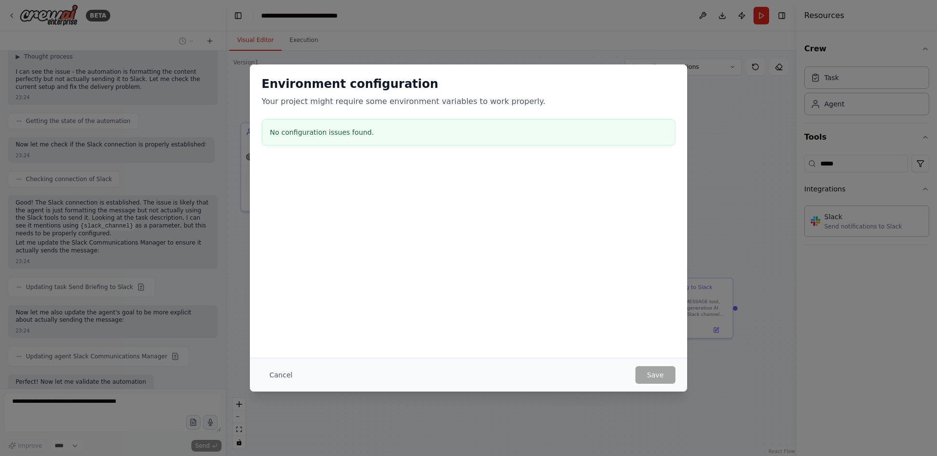
scroll to position [4354, 0]
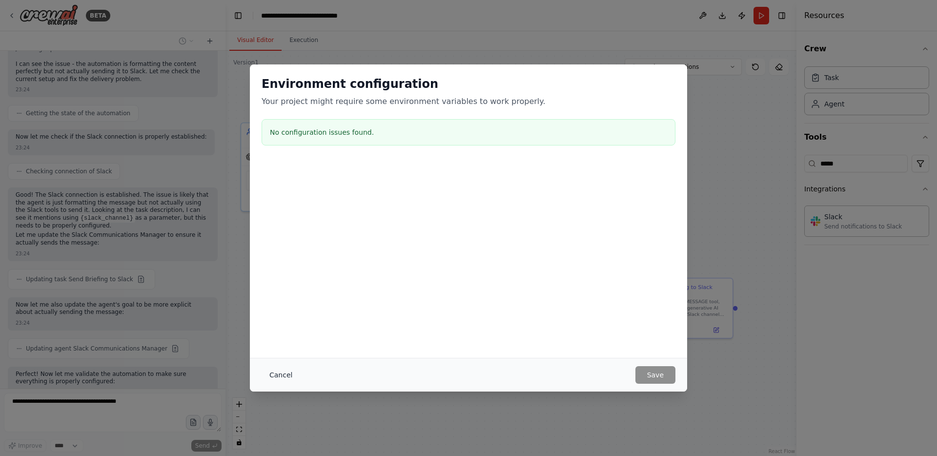
click at [292, 379] on button "Cancel" at bounding box center [281, 375] width 39 height 18
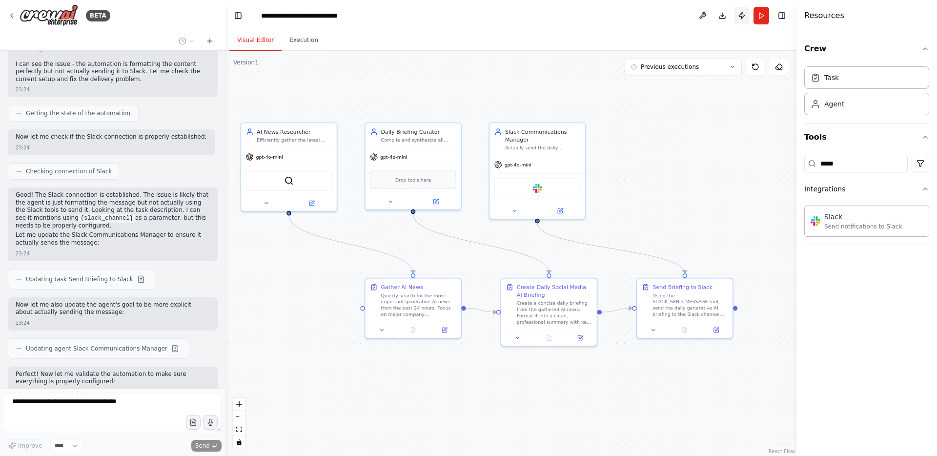
click at [741, 15] on button "Publish" at bounding box center [742, 16] width 16 height 18
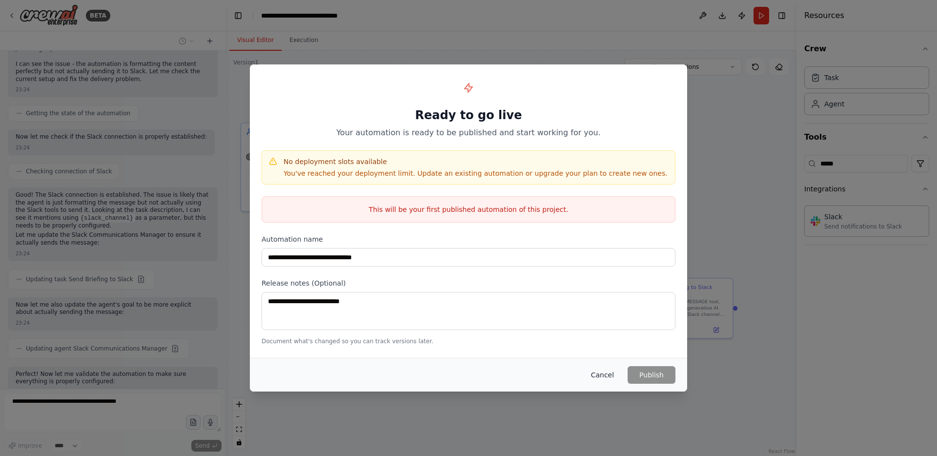
click at [599, 375] on button "Cancel" at bounding box center [602, 375] width 39 height 18
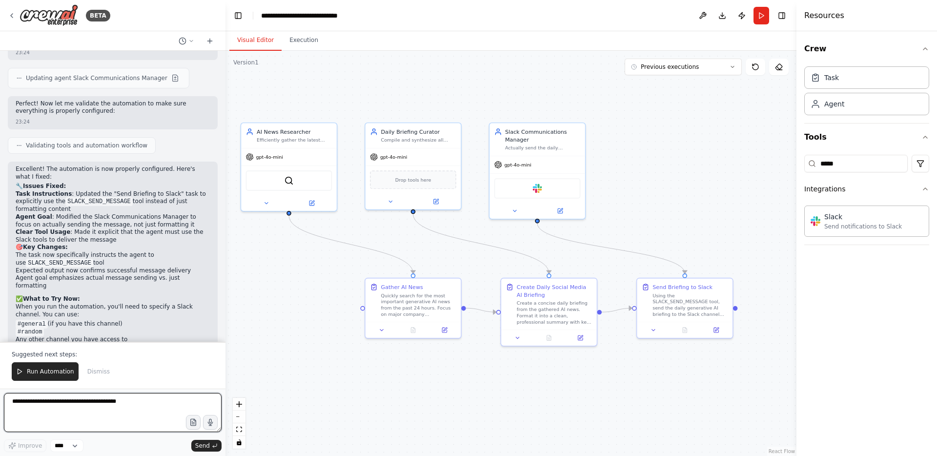
scroll to position [4632, 0]
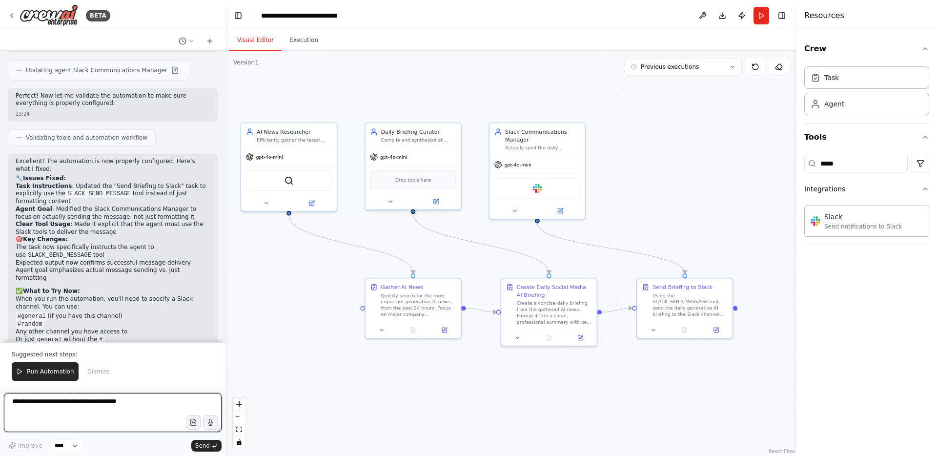
click at [50, 402] on textarea at bounding box center [113, 412] width 218 height 39
click at [15, 402] on textarea "*******" at bounding box center [113, 412] width 218 height 39
drag, startPoint x: 22, startPoint y: 242, endPoint x: 17, endPoint y: 241, distance: 5.9
click at [17, 312] on code "#general" at bounding box center [32, 316] width 32 height 9
copy code "#"
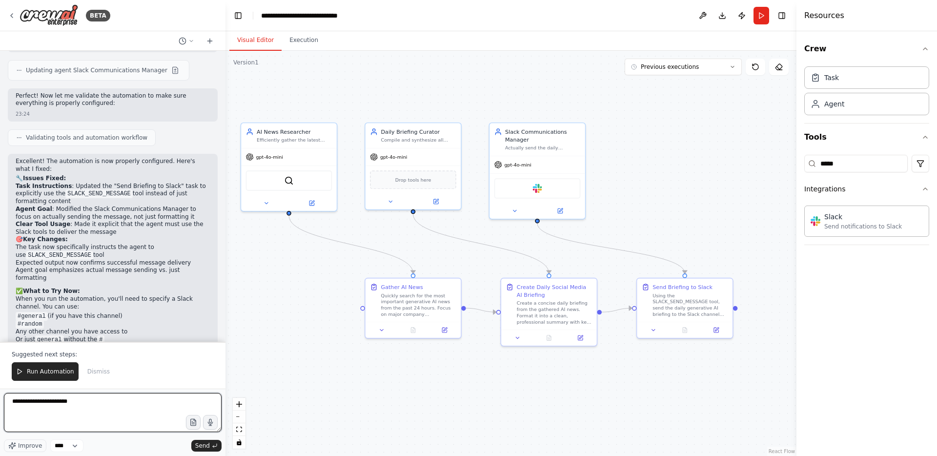
click at [55, 402] on textarea "**********" at bounding box center [113, 412] width 218 height 39
paste textarea "*"
drag, startPoint x: 83, startPoint y: 402, endPoint x: 59, endPoint y: 404, distance: 24.0
click at [59, 403] on textarea "**********" at bounding box center [113, 412] width 218 height 39
paste textarea "**"
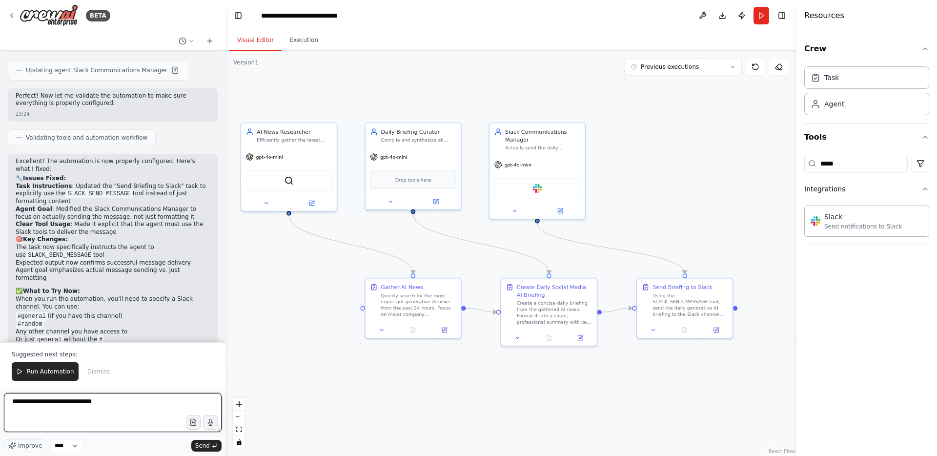
type textarea "**********"
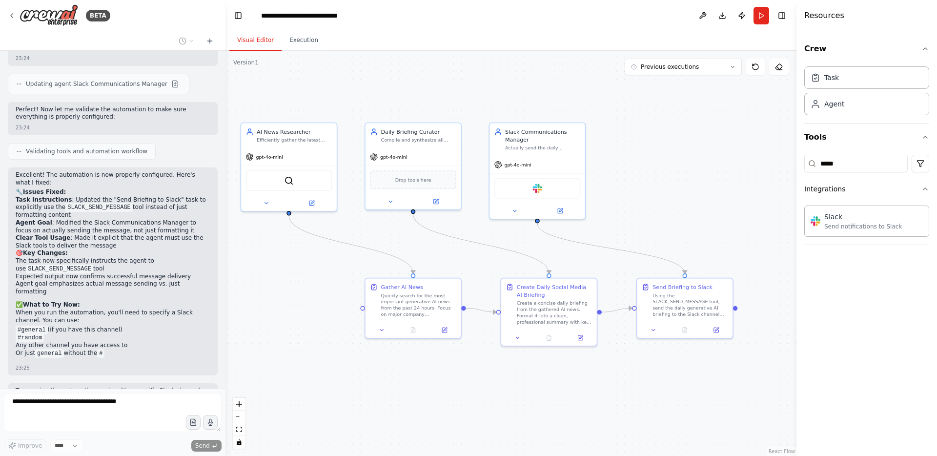
scroll to position [4644, 0]
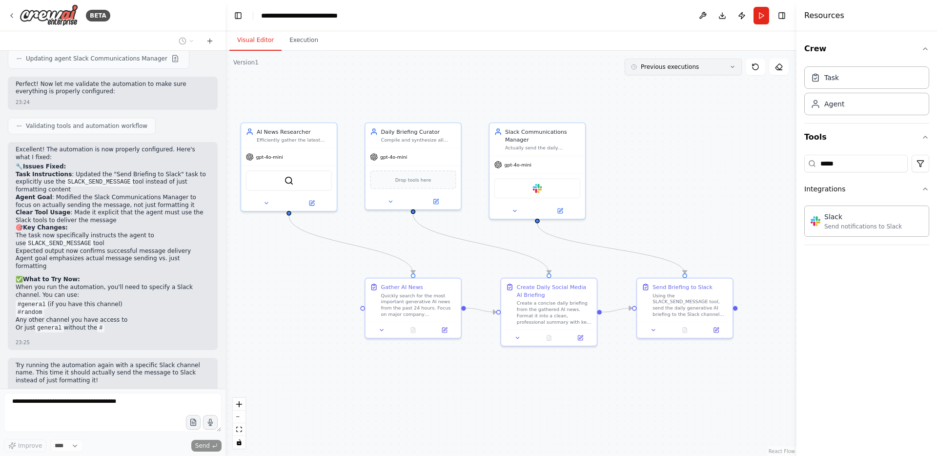
click at [691, 68] on span "Previous executions" at bounding box center [670, 67] width 58 height 8
click at [663, 89] on button "5m ago" at bounding box center [682, 85] width 117 height 16
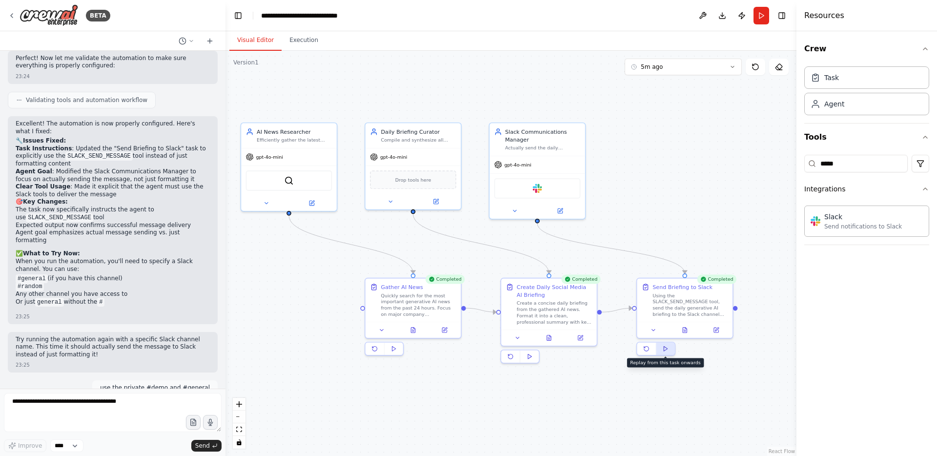
click at [666, 349] on icon at bounding box center [665, 348] width 6 height 6
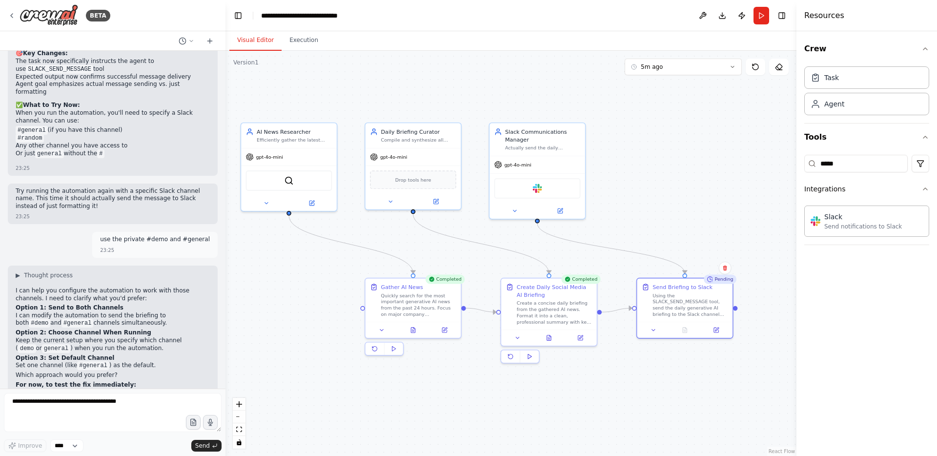
scroll to position [4826, 0]
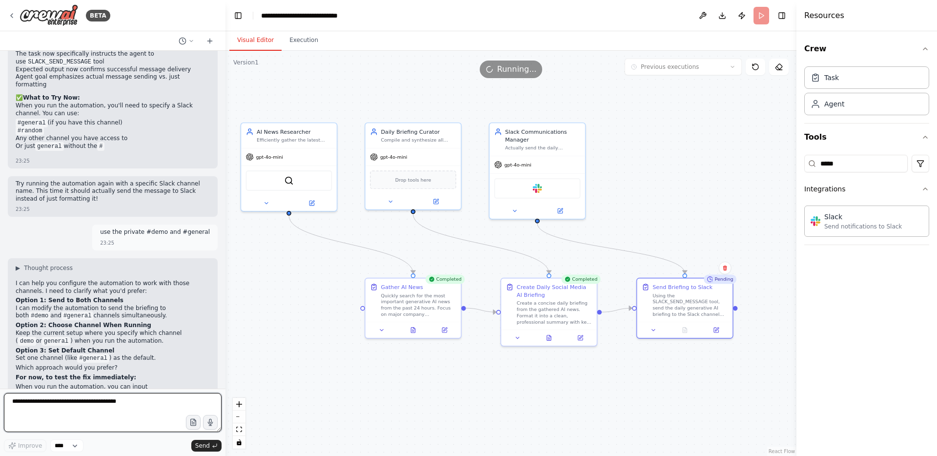
click at [48, 396] on textarea at bounding box center [113, 412] width 218 height 39
type textarea "***"
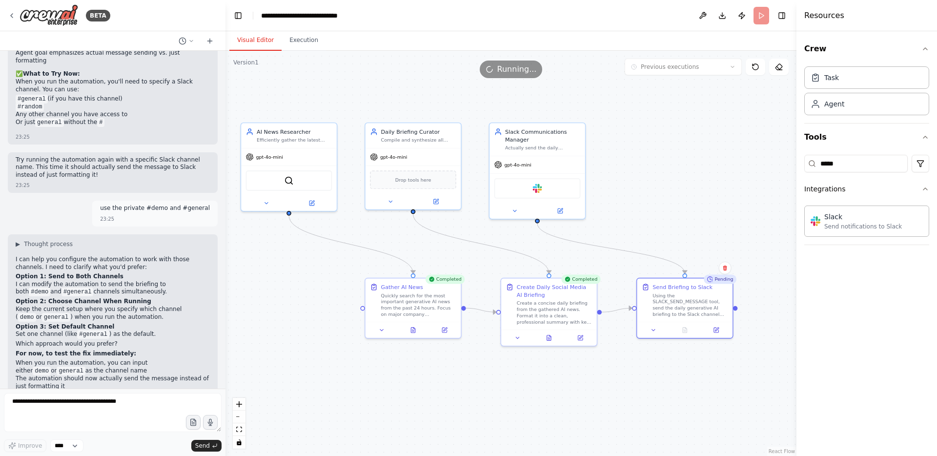
scroll to position [4885, 0]
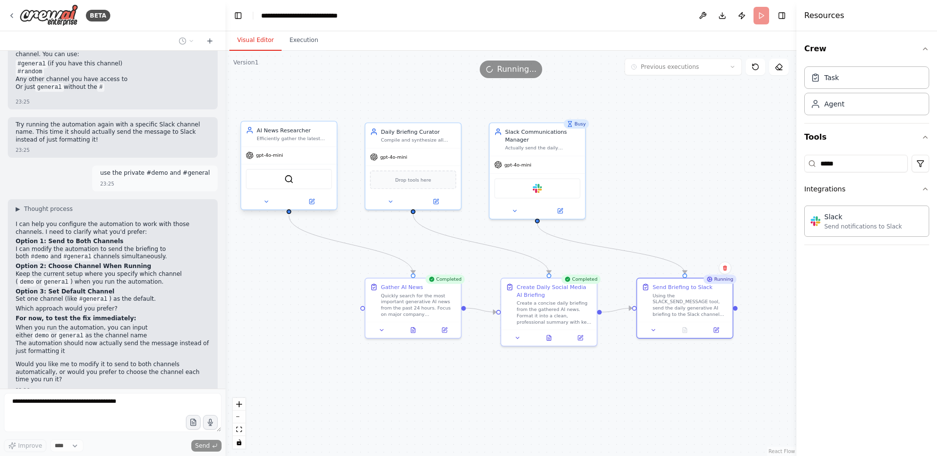
click at [305, 182] on div "SerperDevTool" at bounding box center [289, 179] width 86 height 20
click at [415, 179] on span "Drop tools here" at bounding box center [413, 178] width 36 height 8
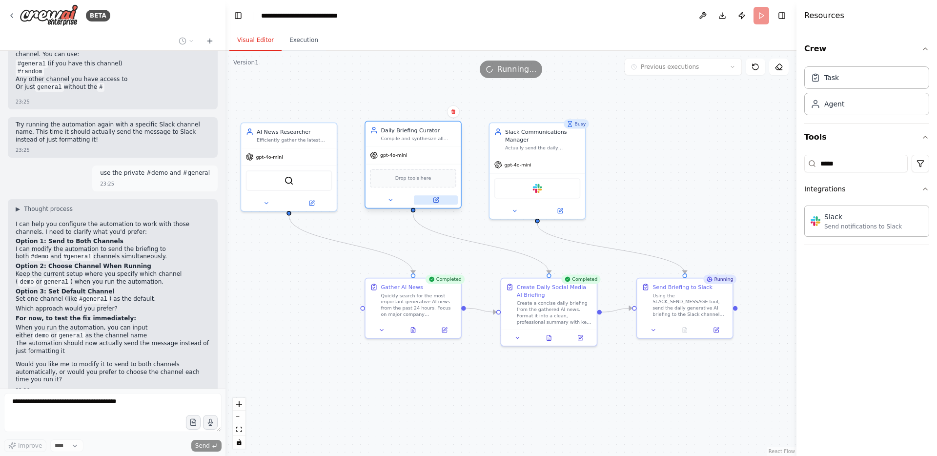
click at [437, 198] on icon at bounding box center [436, 198] width 3 height 3
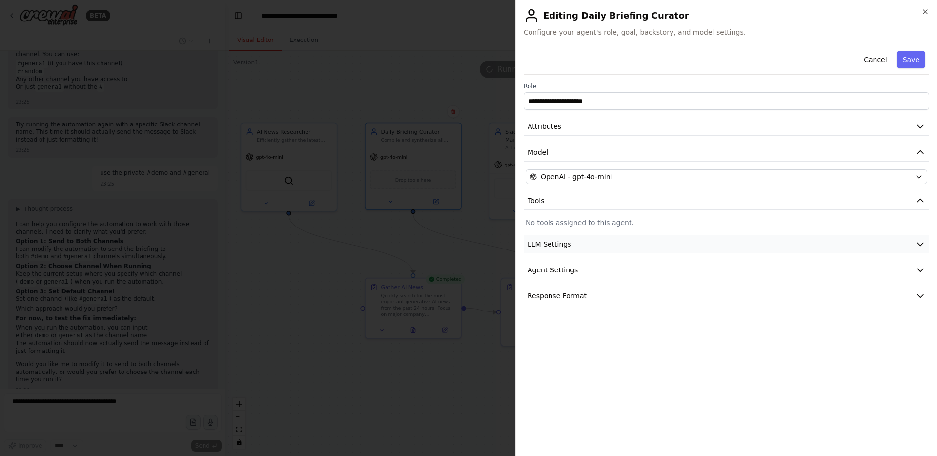
click at [576, 244] on button "LLM Settings" at bounding box center [725, 244] width 405 height 18
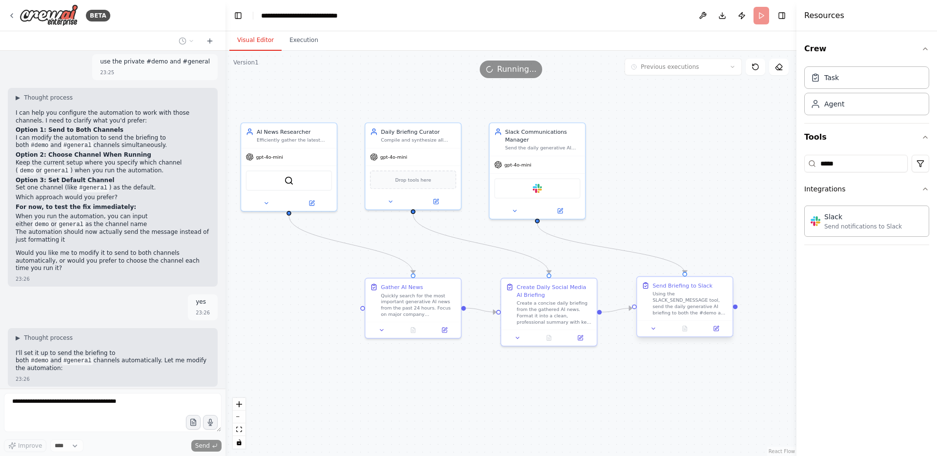
scroll to position [5024, 0]
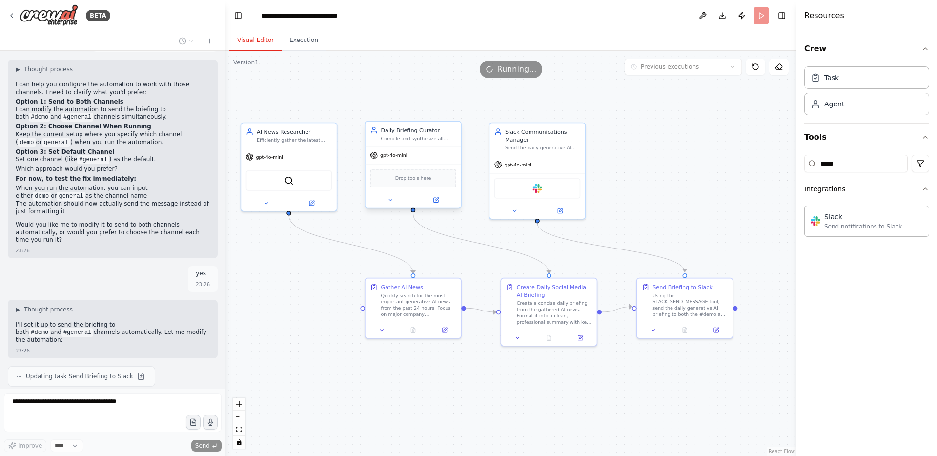
click at [395, 182] on div "Drop tools here" at bounding box center [413, 178] width 86 height 19
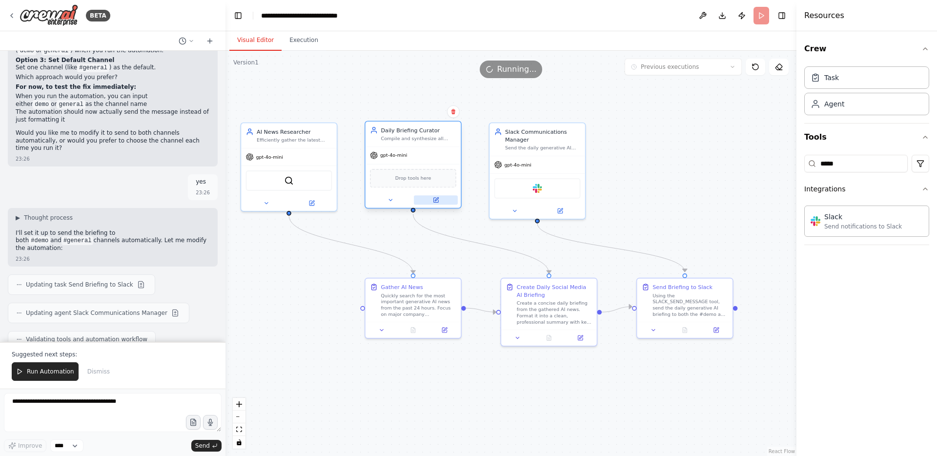
click at [440, 198] on button at bounding box center [436, 199] width 44 height 9
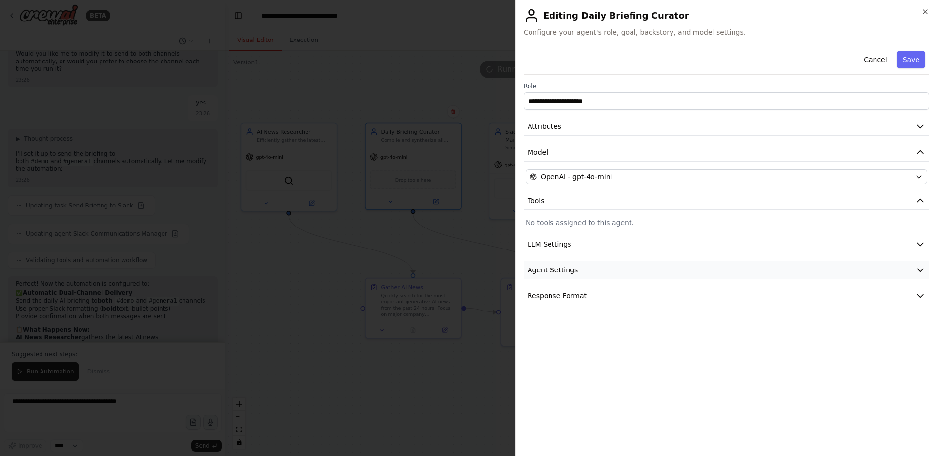
scroll to position [5203, 0]
click at [568, 271] on span "Agent Settings" at bounding box center [552, 270] width 50 height 10
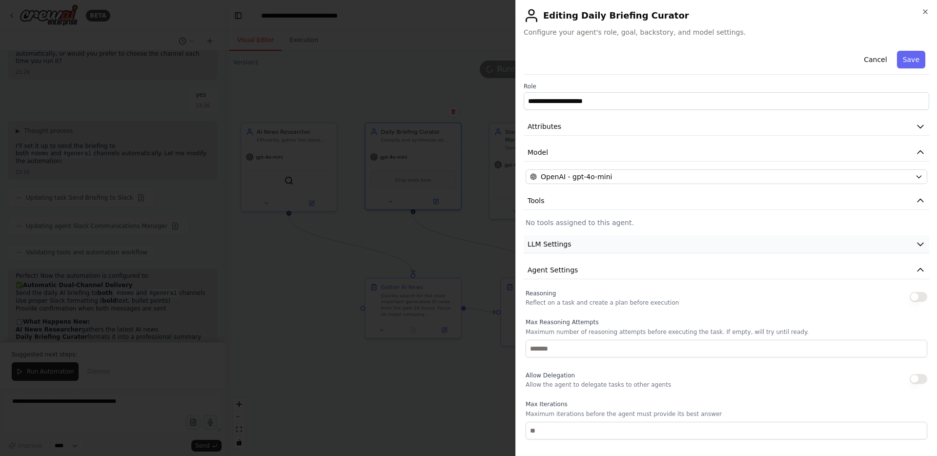
click at [579, 238] on button "LLM Settings" at bounding box center [725, 244] width 405 height 18
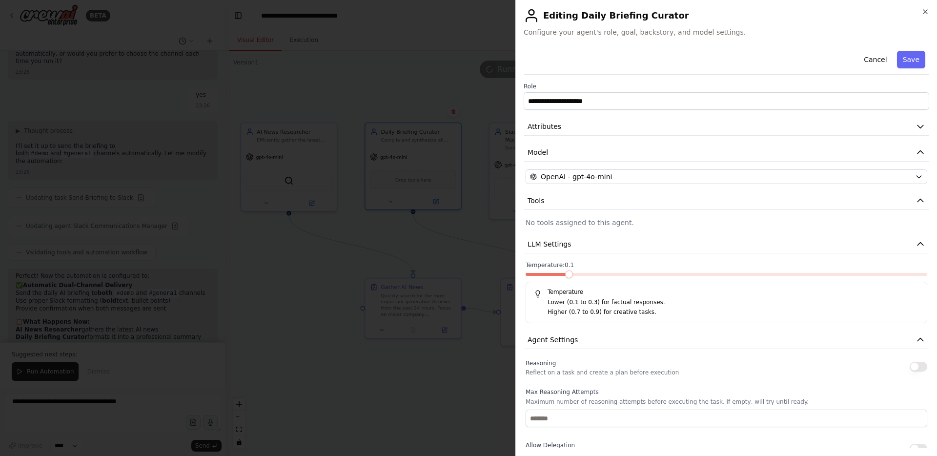
click at [568, 278] on span at bounding box center [569, 274] width 8 height 8
click at [582, 224] on p "No tools assigned to this agent." at bounding box center [726, 223] width 402 height 10
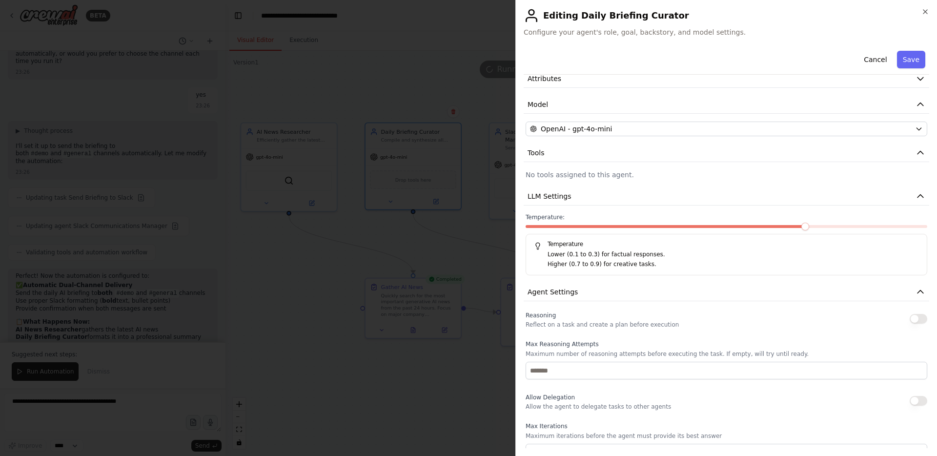
scroll to position [0, 0]
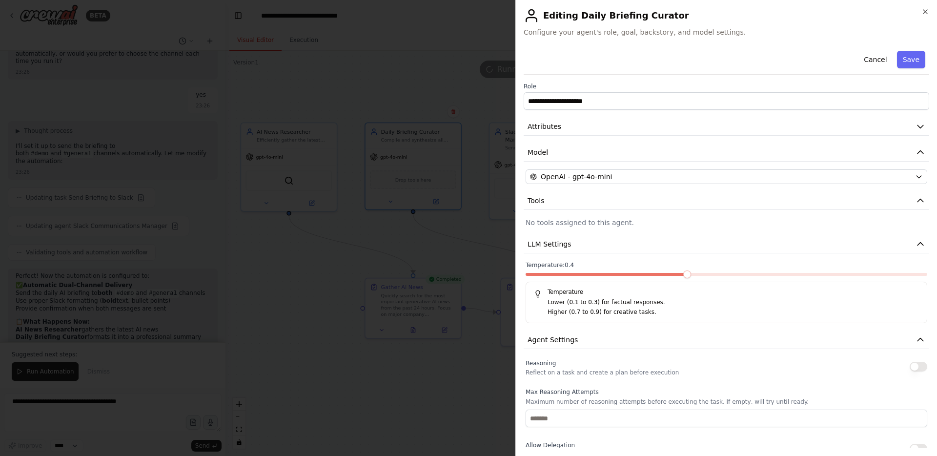
click at [683, 270] on span at bounding box center [687, 274] width 8 height 8
drag, startPoint x: 571, startPoint y: 220, endPoint x: 563, endPoint y: 206, distance: 15.3
click at [570, 219] on p "No tools assigned to this agent." at bounding box center [726, 223] width 402 height 10
click at [547, 195] on button "Tools" at bounding box center [725, 201] width 405 height 18
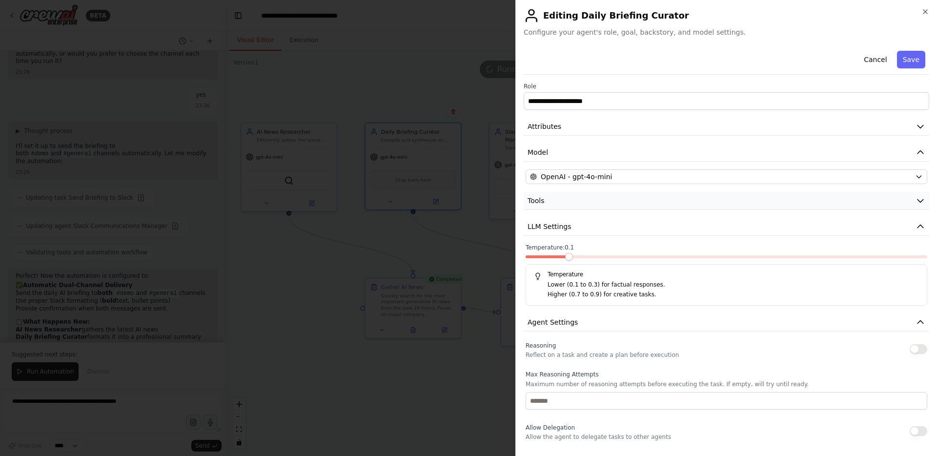
click at [546, 197] on button "Tools" at bounding box center [725, 201] width 405 height 18
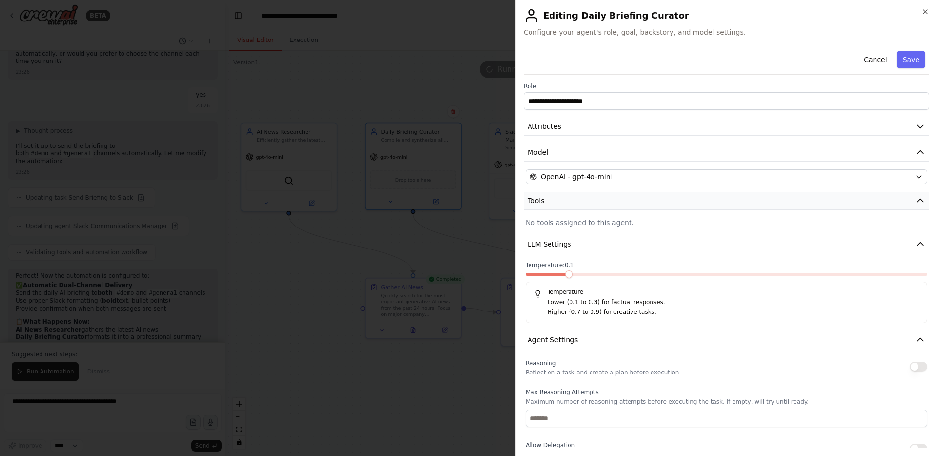
click at [546, 197] on button "Tools" at bounding box center [725, 201] width 405 height 18
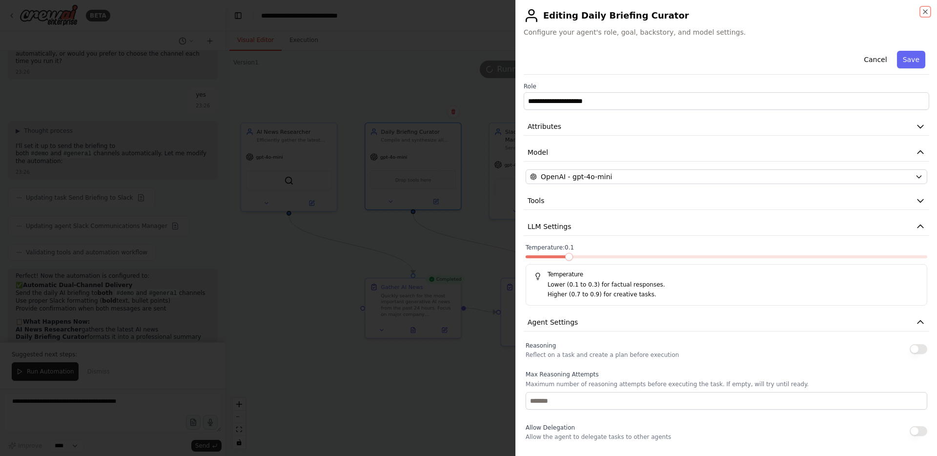
click at [929, 12] on div "**********" at bounding box center [726, 228] width 422 height 456
click at [865, 58] on button "Cancel" at bounding box center [875, 60] width 35 height 18
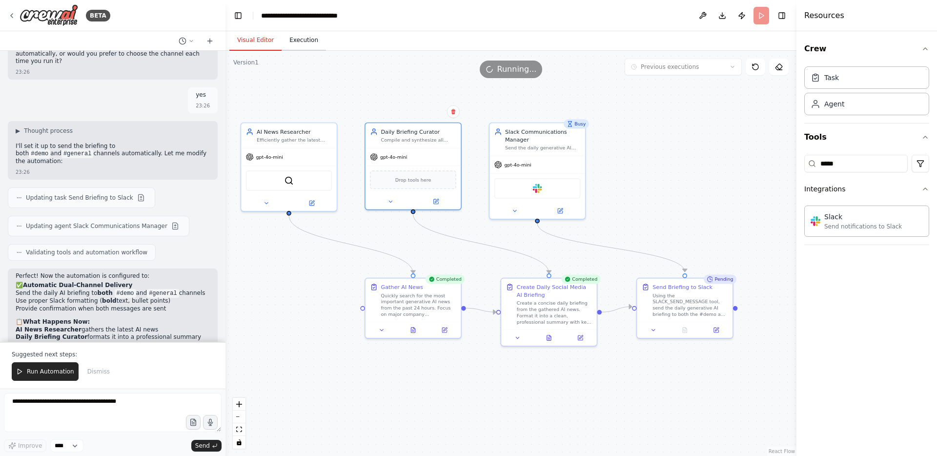
click at [317, 47] on button "Execution" at bounding box center [304, 40] width 44 height 20
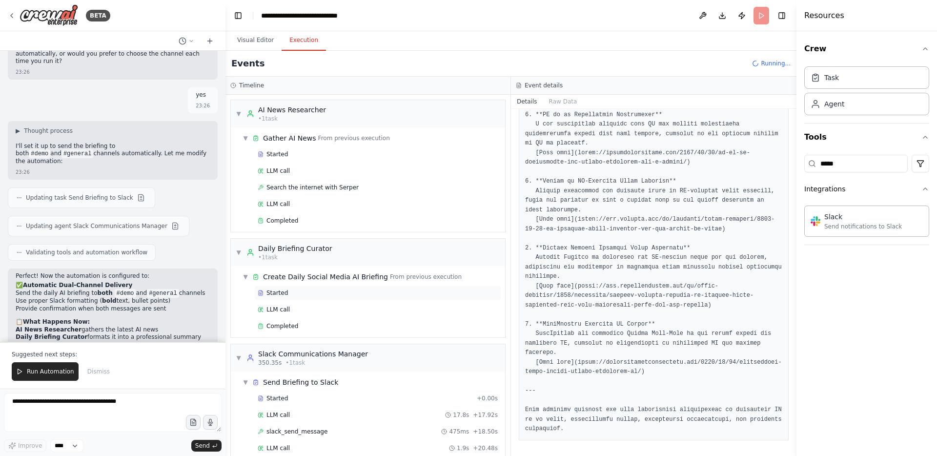
scroll to position [64, 0]
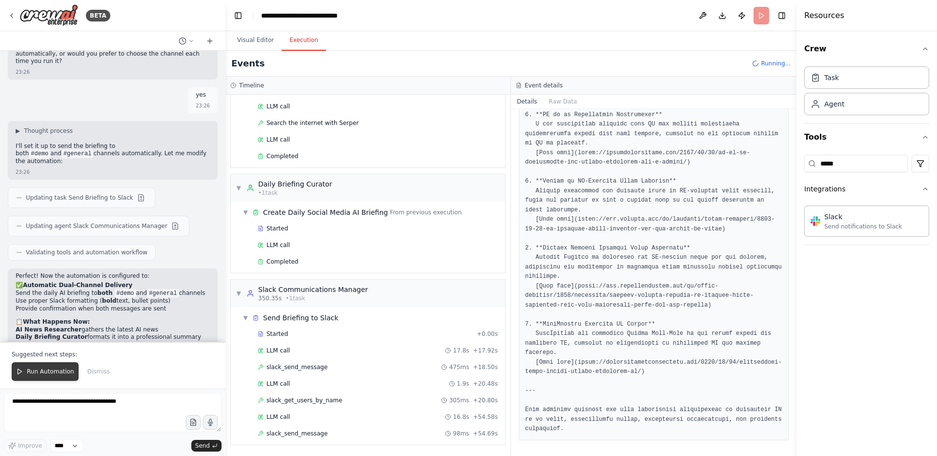
click at [37, 367] on span "Run Automation" at bounding box center [50, 371] width 47 height 8
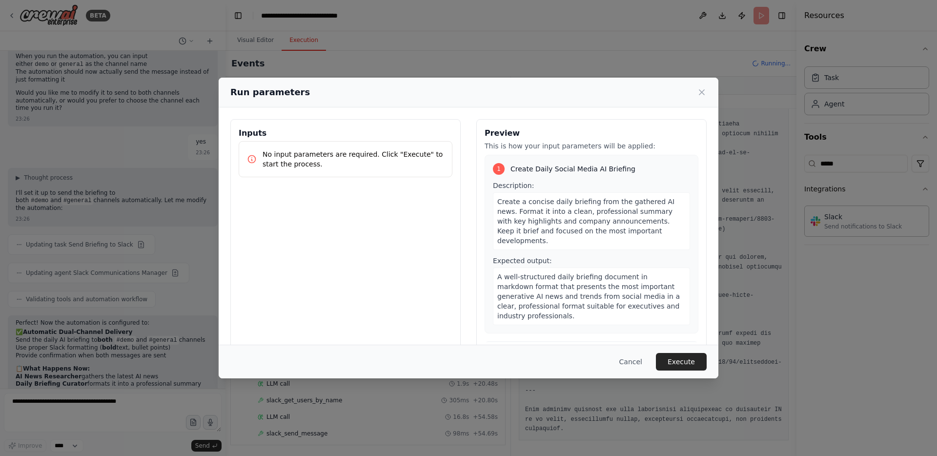
click at [684, 361] on button "Execute" at bounding box center [681, 362] width 51 height 18
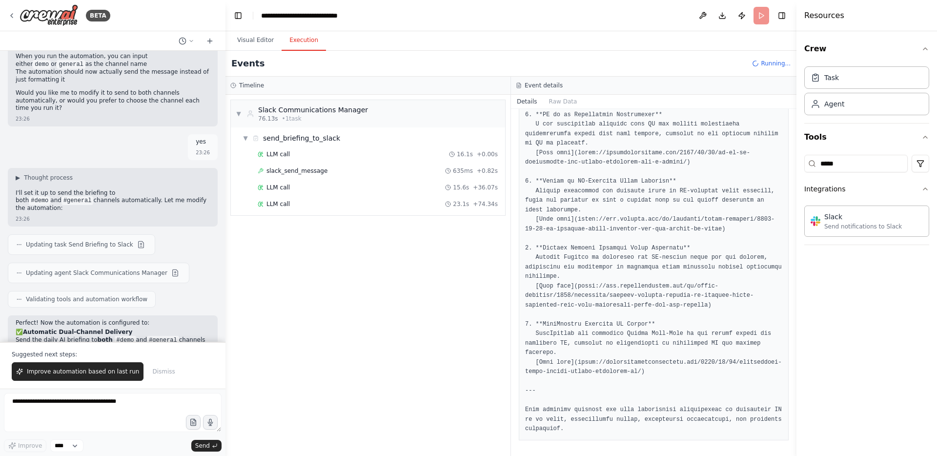
scroll to position [5203, 0]
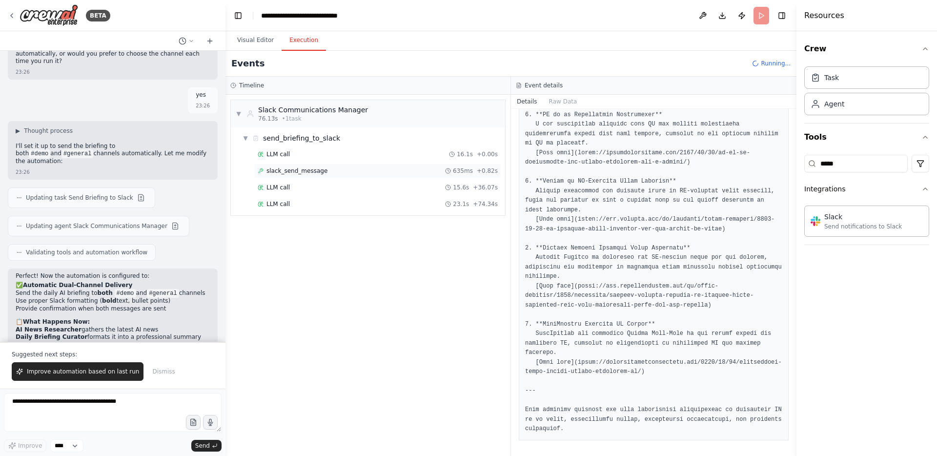
click at [294, 164] on div "slack_send_message 635ms + 0.82s" at bounding box center [377, 170] width 247 height 15
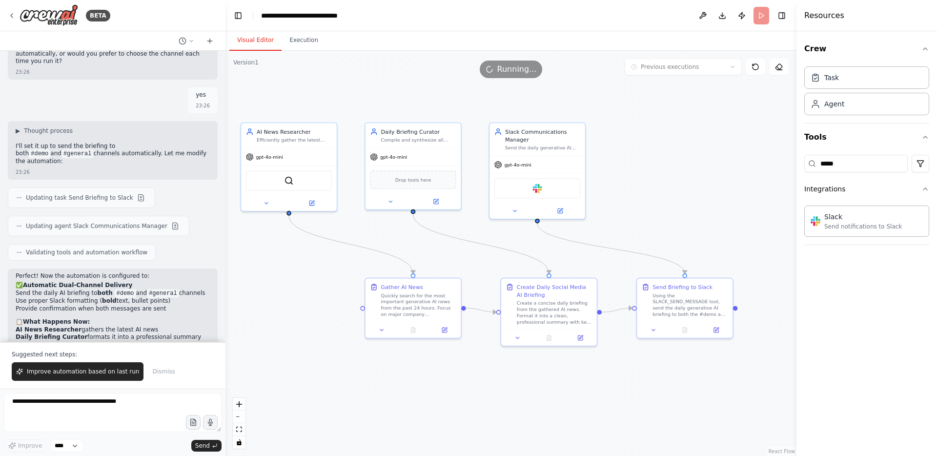
click at [250, 41] on button "Visual Editor" at bounding box center [255, 40] width 52 height 20
click at [300, 40] on button "Execution" at bounding box center [304, 40] width 44 height 20
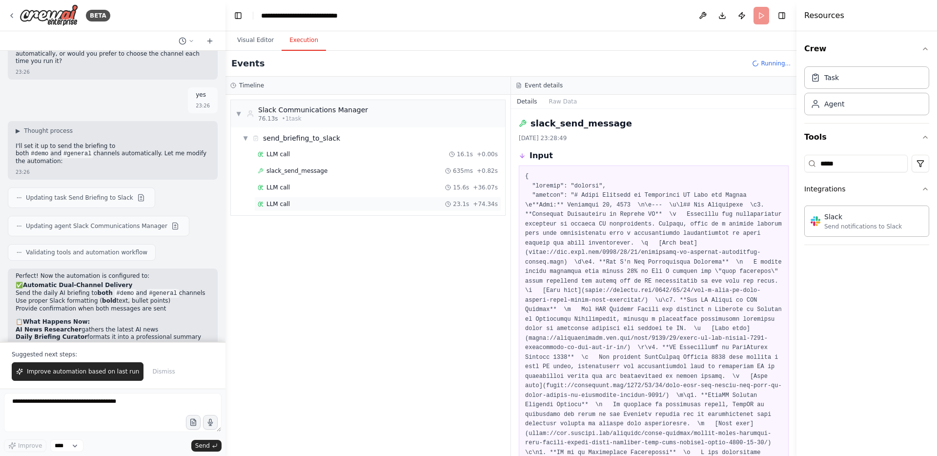
click at [285, 204] on span "LLM call" at bounding box center [277, 204] width 23 height 8
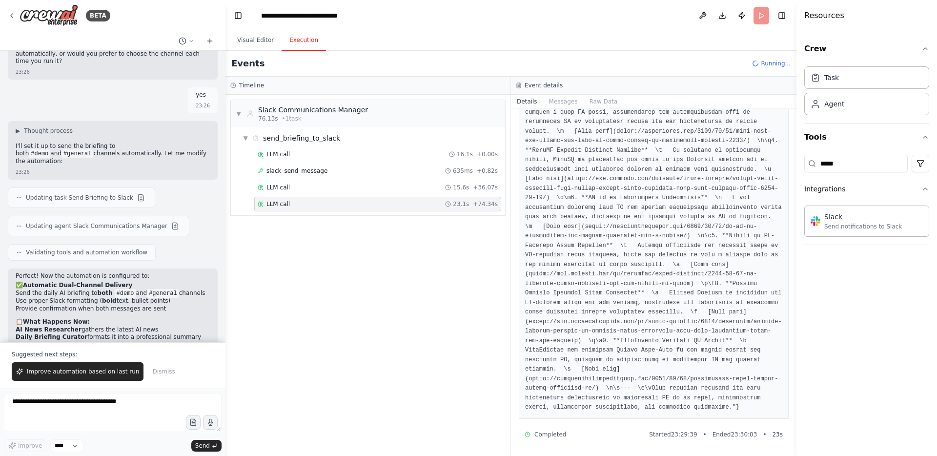
scroll to position [321, 0]
click at [760, 14] on header "**********" at bounding box center [510, 15] width 571 height 31
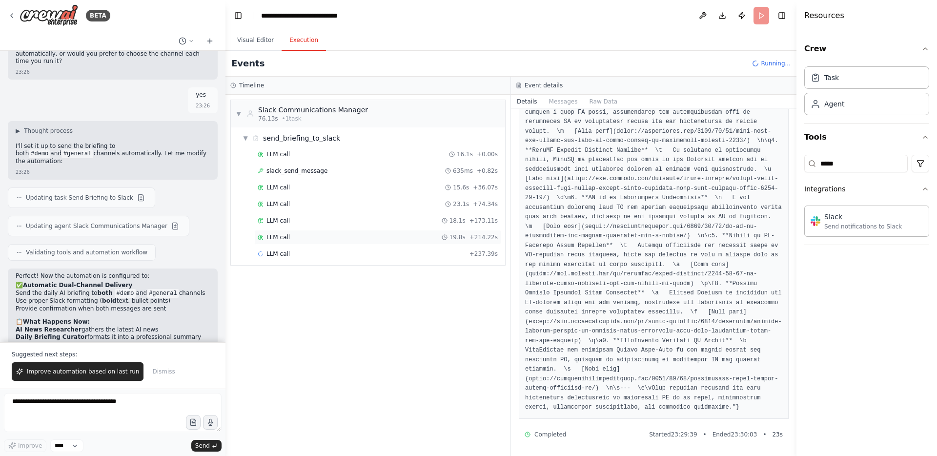
click at [287, 235] on span "LLM call" at bounding box center [277, 237] width 23 height 8
click at [299, 171] on span "slack_send_message" at bounding box center [296, 171] width 61 height 8
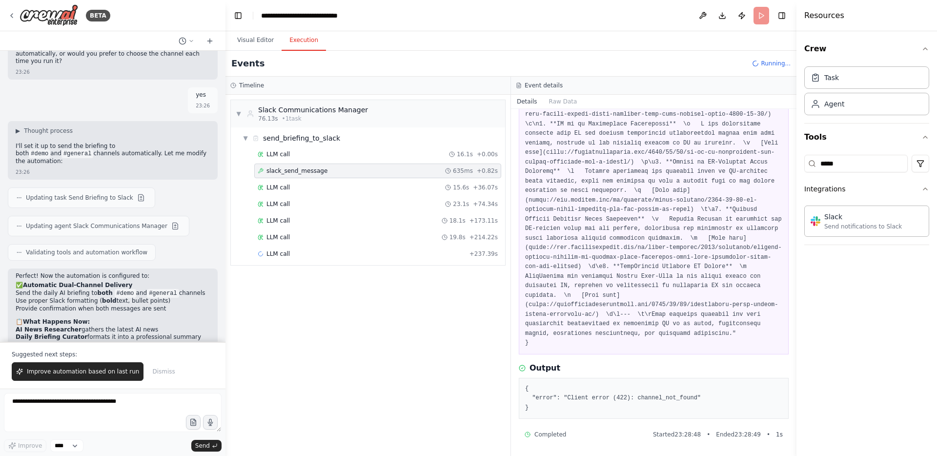
scroll to position [357, 0]
click at [564, 102] on button "Raw Data" at bounding box center [563, 102] width 40 height 14
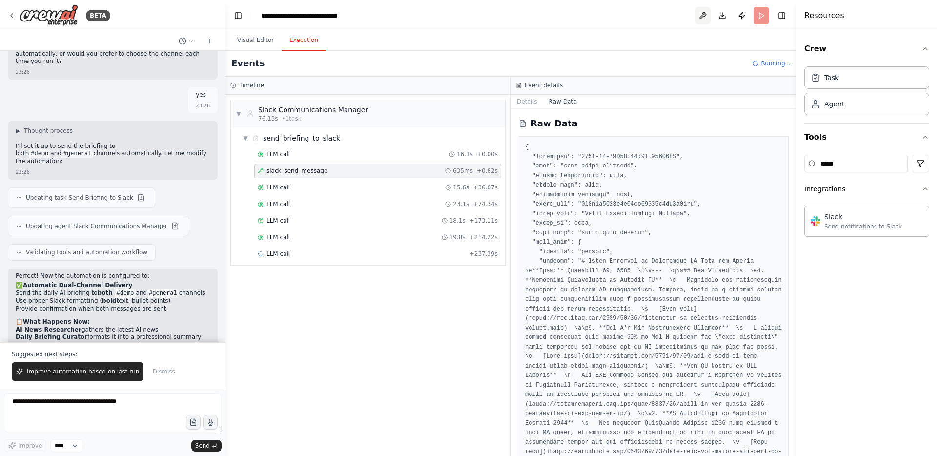
click at [704, 17] on button at bounding box center [703, 16] width 16 height 18
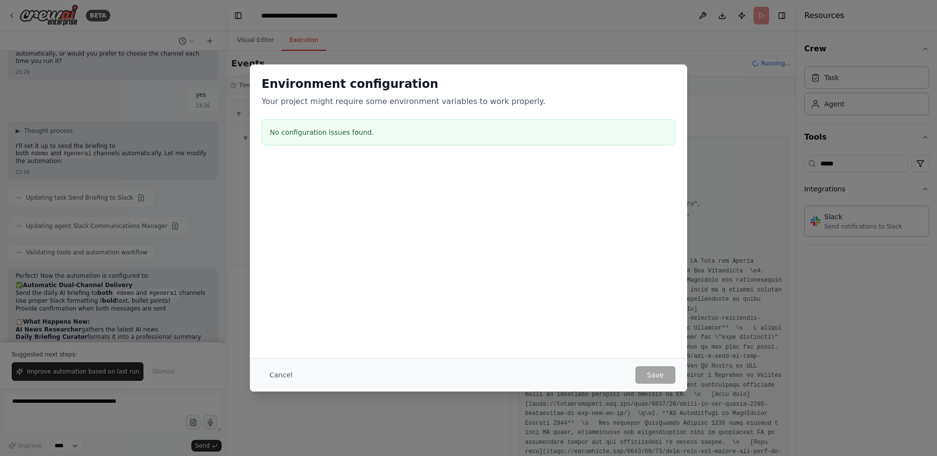
click at [651, 384] on div "Cancel Save" at bounding box center [468, 375] width 437 height 34
drag, startPoint x: 279, startPoint y: 374, endPoint x: 291, endPoint y: 367, distance: 14.0
click at [280, 373] on button "Cancel" at bounding box center [281, 375] width 39 height 18
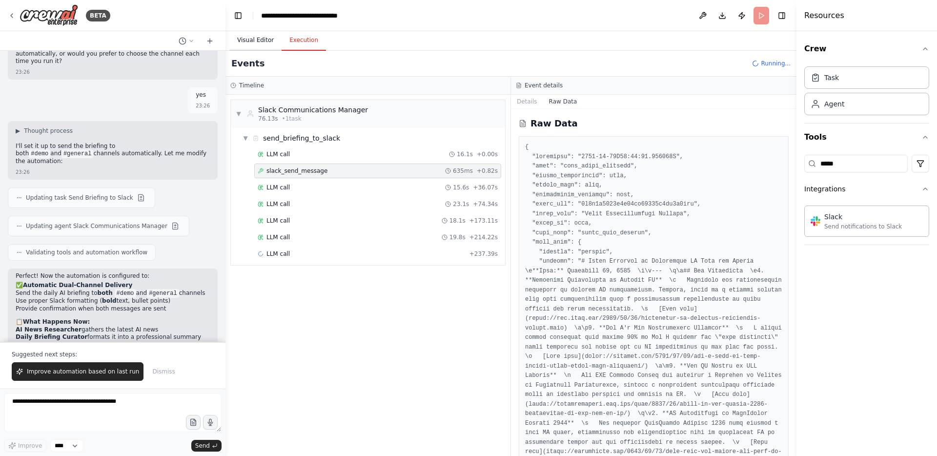
click at [247, 40] on button "Visual Editor" at bounding box center [255, 40] width 52 height 20
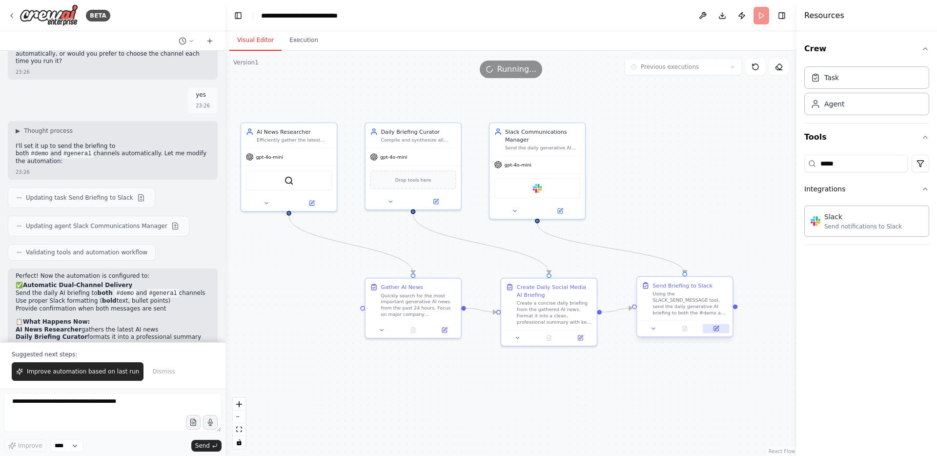
click at [716, 332] on button at bounding box center [716, 327] width 27 height 9
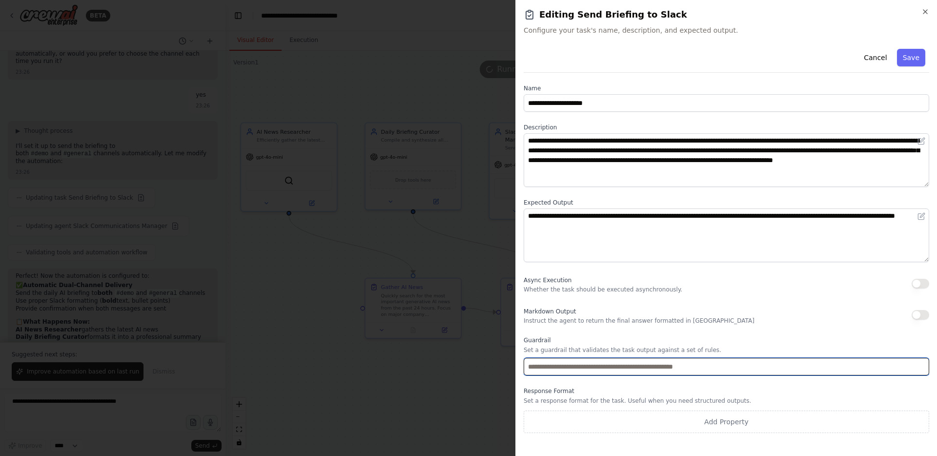
click at [556, 367] on input "text" at bounding box center [725, 367] width 405 height 18
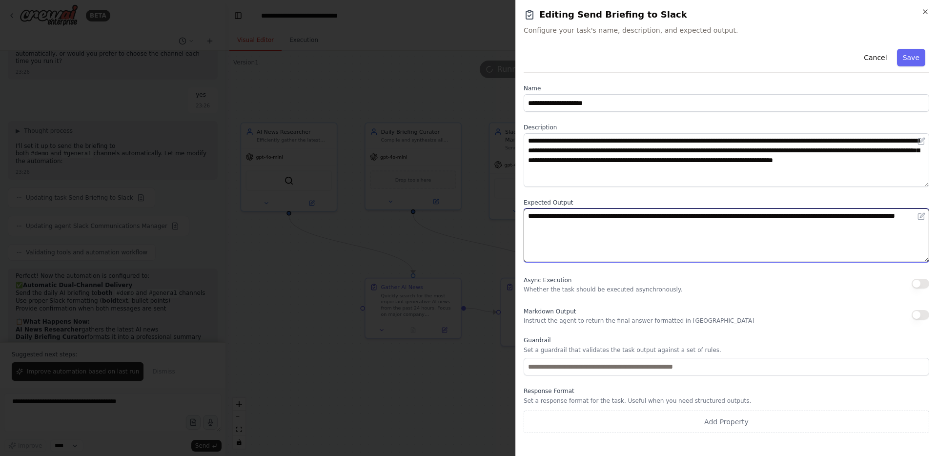
drag, startPoint x: 779, startPoint y: 217, endPoint x: 851, endPoint y: 215, distance: 71.7
click at [851, 215] on textarea "**********" at bounding box center [725, 235] width 405 height 54
click at [757, 214] on textarea "**********" at bounding box center [725, 235] width 405 height 54
click at [763, 214] on textarea "**********" at bounding box center [725, 235] width 405 height 54
drag, startPoint x: 740, startPoint y: 217, endPoint x: 745, endPoint y: 217, distance: 5.4
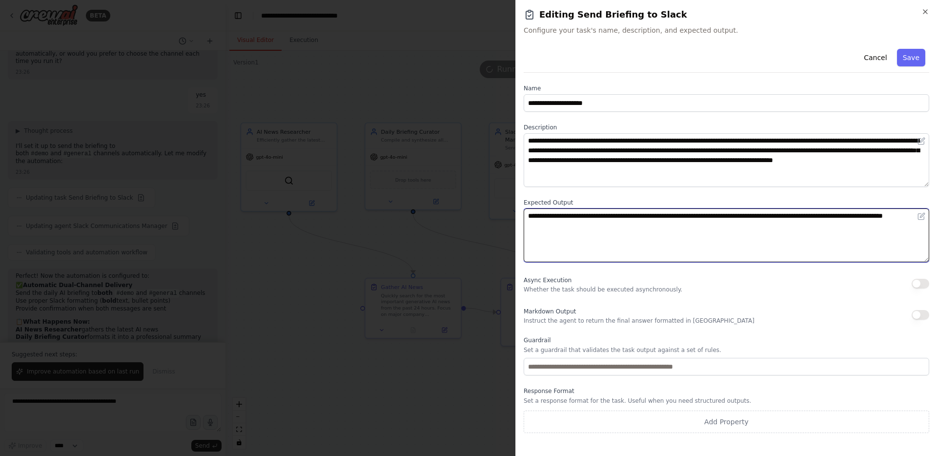
click at [745, 217] on textarea "**********" at bounding box center [725, 235] width 405 height 54
click at [826, 218] on textarea "**********" at bounding box center [725, 235] width 405 height 54
paste textarea "*"
click at [845, 217] on textarea "**********" at bounding box center [725, 235] width 405 height 54
type textarea "**********"
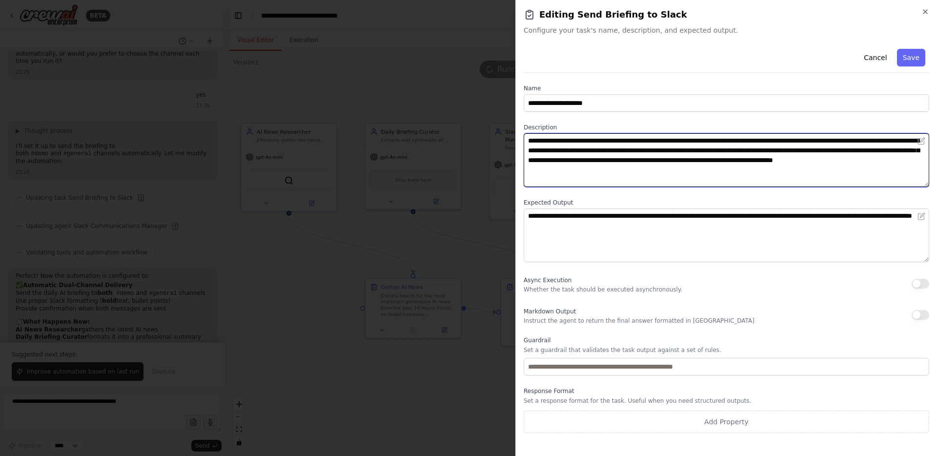
click at [805, 166] on textarea "**********" at bounding box center [725, 160] width 405 height 54
drag, startPoint x: 874, startPoint y: 141, endPoint x: 849, endPoint y: 143, distance: 25.0
click at [849, 143] on textarea "**********" at bounding box center [725, 160] width 405 height 54
paste textarea "****"
click at [852, 140] on textarea "**********" at bounding box center [725, 160] width 405 height 54
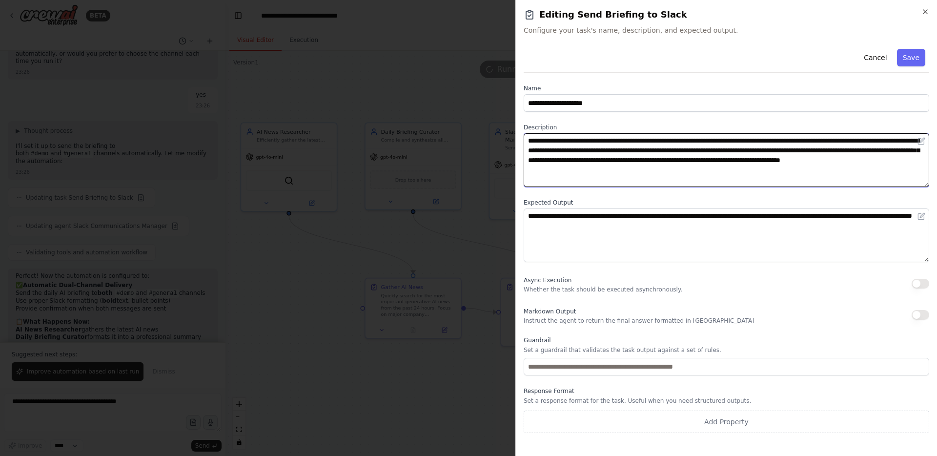
click at [892, 141] on textarea "**********" at bounding box center [725, 160] width 405 height 54
type textarea "**********"
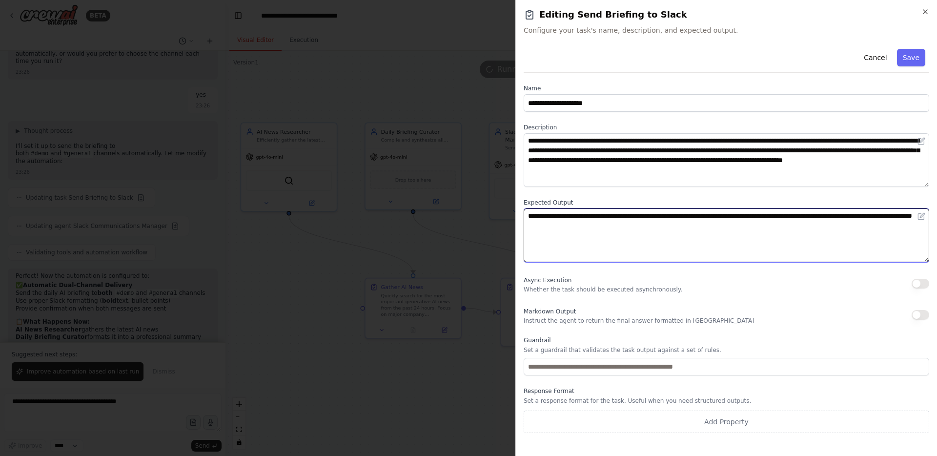
drag, startPoint x: 872, startPoint y: 215, endPoint x: 829, endPoint y: 218, distance: 43.5
click at [829, 218] on textarea "**********" at bounding box center [725, 235] width 405 height 54
paste textarea
type textarea "**********"
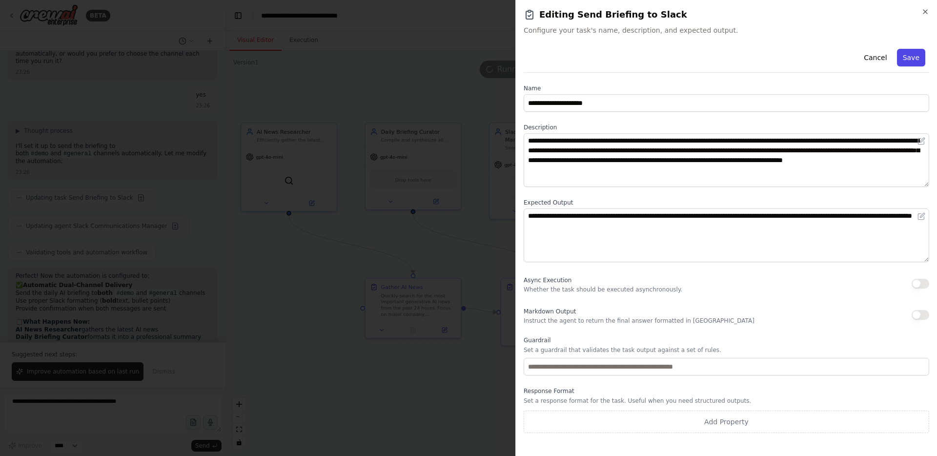
click at [909, 56] on button "Save" at bounding box center [911, 58] width 28 height 18
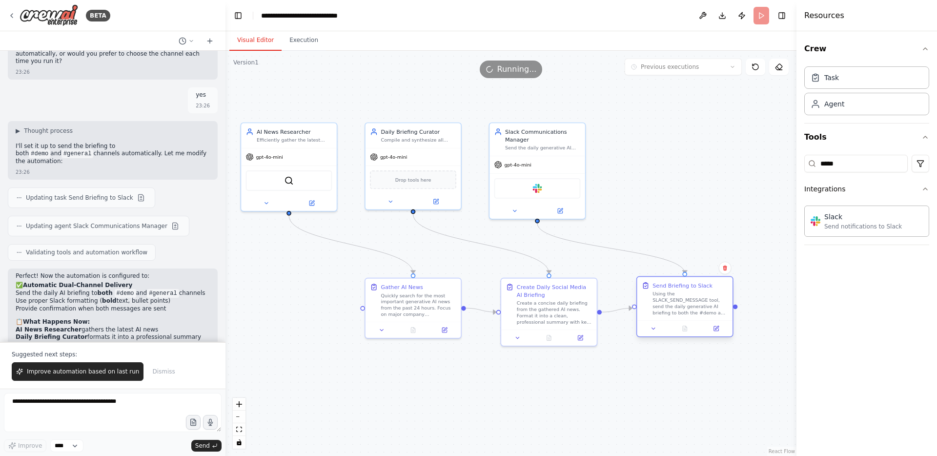
click at [661, 312] on div "Using the SLACK_SEND_MESSAGE tool, send the daily generative AI briefing to bot…" at bounding box center [689, 303] width 75 height 25
click at [534, 170] on div "gpt-4o-mini" at bounding box center [537, 163] width 96 height 17
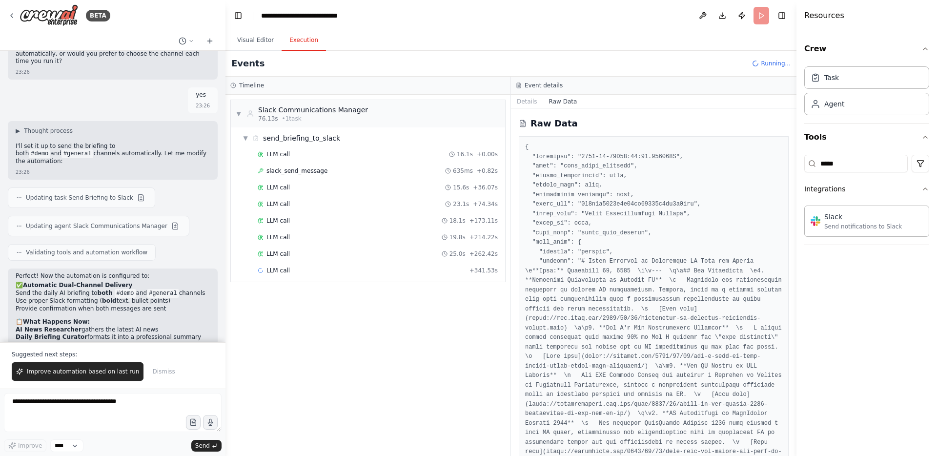
click at [294, 40] on button "Execution" at bounding box center [304, 40] width 44 height 20
click at [290, 173] on span "slack_send_message" at bounding box center [296, 171] width 61 height 8
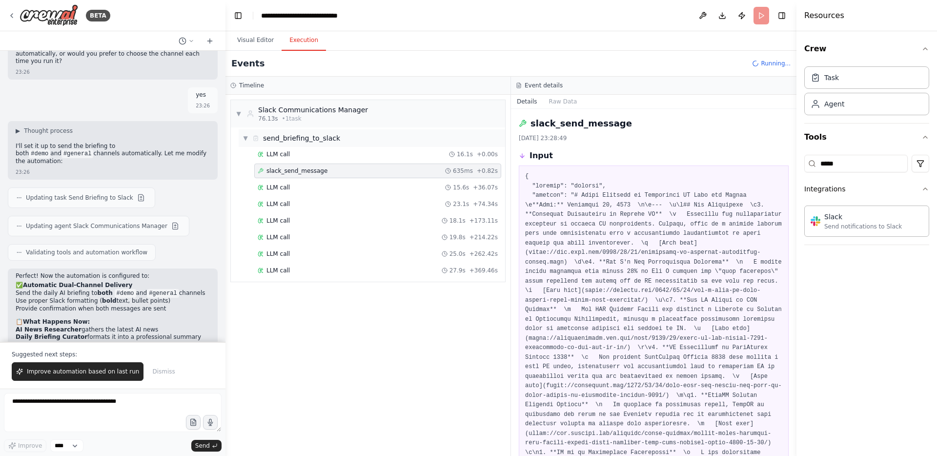
click at [296, 141] on span "send_briefing_to_slack" at bounding box center [301, 138] width 77 height 10
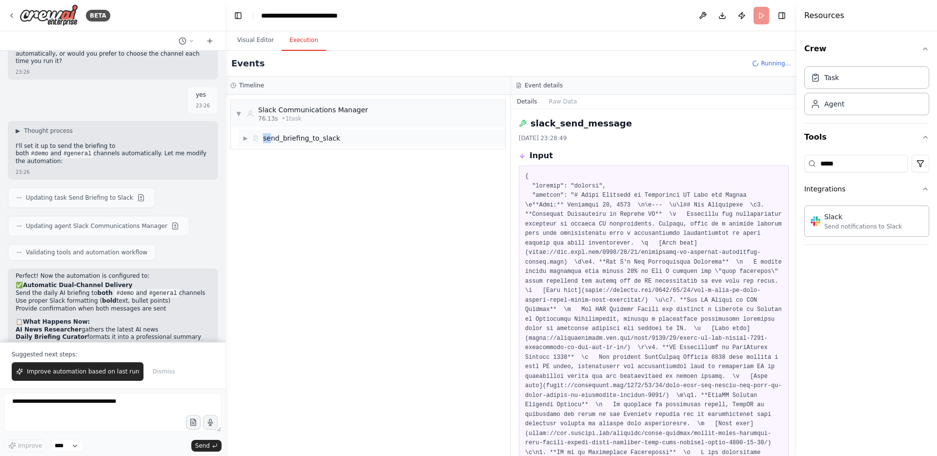
click at [269, 135] on span "send_briefing_to_slack" at bounding box center [301, 138] width 77 height 10
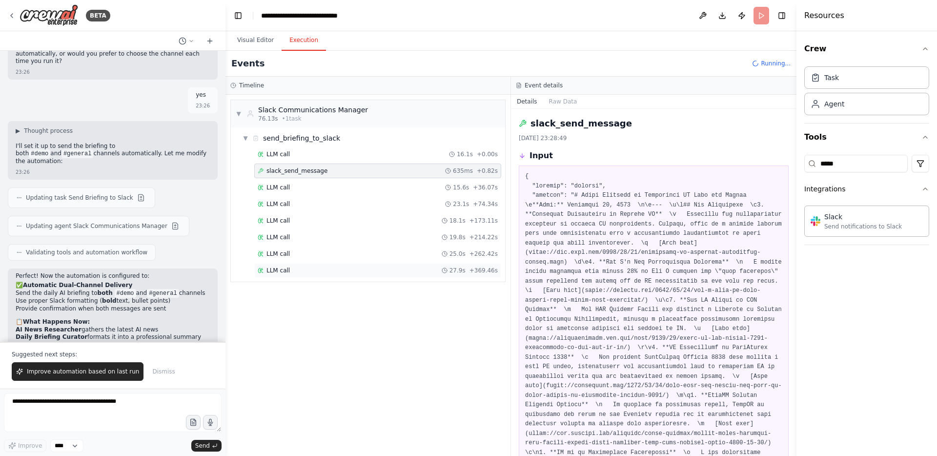
click at [275, 270] on span "LLM call" at bounding box center [277, 270] width 23 height 8
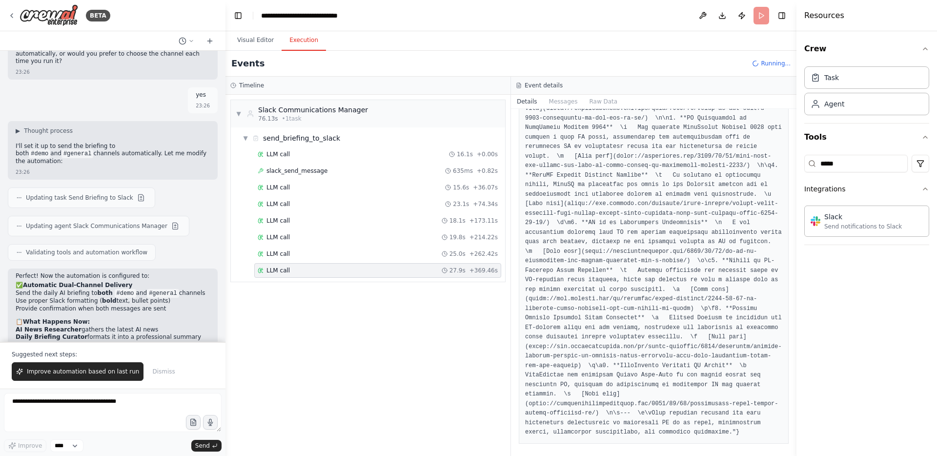
scroll to position [321, 0]
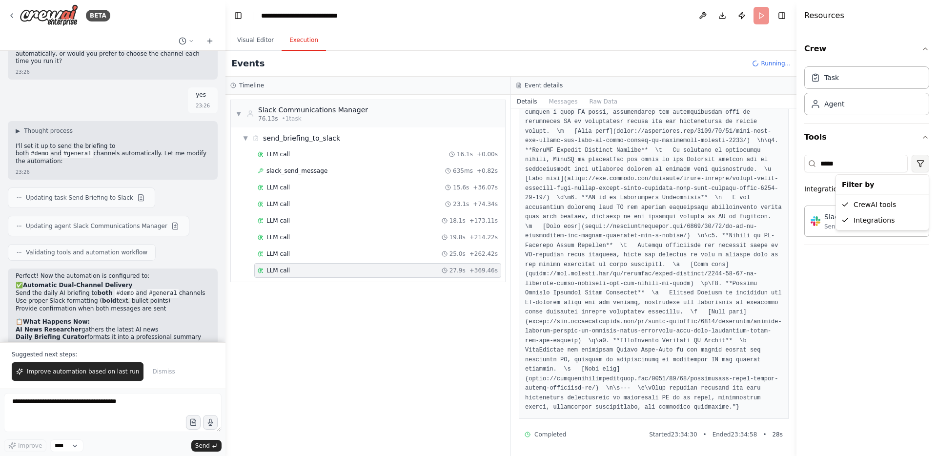
click at [919, 163] on html "BETA make a crew that will look for latest news generative AI of the day on the…" at bounding box center [468, 228] width 937 height 456
click at [312, 140] on html "BETA make a crew that will look for latest news generative AI of the day on the…" at bounding box center [468, 228] width 937 height 456
click at [299, 243] on div "LLM call 19.8s + 214.22s" at bounding box center [377, 237] width 247 height 15
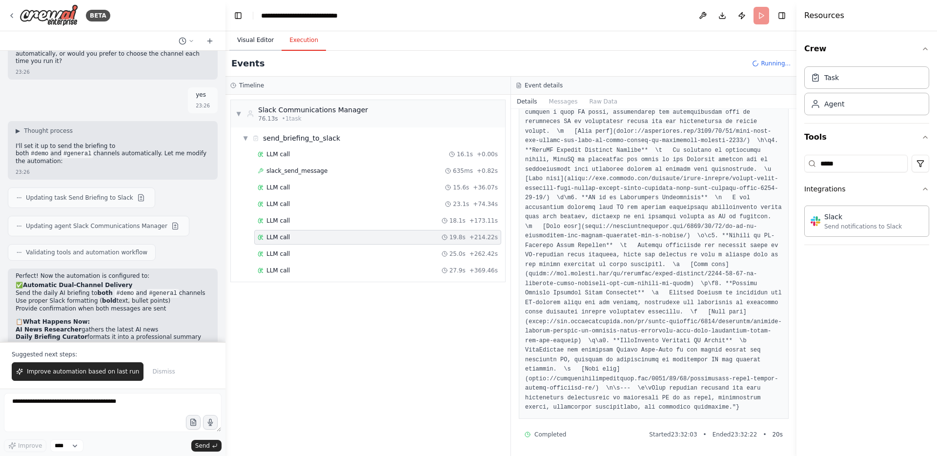
click at [243, 41] on button "Visual Editor" at bounding box center [255, 40] width 52 height 20
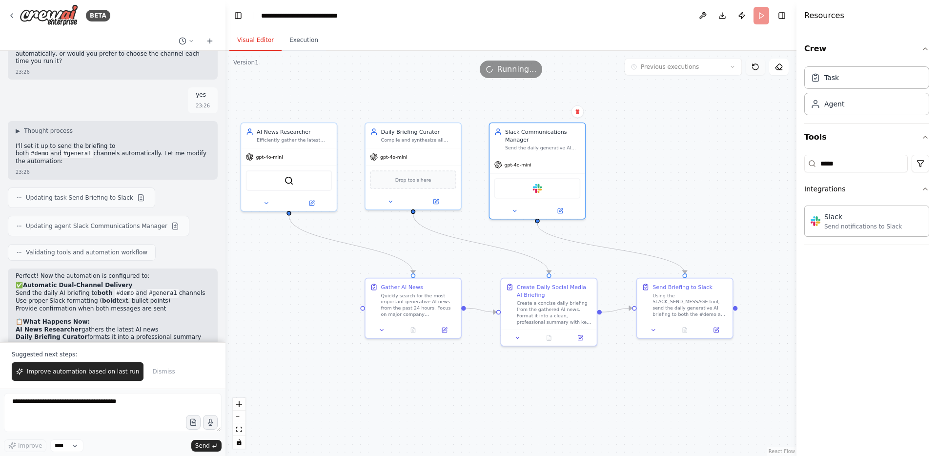
click at [752, 66] on icon at bounding box center [755, 67] width 8 height 8
click at [300, 38] on button "Execution" at bounding box center [304, 40] width 44 height 20
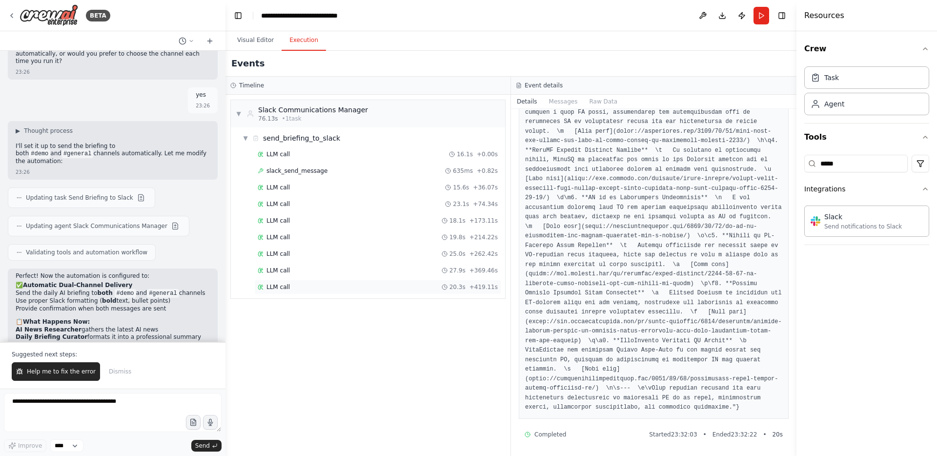
click at [284, 288] on span "LLM call" at bounding box center [277, 287] width 23 height 8
click at [276, 268] on span "LLM call" at bounding box center [277, 270] width 23 height 8
click at [279, 259] on div "LLM call 25.0s + 262.42s" at bounding box center [377, 253] width 247 height 15
click at [281, 246] on div "LLM call 25.0s + 262.42s" at bounding box center [377, 253] width 247 height 15
click at [292, 112] on div "Slack Communications Manager" at bounding box center [313, 110] width 110 height 10
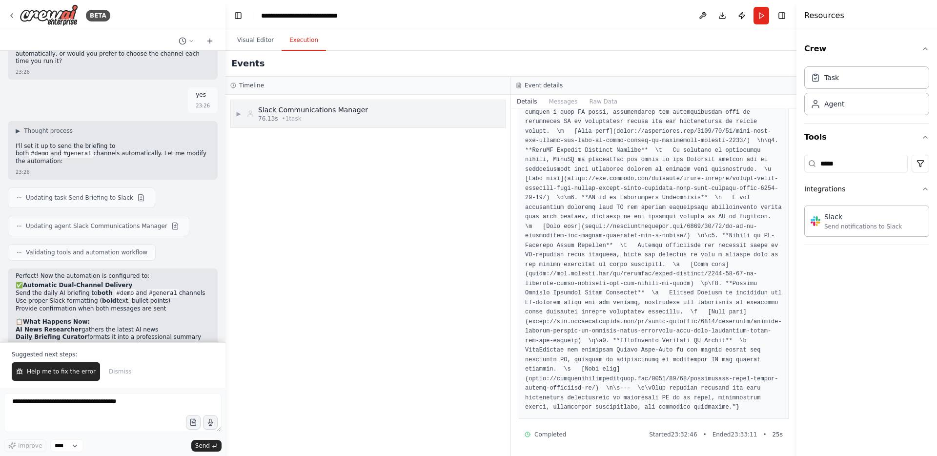
click at [292, 112] on div "Slack Communications Manager" at bounding box center [313, 110] width 110 height 10
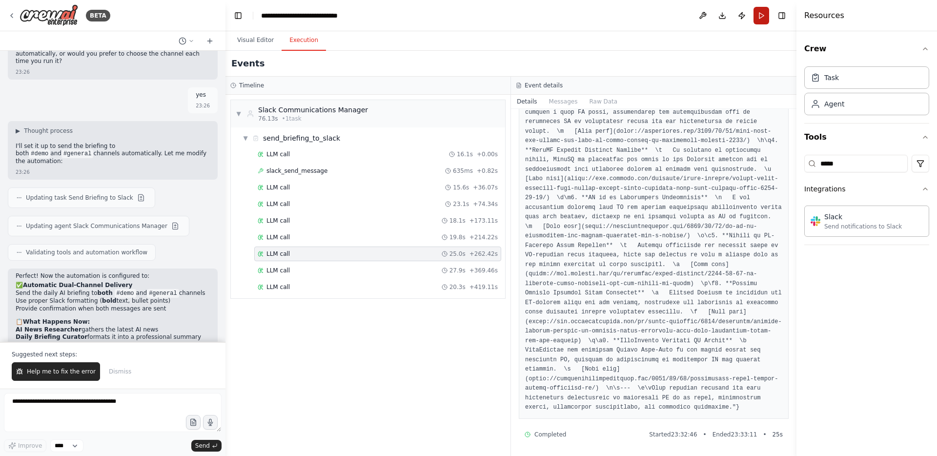
click at [761, 14] on button "Run" at bounding box center [761, 16] width 16 height 18
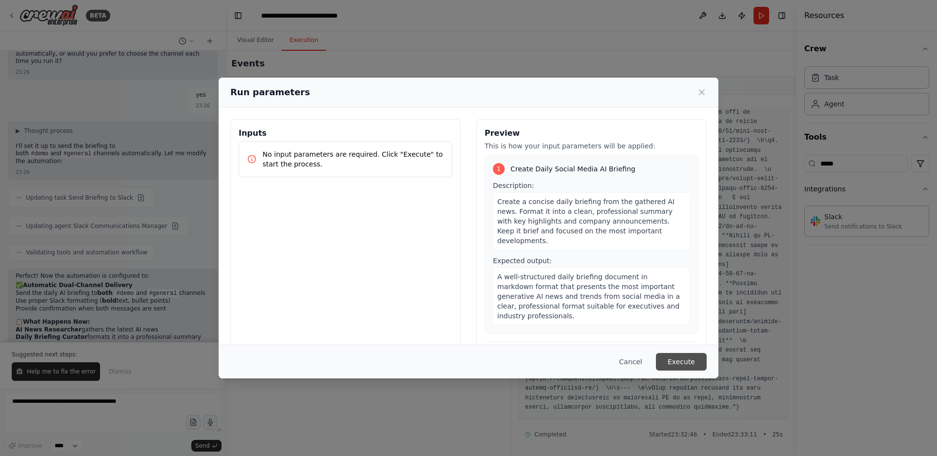
click at [667, 359] on button "Execute" at bounding box center [681, 362] width 51 height 18
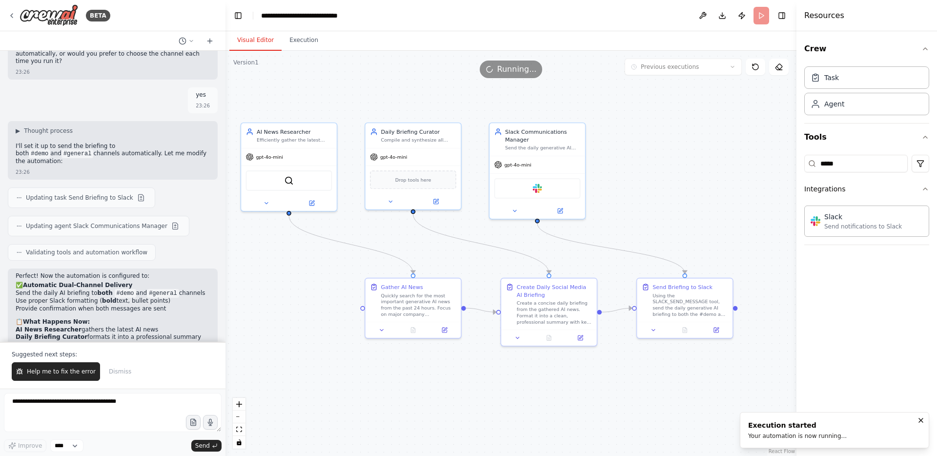
click at [258, 40] on button "Visual Editor" at bounding box center [255, 40] width 52 height 20
click at [683, 301] on div "Using the SLACK_SEND_MESSAGE tool, send the daily generative AI briefing to bot…" at bounding box center [689, 303] width 75 height 25
click at [685, 301] on div "Using the SLACK_SEND_MESSAGE tool, send the daily generative AI briefing to bot…" at bounding box center [689, 303] width 75 height 25
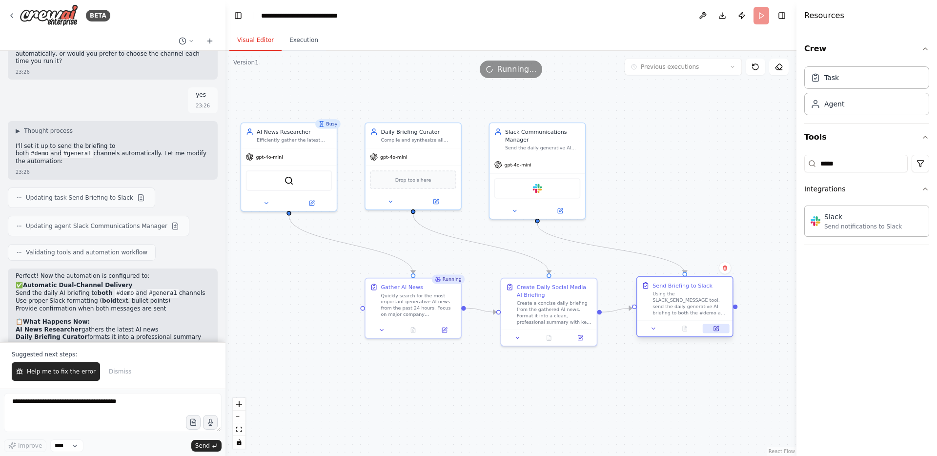
click at [716, 333] on button at bounding box center [716, 327] width 27 height 9
click at [718, 326] on icon at bounding box center [716, 327] width 3 height 3
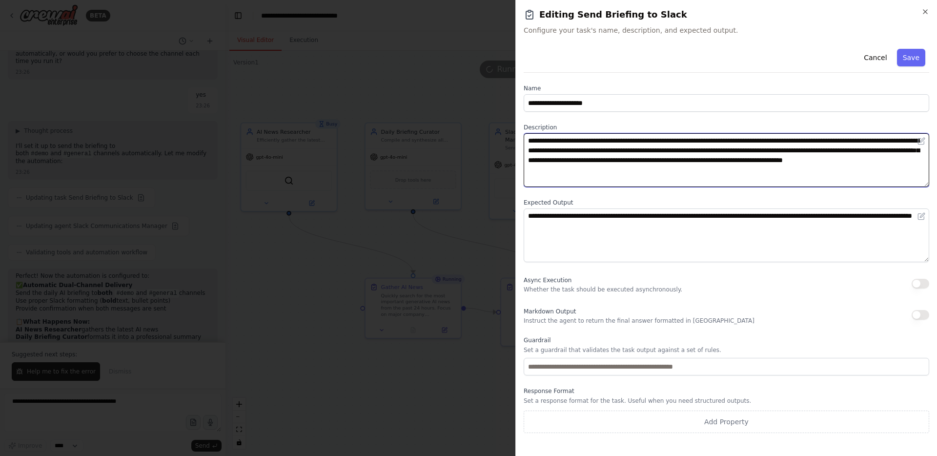
drag, startPoint x: 673, startPoint y: 141, endPoint x: 702, endPoint y: 138, distance: 28.5
click at [702, 138] on textarea "**********" at bounding box center [725, 160] width 405 height 54
type textarea "**********"
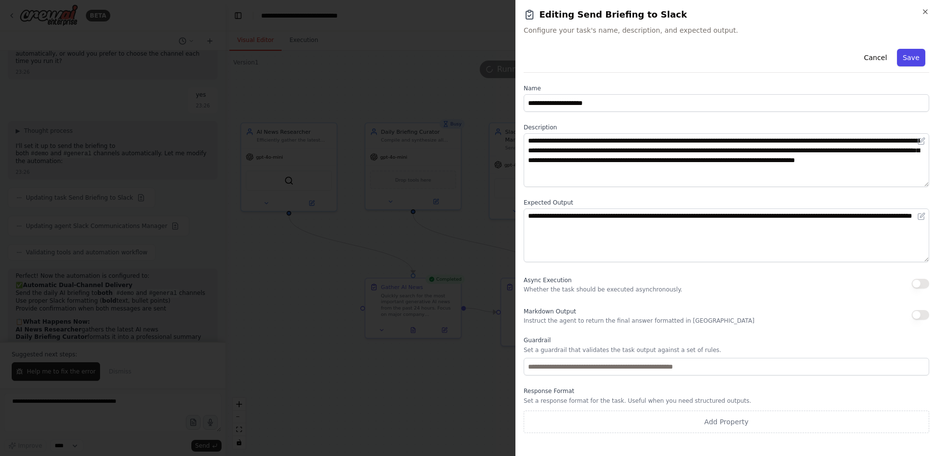
click at [911, 61] on button "Save" at bounding box center [911, 58] width 28 height 18
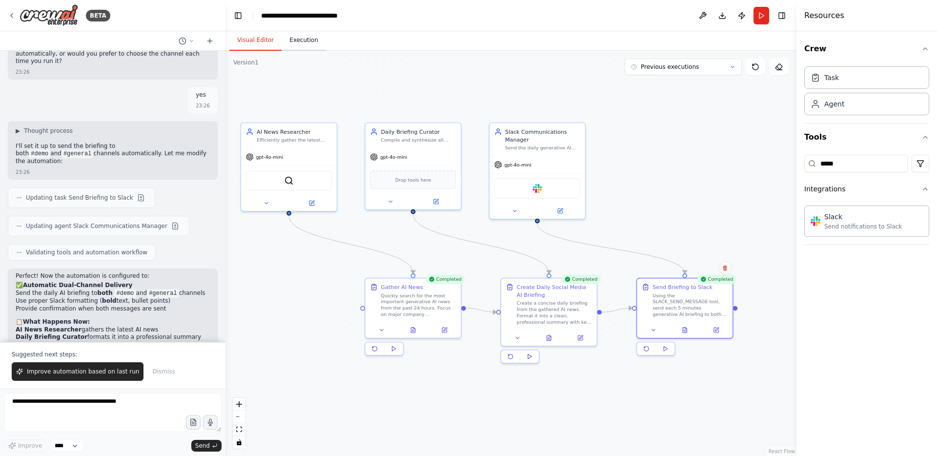
click at [303, 41] on button "Execution" at bounding box center [304, 40] width 44 height 20
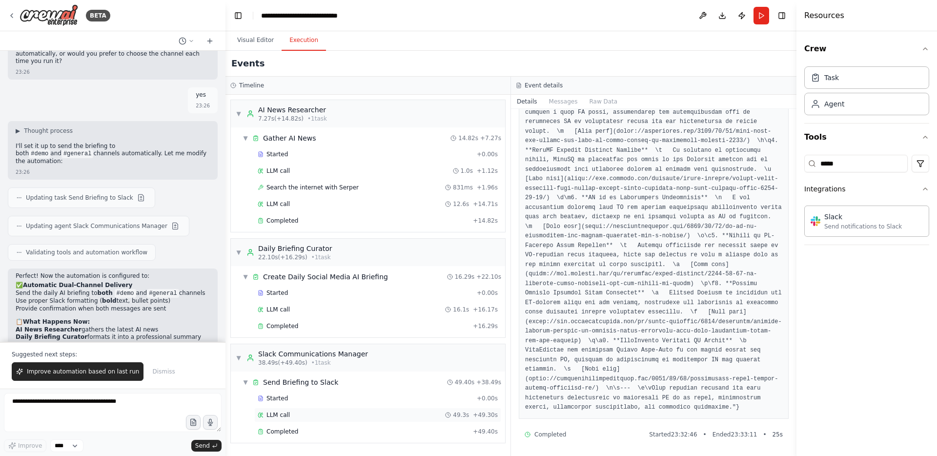
click at [278, 412] on span "LLM call" at bounding box center [277, 415] width 23 height 8
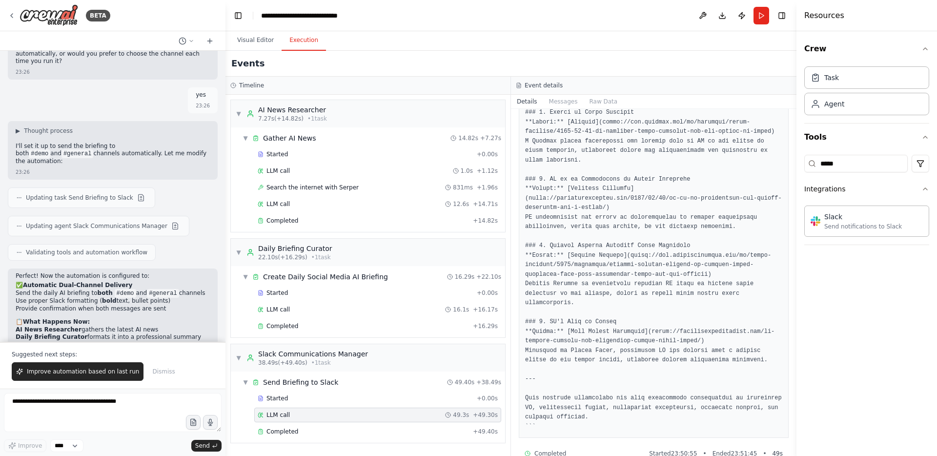
scroll to position [1643, 0]
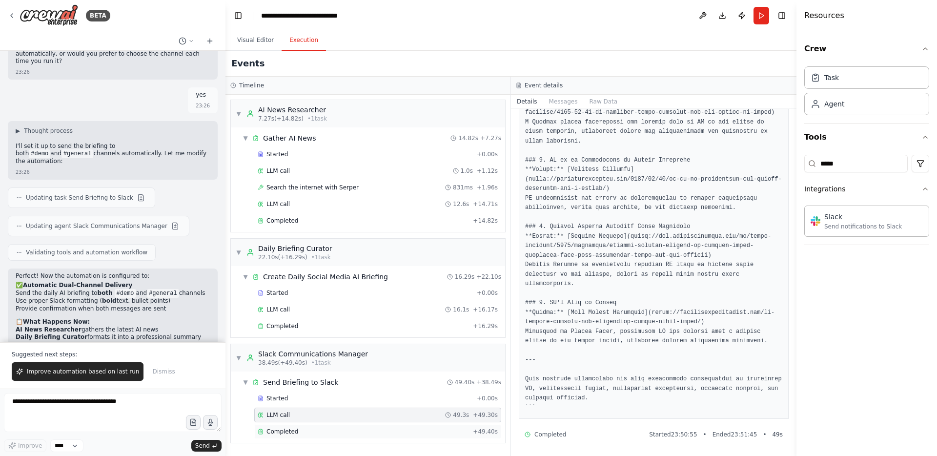
click at [274, 433] on span "Completed" at bounding box center [282, 431] width 32 height 8
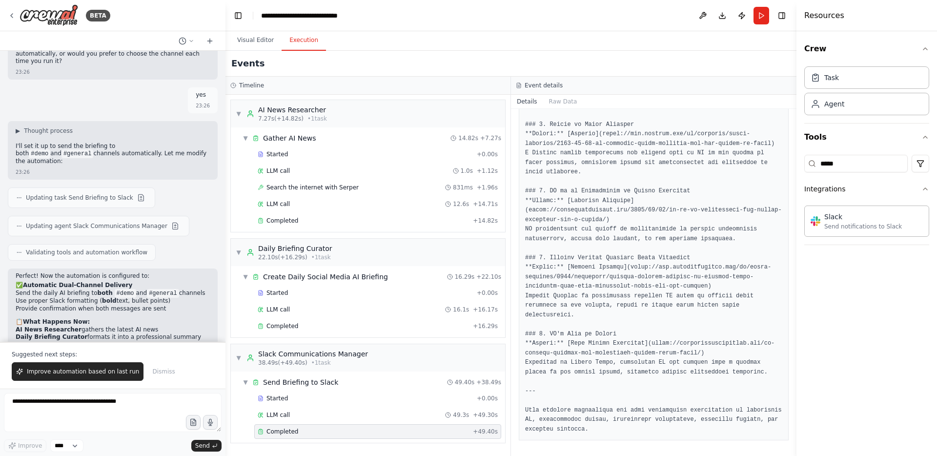
scroll to position [581, 0]
click at [83, 396] on textarea at bounding box center [113, 412] width 218 height 39
type textarea "*"
type textarea "**********"
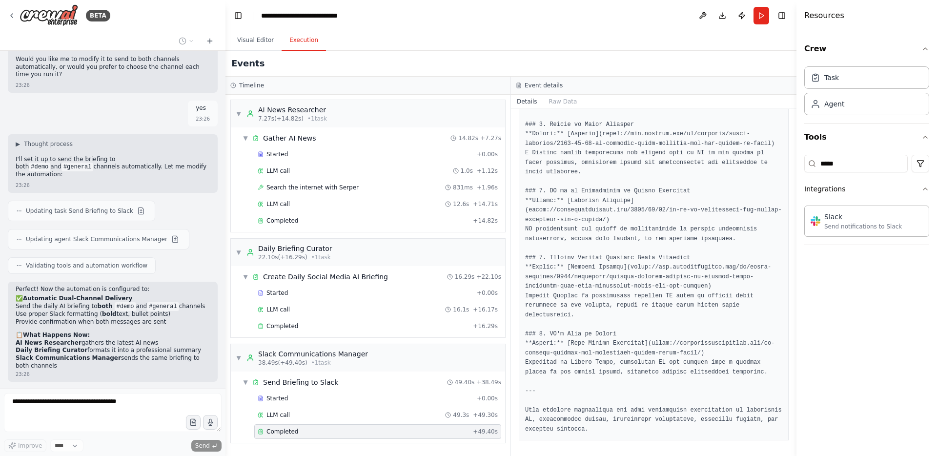
scroll to position [5215, 0]
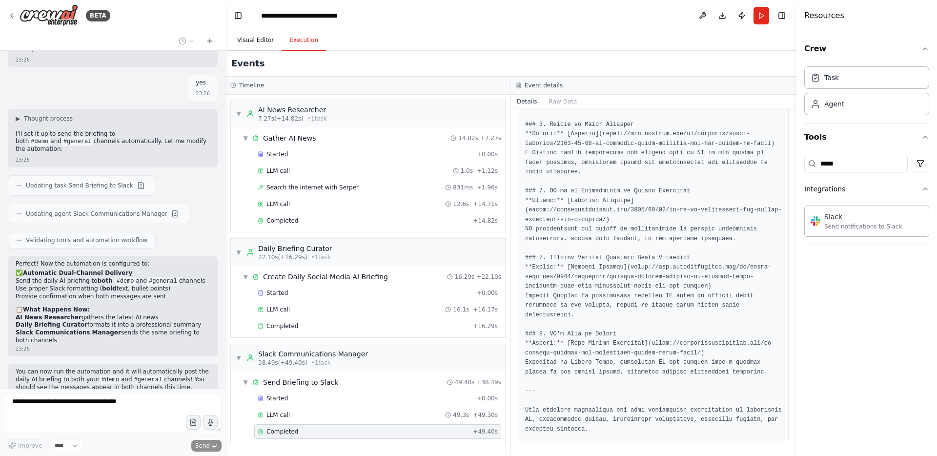
click at [246, 37] on button "Visual Editor" at bounding box center [255, 40] width 52 height 20
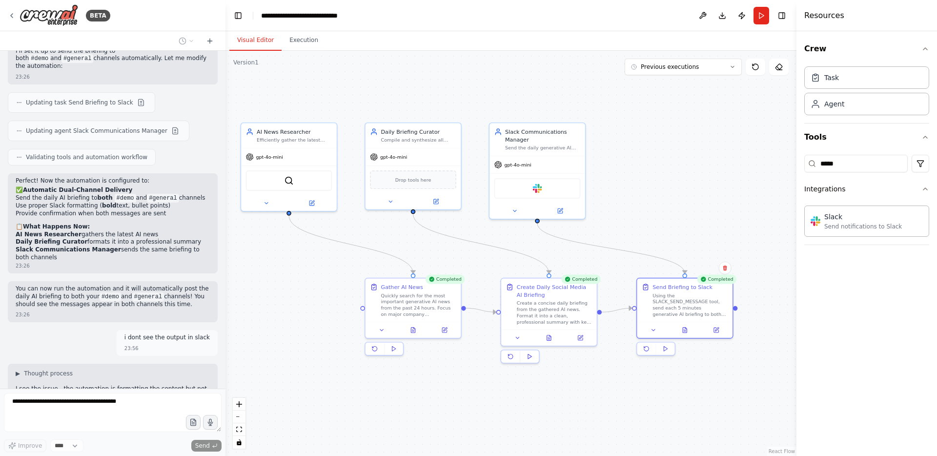
scroll to position [5305, 0]
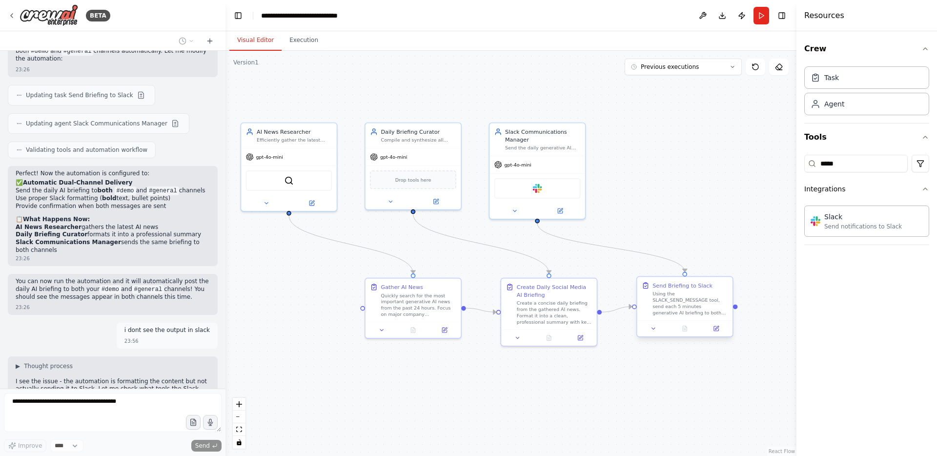
click at [685, 308] on div "Using the SLACK_SEND_MESSAGE tool, send each 5 minutes generative AI briefing t…" at bounding box center [689, 303] width 75 height 25
click at [652, 332] on button at bounding box center [653, 327] width 27 height 9
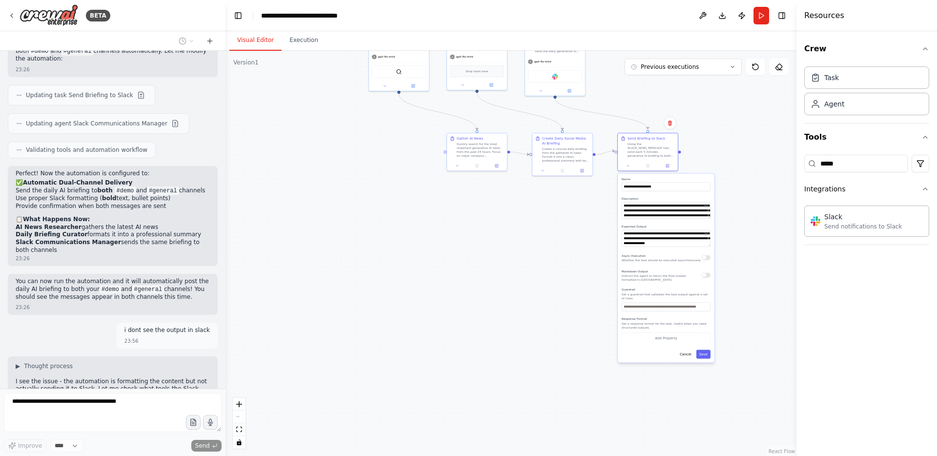
drag, startPoint x: 430, startPoint y: 355, endPoint x: 400, endPoint y: 185, distance: 172.5
click at [399, 185] on div ".deletable-edge-delete-btn { width: 20px; height: 20px; border: 0px solid #ffff…" at bounding box center [510, 253] width 571 height 405
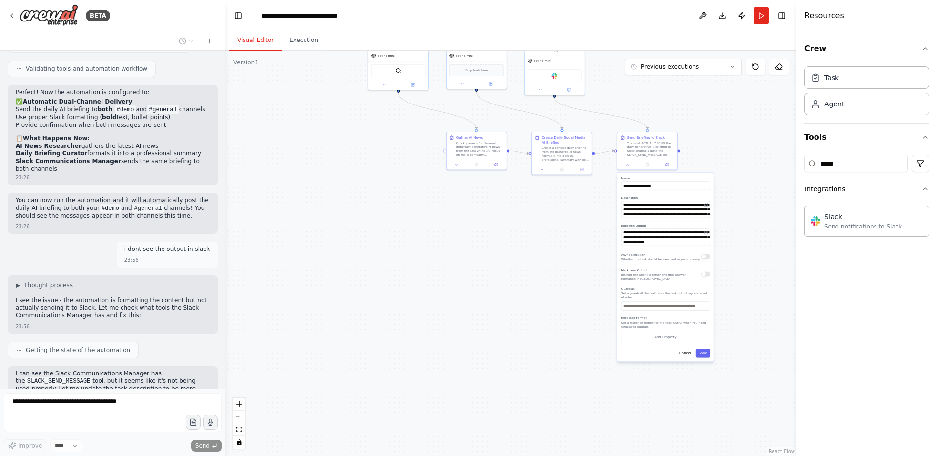
scroll to position [5414, 0]
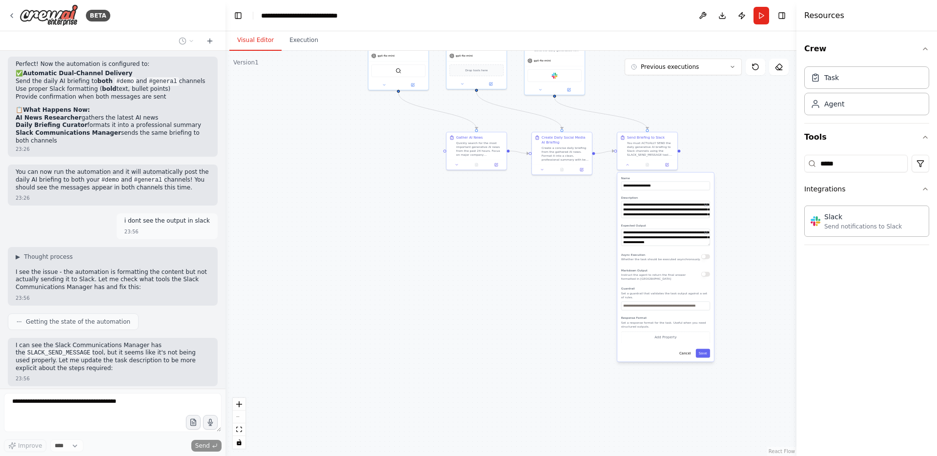
click at [710, 258] on div "**********" at bounding box center [665, 266] width 97 height 189
click at [704, 260] on div "Async Execution Whether the task should be executed asynchronously." at bounding box center [665, 256] width 89 height 10
click at [507, 285] on div ".deletable-edge-delete-btn { width: 20px; height: 20px; border: 0px solid #ffff…" at bounding box center [510, 253] width 571 height 405
click at [667, 284] on div "**********" at bounding box center [664, 266] width 97 height 189
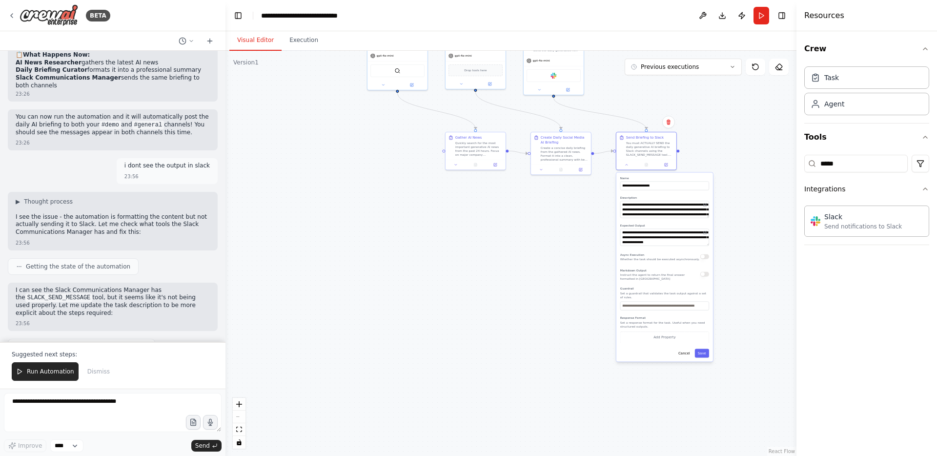
click at [703, 274] on button "button" at bounding box center [704, 273] width 9 height 5
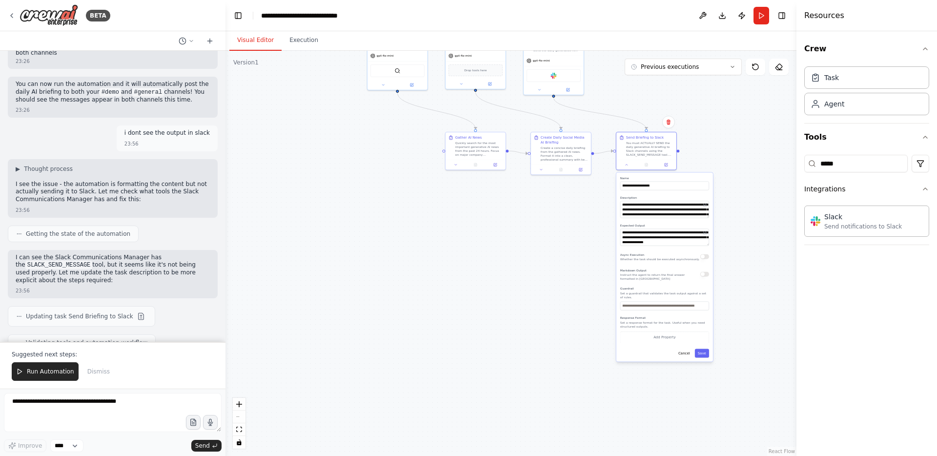
click at [703, 273] on button "button" at bounding box center [704, 273] width 9 height 5
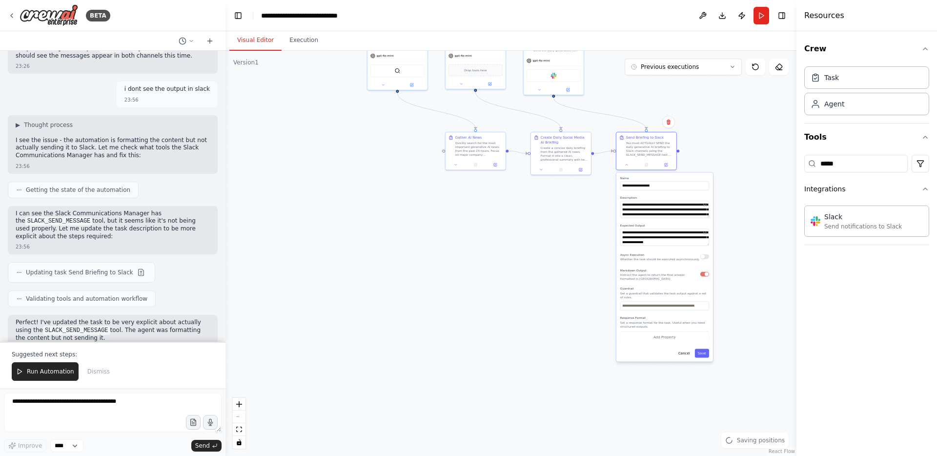
click at [706, 262] on div "**********" at bounding box center [664, 266] width 97 height 189
click at [705, 259] on div "Async Execution Whether the task should be executed asynchronously." at bounding box center [664, 256] width 89 height 10
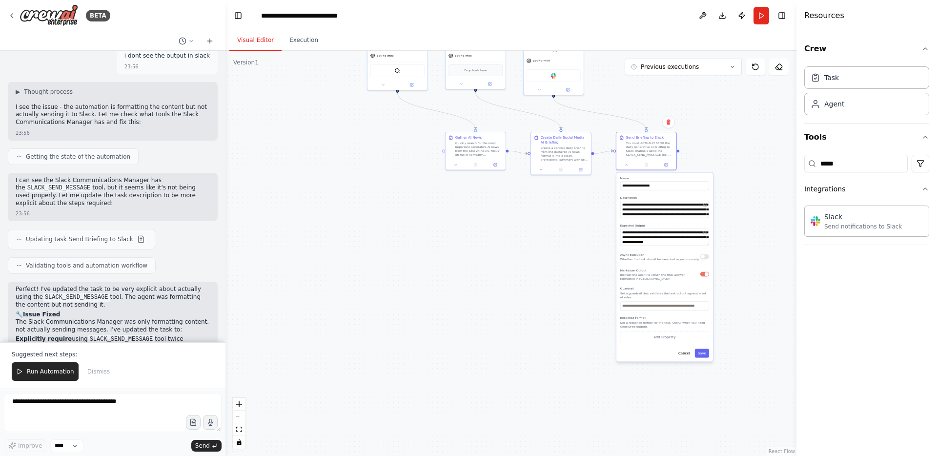
scroll to position [5587, 0]
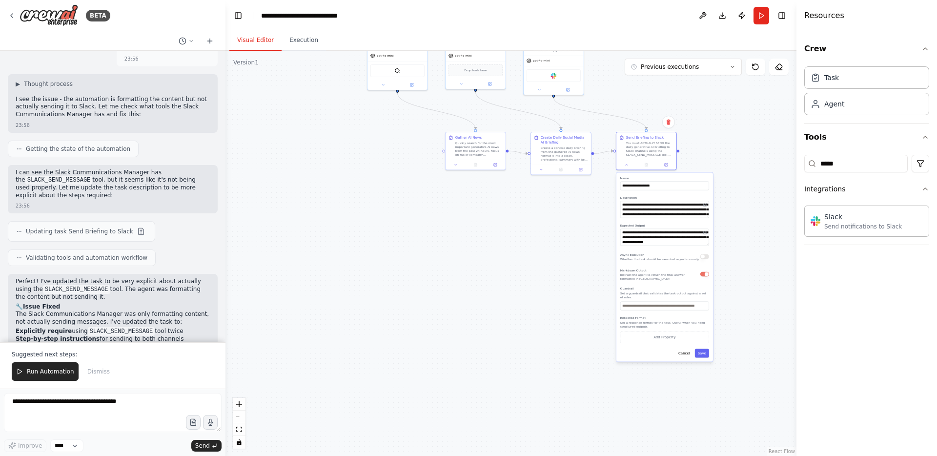
click at [701, 257] on button "button" at bounding box center [704, 256] width 9 height 5
click at [645, 338] on button "Add Property" at bounding box center [664, 336] width 89 height 11
click at [662, 339] on select "**** ******* ******* **** ******" at bounding box center [664, 335] width 23 height 9
click at [706, 338] on icon "button" at bounding box center [705, 336] width 4 height 4
click at [700, 356] on button "Save" at bounding box center [702, 352] width 14 height 9
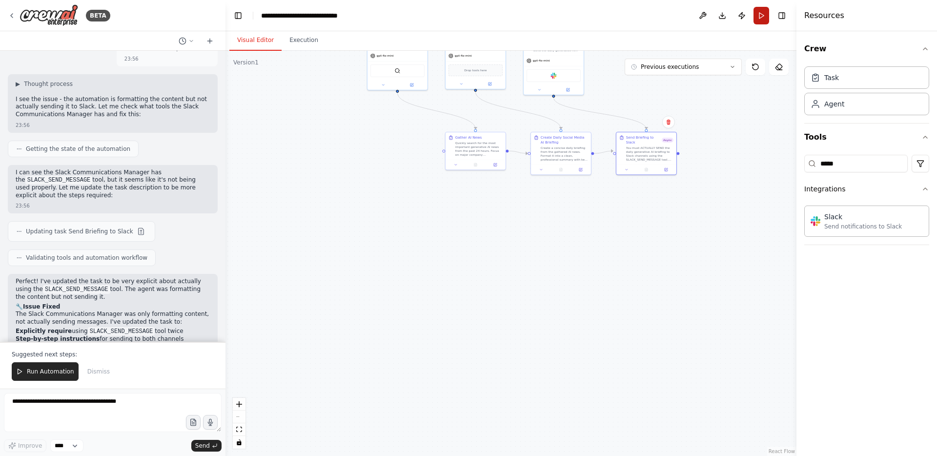
click at [763, 20] on button "Run" at bounding box center [761, 16] width 16 height 18
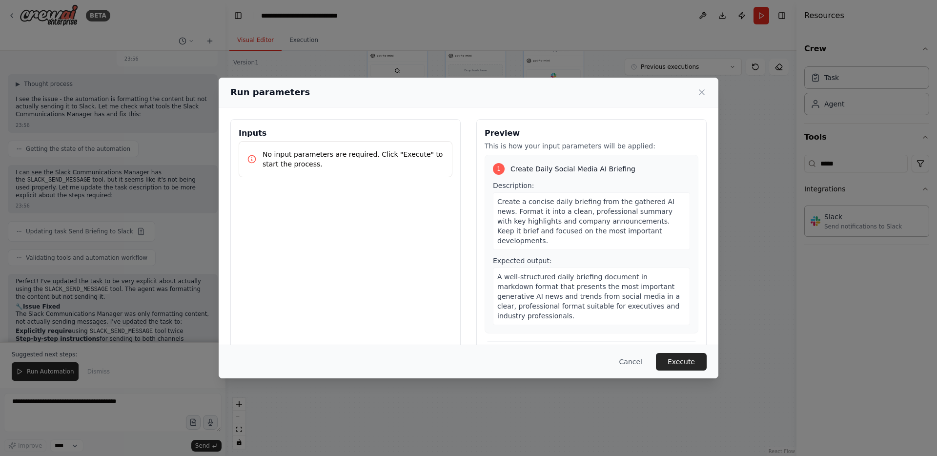
click at [693, 362] on button "Execute" at bounding box center [681, 362] width 51 height 18
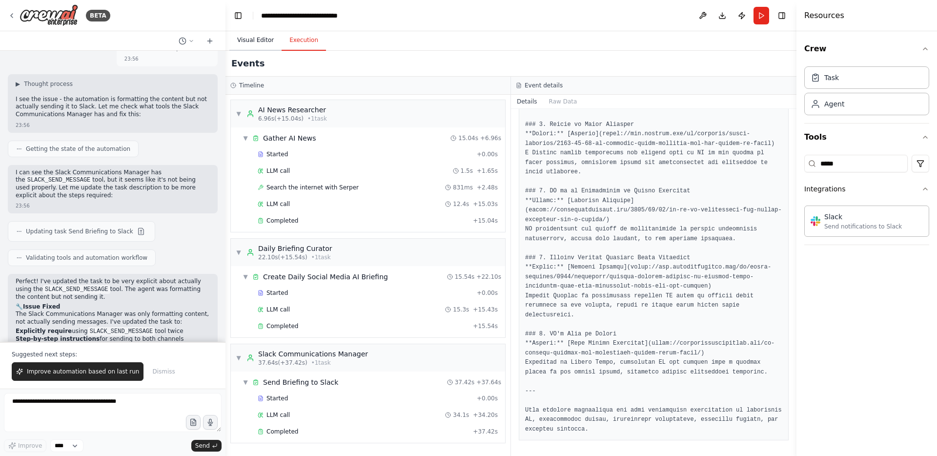
click at [262, 42] on button "Visual Editor" at bounding box center [255, 40] width 52 height 20
click at [298, 39] on button "Execution" at bounding box center [304, 40] width 44 height 20
click at [280, 429] on span "Completed" at bounding box center [282, 431] width 32 height 8
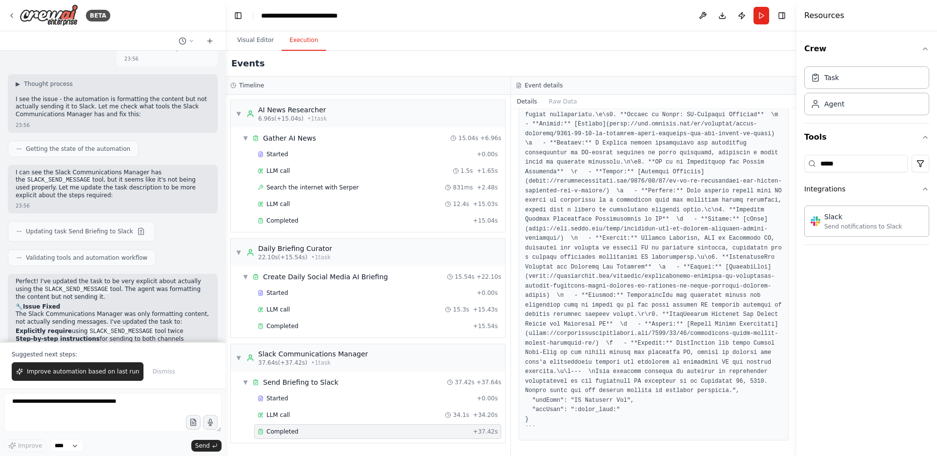
scroll to position [1114, 0]
click at [287, 357] on div "Slack Communications Manager" at bounding box center [313, 354] width 110 height 10
click at [101, 407] on textarea at bounding box center [113, 412] width 218 height 39
click at [100, 370] on span "Improve automation based on last run" at bounding box center [83, 371] width 112 height 8
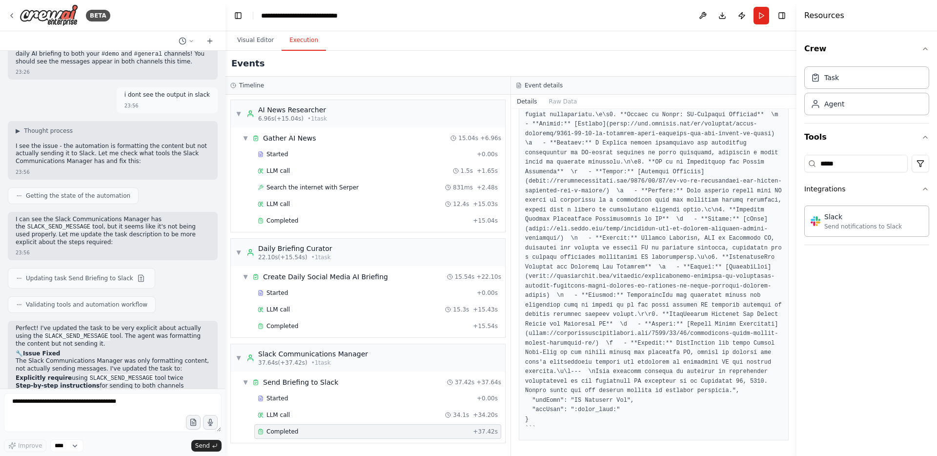
scroll to position [5566, 0]
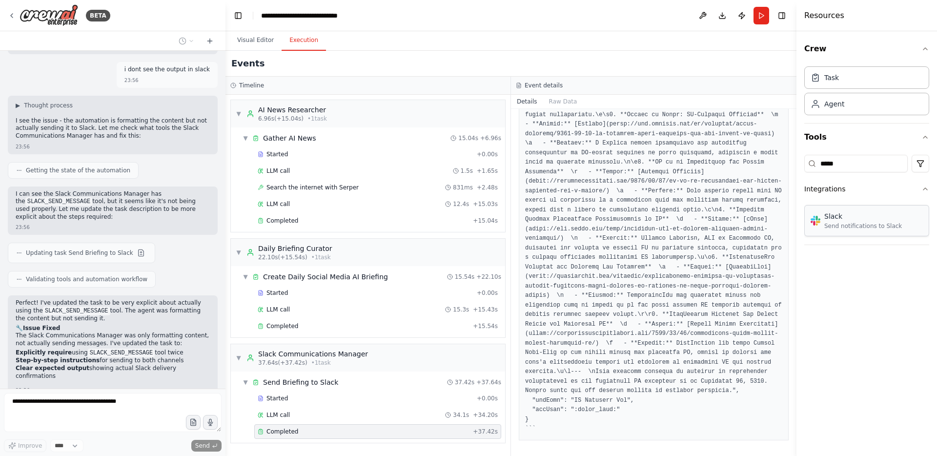
click at [846, 226] on div "Send notifications to Slack" at bounding box center [863, 226] width 78 height 8
click at [238, 23] on header "**********" at bounding box center [510, 15] width 571 height 31
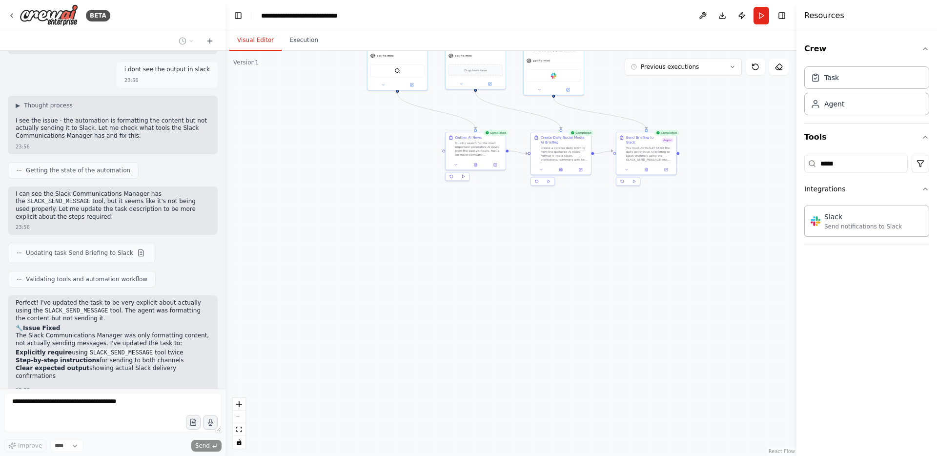
click at [250, 41] on button "Visual Editor" at bounding box center [255, 40] width 52 height 20
click at [760, 19] on button "Run" at bounding box center [761, 16] width 16 height 18
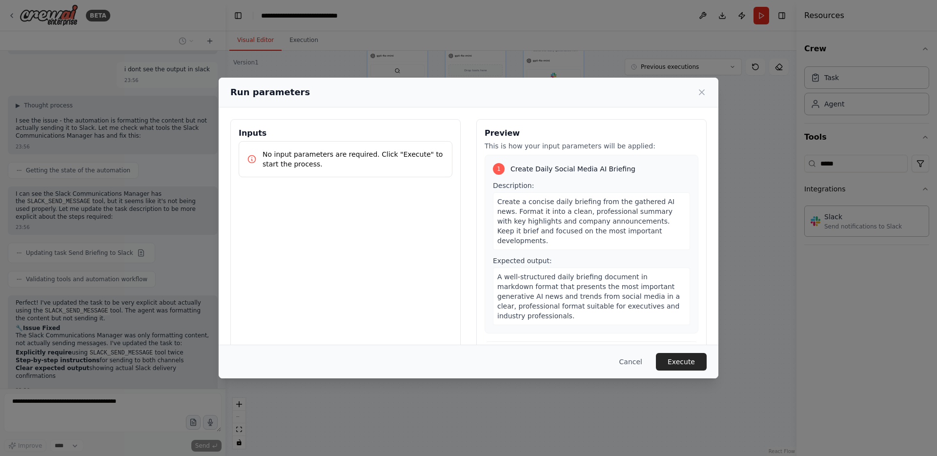
drag, startPoint x: 688, startPoint y: 364, endPoint x: 702, endPoint y: 376, distance: 18.0
click at [688, 363] on button "Execute" at bounding box center [681, 362] width 51 height 18
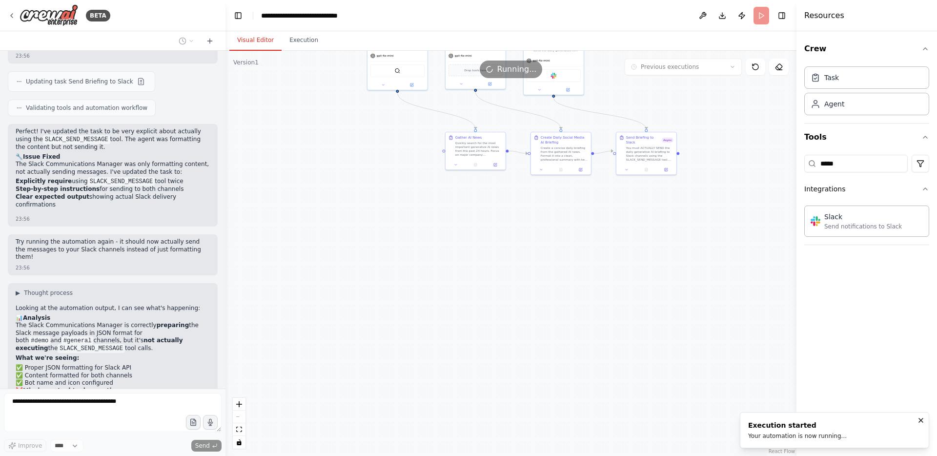
click at [260, 38] on button "Visual Editor" at bounding box center [255, 40] width 52 height 20
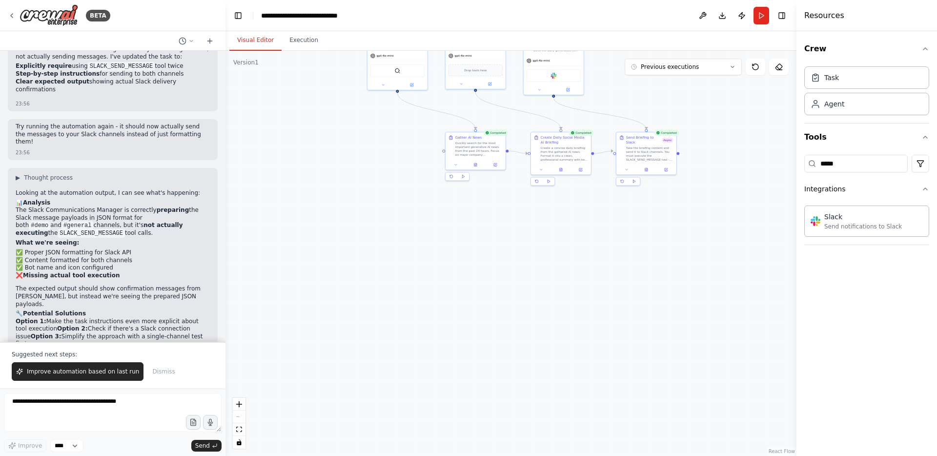
scroll to position [6022, 0]
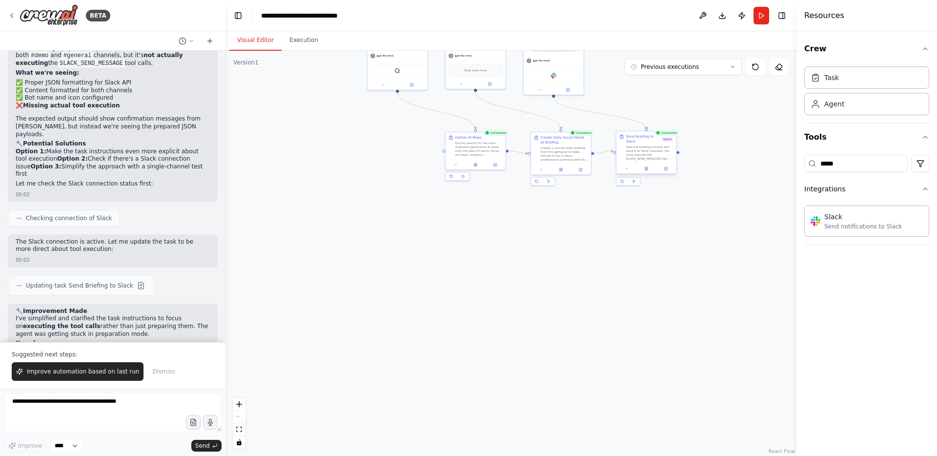
click at [659, 158] on div "Send Briefing to Slack Async Take the briefing content and send it to Slack cha…" at bounding box center [646, 147] width 60 height 32
click at [309, 41] on button "Execution" at bounding box center [304, 40] width 44 height 20
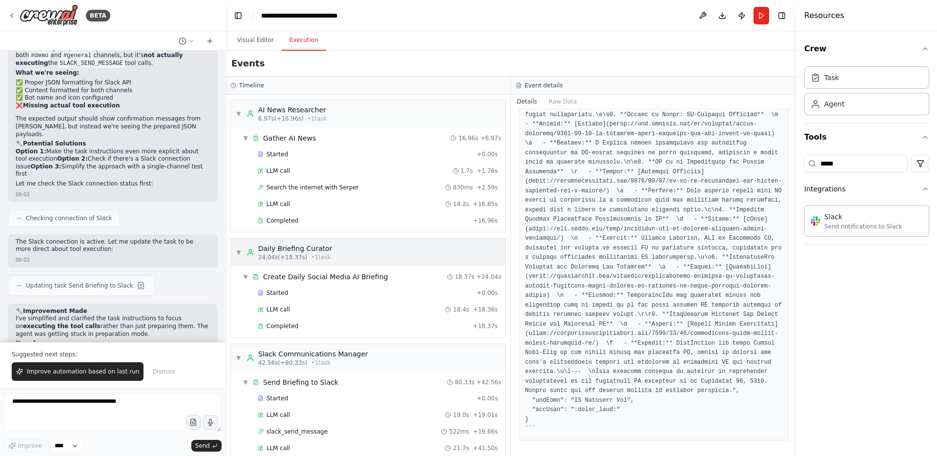
scroll to position [64, 0]
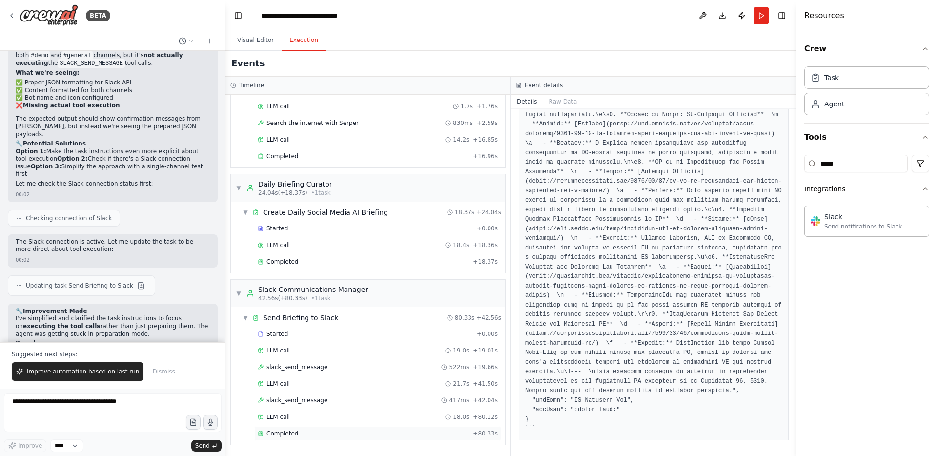
click at [291, 432] on span "Completed" at bounding box center [282, 433] width 32 height 8
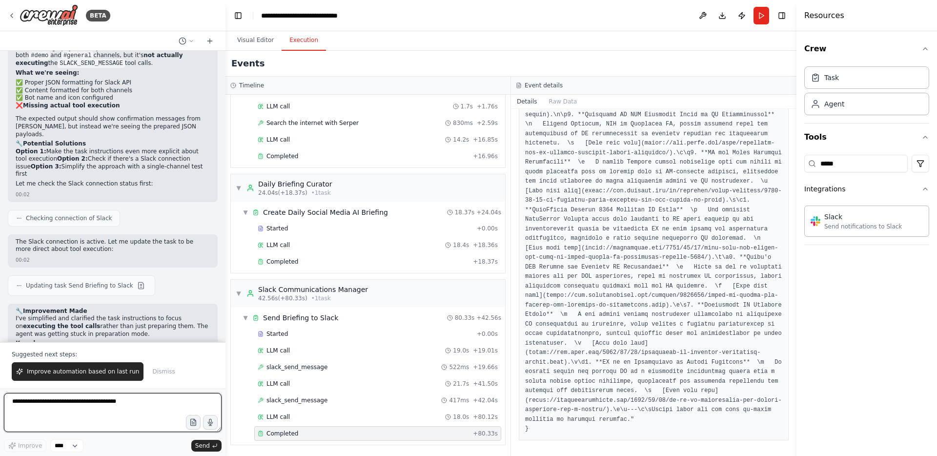
click at [84, 402] on textarea at bounding box center [113, 412] width 218 height 39
type textarea "**********"
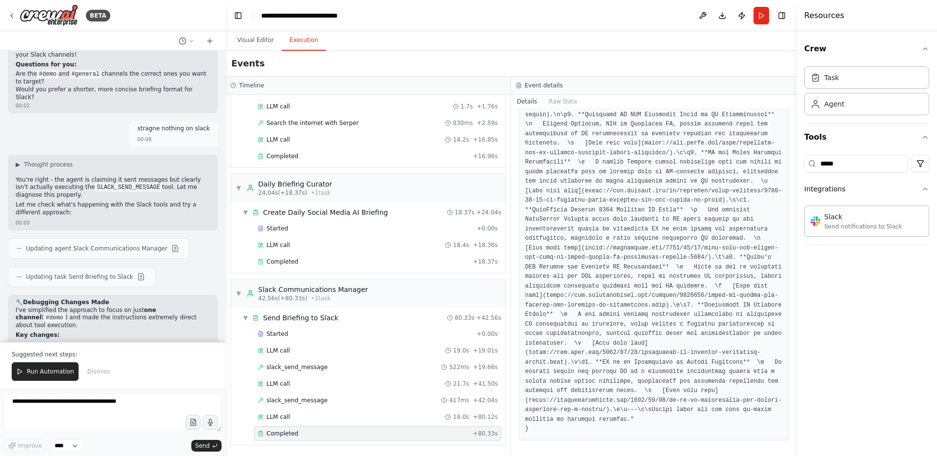
scroll to position [6364, 0]
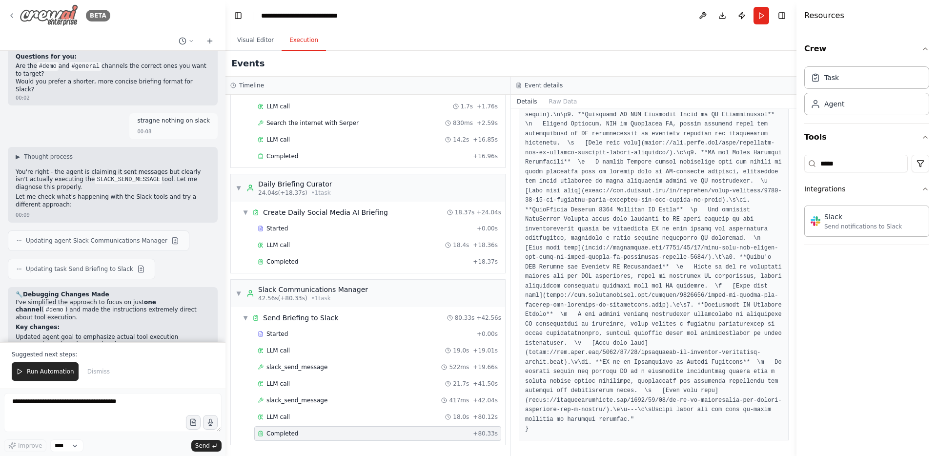
click at [13, 16] on icon at bounding box center [12, 16] width 8 height 8
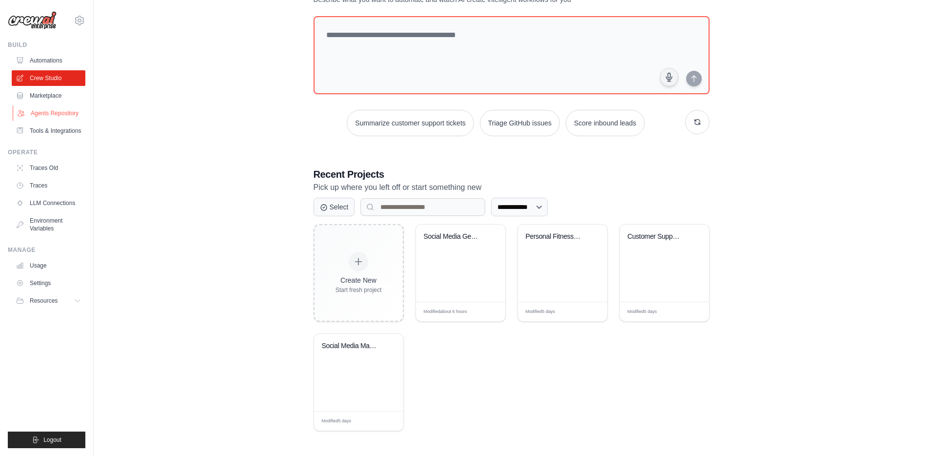
click at [47, 112] on link "Agents Repository" at bounding box center [50, 113] width 74 height 16
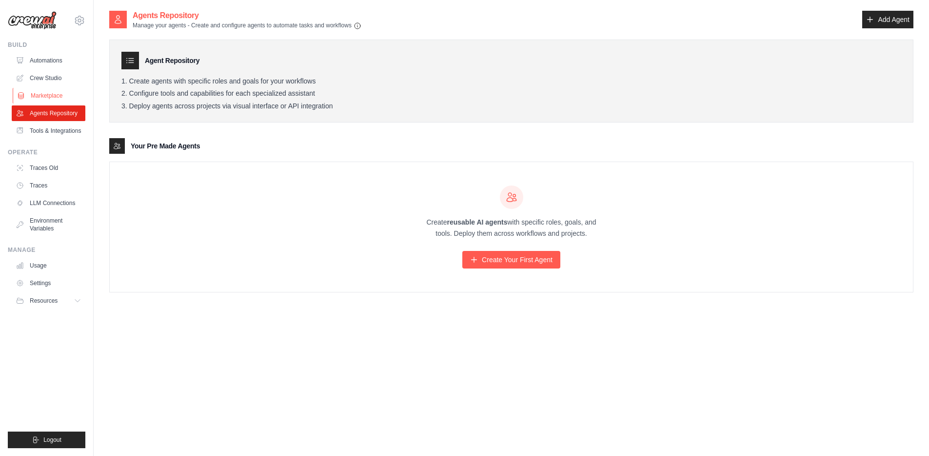
click at [50, 97] on link "Marketplace" at bounding box center [50, 96] width 74 height 16
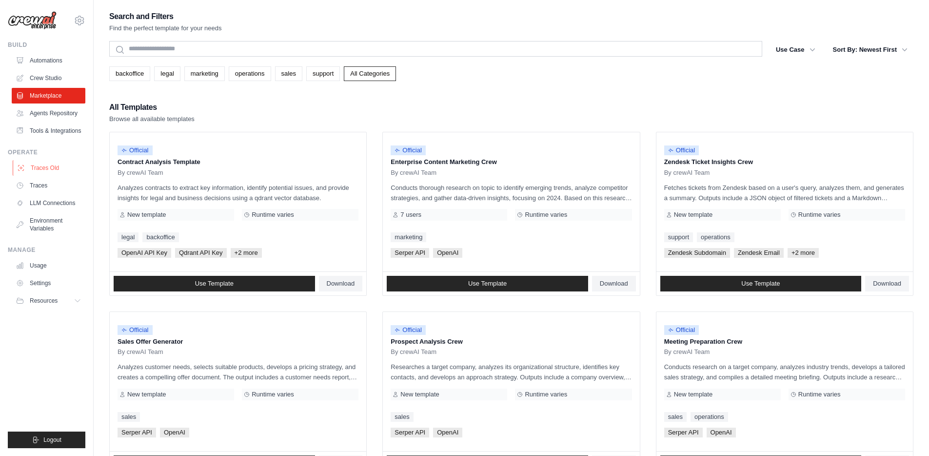
click at [37, 163] on link "Traces Old" at bounding box center [50, 168] width 74 height 16
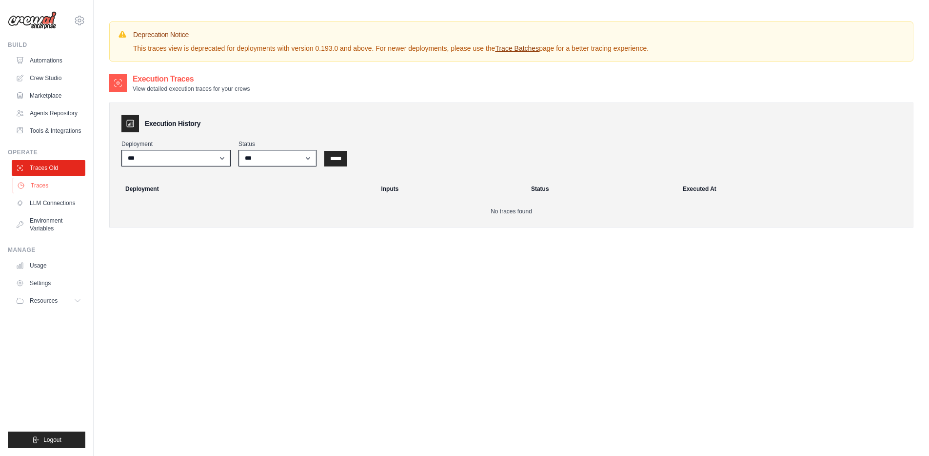
click at [37, 181] on link "Traces" at bounding box center [50, 186] width 74 height 16
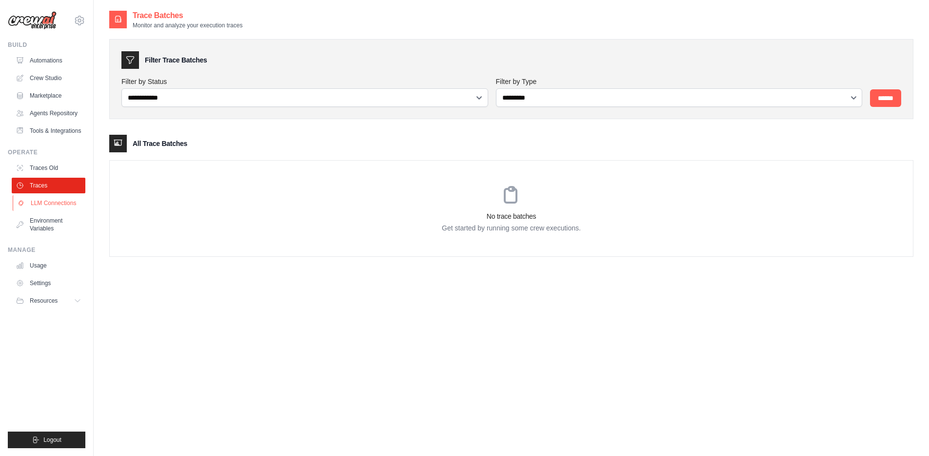
click at [58, 201] on link "LLM Connections" at bounding box center [50, 203] width 74 height 16
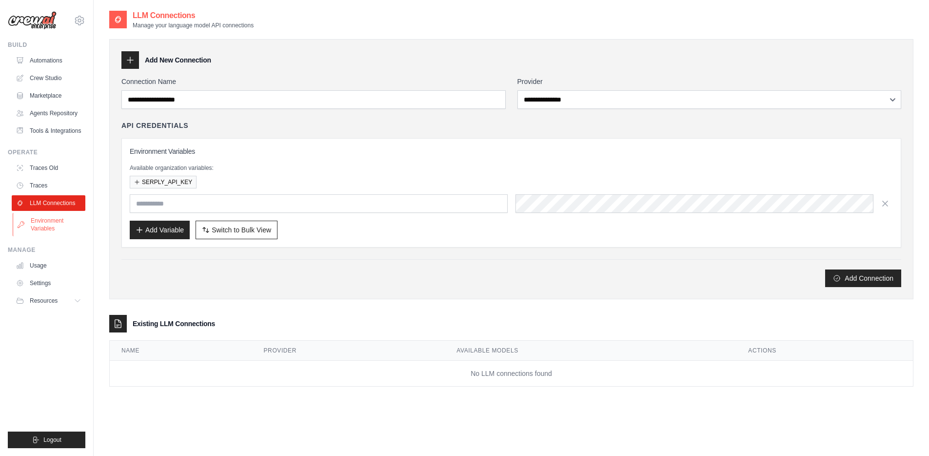
click at [36, 221] on link "Environment Variables" at bounding box center [50, 224] width 74 height 23
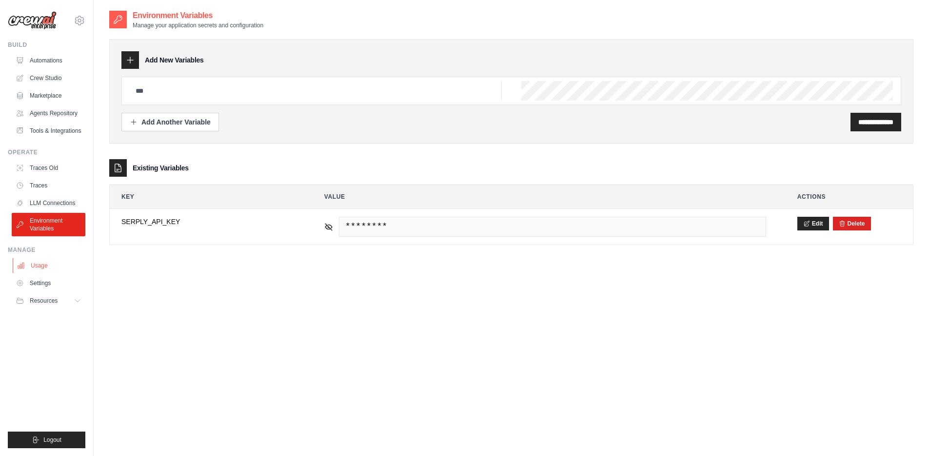
click at [38, 264] on link "Usage" at bounding box center [50, 266] width 74 height 16
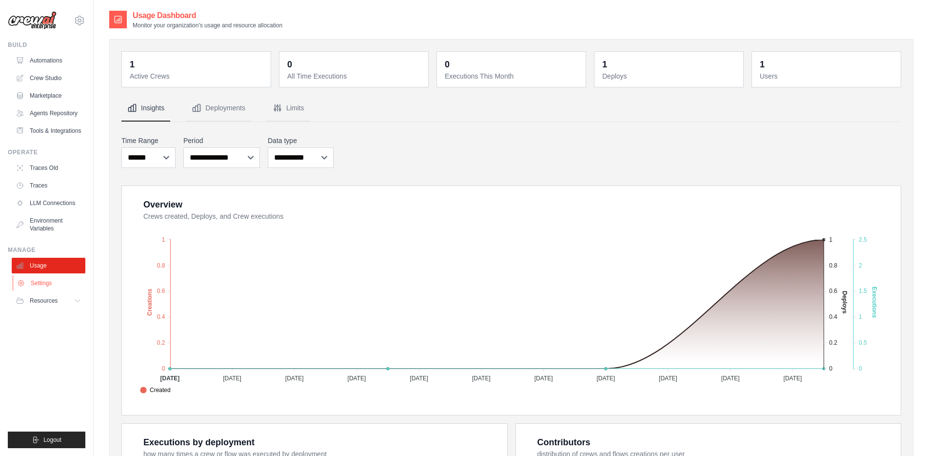
click at [65, 282] on link "Settings" at bounding box center [50, 283] width 74 height 16
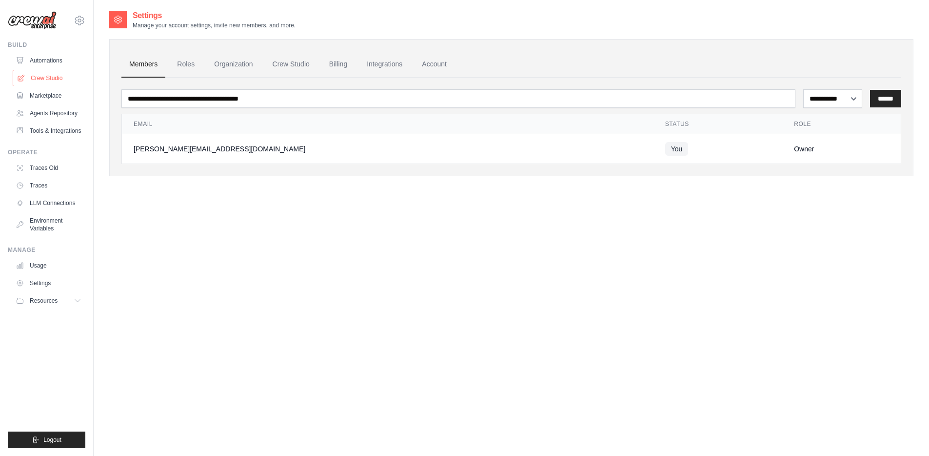
click at [48, 76] on link "Crew Studio" at bounding box center [50, 78] width 74 height 16
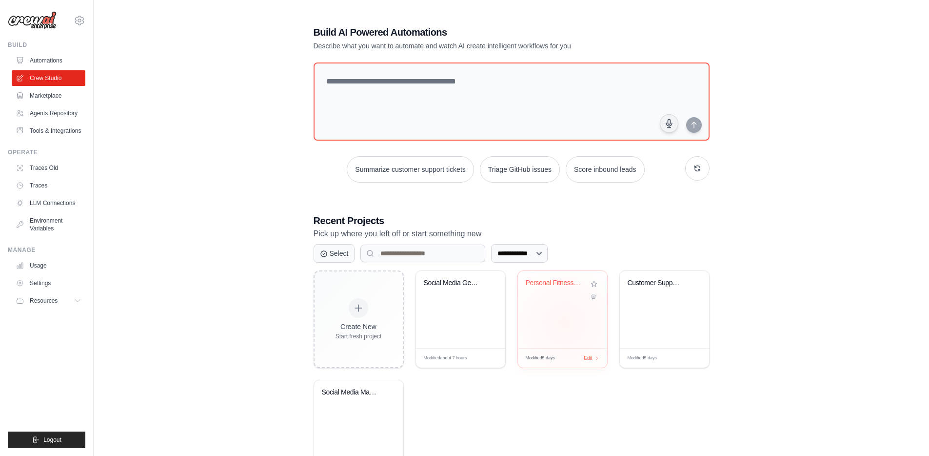
click at [565, 322] on div "Personal Fitness Tracking & Coachin..." at bounding box center [562, 309] width 89 height 77
click at [479, 311] on div "Social Media GenAI News Tracker" at bounding box center [460, 309] width 89 height 77
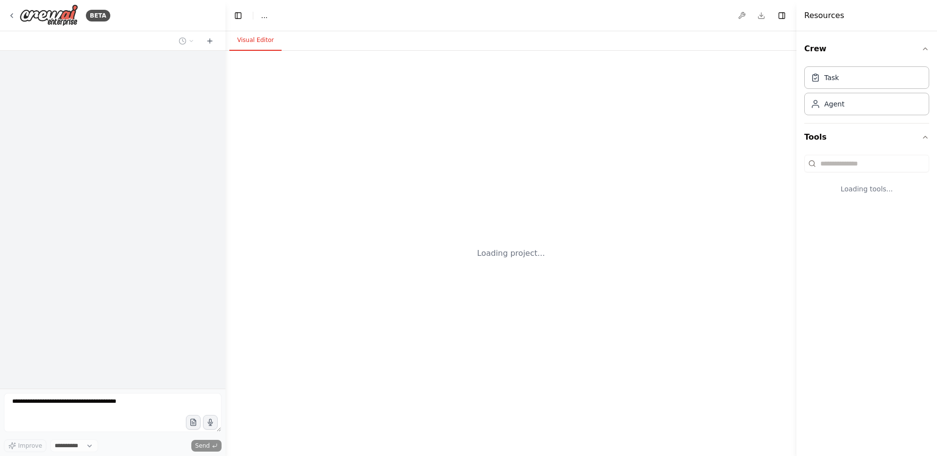
select select "****"
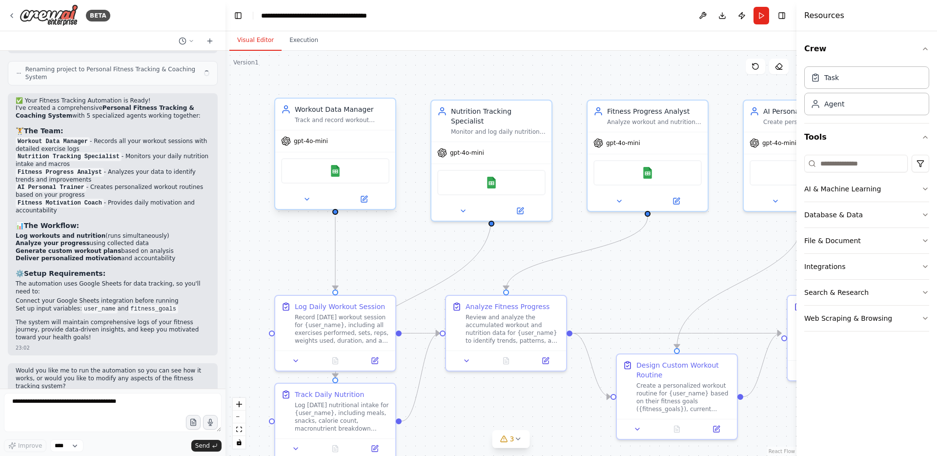
scroll to position [1165, 0]
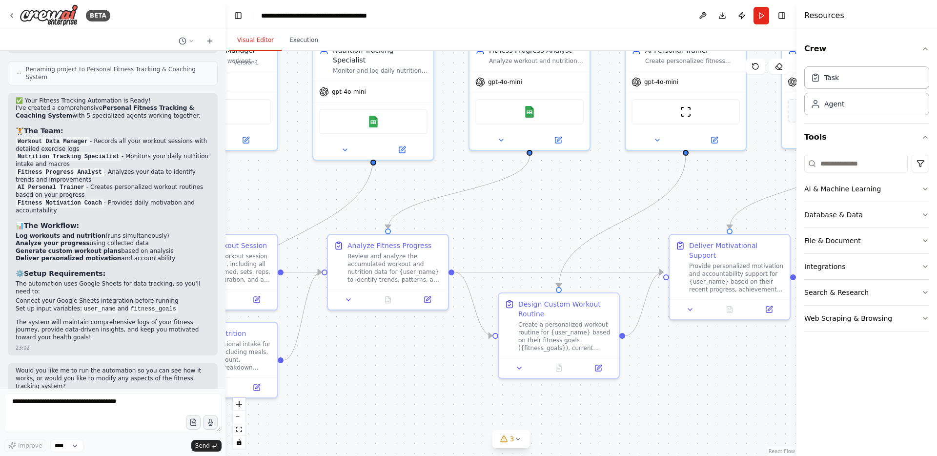
drag, startPoint x: 637, startPoint y: 231, endPoint x: 498, endPoint y: 158, distance: 156.9
click at [499, 159] on div ".deletable-edge-delete-btn { width: 20px; height: 20px; border: 0px solid #ffff…" at bounding box center [510, 253] width 571 height 405
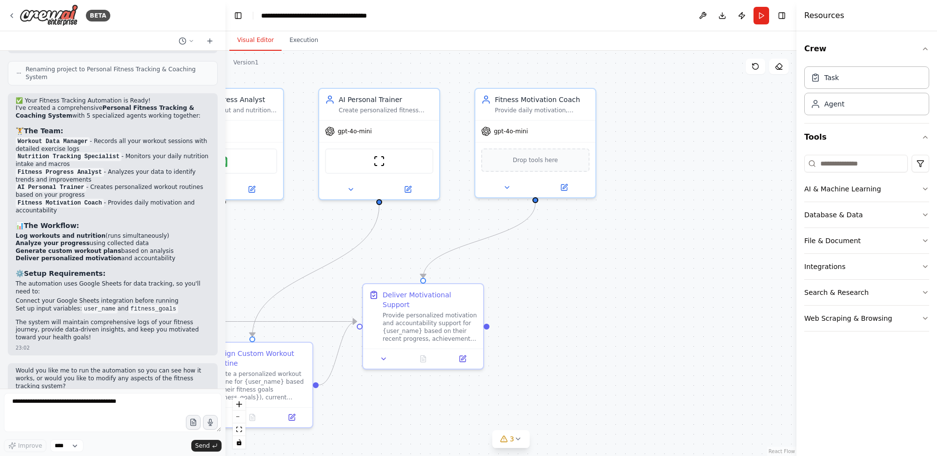
drag, startPoint x: 649, startPoint y: 191, endPoint x: 370, endPoint y: 264, distance: 288.5
click at [370, 264] on div ".deletable-edge-delete-btn { width: 20px; height: 20px; border: 0px solid #ffff…" at bounding box center [510, 253] width 571 height 405
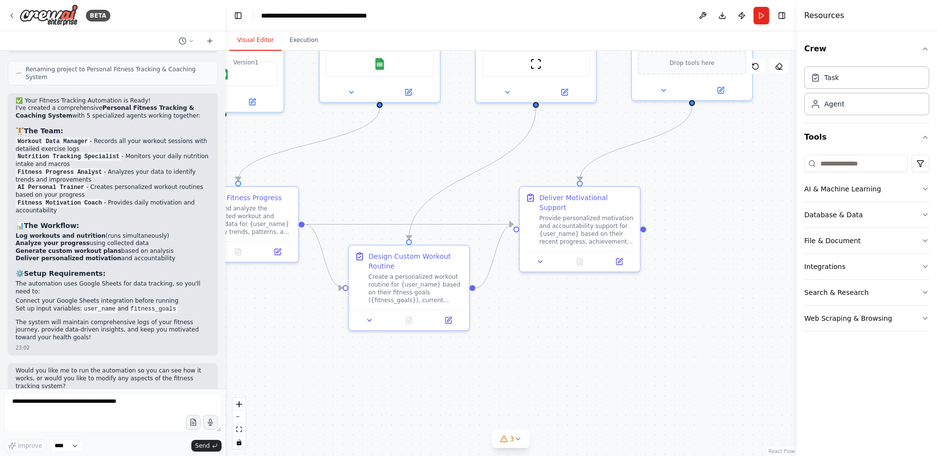
drag, startPoint x: 390, startPoint y: 242, endPoint x: 554, endPoint y: 132, distance: 197.6
click at [554, 132] on div ".deletable-edge-delete-btn { width: 20px; height: 20px; border: 0px solid #ffff…" at bounding box center [510, 253] width 571 height 405
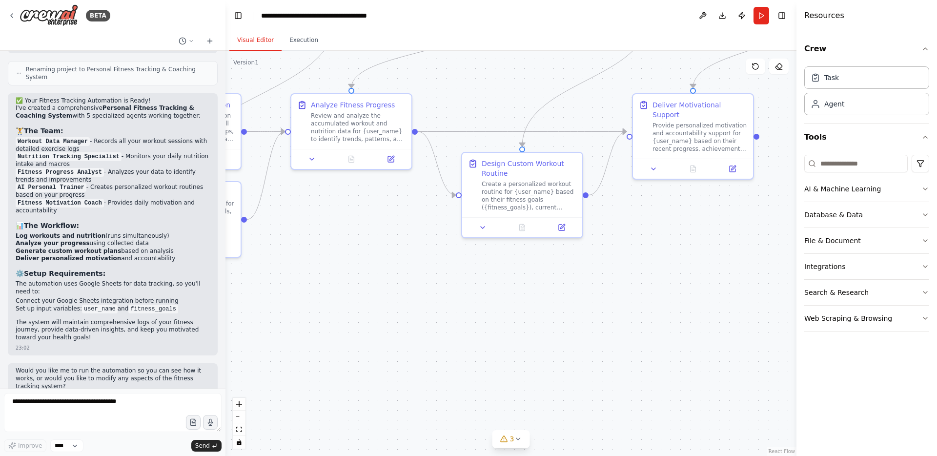
drag, startPoint x: 511, startPoint y: 287, endPoint x: 617, endPoint y: 208, distance: 132.0
click at [617, 208] on div ".deletable-edge-delete-btn { width: 20px; height: 20px; border: 0px solid #ffff…" at bounding box center [510, 253] width 571 height 405
click at [509, 443] on div "3" at bounding box center [507, 439] width 14 height 10
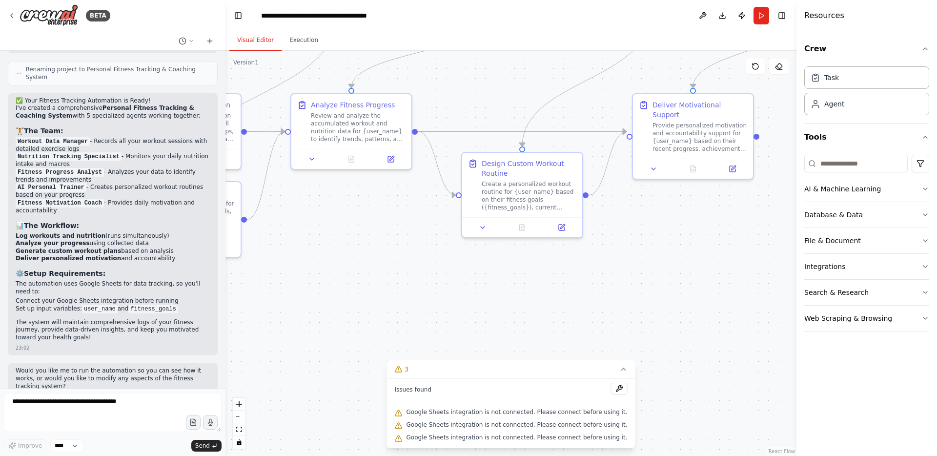
click at [365, 299] on div ".deletable-edge-delete-btn { width: 20px; height: 20px; border: 0px solid #ffff…" at bounding box center [510, 253] width 571 height 405
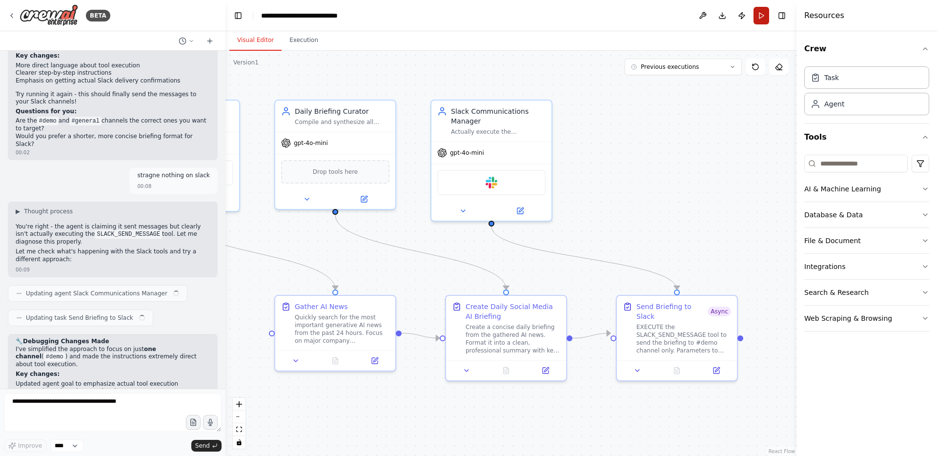
click at [763, 19] on button "Run" at bounding box center [761, 16] width 16 height 18
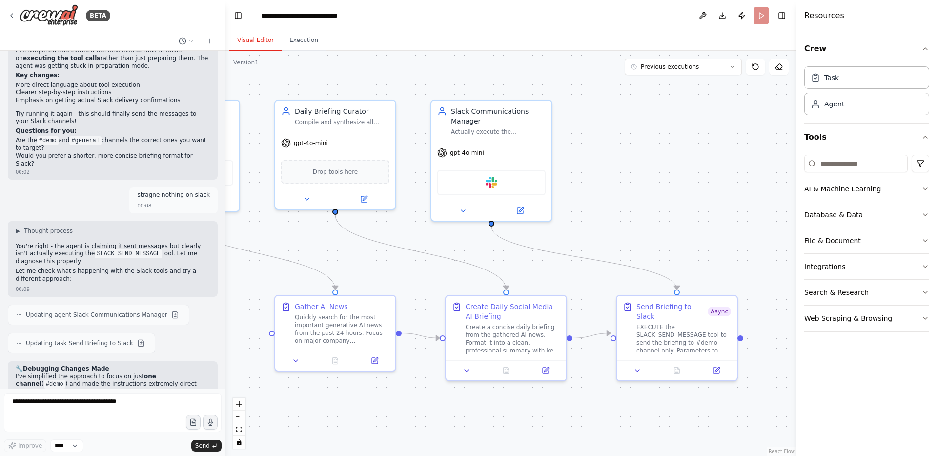
scroll to position [6309, 0]
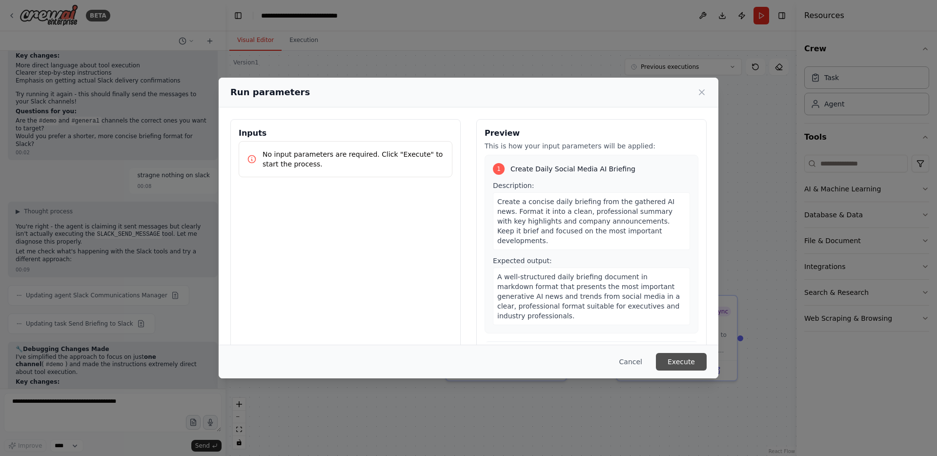
click at [683, 362] on button "Execute" at bounding box center [681, 362] width 51 height 18
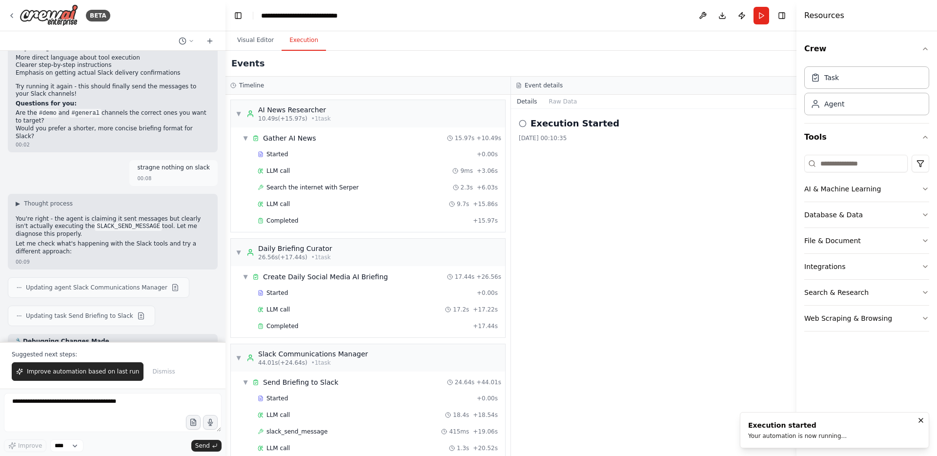
scroll to position [64, 0]
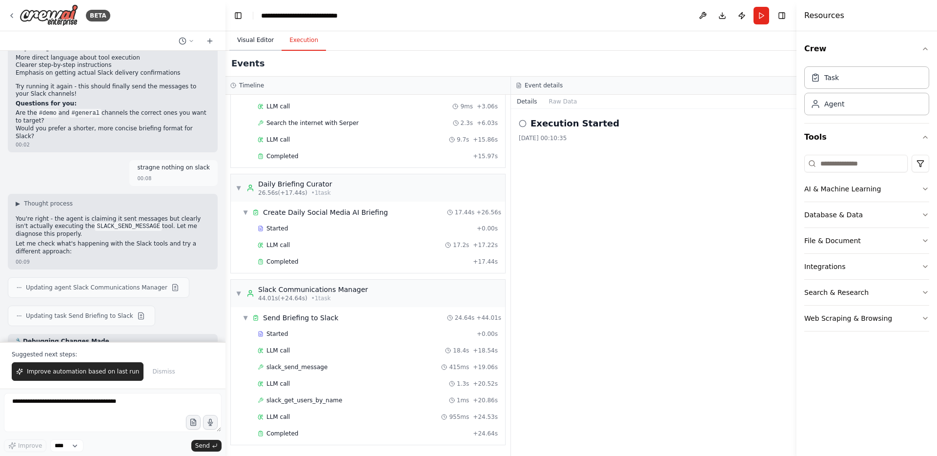
click at [259, 40] on button "Visual Editor" at bounding box center [255, 40] width 52 height 20
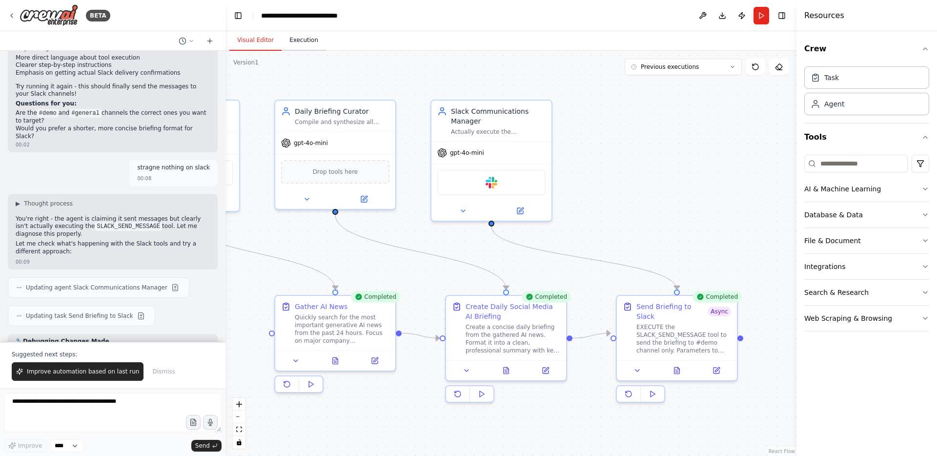
click at [297, 40] on button "Execution" at bounding box center [304, 40] width 44 height 20
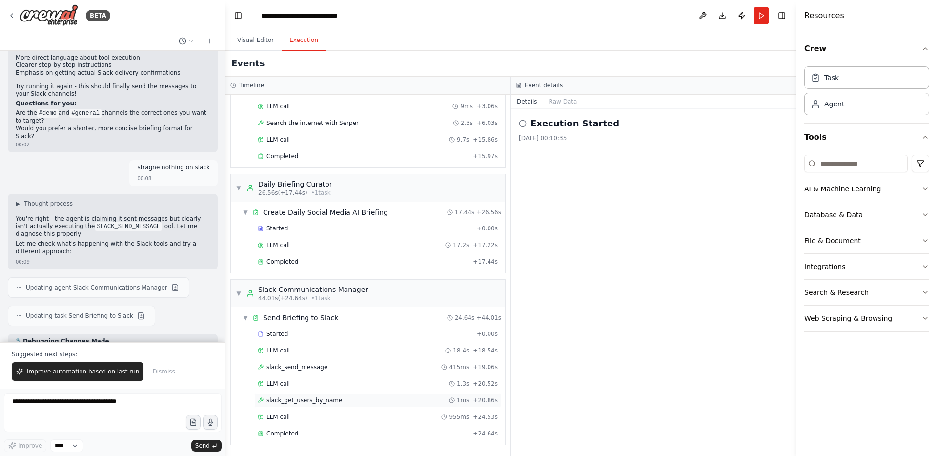
click at [298, 401] on span "slack_get_users_by_name" at bounding box center [304, 400] width 76 height 8
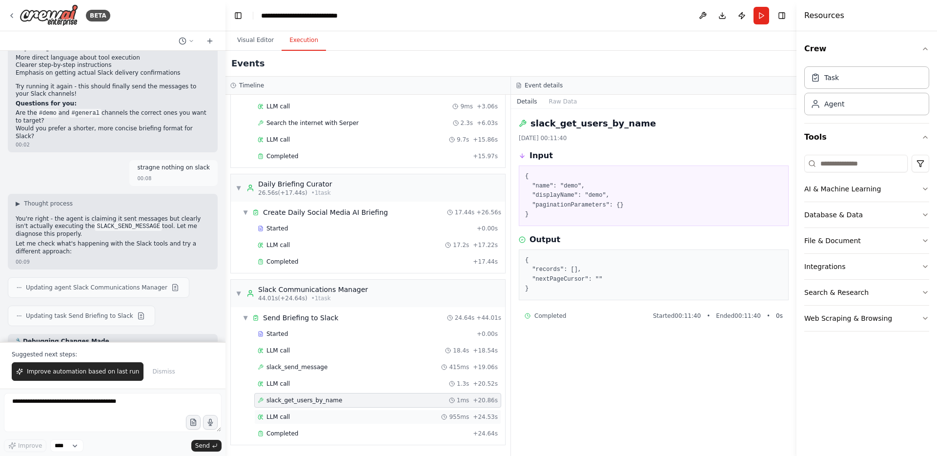
drag, startPoint x: 281, startPoint y: 429, endPoint x: 287, endPoint y: 409, distance: 20.4
click at [281, 429] on div "Completed + 24.64s" at bounding box center [377, 433] width 247 height 15
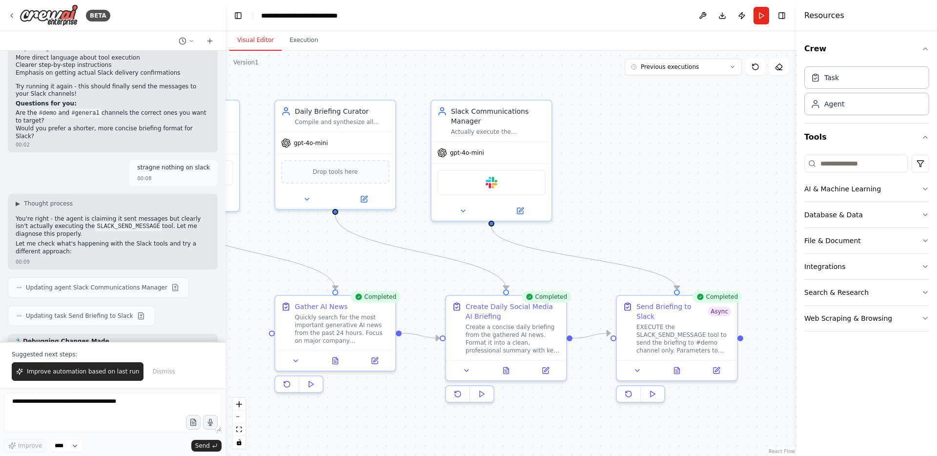
click at [257, 42] on button "Visual Editor" at bounding box center [255, 40] width 52 height 20
click at [58, 402] on textarea at bounding box center [113, 412] width 218 height 39
type textarea "*******"
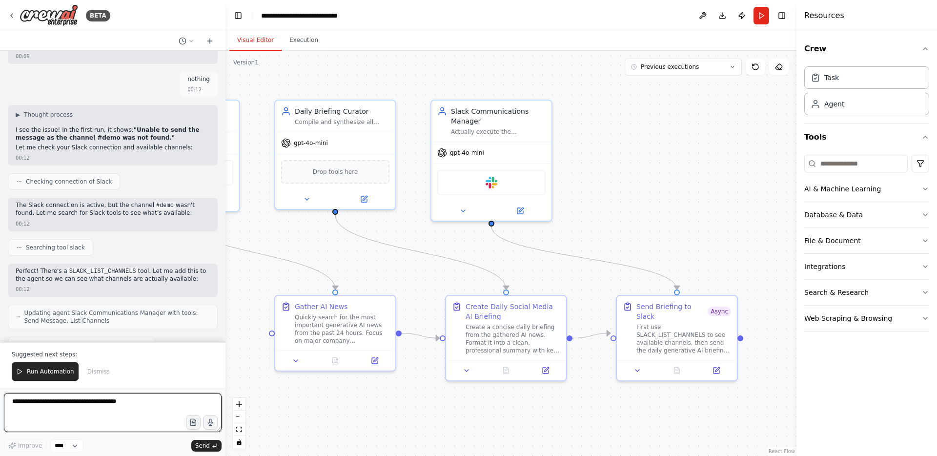
scroll to position [6763, 0]
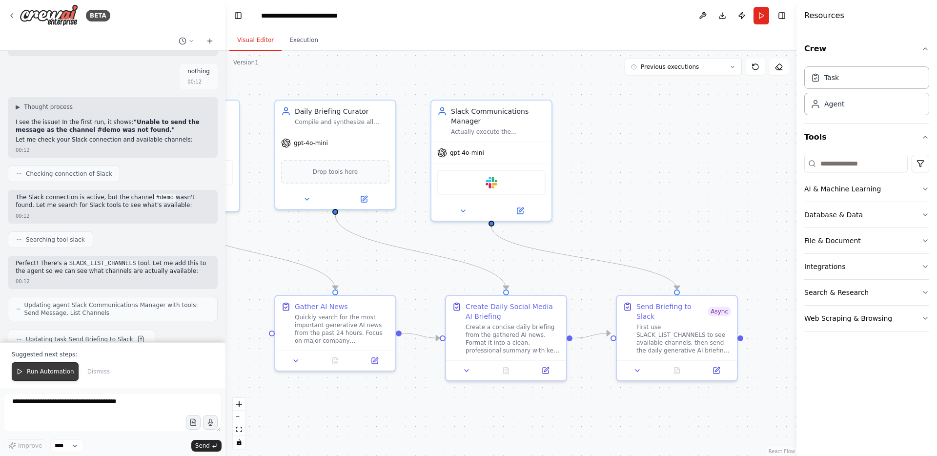
click at [41, 367] on span "Run Automation" at bounding box center [50, 371] width 47 height 8
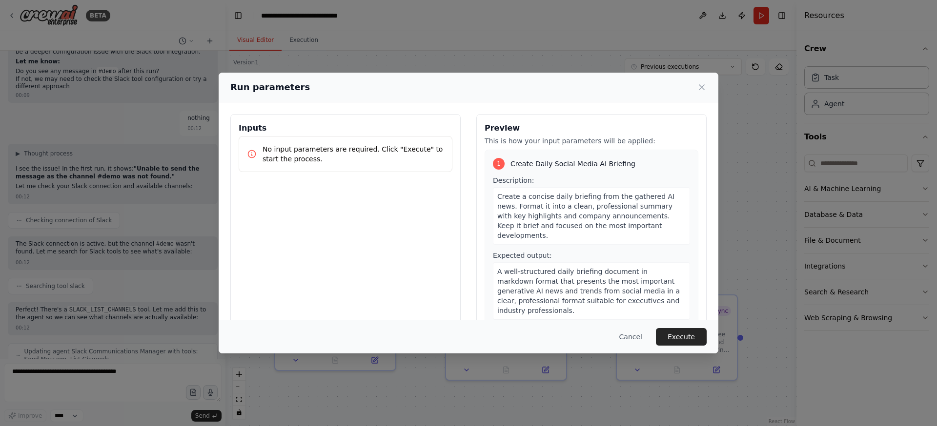
scroll to position [6745, 0]
